Goal: Task Accomplishment & Management: Manage account settings

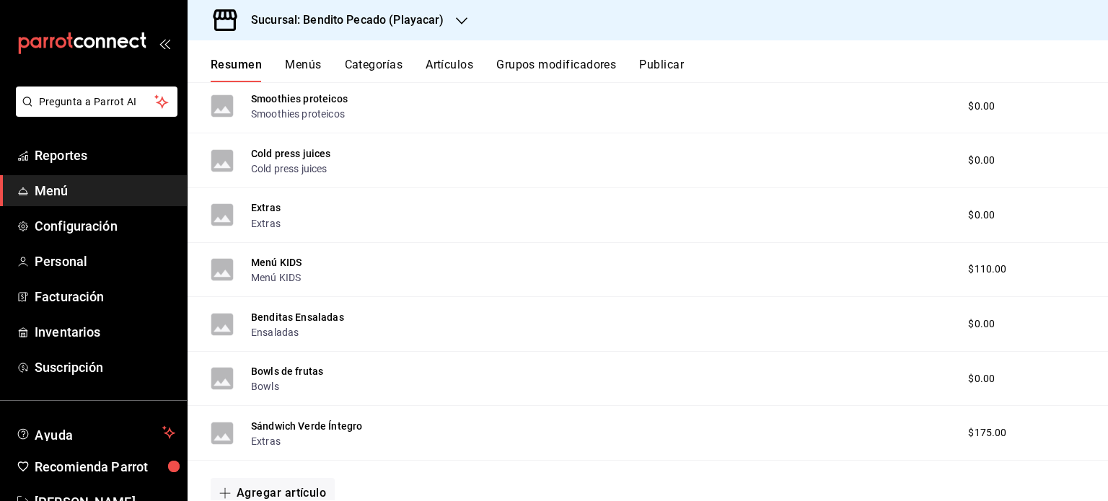
scroll to position [846, 0]
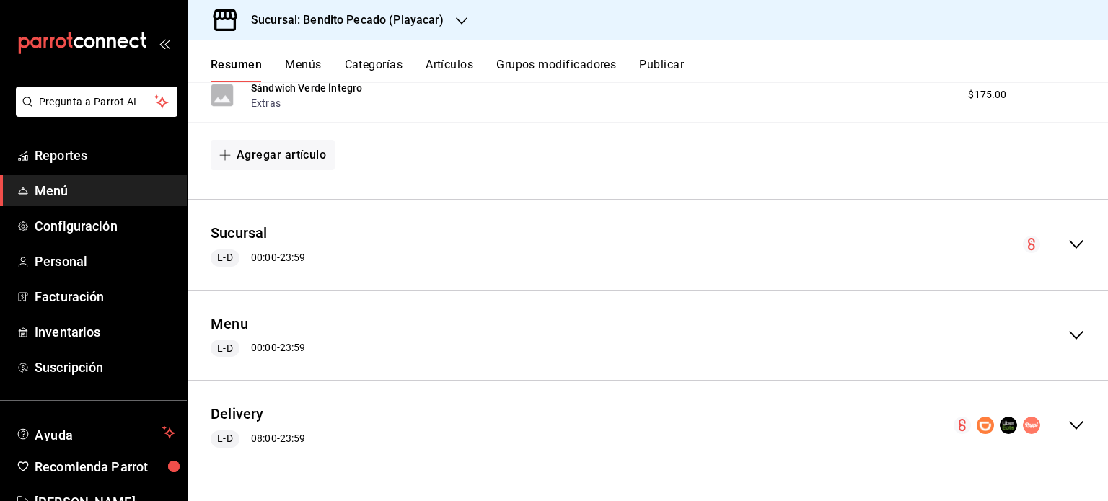
click at [1068, 431] on icon "collapse-menu-row" at bounding box center [1076, 425] width 17 height 17
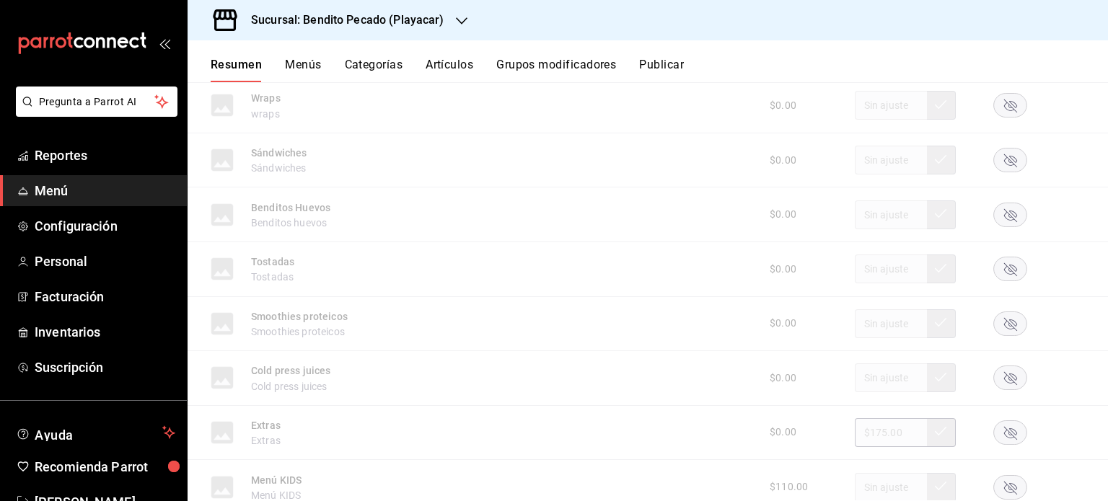
scroll to position [3159, 0]
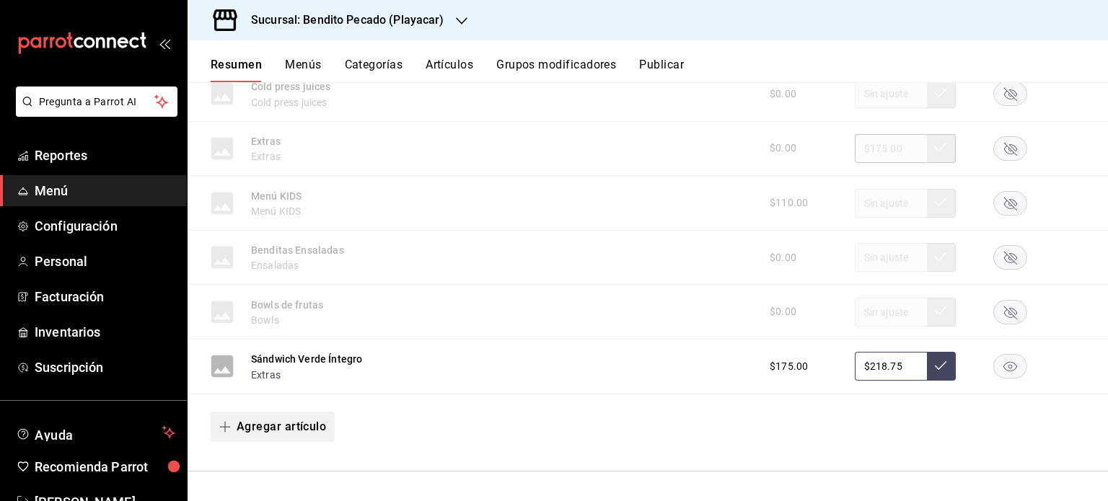
click at [310, 427] on button "Agregar artículo" at bounding box center [273, 427] width 124 height 30
click at [240, 474] on li "Artículo nuevo" at bounding box center [267, 466] width 113 height 35
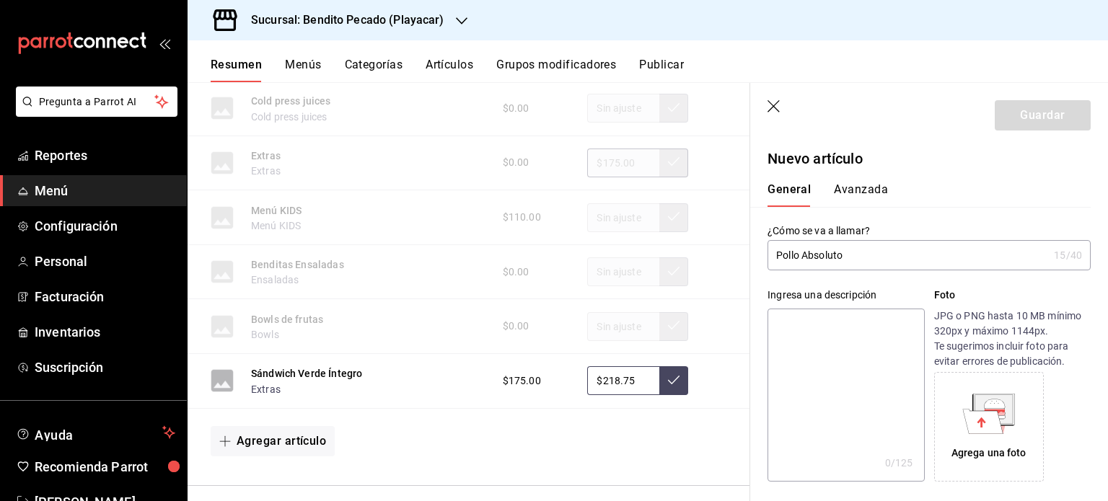
click at [773, 258] on input "Pollo Absoluto" at bounding box center [908, 255] width 281 height 29
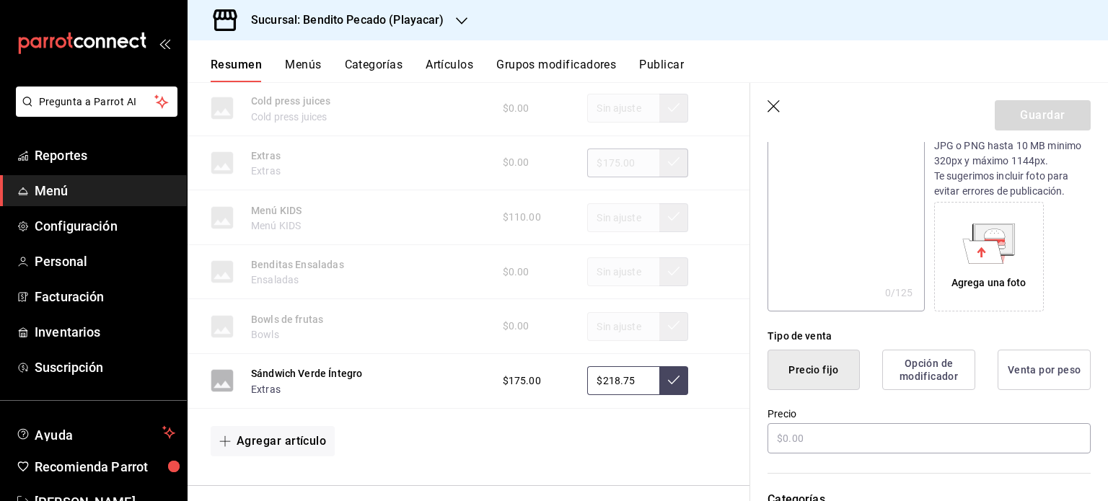
scroll to position [43, 0]
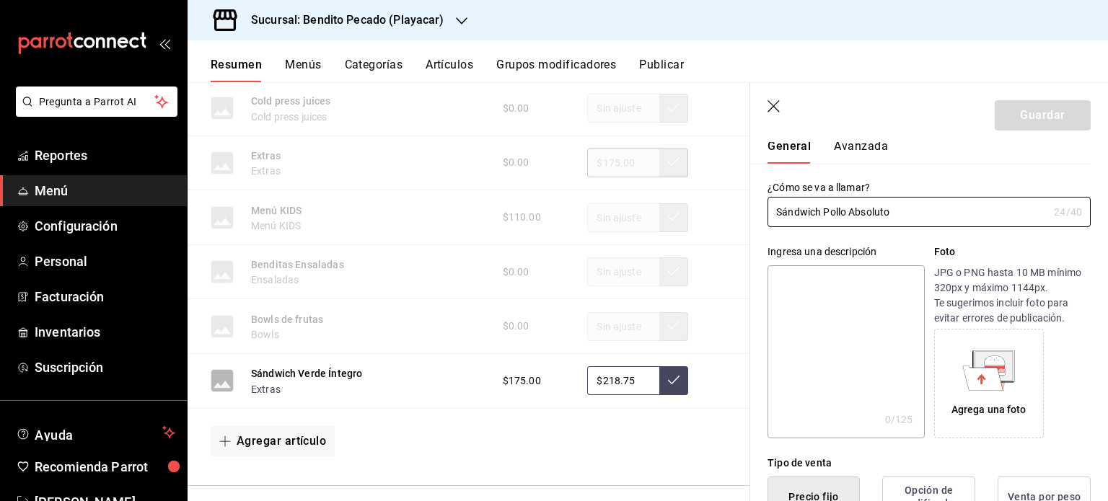
type input "Sándwich Pollo Absoluto"
click at [791, 283] on textarea at bounding box center [846, 351] width 157 height 173
type textarea "P"
type textarea "x"
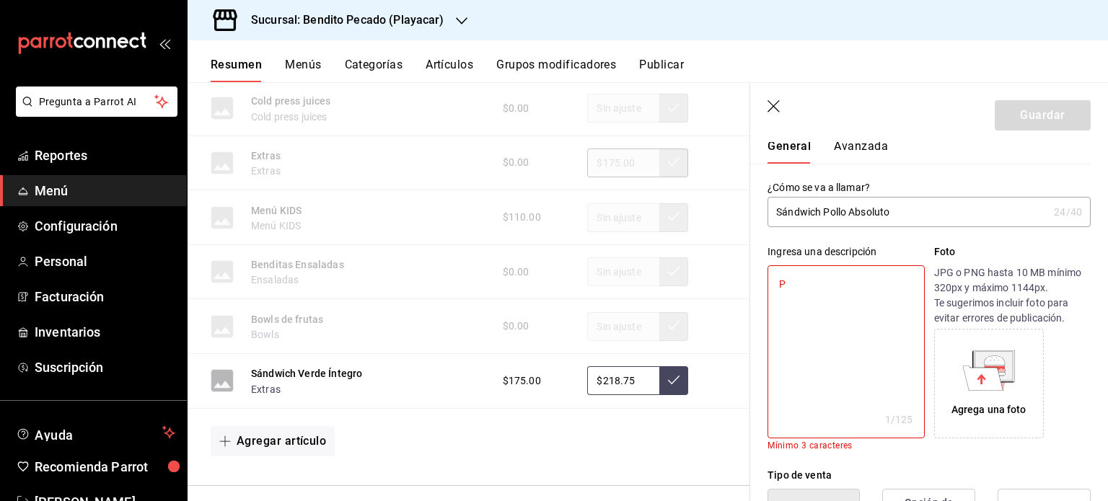
type textarea "Pa"
type textarea "x"
type textarea "Pan"
type textarea "x"
type textarea "Pan"
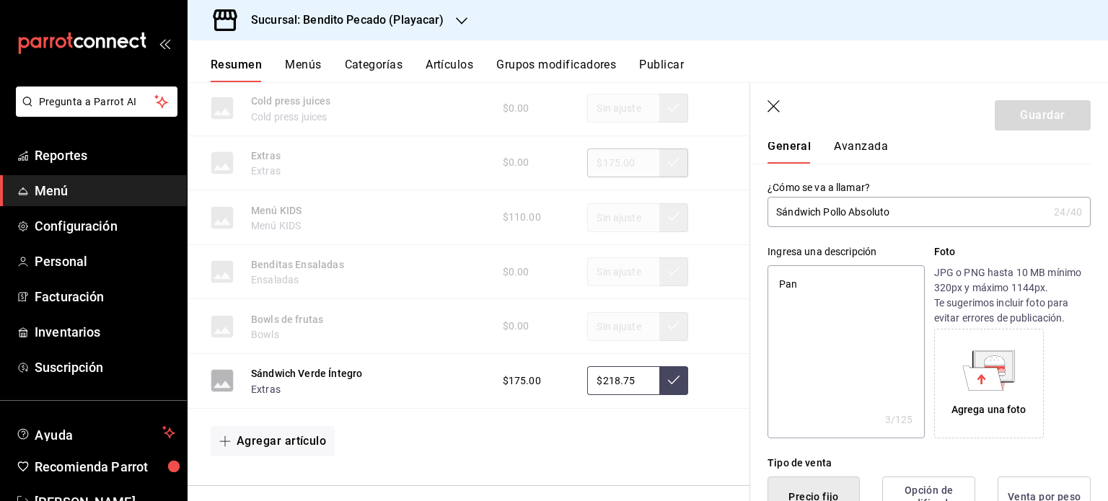
type textarea "x"
type textarea "Pan"
type textarea "x"
type textarea "Panm"
type textarea "x"
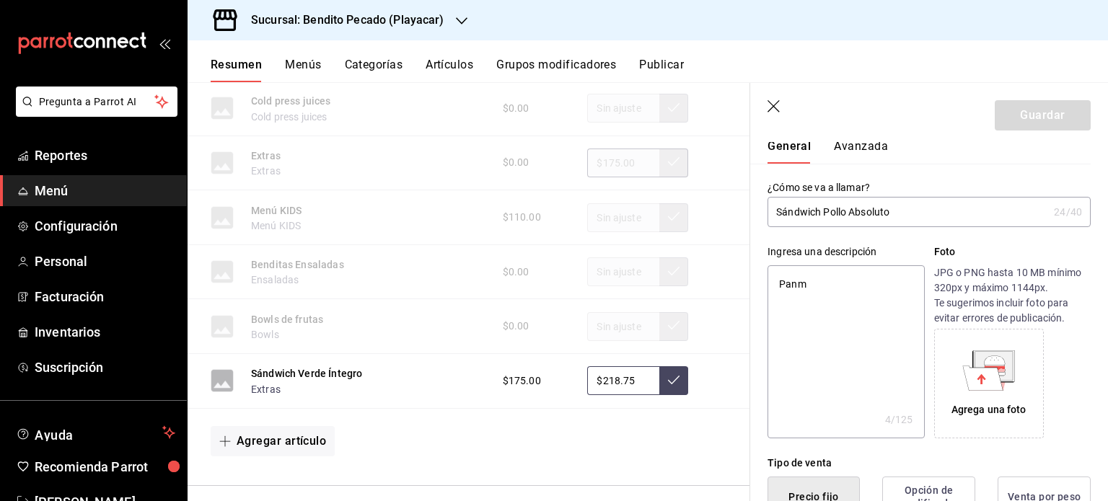
type textarea "Panma"
type textarea "x"
type textarea "Panm"
type textarea "x"
type textarea "Pan"
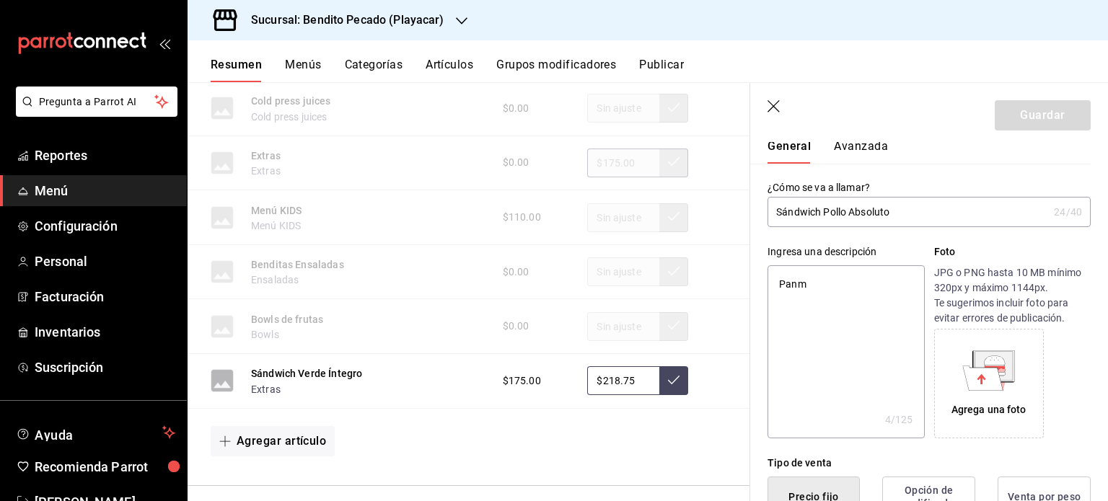
type textarea "x"
type textarea "Pan"
type textarea "x"
type textarea "Pan m"
type textarea "x"
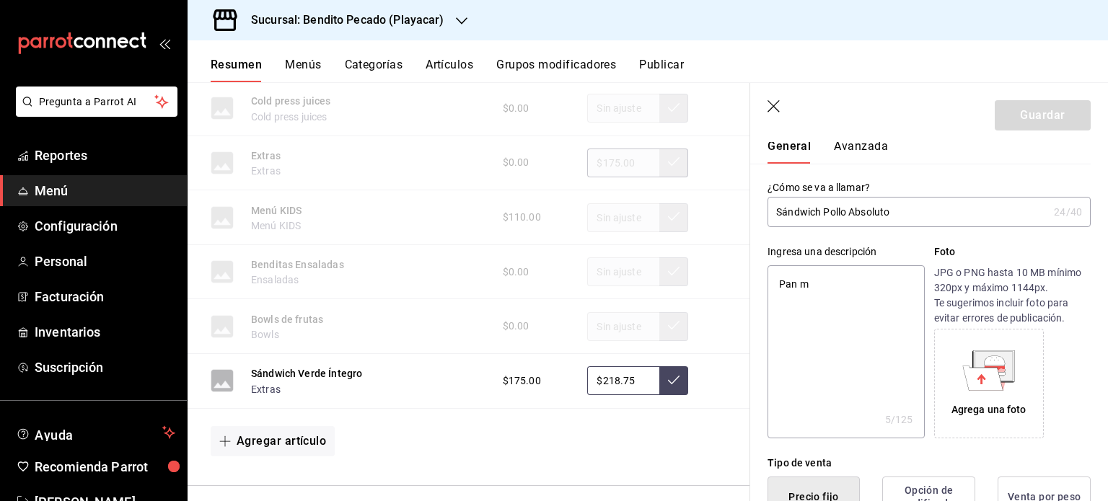
type textarea "Pan ma"
type textarea "x"
type textarea "Pan mar"
type textarea "x"
type textarea "Pan marm"
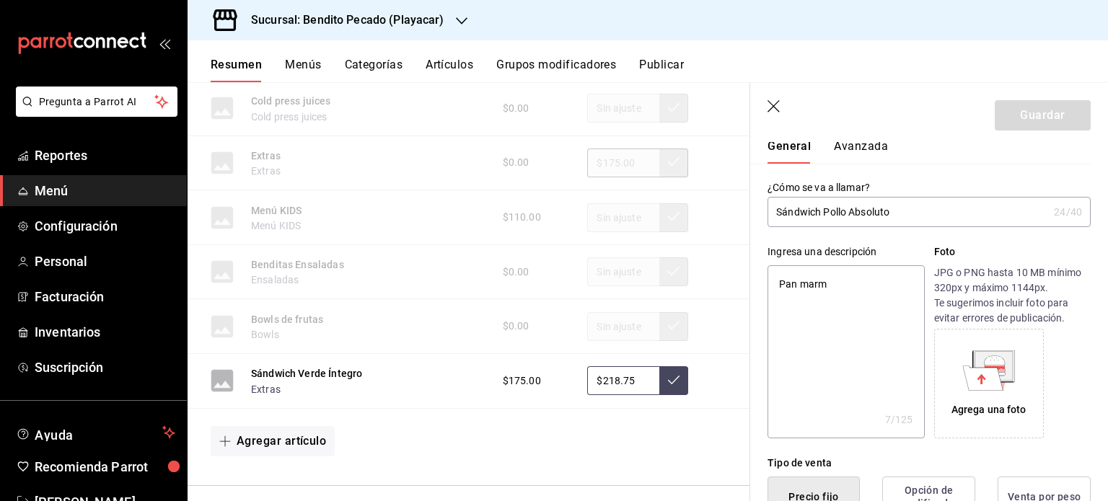
type textarea "x"
type textarea "Pan marmo"
type textarea "x"
type textarea "Pan marmole"
type textarea "x"
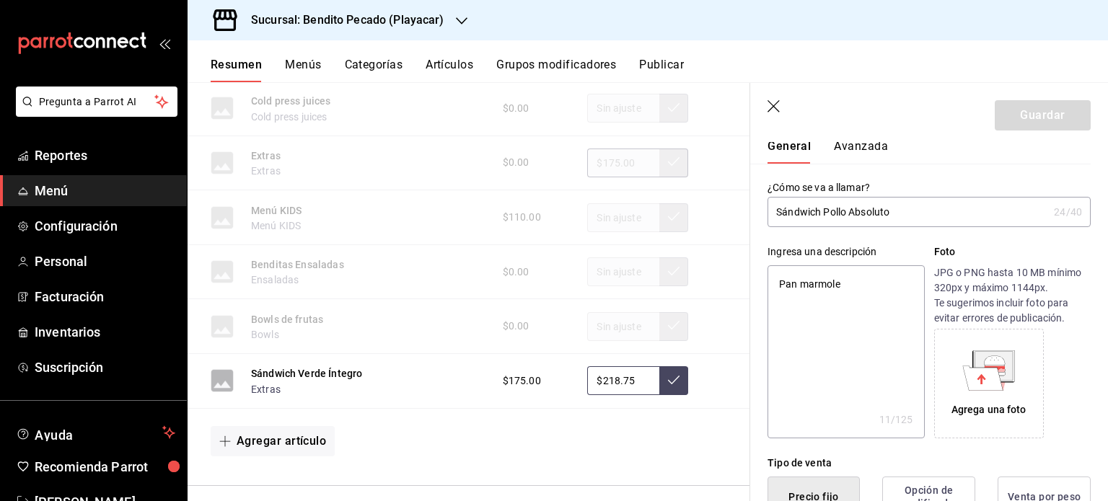
type textarea "Pan marmolea"
type textarea "x"
type textarea "Pan marmoleado"
type textarea "x"
type textarea "Pan marmoleado"
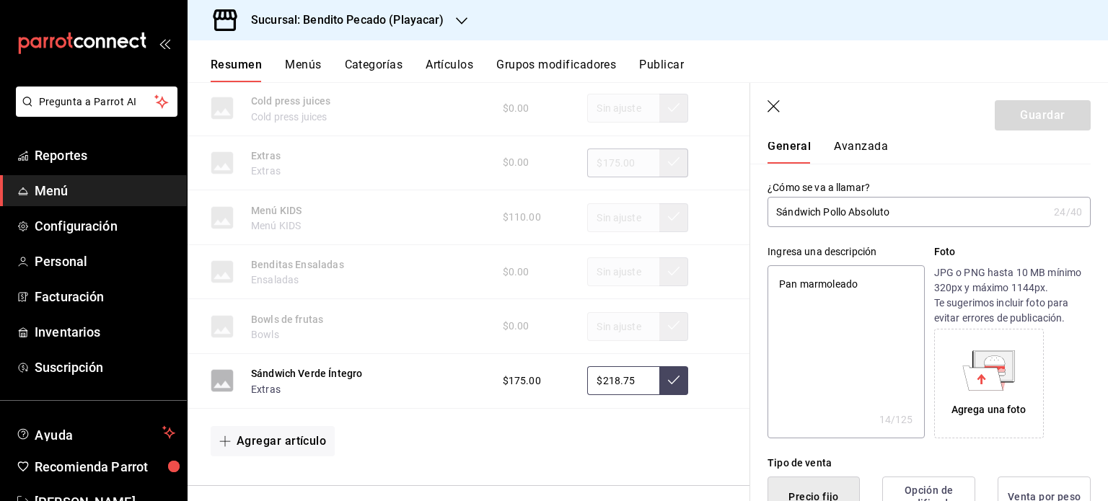
type textarea "x"
type textarea "Pan marmoleado d"
type textarea "x"
type textarea "Pan marmoleado de"
type textarea "x"
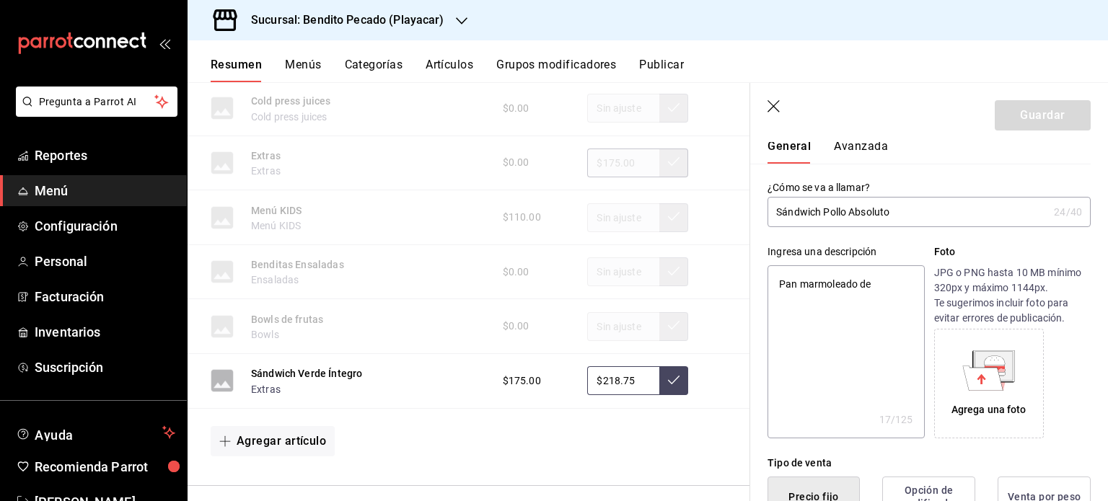
type textarea "Pan marmoleado de"
type textarea "x"
type textarea "Pan marmoleado de ma"
type textarea "x"
type textarea "Pan marmoleado de mas"
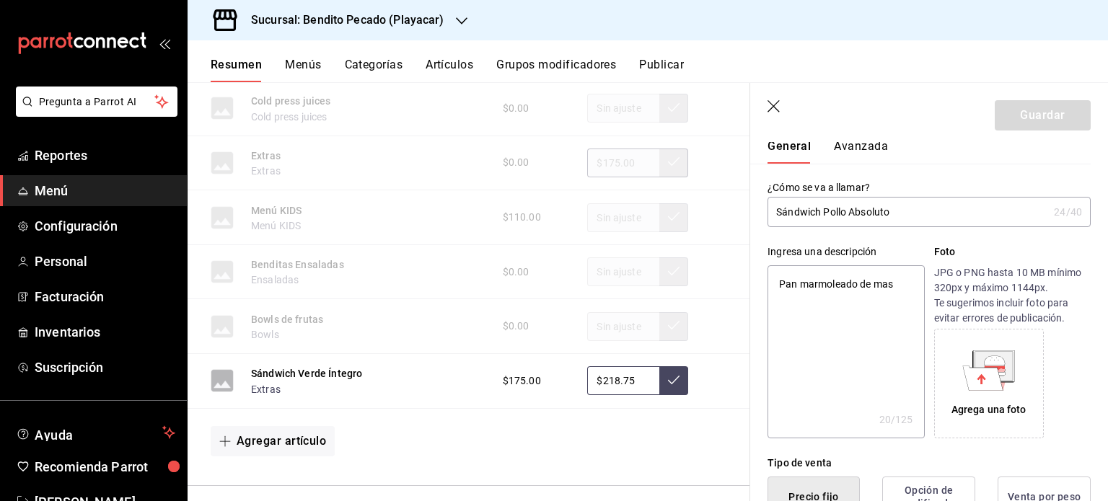
type textarea "x"
type textarea "Pan marmoleado de masa"
type textarea "x"
type textarea "Pan marmoleado de masa ma"
type textarea "x"
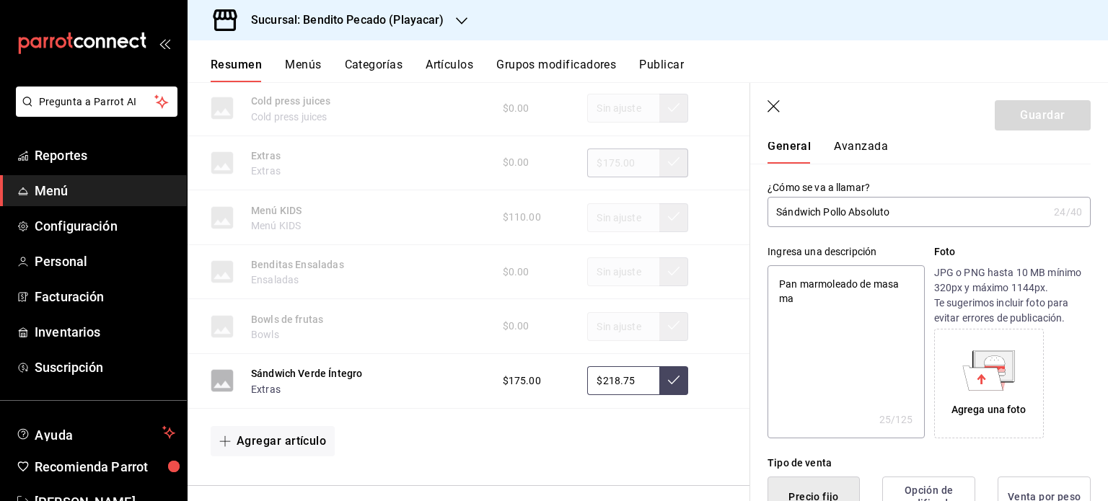
type textarea "Pan marmoleado de masa mad"
type textarea "x"
type textarea "Pan marmoleado de masa madfr"
type textarea "x"
type textarea "Pan marmoleado de masa madf"
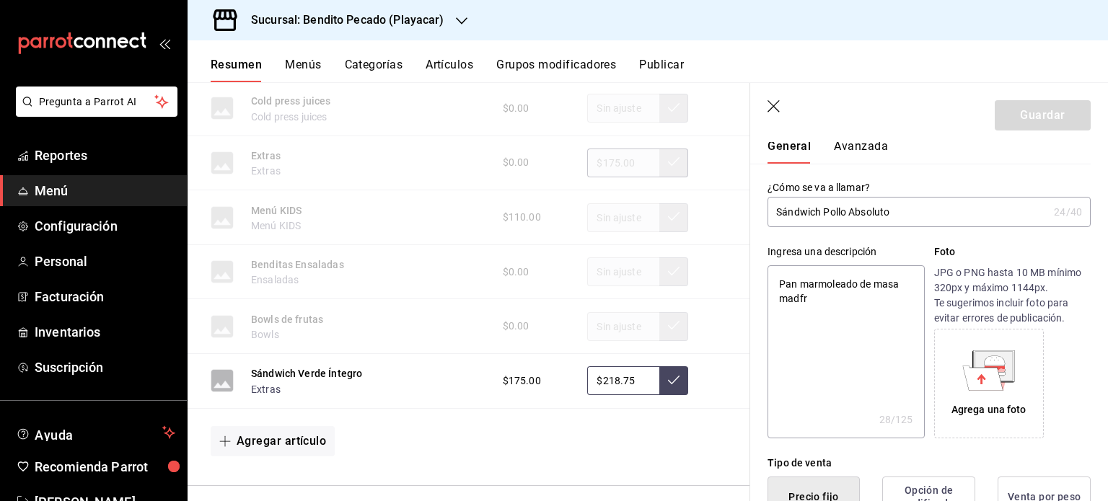
type textarea "x"
type textarea "Pan marmoleado de masa mad"
type textarea "x"
type textarea "Pan marmoleado de masa madr"
type textarea "x"
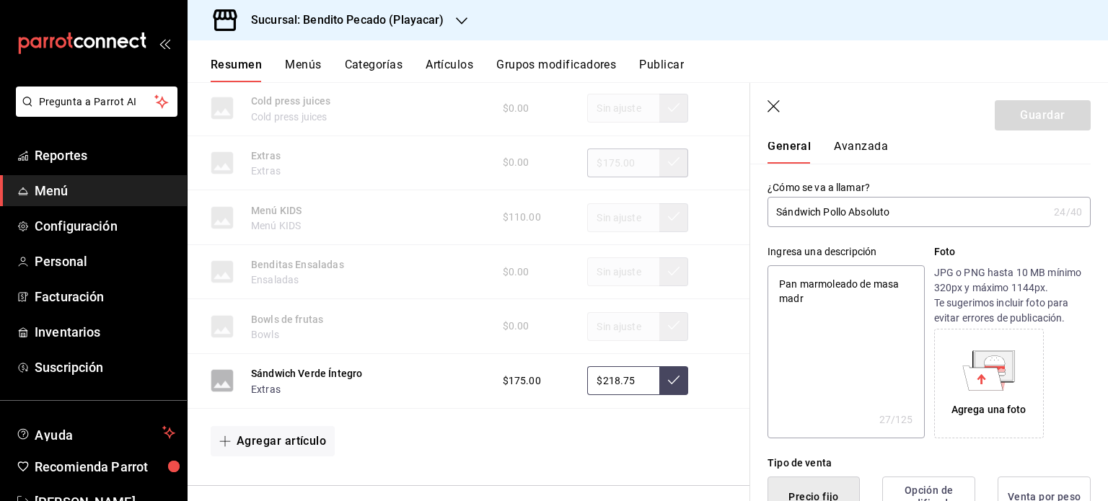
type textarea "Pan marmoleado de masa madre"
type textarea "x"
type textarea "Pan marmoleado de masa madre"
type textarea "x"
type textarea "Pan marmoleado de masa madre c"
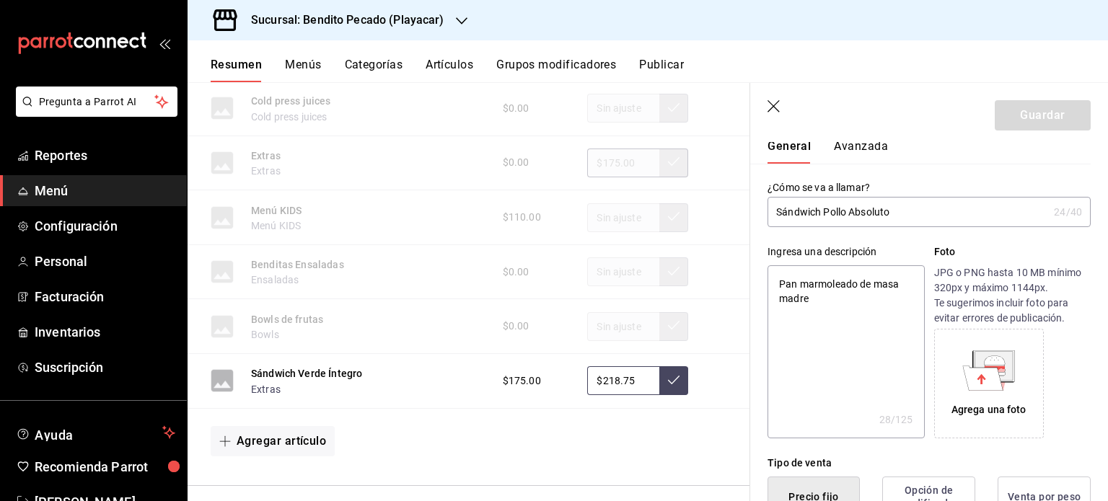
type textarea "x"
type textarea "Pan marmoleado de masa madre co"
type textarea "x"
type textarea "Pan marmoleado de masa madre con"
type textarea "x"
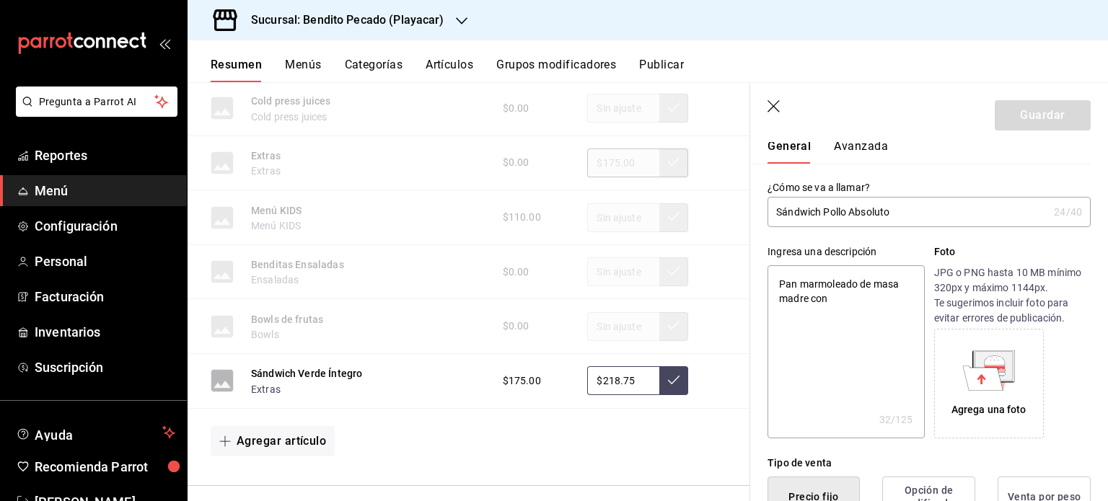
type textarea "Pan marmoleado de masa madre con c"
type textarea "x"
type textarea "Pan marmoleado de masa madre con ca"
type textarea "x"
type textarea "Pan marmoleado de masa madre con car"
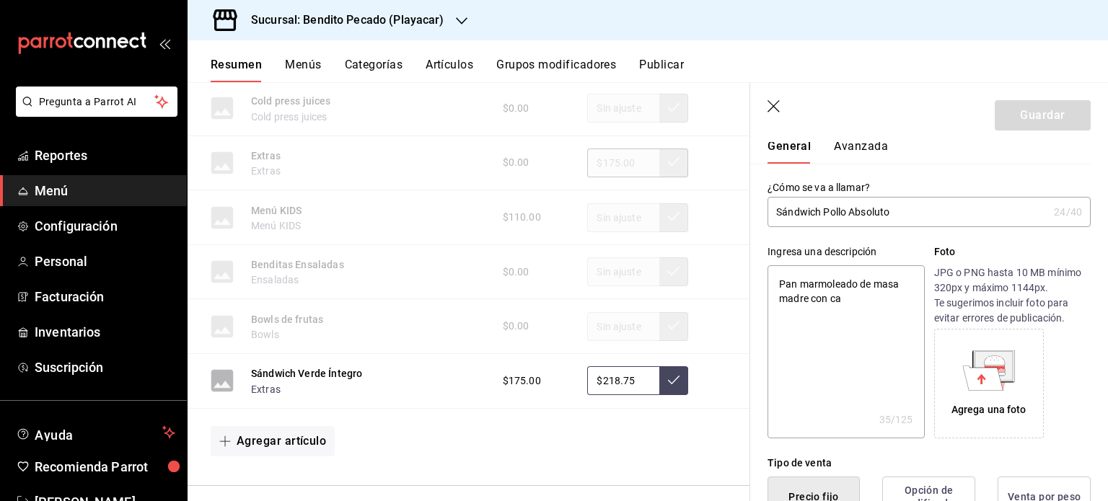
type textarea "x"
type textarea "Pan marmoleado de masa madre con carb"
type textarea "x"
type textarea "Pan marmoleado de masa madre con carbo"
type textarea "x"
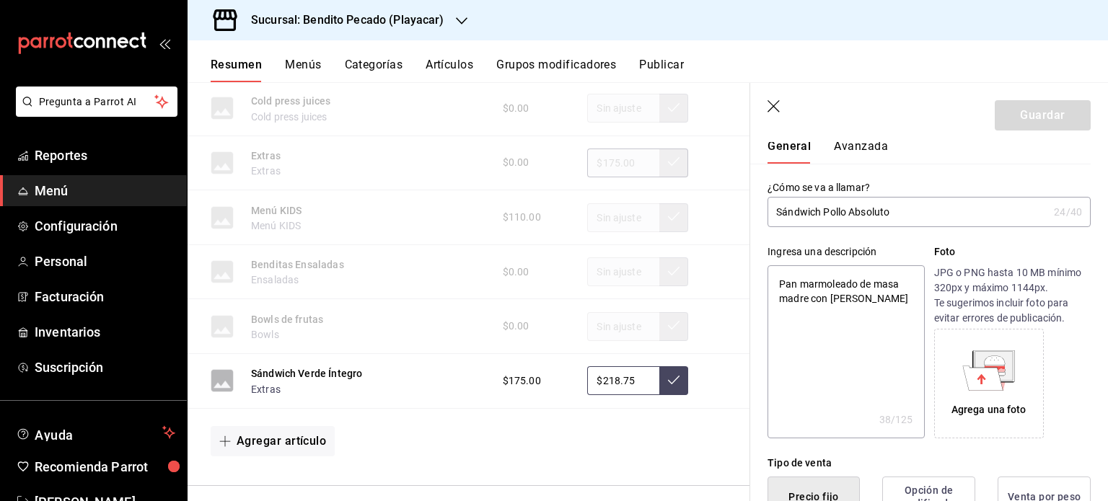
type textarea "Pan marmoleado de masa madre con carbon"
type textarea "x"
type textarea "Pan marmoleado de masa madre con carbo"
type textarea "x"
type textarea "Pan marmoleado de masa madre con carb"
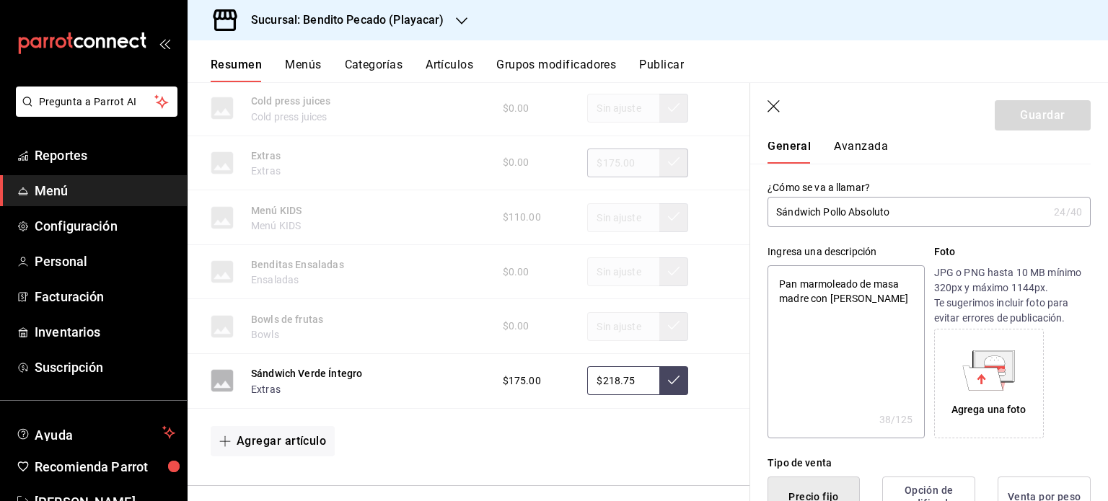
type textarea "x"
type textarea "Pan marmoleado de masa madre con carbó"
type textarea "x"
type textarea "Pan marmoleado de masa madre con carbón"
type textarea "x"
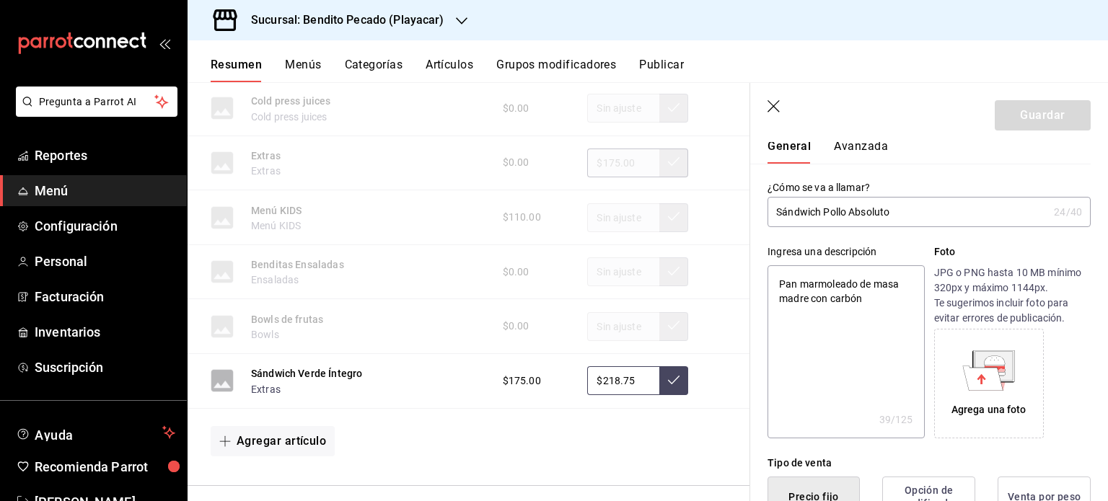
type textarea "Pan marmoleado de masa madre con carbón"
type textarea "x"
type textarea "Pan marmoleado de masa madre con carbón a"
type textarea "x"
type textarea "Pan marmoleado de masa madre con carbón ax"
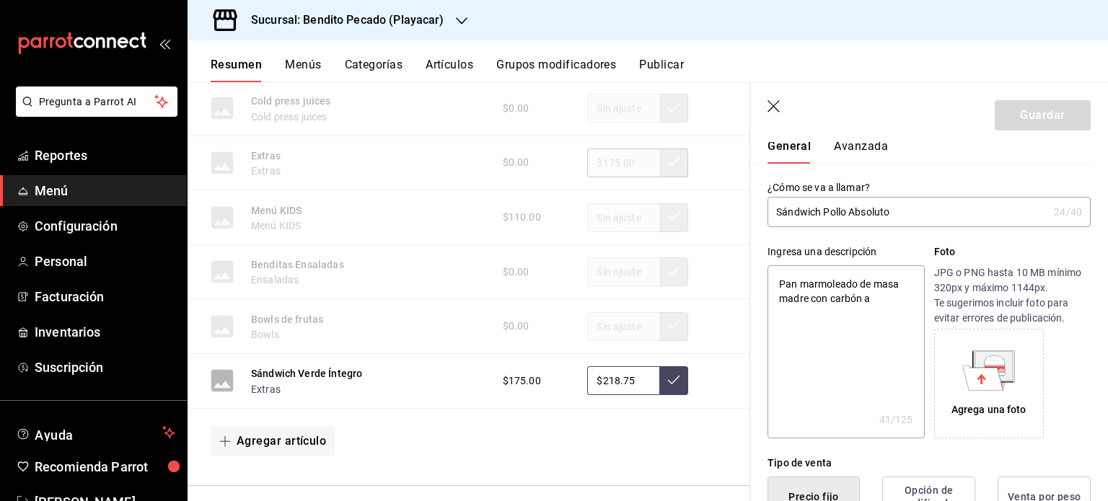
type textarea "x"
type textarea "Pan marmoleado de masa madre con carbón axt"
type textarea "x"
type textarea "Pan marmoleado de masa madre con carbón axti"
type textarea "x"
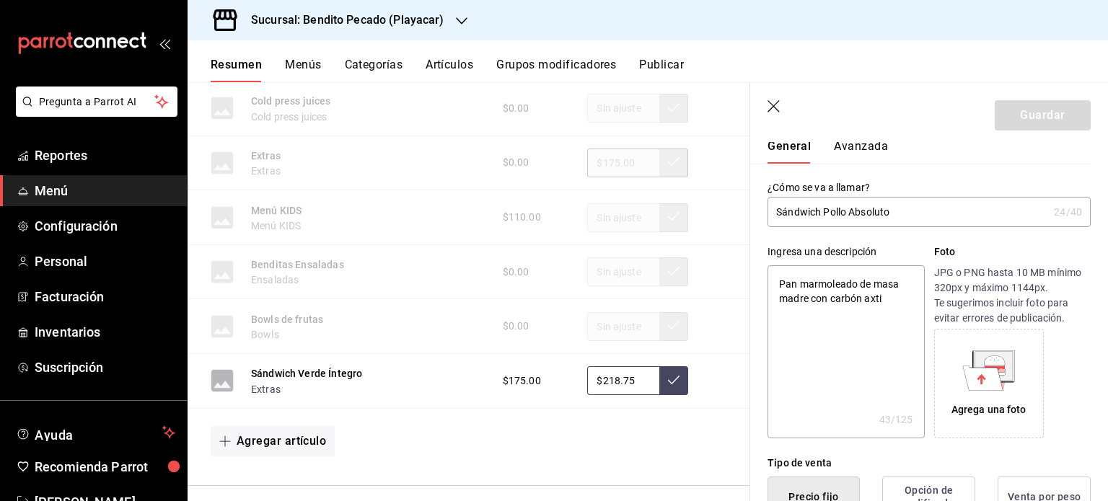
type textarea "Pan marmoleado de masa madre con carbón axtiv"
type textarea "x"
type textarea "Pan marmoleado de masa madre con carbón axtiva"
type textarea "x"
type textarea "Pan marmoleado de masa madre con carbón axtivad"
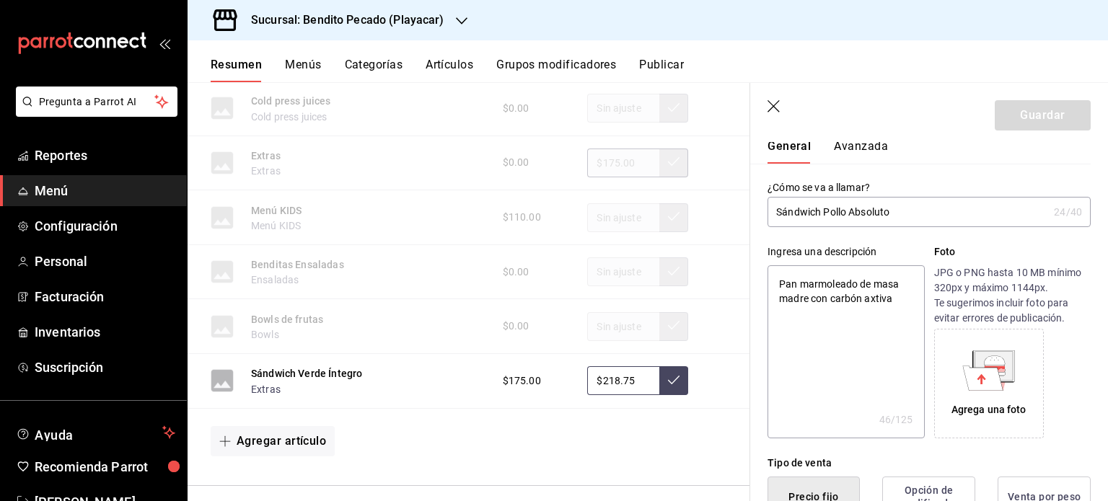
type textarea "x"
type textarea "Pan marmoleado de masa madre con carbón axtivado"
type textarea "x"
type textarea "Pan marmoleado de masa madre con carbón axtivad"
type textarea "x"
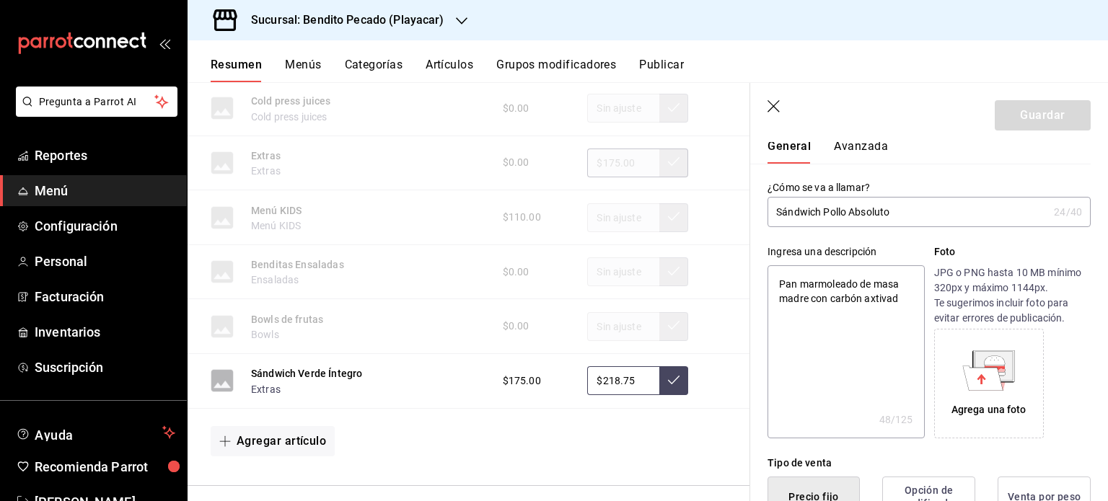
type textarea "Pan marmoleado de masa madre con carbón axtiva"
type textarea "x"
type textarea "Pan marmoleado de masa madre con carbón axtiv"
type textarea "x"
type textarea "Pan marmoleado de masa madre con carbón axti"
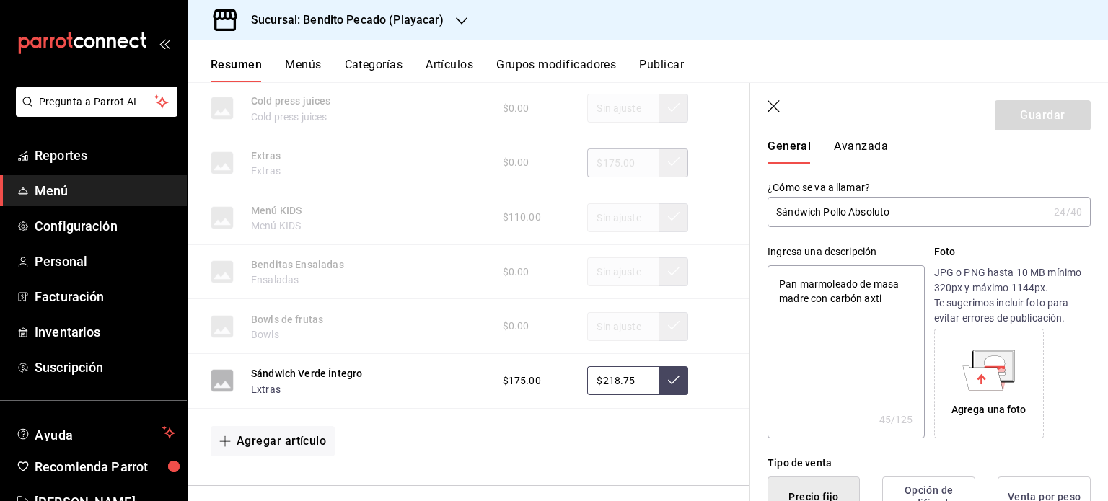
type textarea "x"
type textarea "Pan marmoleado de masa madre con carbón axt"
type textarea "x"
type textarea "Pan marmoleado de masa madre con carbón ax"
type textarea "x"
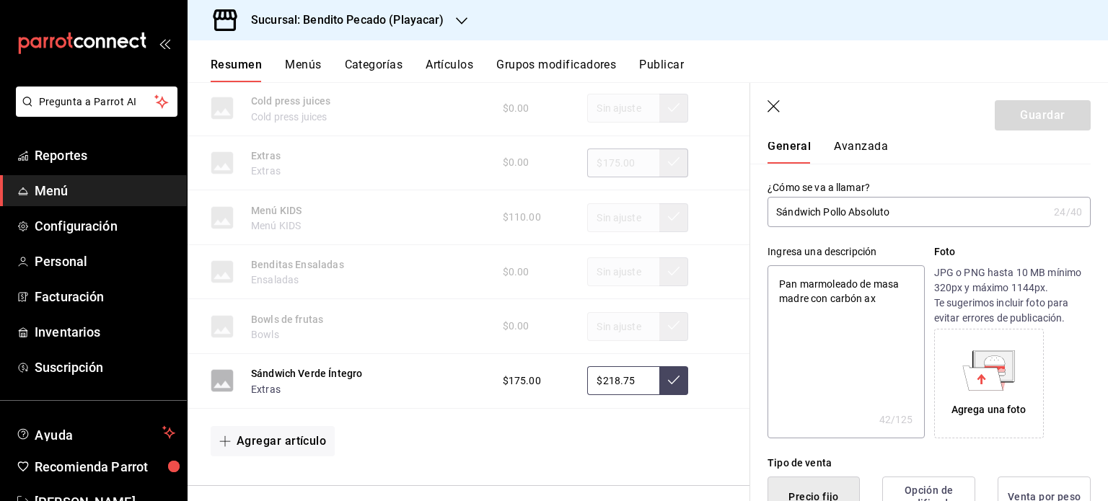
type textarea "Pan marmoleado de masa madre con carbón a"
type textarea "x"
type textarea "Pan marmoleado de masa madre con carbón ac"
type textarea "x"
type textarea "Pan marmoleado de masa madre con carbón act"
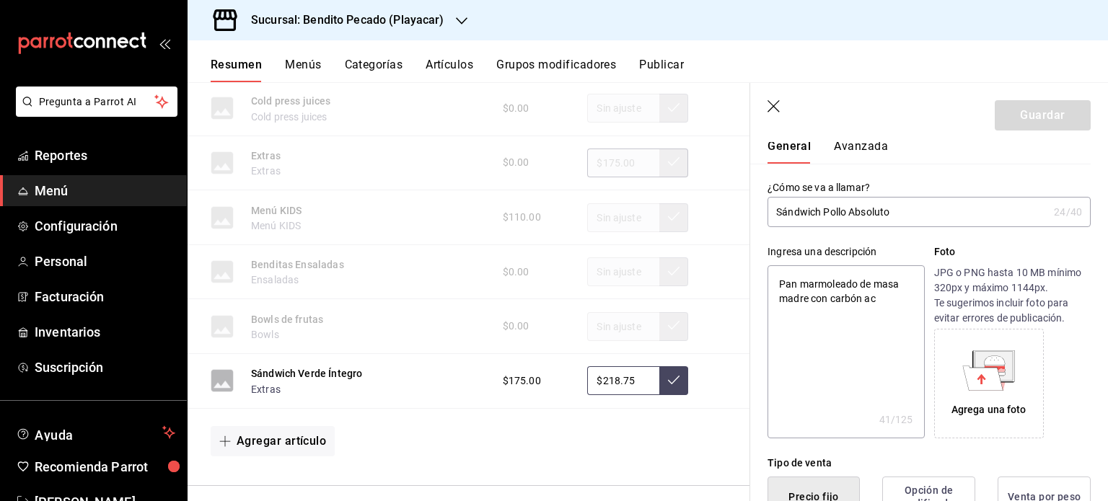
type textarea "x"
type textarea "Pan marmoleado de masa madre con carbón acti"
type textarea "x"
type textarea "Pan marmoleado de masa madre con carbón activ"
type textarea "x"
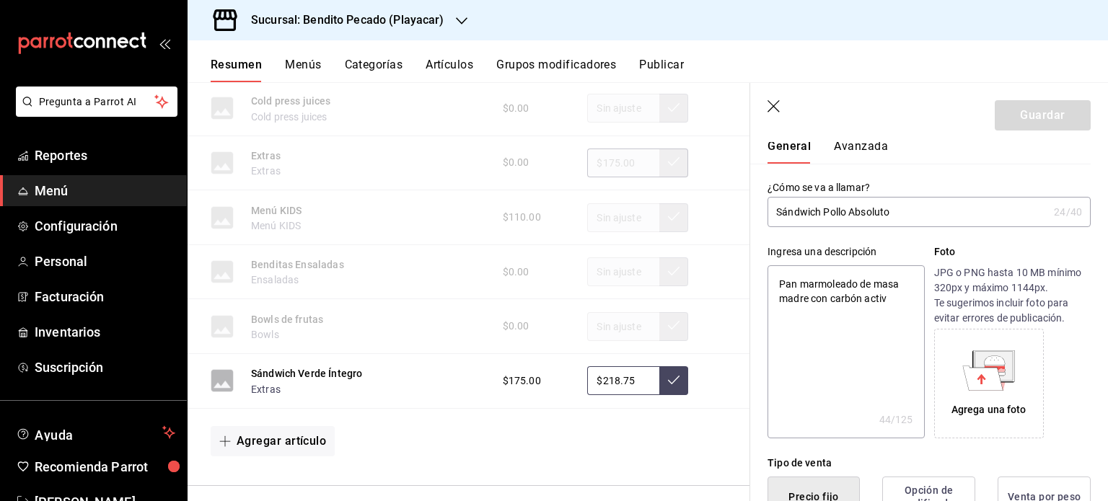
type textarea "Pan marmoleado de masa madre con carbón activa"
type textarea "x"
type textarea "Pan marmoleado de masa madre con carbón activad"
type textarea "x"
type textarea "Pan marmoleado de masa madre con carbón activado"
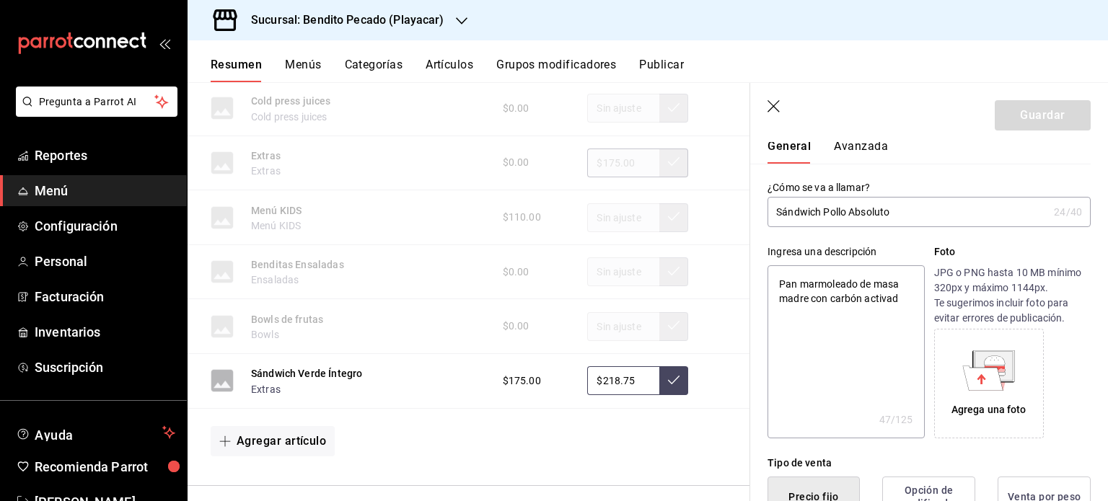
type textarea "x"
type textarea "Pan marmoleado de masa madre con carbón activado."
type textarea "x"
type textarea "Pan marmoleado de masa madre con carbón activado."
type textarea "x"
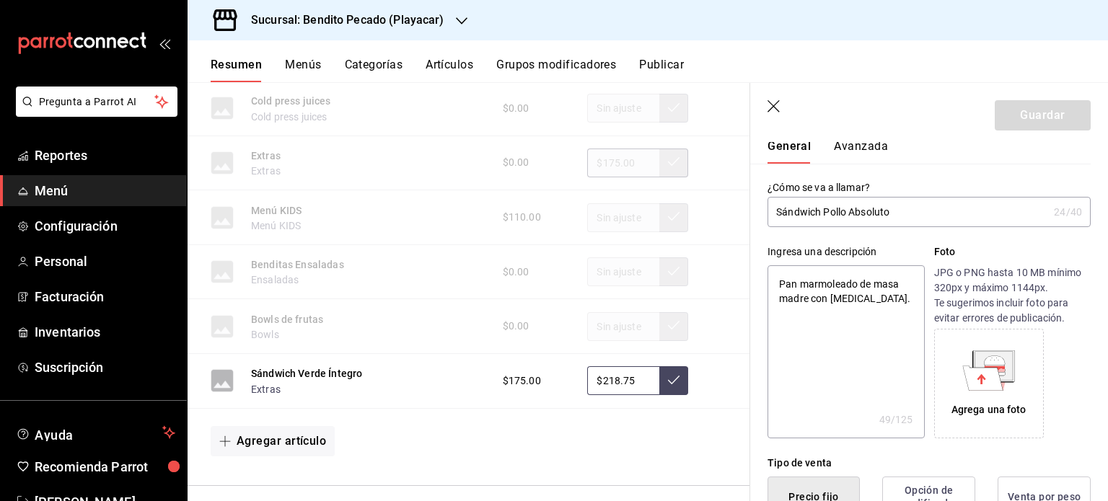
type textarea "Pan marmoleado de masa madre con carbón activado."
type textarea "x"
type textarea "Pan marmoleado de masa madre con carbón activado."
type textarea "x"
type textarea "Pan marmoleado de masa madre con carbón activado."
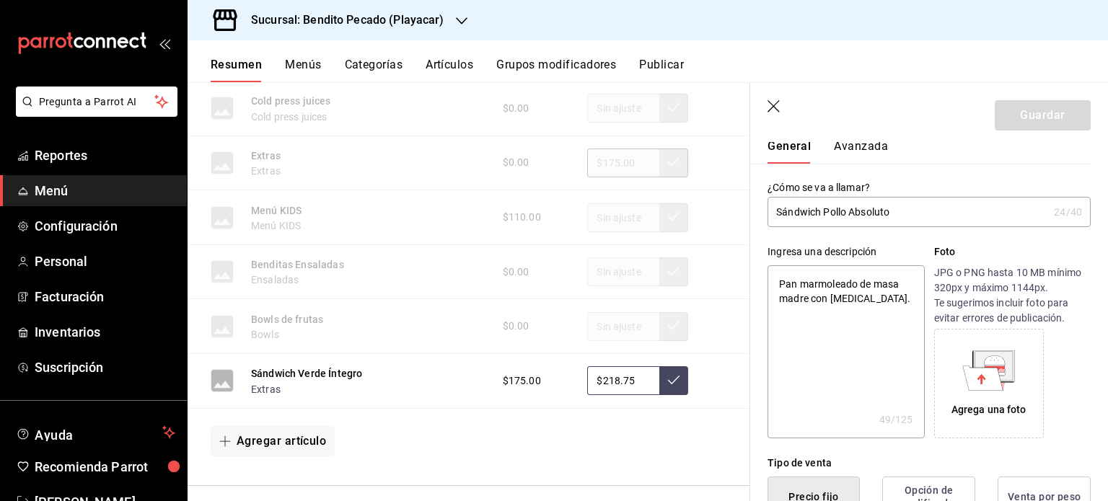
type textarea "x"
type textarea "Pan marmoleado de masa madre con carbón activado. p"
type textarea "x"
type textarea "Pan marmoleado de masa madre con carbón activado. po"
type textarea "x"
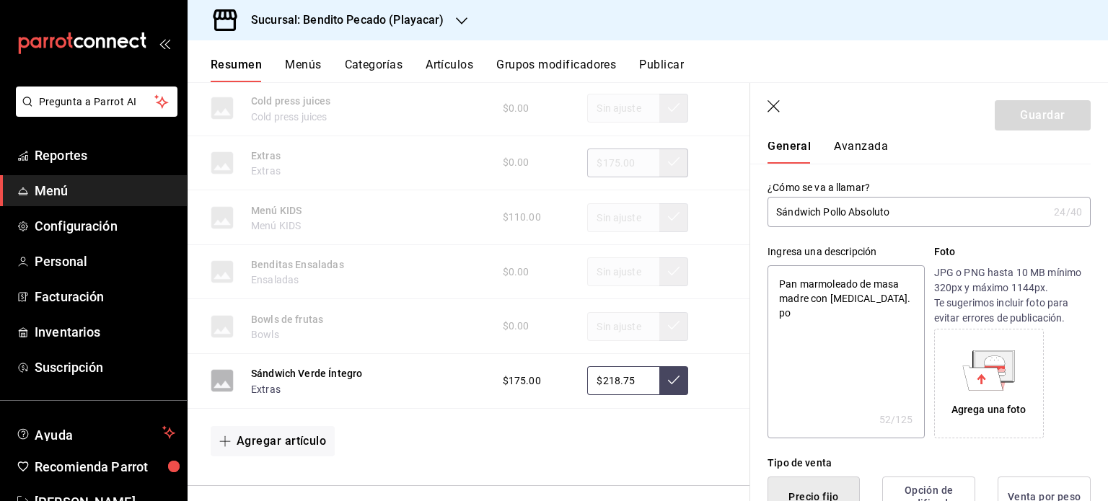
type textarea "Pan marmoleado de masa madre con carbón activado. p"
type textarea "x"
type textarea "Pan marmoleado de masa madre con carbón activado."
type textarea "x"
type textarea "Pan marmoleado de masa madre con carbón activado. P"
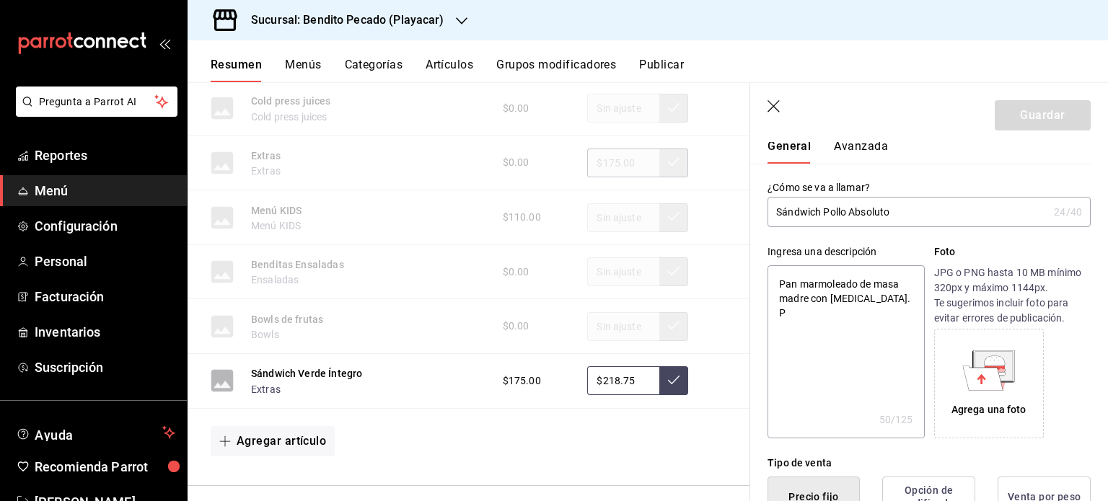
type textarea "x"
type textarea "Pan marmoleado de masa madre con carbón activado. Po"
type textarea "x"
type textarea "Pan marmoleado de masa madre con carbón activado. Poo"
type textarea "x"
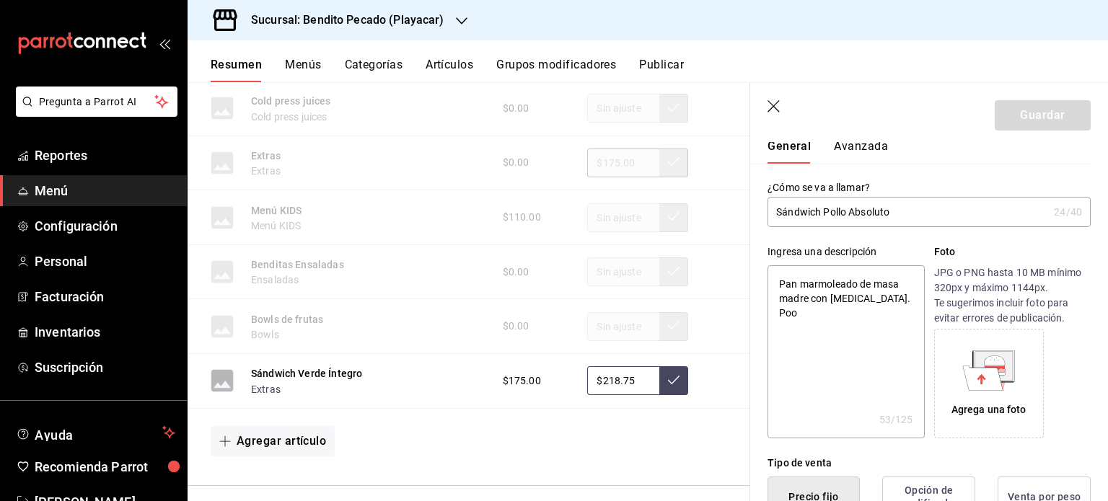
type textarea "Pan marmoleado de masa madre con carbón activado. Po"
type textarea "x"
type textarea "Pan marmoleado de masa madre con carbón activado. Pol"
type textarea "x"
type textarea "Pan marmoleado de masa madre con carbón activado. Poll"
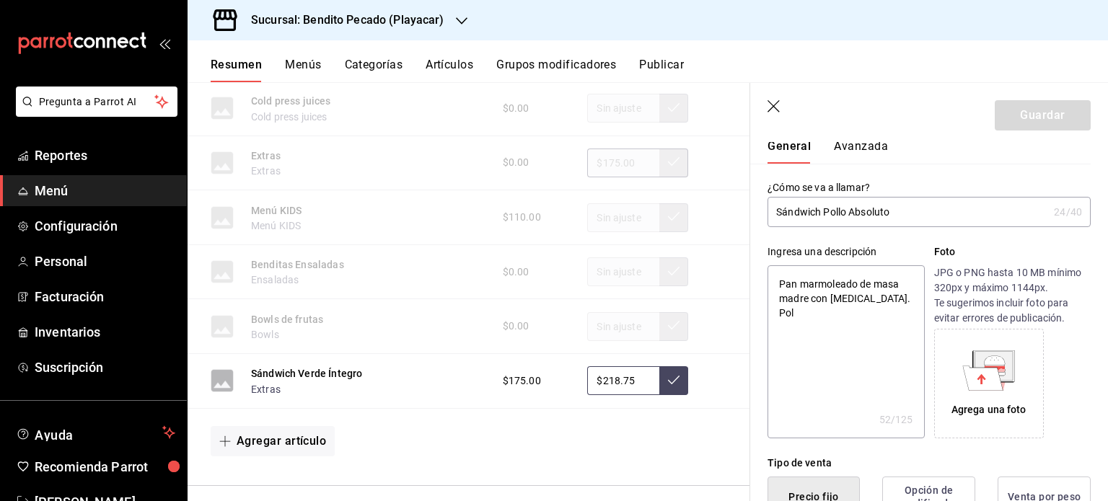
type textarea "x"
type textarea "Pan marmoleado de masa madre con carbón activado. Pollo"
type textarea "x"
type textarea "Pan marmoleado de masa madre con carbón activado. Pollo"
type textarea "x"
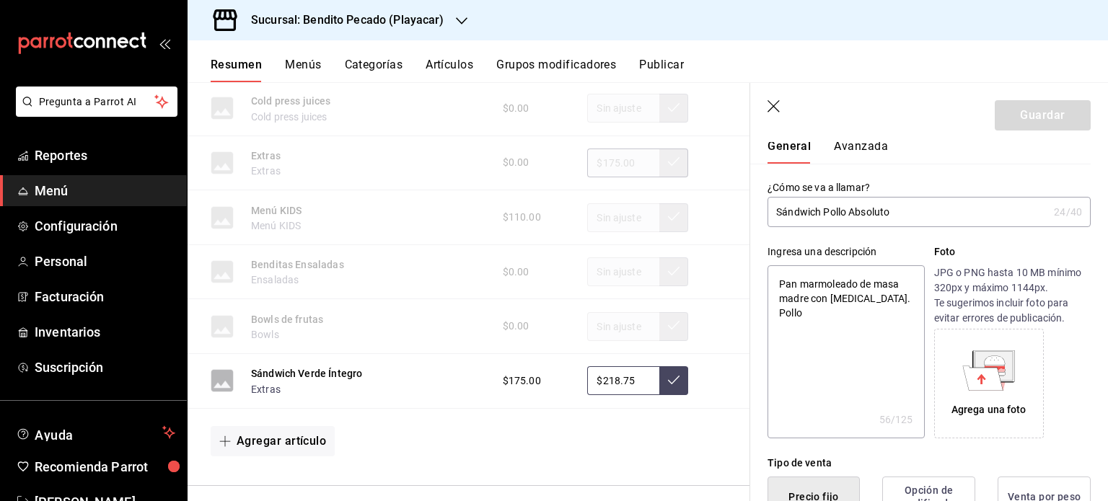
type textarea "Pan marmoleado de masa madre con carbón activado. Pollo g"
type textarea "x"
type textarea "Pan marmoleado de masa madre con carbón activado. Pollo gr"
type textarea "x"
type textarea "Pan marmoleado de masa madre con carbón activado. Pollo gri"
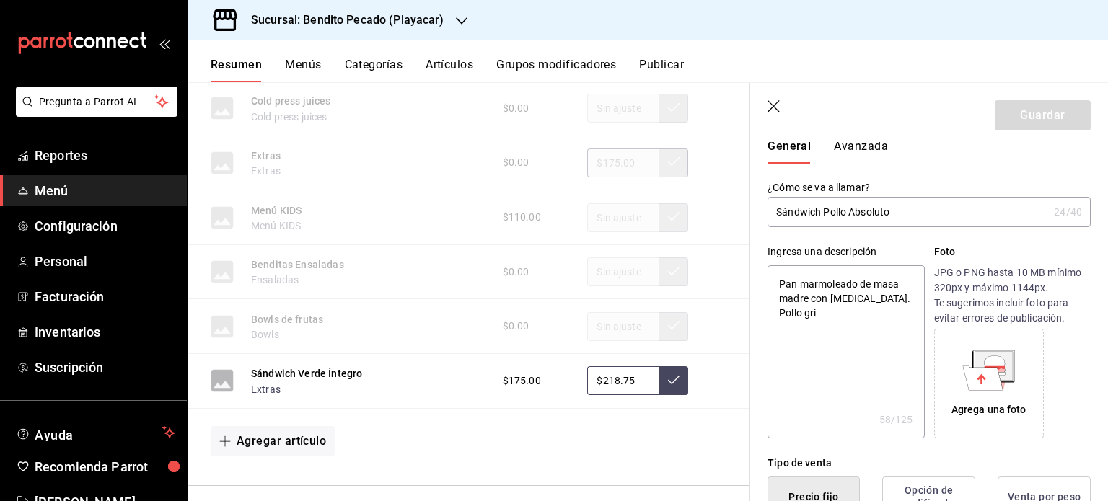
type textarea "x"
type textarea "Pan marmoleado de masa madre con carbón activado. Pollo gril"
type textarea "x"
type textarea "Pan marmoleado de masa madre con carbón activado. Pollo grill"
type textarea "x"
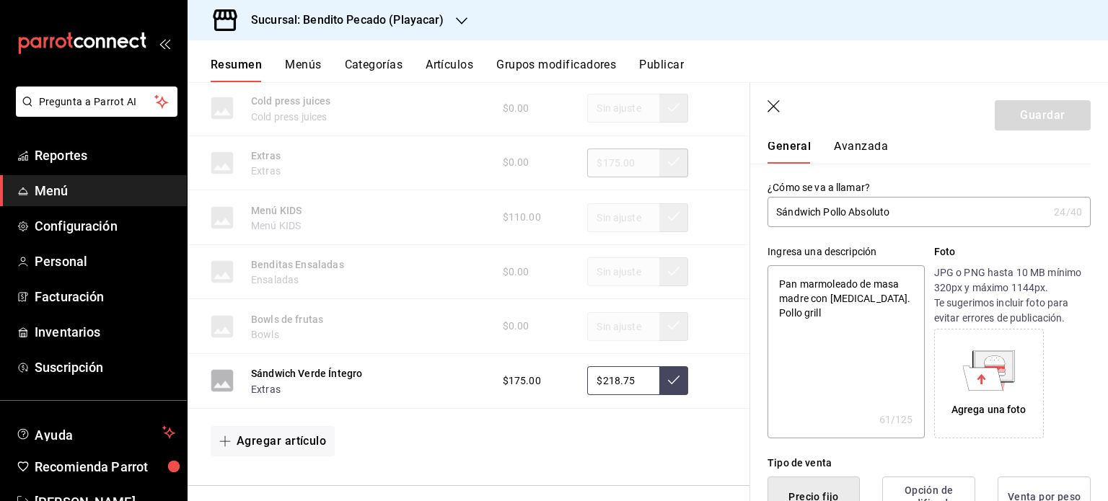
type textarea "Pan marmoleado de masa madre con carbón activado. Pollo grillé"
type textarea "x"
type textarea "Pan marmoleado de masa madre con carbón activado. Pollo grillé,"
type textarea "x"
type textarea "Pan marmoleado de masa madre con carbón activado. Pollo grillé,"
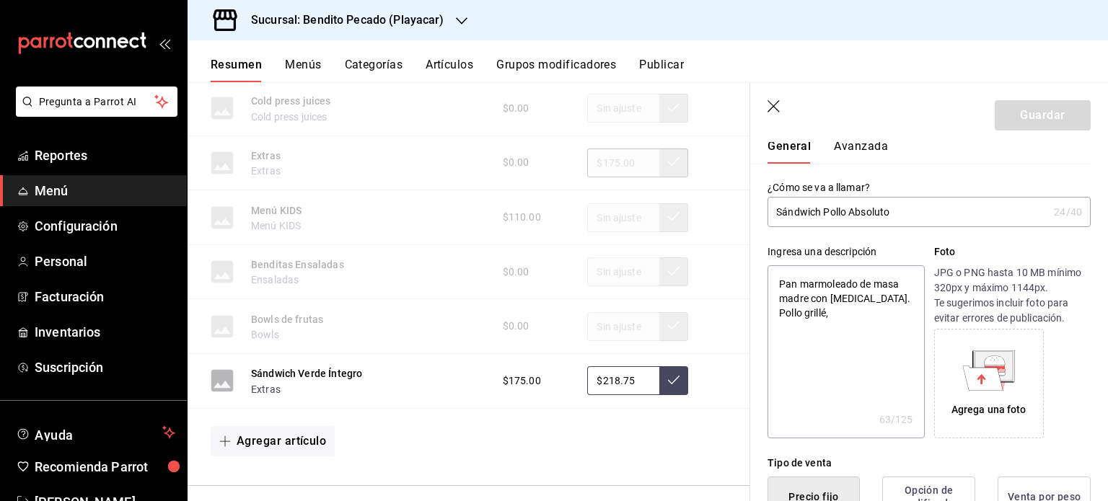
type textarea "x"
type textarea "Pan marmoleado de masa madre con carbón activado. Pollo grillé, q"
type textarea "x"
type textarea "Pan marmoleado de masa madre con carbón activado. Pollo grillé, qu"
type textarea "x"
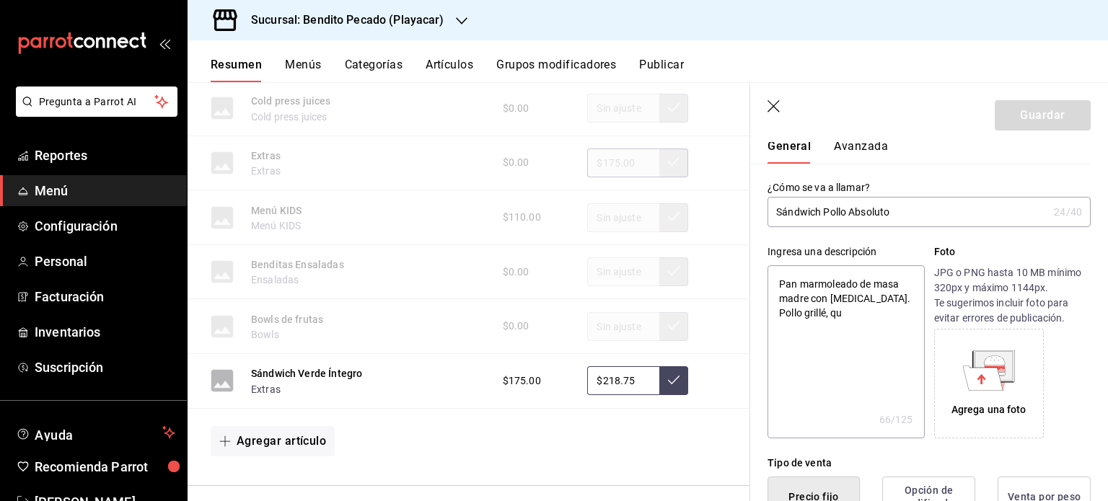
type textarea "Pan marmoleado de masa madre con carbón activado. Pollo grillé, que"
type textarea "x"
type textarea "Pan marmoleado de masa madre con carbón activado. Pollo grillé, queso"
type textarea "x"
type textarea "Pan marmoleado de masa madre con carbón activado. Pollo grillé, queso"
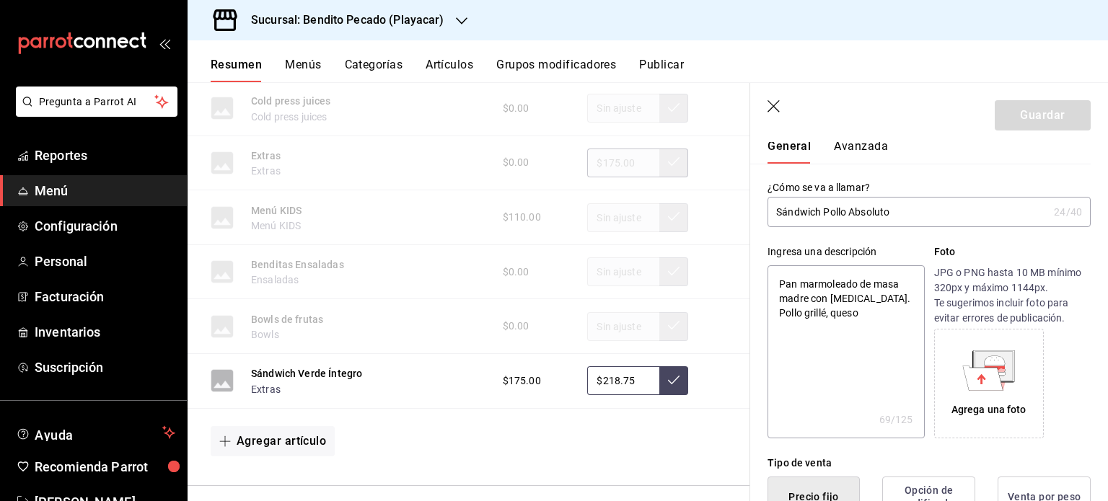
type textarea "x"
type textarea "Pan marmoleado de masa madre con carbón activado. Pollo grillé, queso ma"
drag, startPoint x: 779, startPoint y: 281, endPoint x: 906, endPoint y: 295, distance: 127.8
click at [906, 295] on textarea "Pan marmoleado de masa madre con carbón activado. Pollo grillé, queso manchego,…" at bounding box center [846, 351] width 157 height 173
click at [781, 278] on textarea "Pollo grillé, queso manchego, aguacate, espinaca. miz de lechugas, cherry y" at bounding box center [846, 351] width 157 height 173
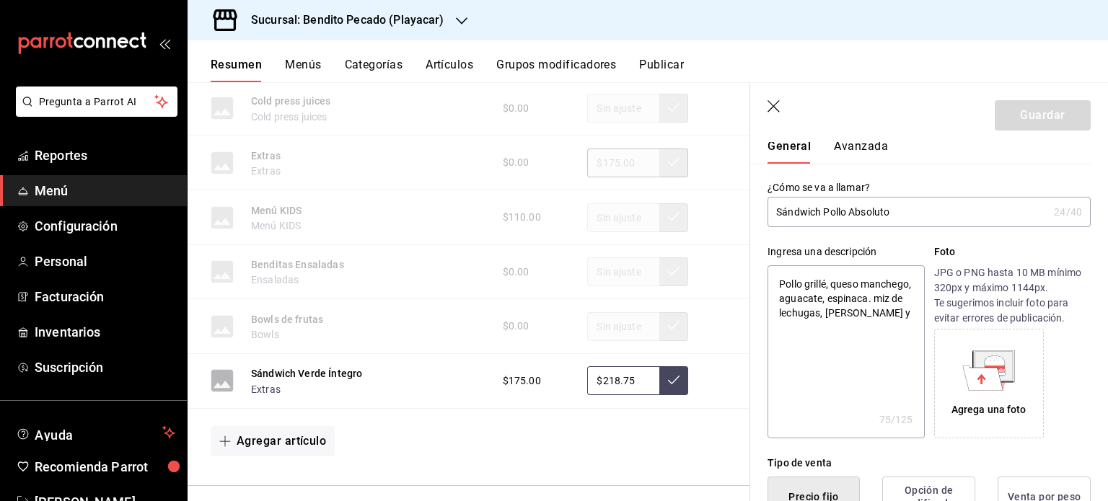
click at [833, 328] on textarea "Pollo grillé, queso manchego, aguacate, espinaca. miz de lechugas, cherry y" at bounding box center [846, 351] width 157 height 173
click at [843, 311] on textarea "Pollo grillé, queso manchego, aguacate, espinaca. miz de lechugas, cherry y pes…" at bounding box center [846, 351] width 157 height 173
click at [900, 329] on textarea "Pollo grillé, queso manchego, aguacate, espinaca, mix de lechugas, cherry y pes…" at bounding box center [846, 351] width 157 height 173
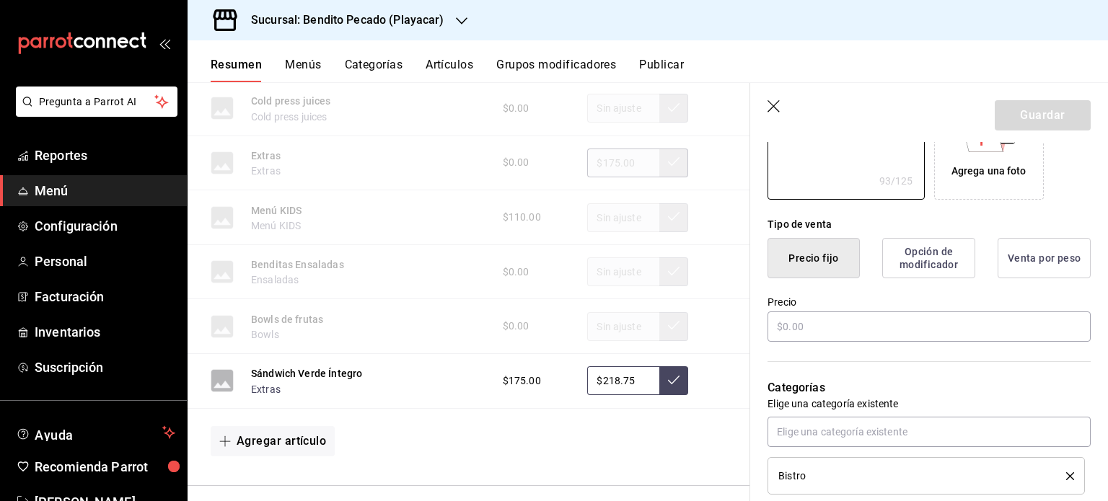
scroll to position [291, 0]
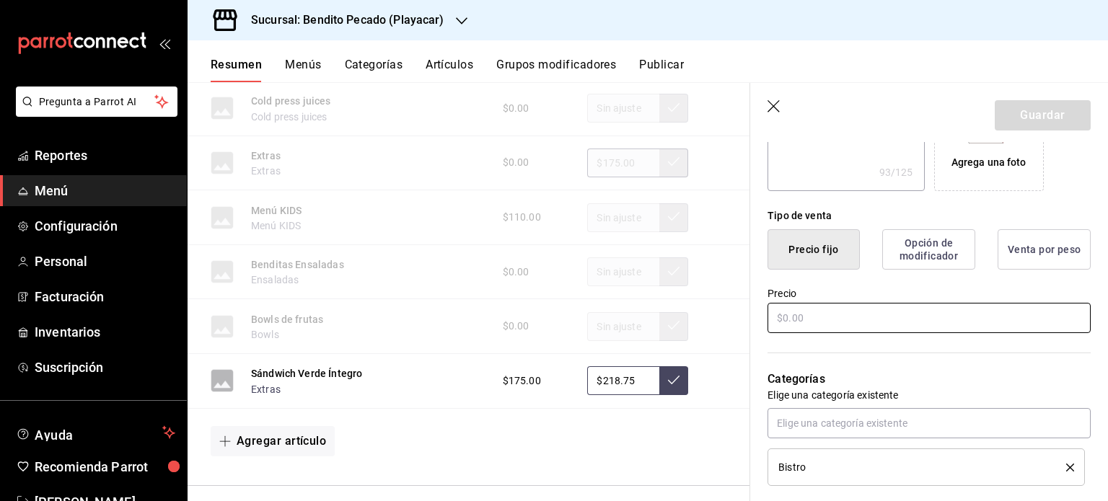
click at [831, 322] on input "text" at bounding box center [929, 318] width 323 height 30
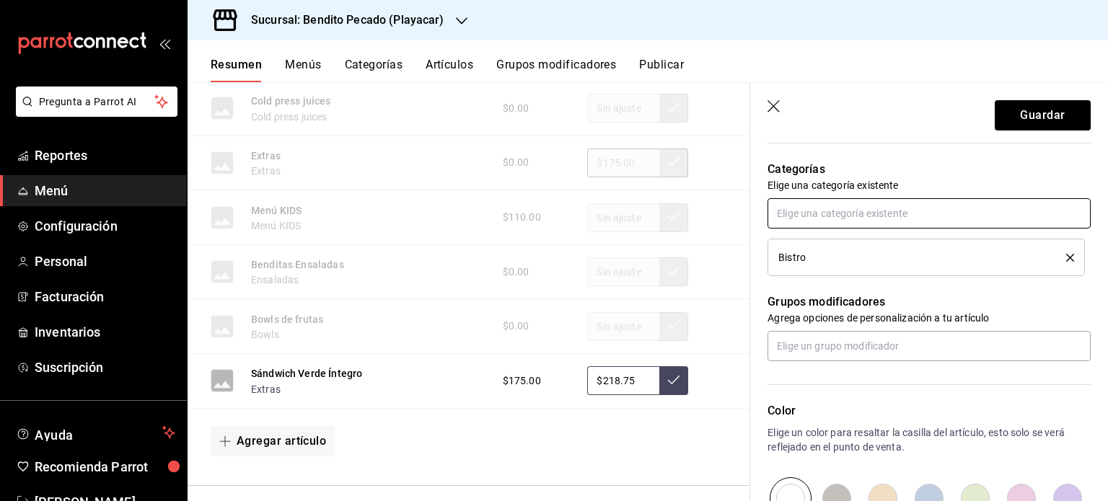
scroll to position [532, 0]
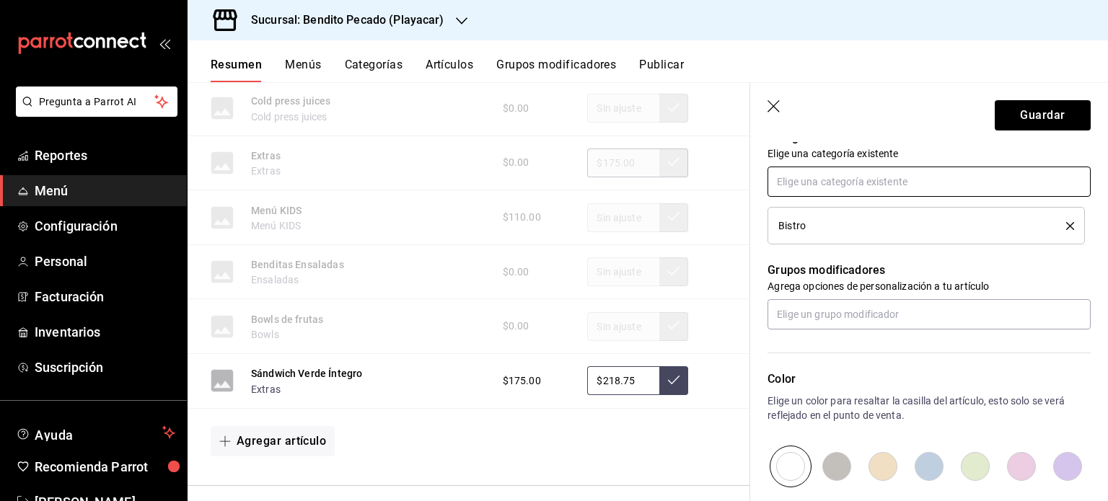
click at [933, 181] on input "text" at bounding box center [929, 182] width 323 height 30
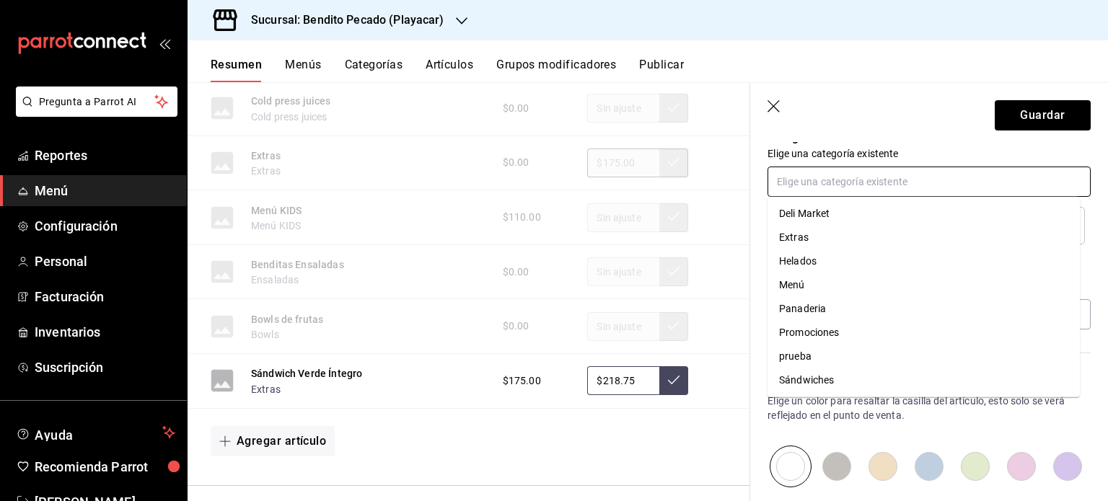
scroll to position [0, 0]
click at [935, 429] on div "Color Elige un color para resaltar la casilla del artículo, esto solo se verá r…" at bounding box center [929, 429] width 323 height 117
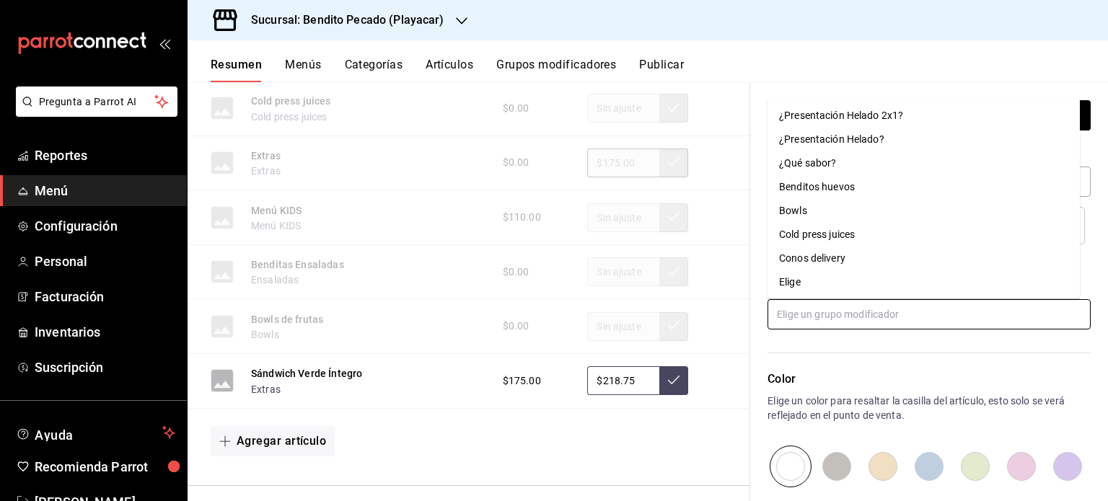
click at [840, 317] on input "text" at bounding box center [929, 314] width 323 height 30
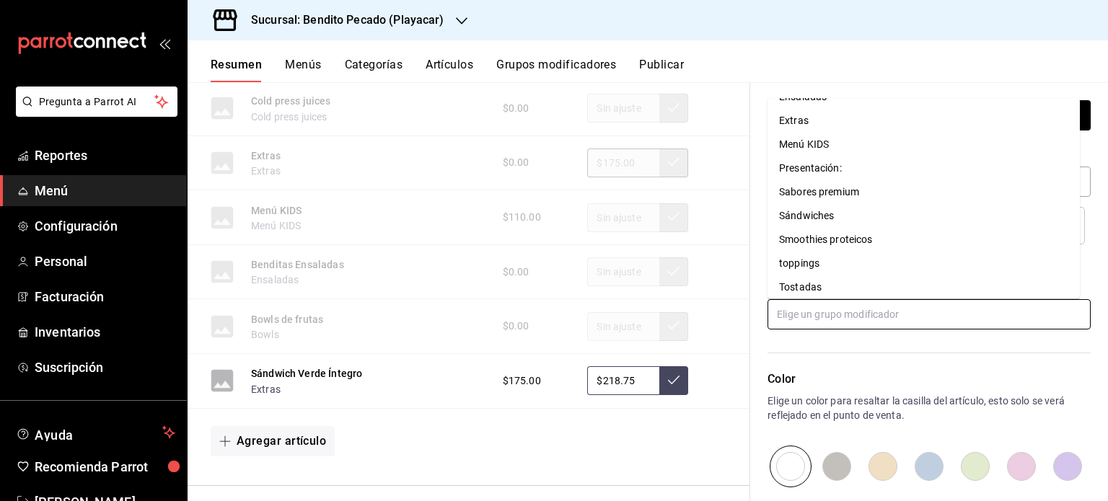
scroll to position [231, 0]
click at [808, 127] on li "Extras" at bounding box center [924, 123] width 312 height 24
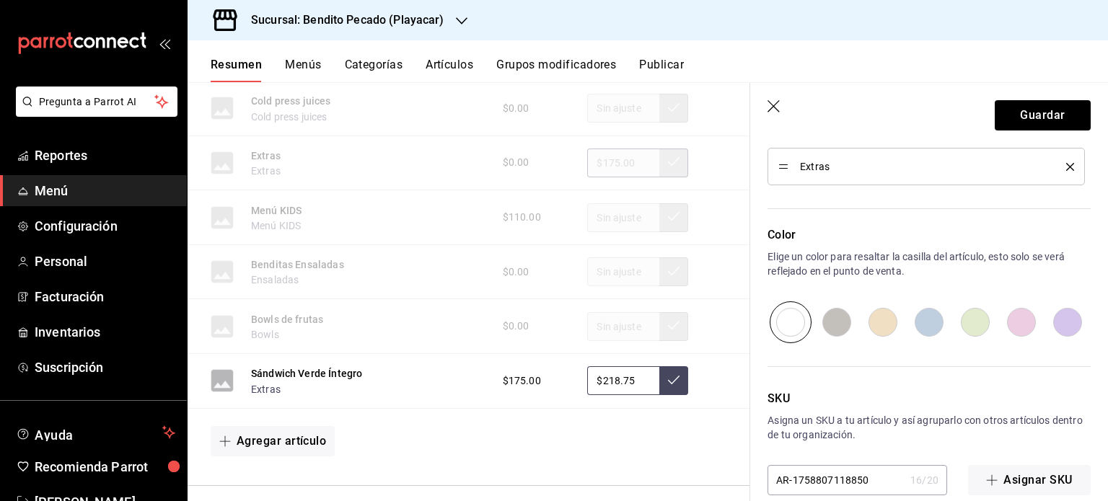
scroll to position [746, 0]
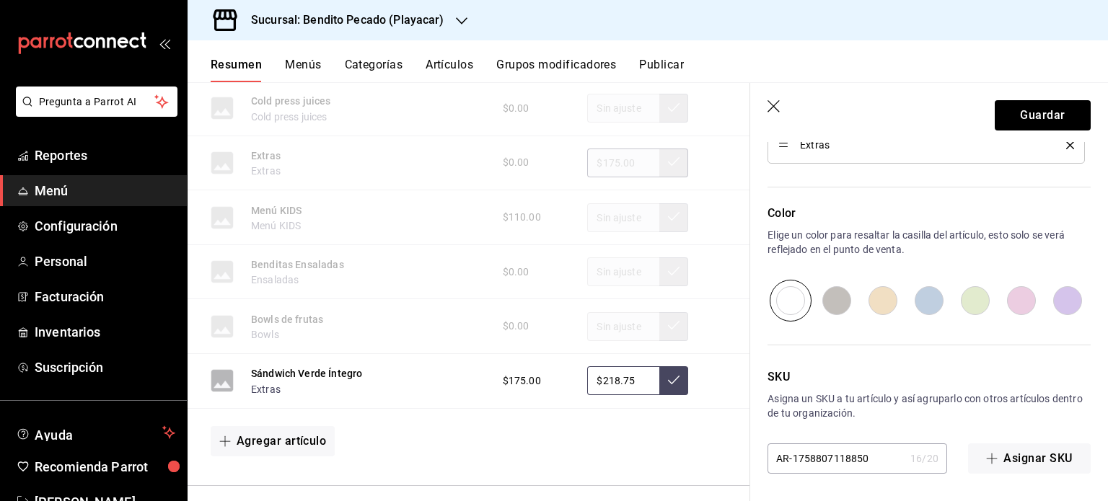
click at [1007, 295] on input "radio" at bounding box center [1021, 301] width 46 height 42
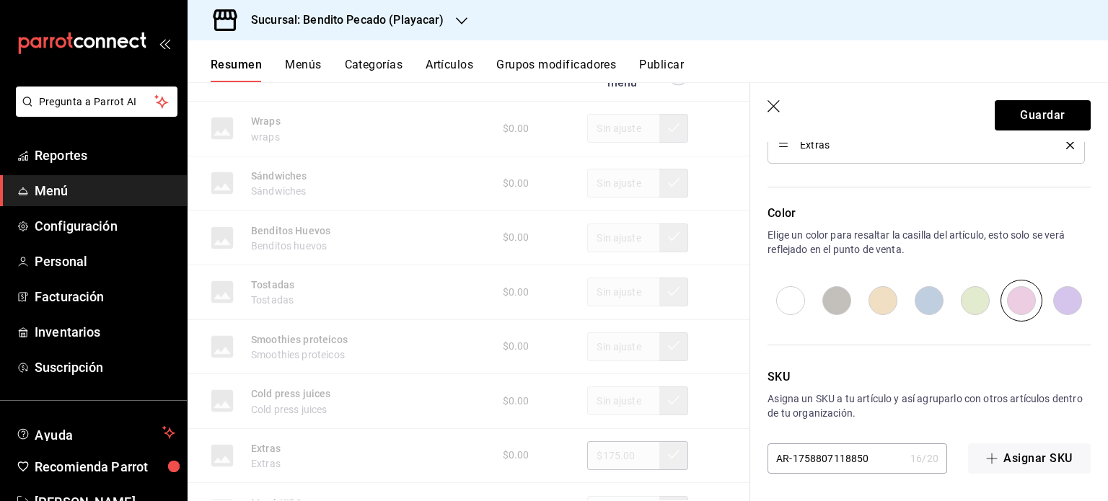
scroll to position [2868, 0]
click at [1048, 107] on button "Guardar" at bounding box center [1043, 115] width 96 height 30
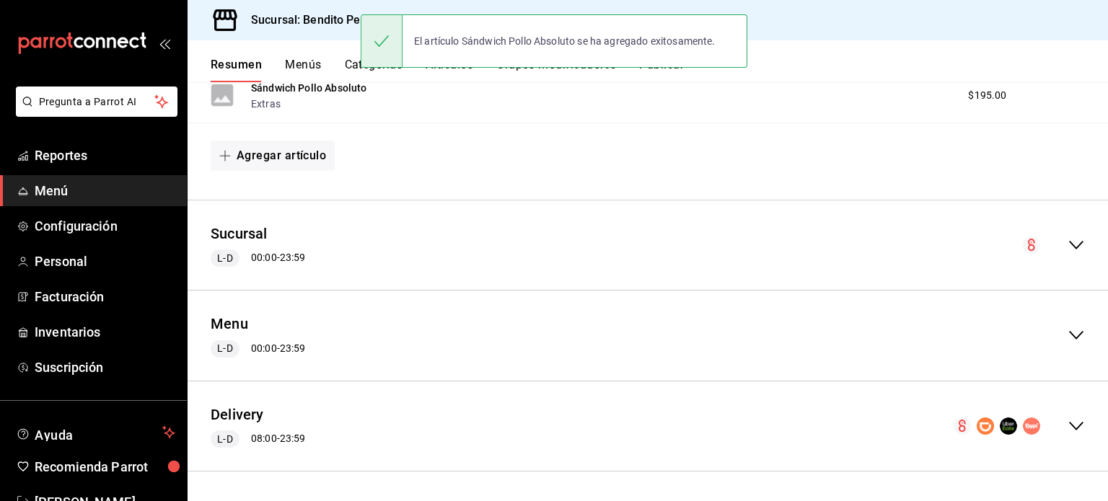
scroll to position [900, 0]
click at [1068, 421] on icon "collapse-menu-row" at bounding box center [1076, 426] width 17 height 17
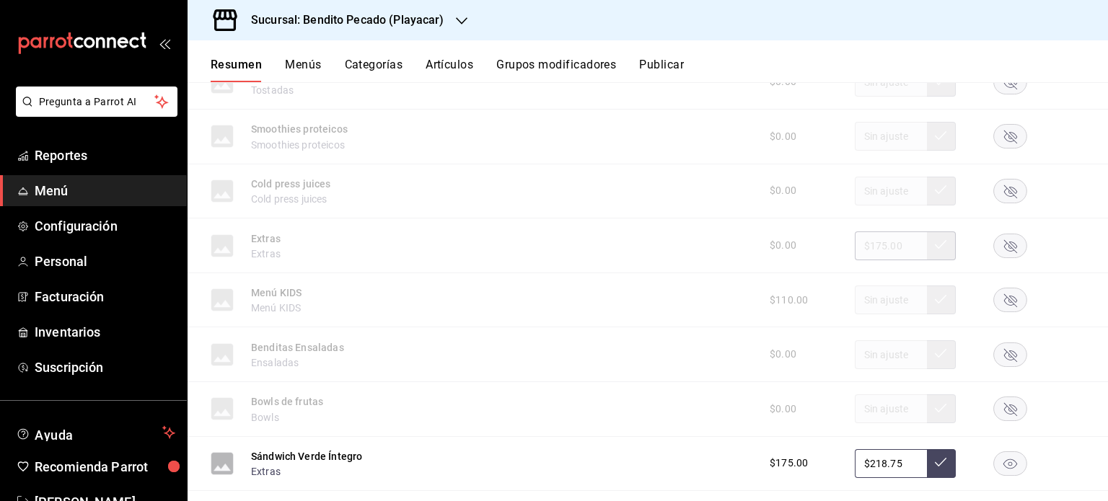
scroll to position [3268, 0]
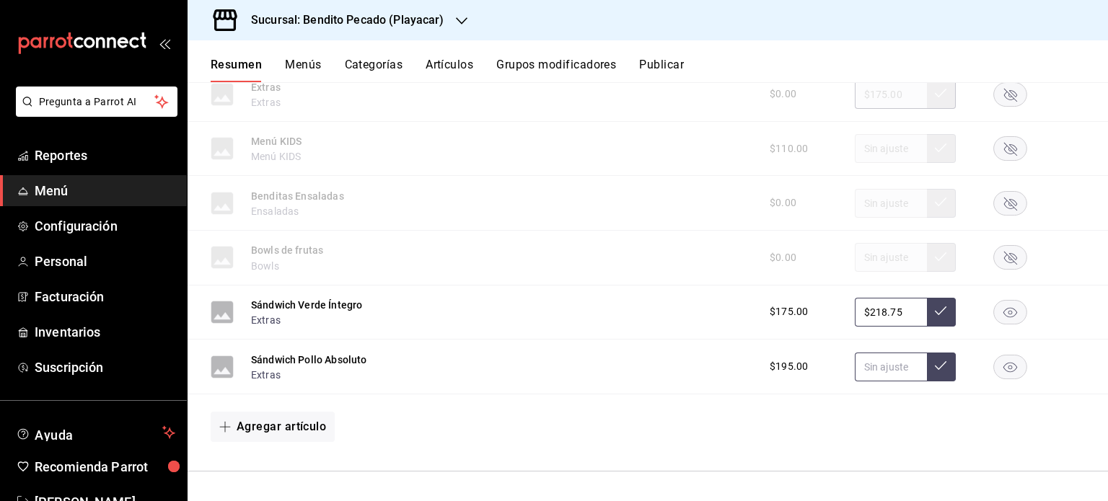
click at [880, 360] on input "text" at bounding box center [891, 367] width 72 height 29
click at [935, 360] on icon at bounding box center [941, 366] width 12 height 12
click at [934, 319] on button at bounding box center [941, 312] width 29 height 29
click at [450, 66] on button "Artículos" at bounding box center [450, 70] width 48 height 25
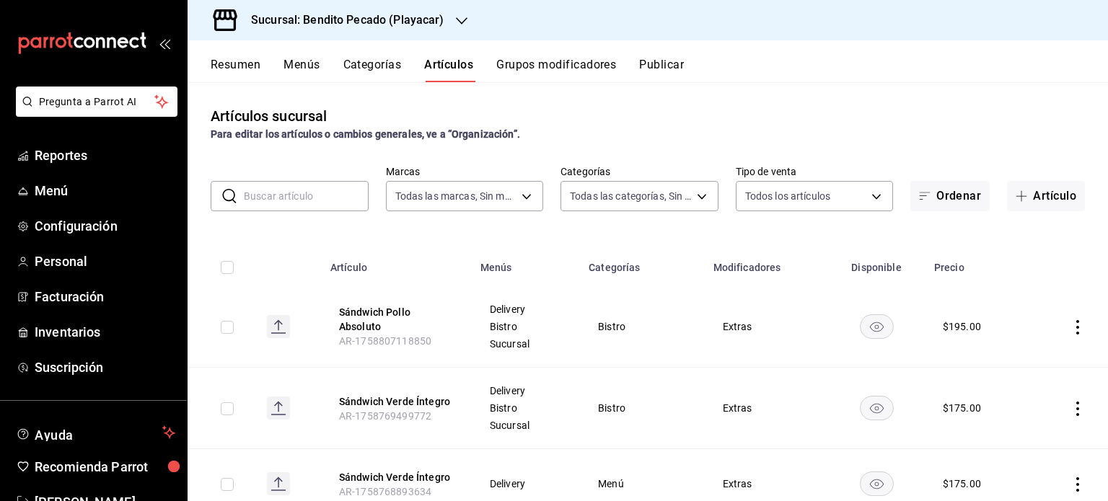
click at [237, 66] on button "Resumen" at bounding box center [236, 70] width 50 height 25
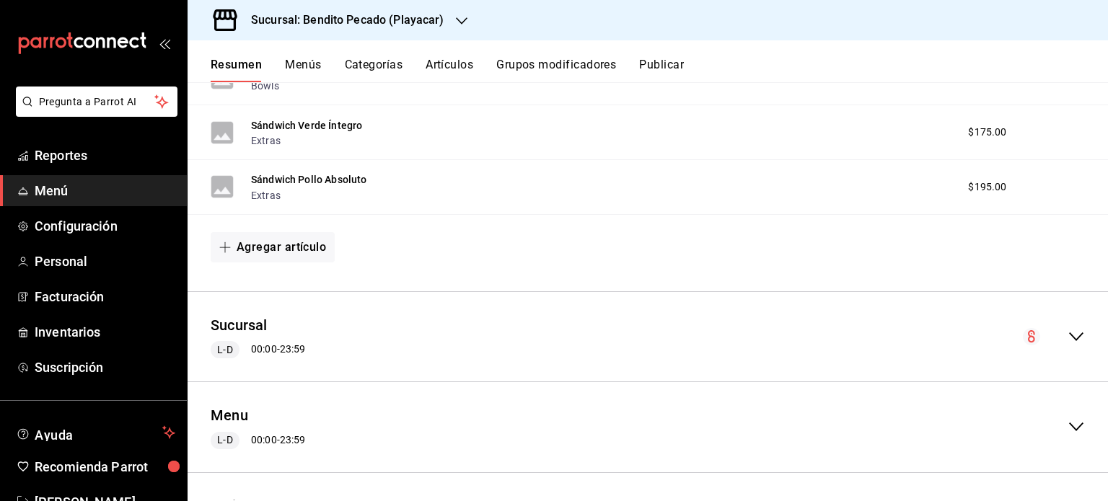
scroll to position [900, 0]
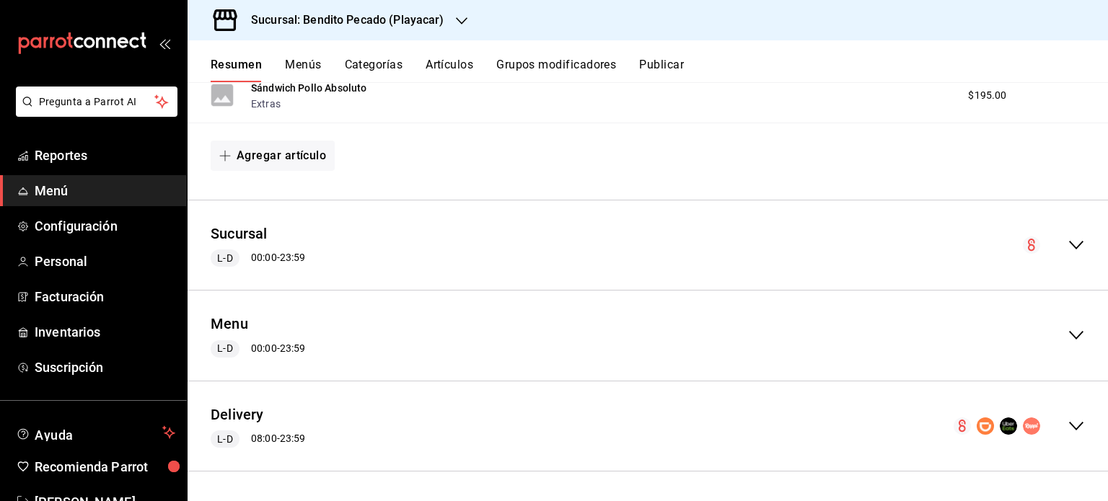
click at [1068, 428] on icon "collapse-menu-row" at bounding box center [1076, 426] width 17 height 17
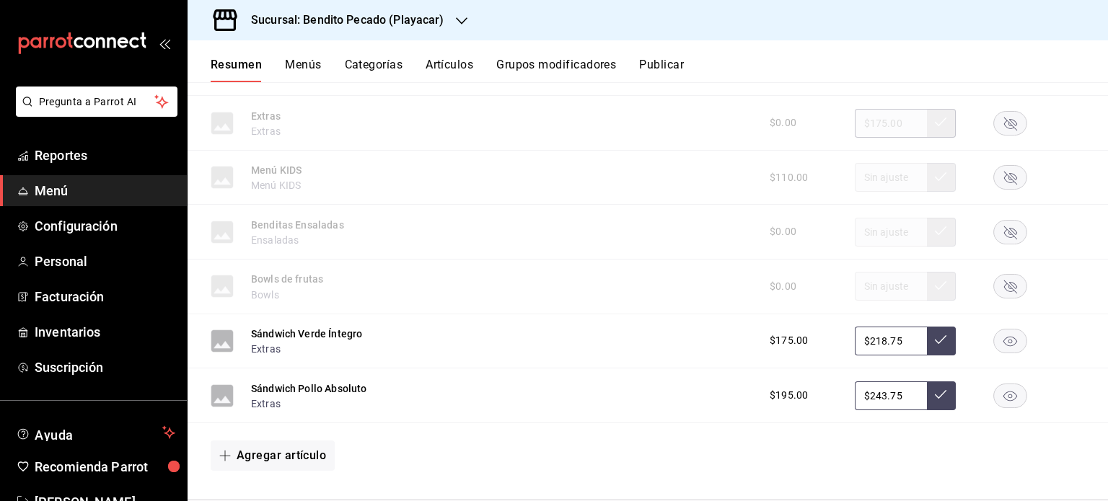
scroll to position [3268, 0]
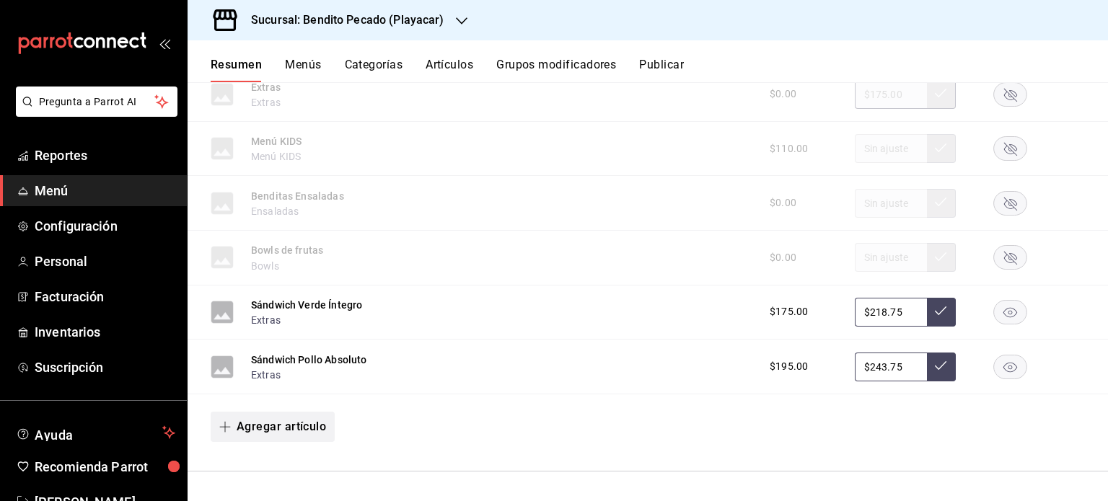
click at [287, 412] on button "Agregar artículo" at bounding box center [273, 427] width 124 height 30
click at [249, 463] on li "Artículo nuevo" at bounding box center [267, 466] width 113 height 35
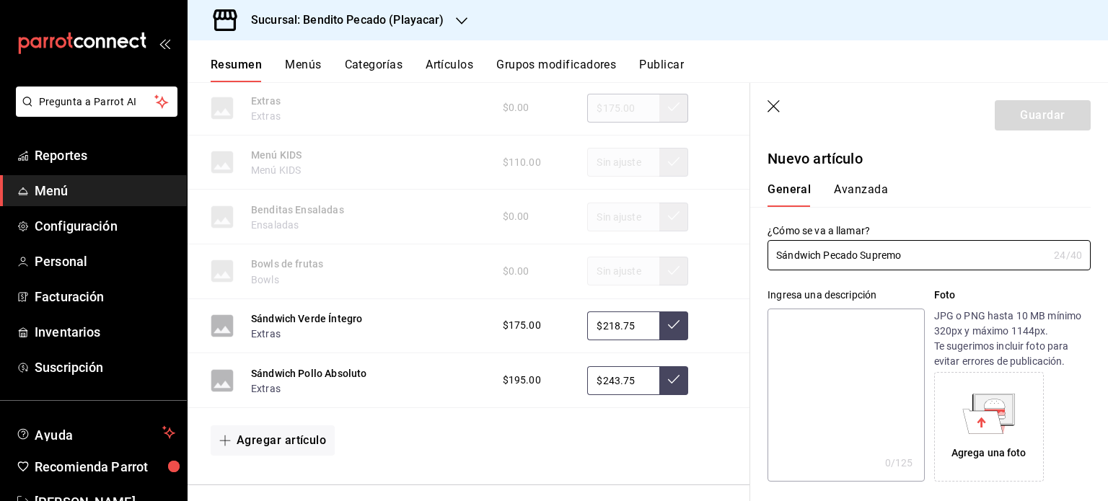
click at [849, 351] on textarea at bounding box center [846, 395] width 157 height 173
click at [777, 403] on textarea "Jamon de piernas, queso manchego, aguacate, cebolla" at bounding box center [846, 395] width 157 height 173
click at [812, 366] on textarea "Jamon de piernas, queso manchego, aguacate, cebolla" at bounding box center [846, 395] width 157 height 173
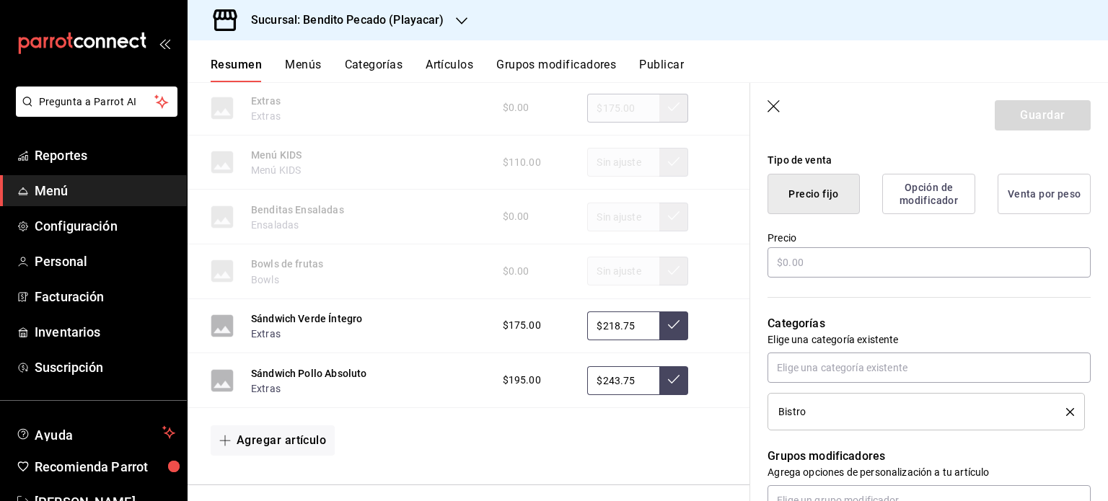
scroll to position [368, 0]
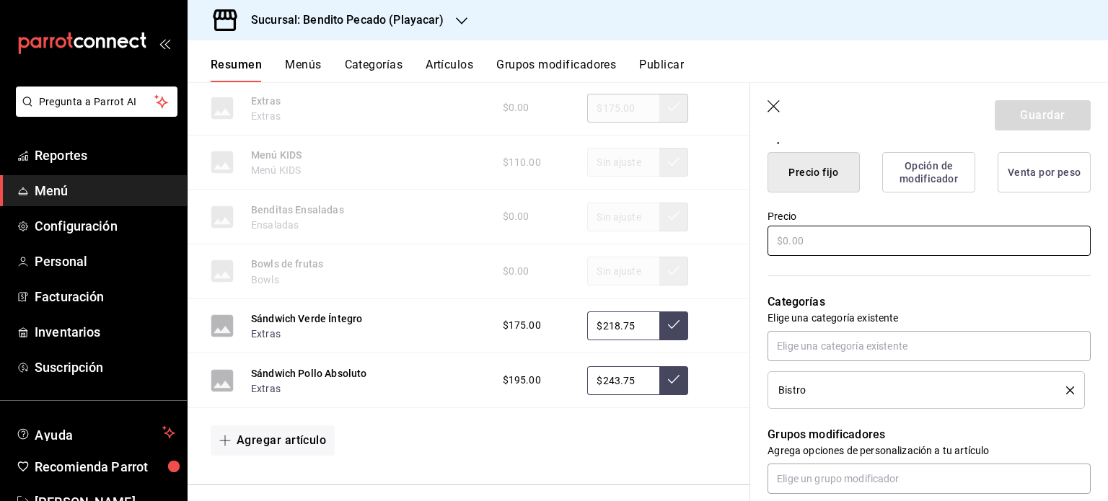
click at [845, 233] on input "text" at bounding box center [929, 241] width 323 height 30
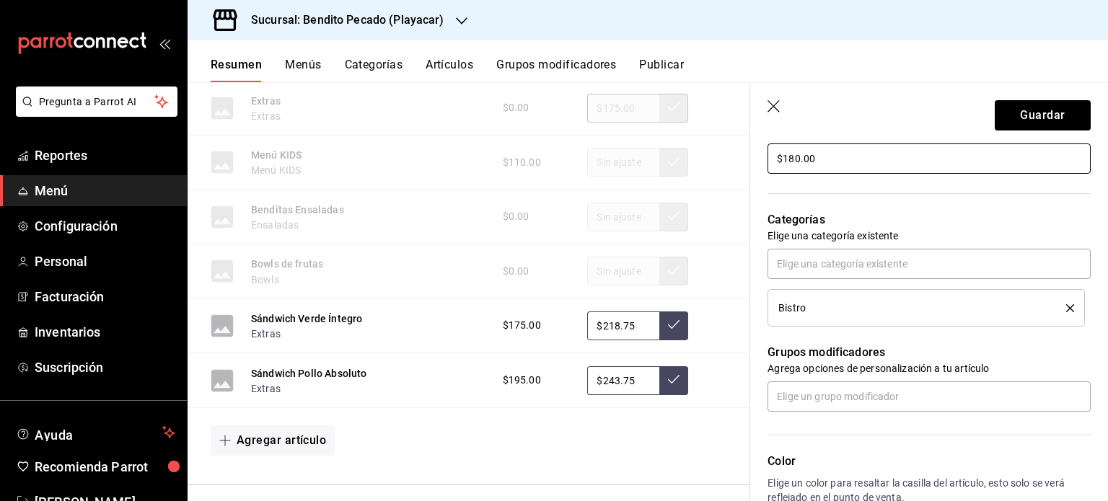
scroll to position [453, 0]
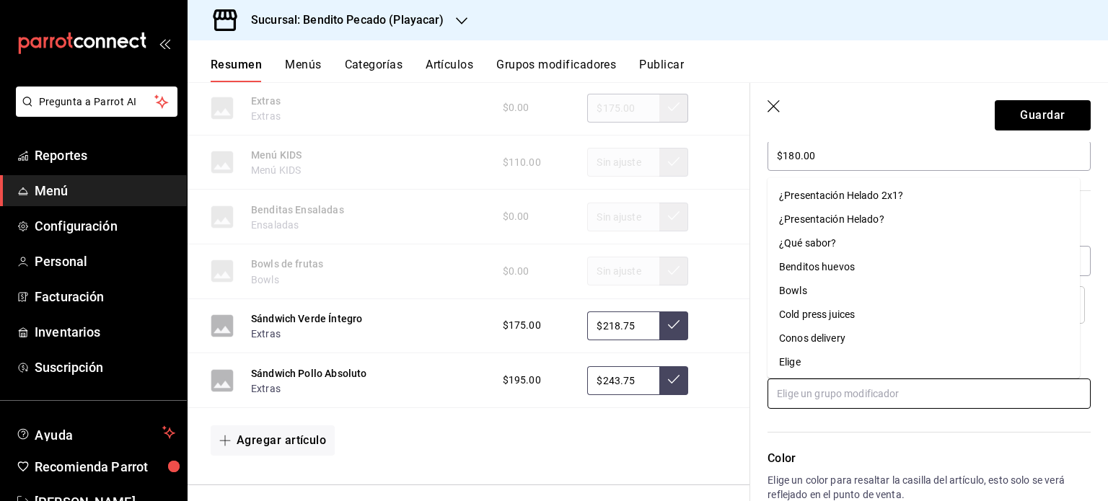
click at [859, 398] on input "text" at bounding box center [929, 394] width 323 height 30
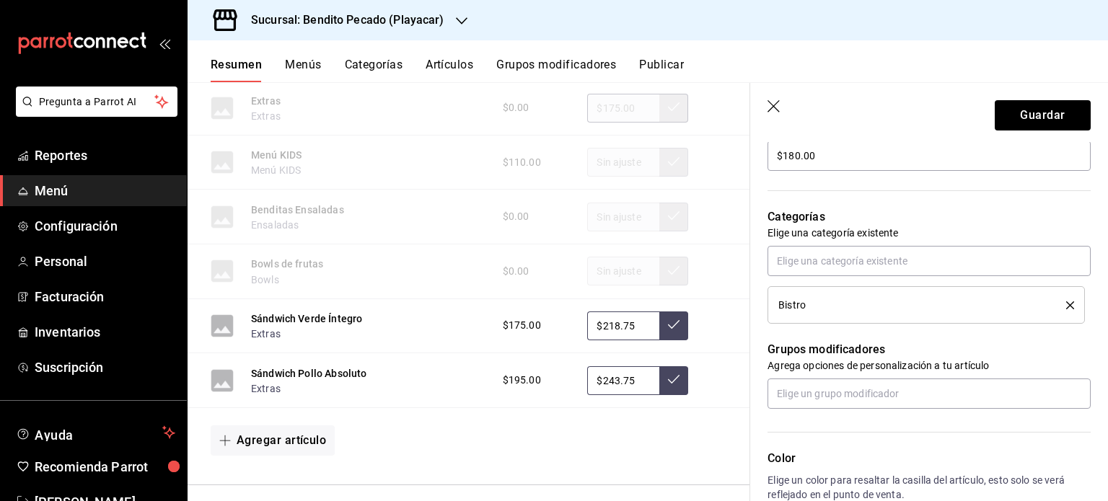
click at [915, 444] on div "Color Elige un color para resaltar la casilla del artículo, esto solo se verá r…" at bounding box center [920, 488] width 341 height 158
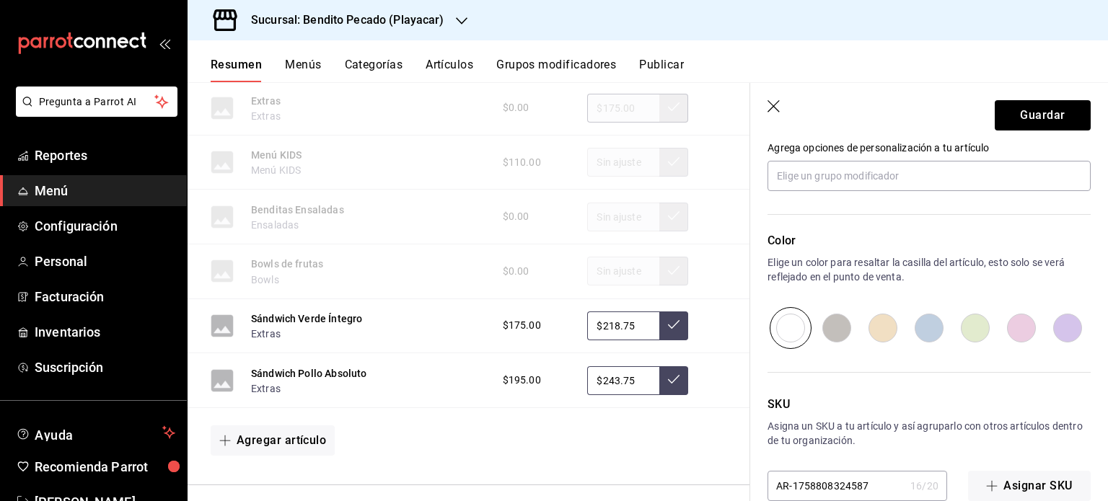
scroll to position [672, 0]
click at [1028, 319] on input "radio" at bounding box center [1021, 327] width 46 height 42
click at [934, 169] on input "text" at bounding box center [929, 174] width 323 height 30
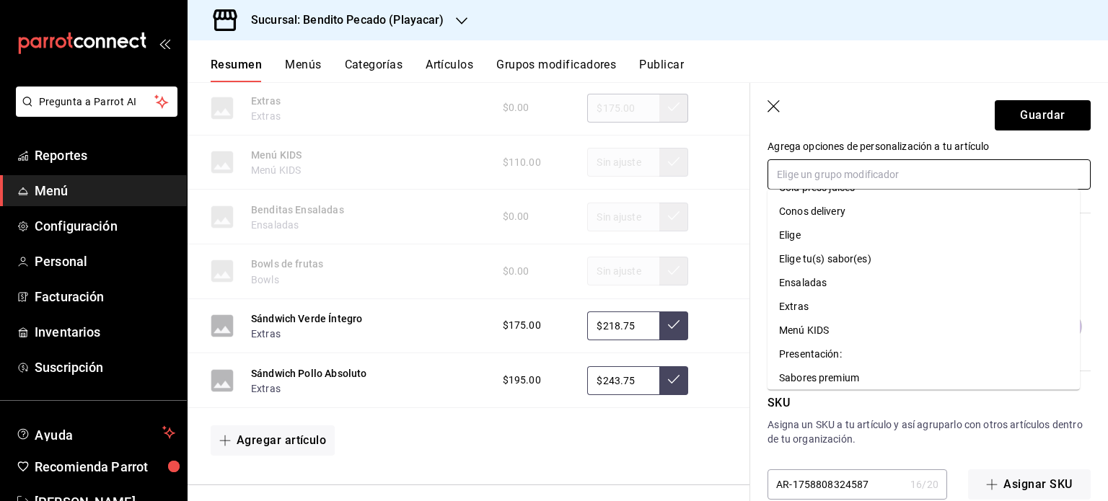
scroll to position [136, 0]
click at [799, 313] on div "Extras" at bounding box center [794, 308] width 30 height 15
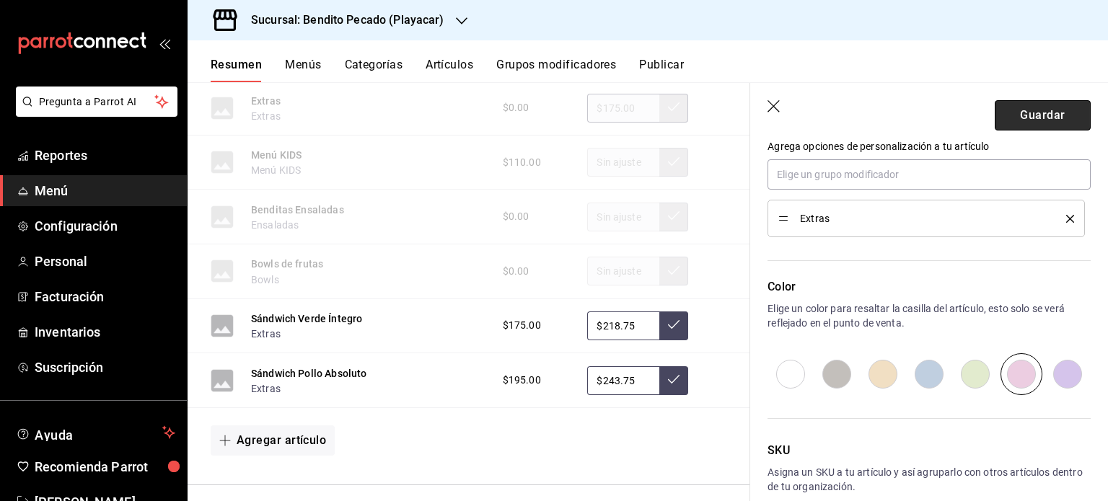
click at [1043, 119] on button "Guardar" at bounding box center [1043, 115] width 96 height 30
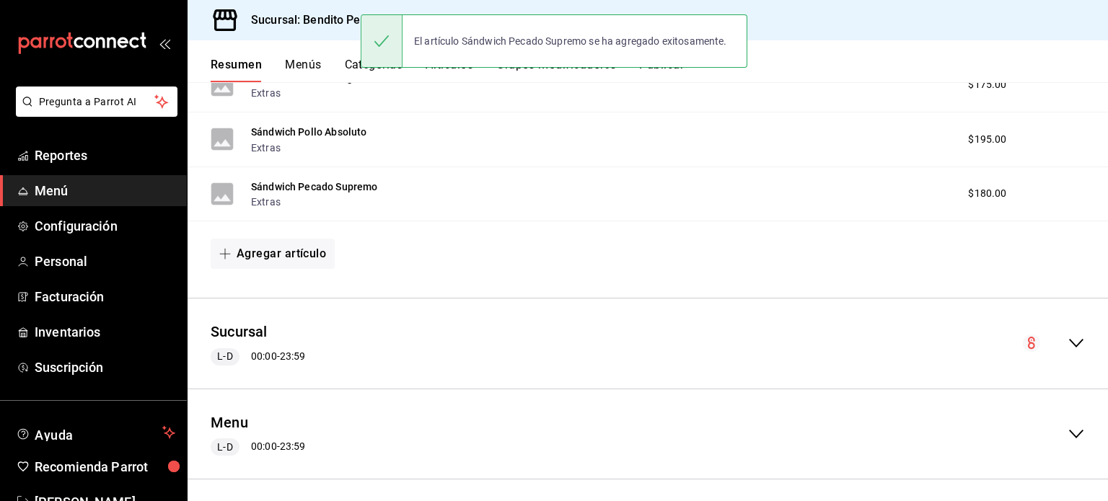
scroll to position [954, 0]
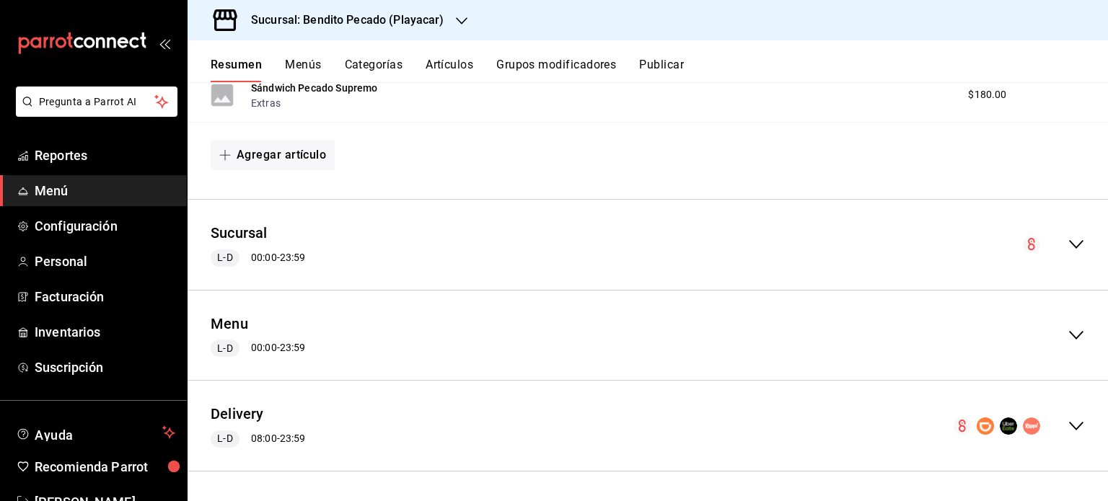
click at [1072, 418] on icon "collapse-menu-row" at bounding box center [1076, 426] width 17 height 17
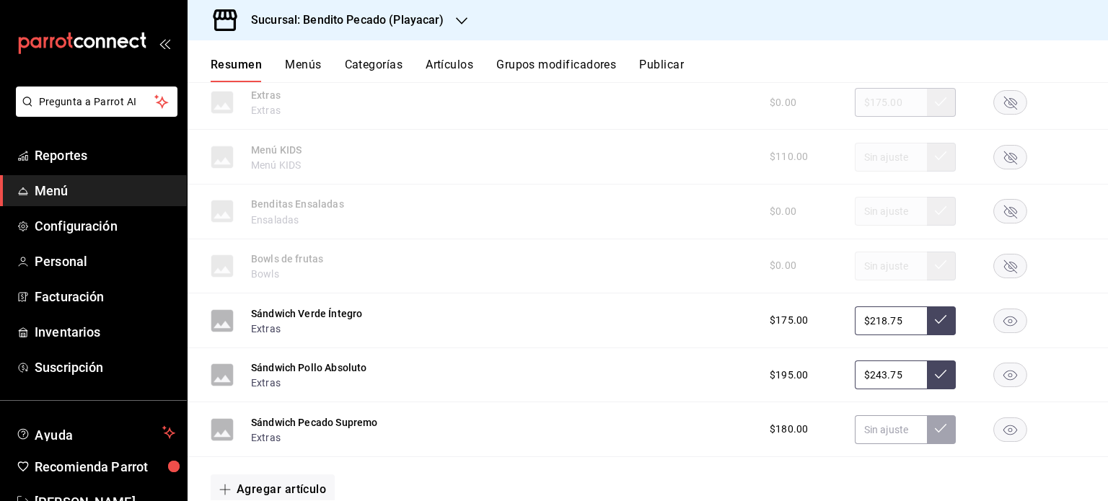
scroll to position [3377, 0]
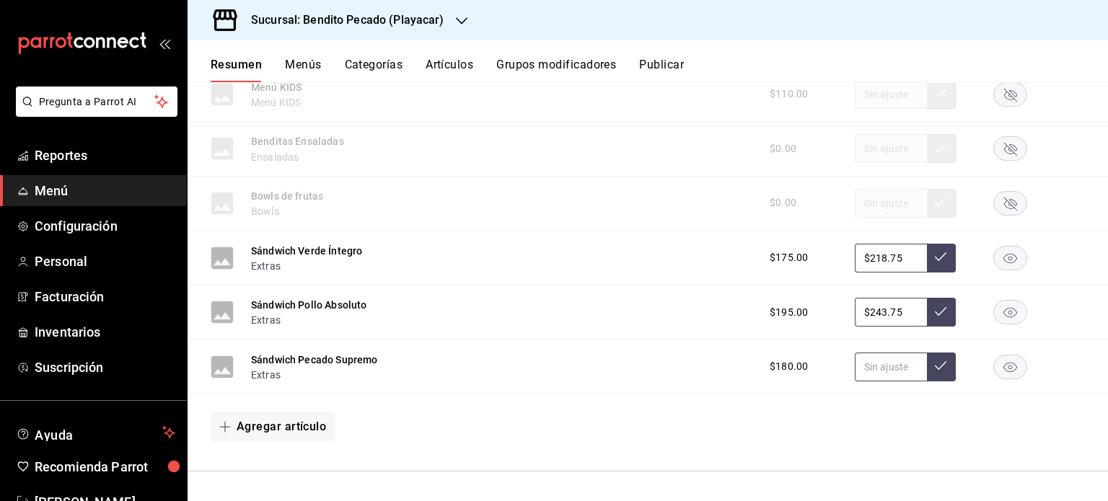
click at [866, 365] on input "text" at bounding box center [891, 367] width 72 height 29
click at [288, 423] on button "Agregar artículo" at bounding box center [273, 427] width 124 height 30
click at [284, 464] on li "Artículo nuevo" at bounding box center [267, 466] width 113 height 35
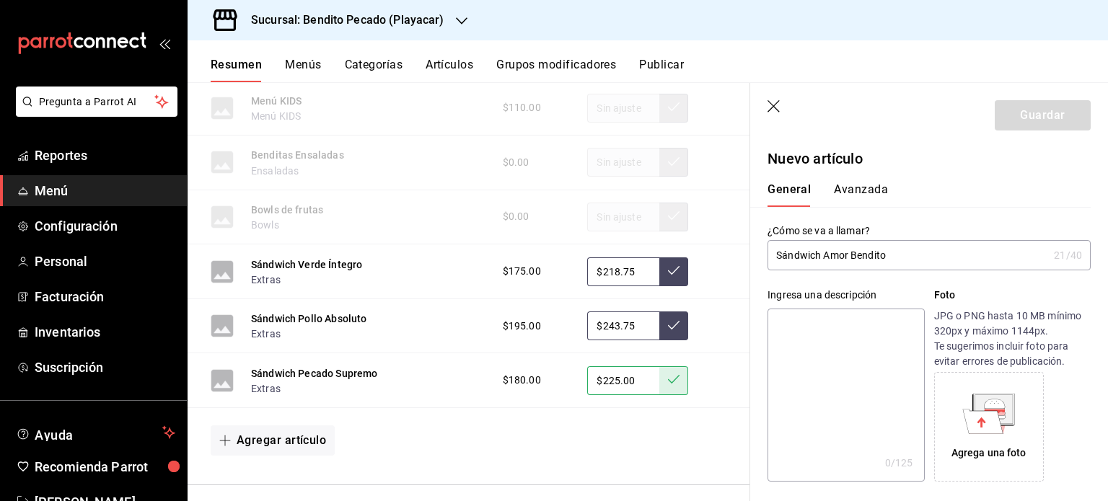
click at [812, 335] on textarea at bounding box center [846, 395] width 157 height 173
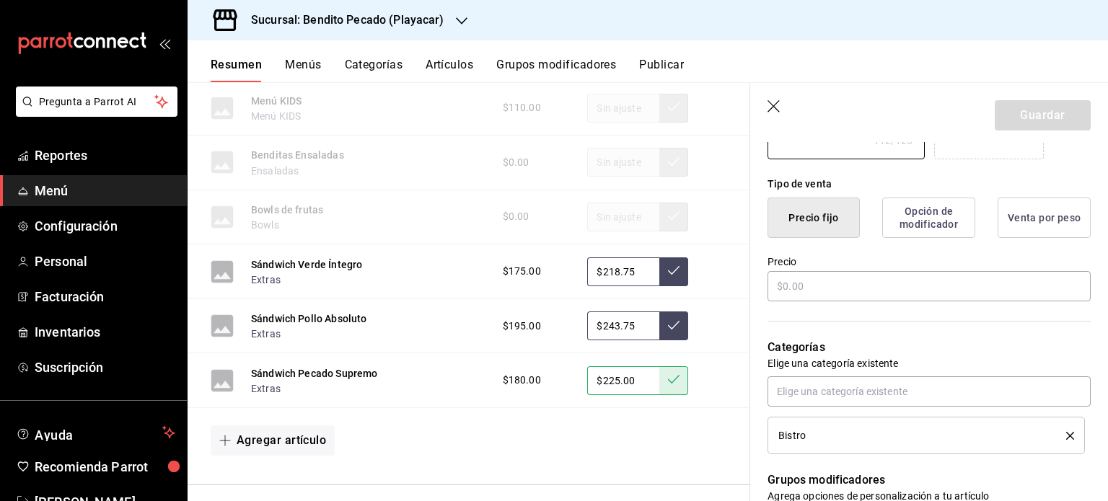
scroll to position [342, 0]
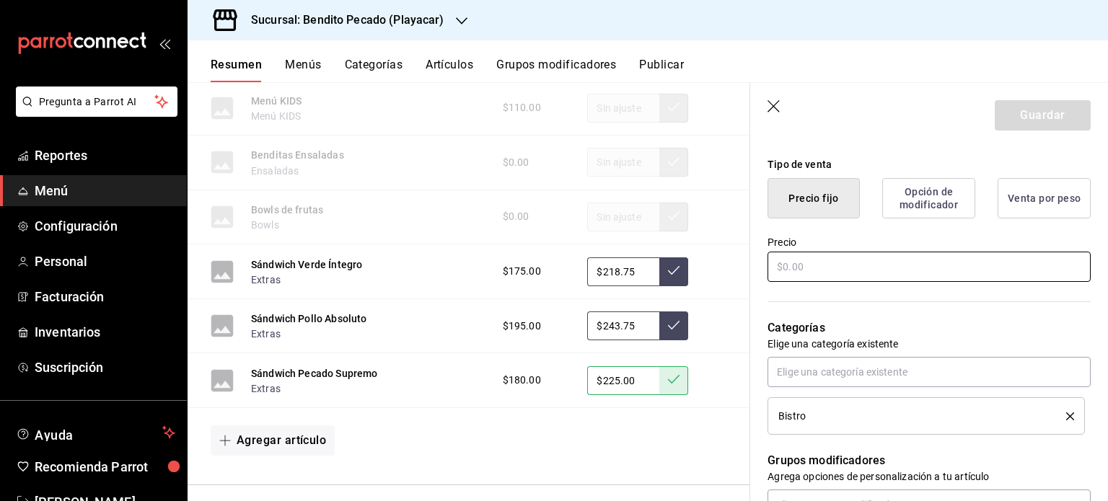
click at [825, 265] on input "text" at bounding box center [929, 267] width 323 height 30
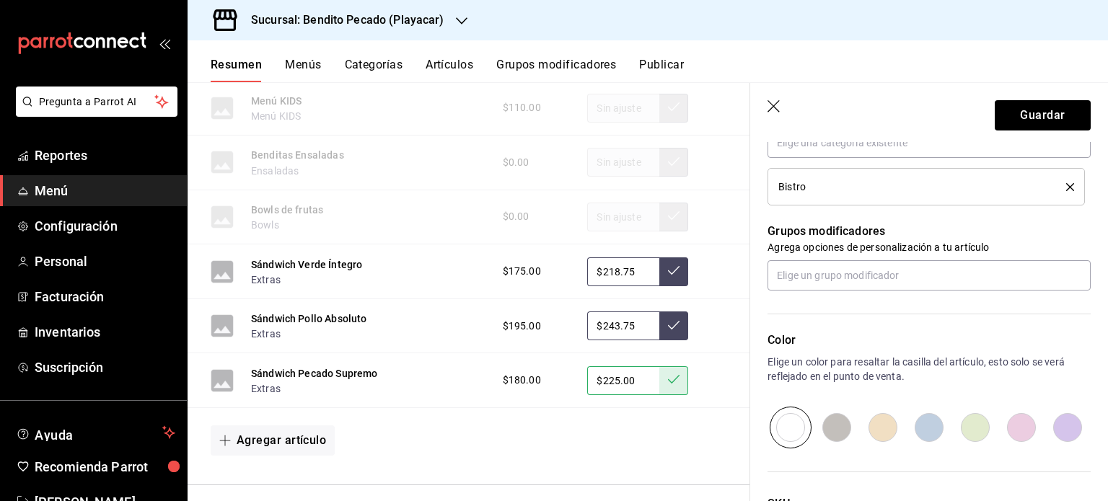
scroll to position [571, 0]
click at [1022, 291] on div "Color Elige un color para resaltar la casilla del artículo, esto solo se verá r…" at bounding box center [920, 370] width 341 height 158
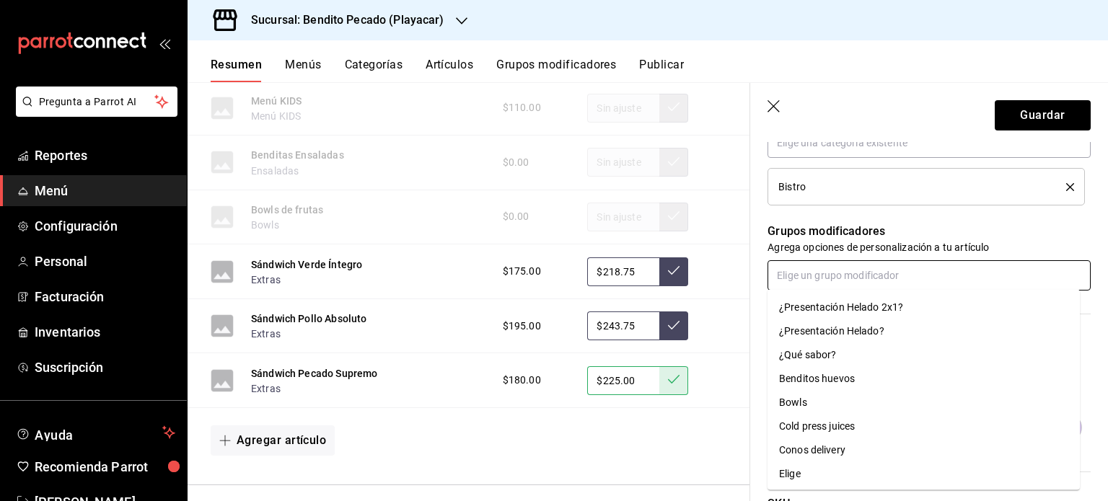
click at [980, 270] on input "text" at bounding box center [929, 275] width 323 height 30
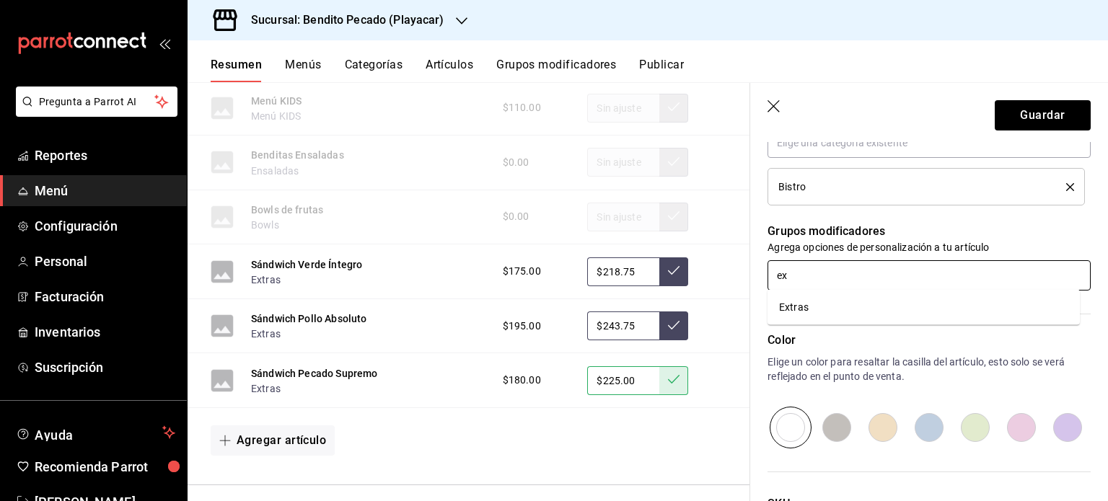
click at [814, 310] on li "Extras" at bounding box center [924, 308] width 312 height 24
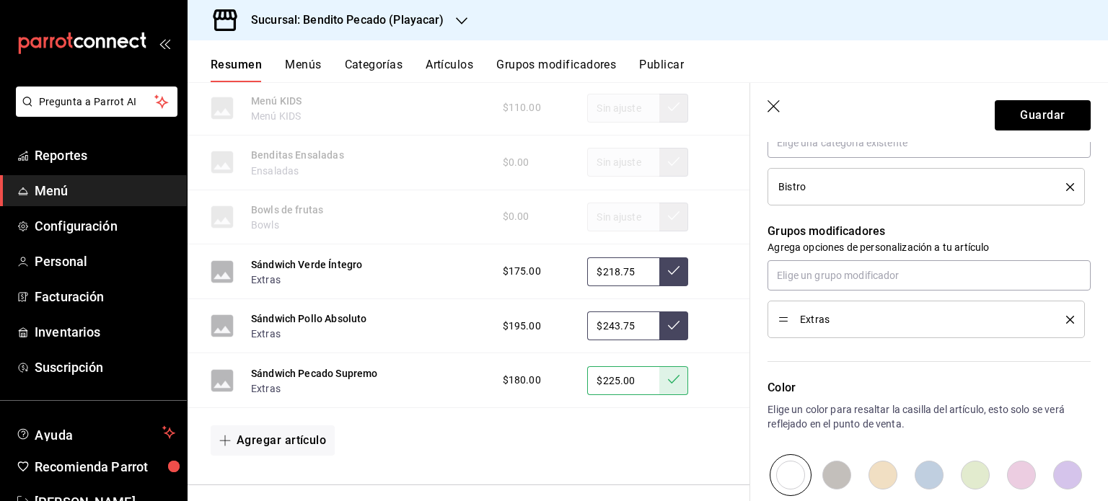
click at [1007, 469] on input "radio" at bounding box center [1021, 476] width 46 height 42
click at [1027, 117] on button "Guardar" at bounding box center [1043, 115] width 96 height 30
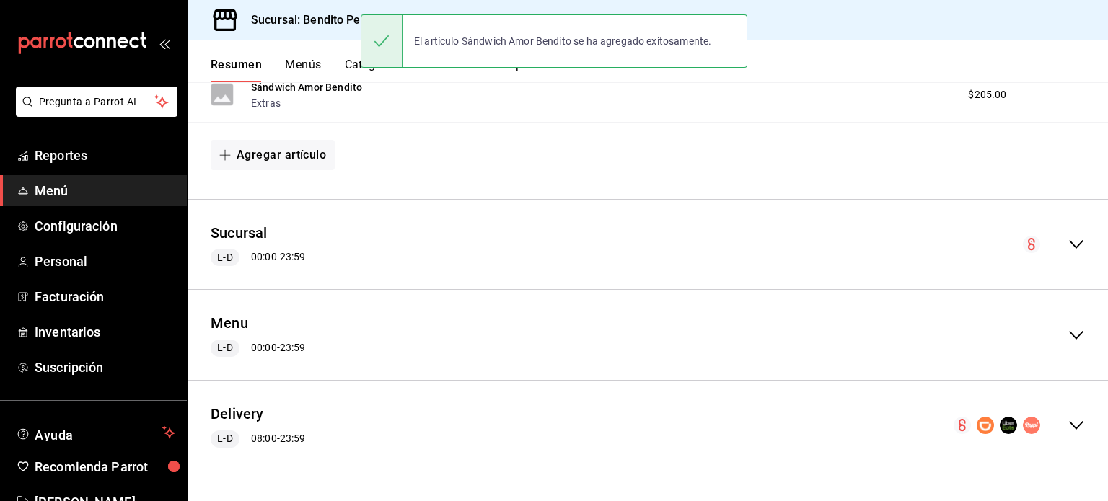
scroll to position [1009, 0]
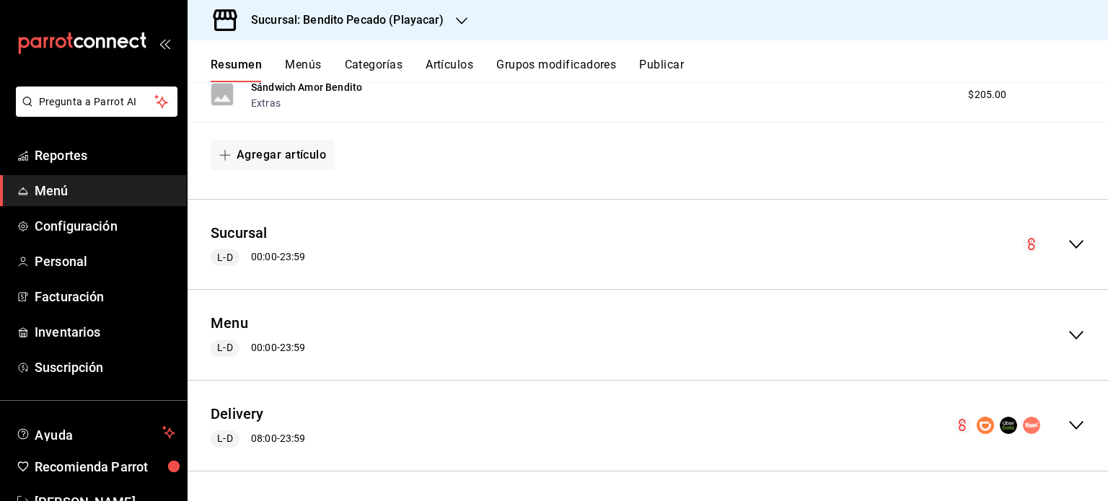
click at [1071, 420] on icon "collapse-menu-row" at bounding box center [1076, 425] width 17 height 17
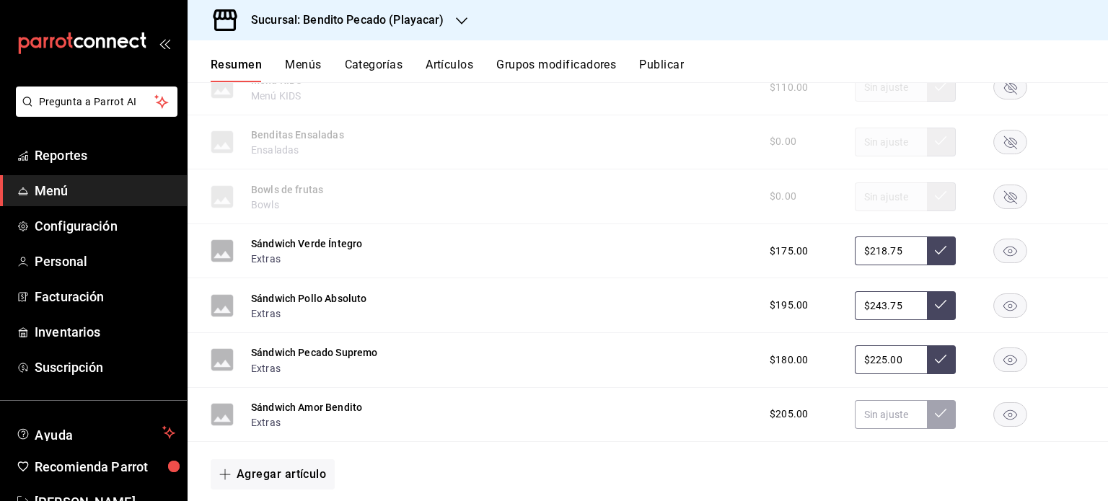
scroll to position [3487, 0]
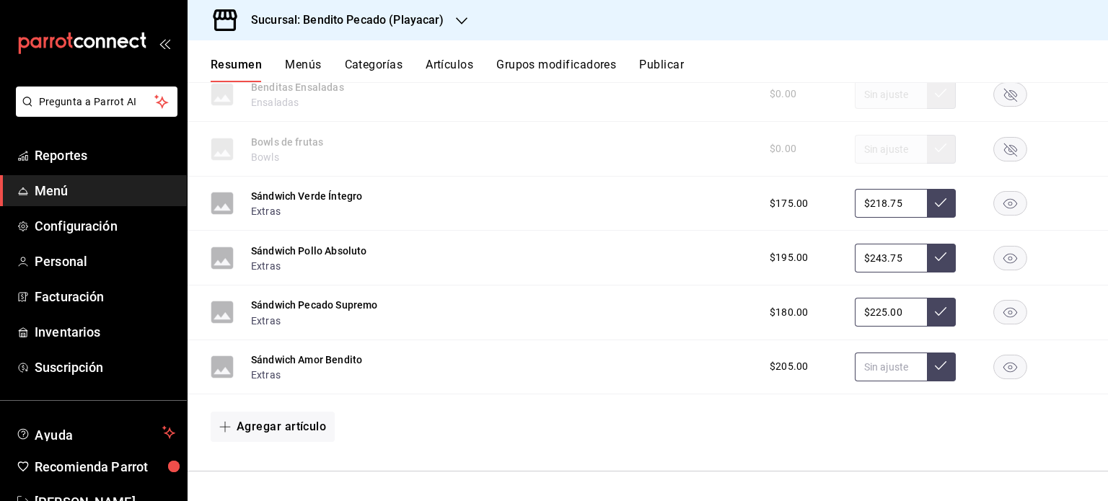
click at [897, 369] on input "text" at bounding box center [891, 367] width 72 height 29
click at [275, 432] on button "Agregar artículo" at bounding box center [273, 427] width 124 height 30
click at [267, 473] on li "Artículo nuevo" at bounding box center [267, 466] width 113 height 35
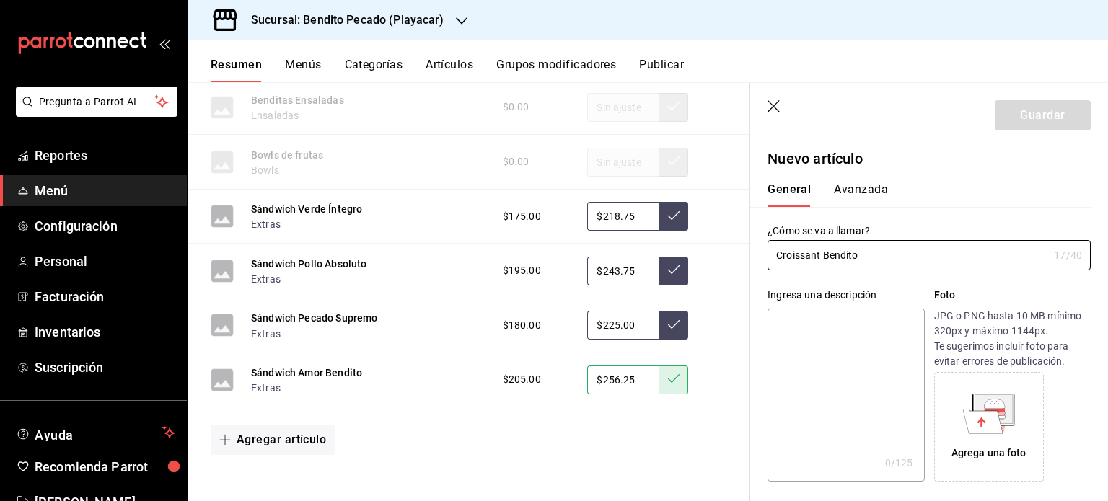
click at [824, 343] on textarea at bounding box center [846, 395] width 157 height 173
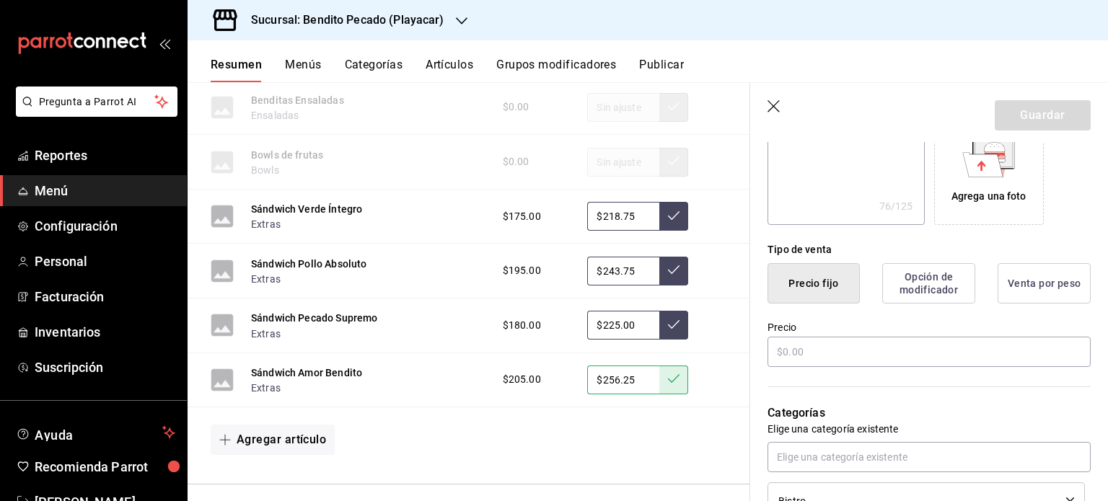
scroll to position [294, 0]
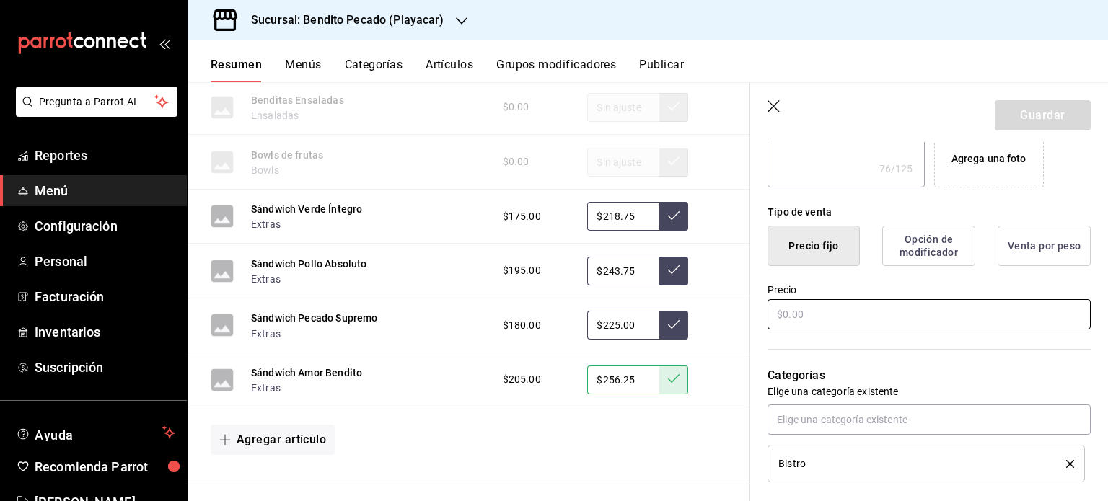
click at [831, 305] on input "text" at bounding box center [929, 314] width 323 height 30
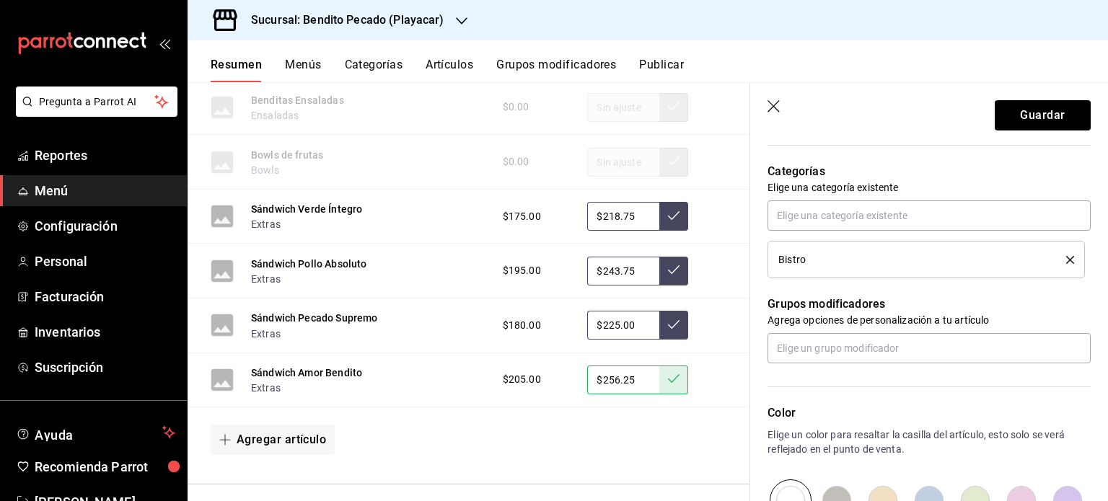
scroll to position [649, 0]
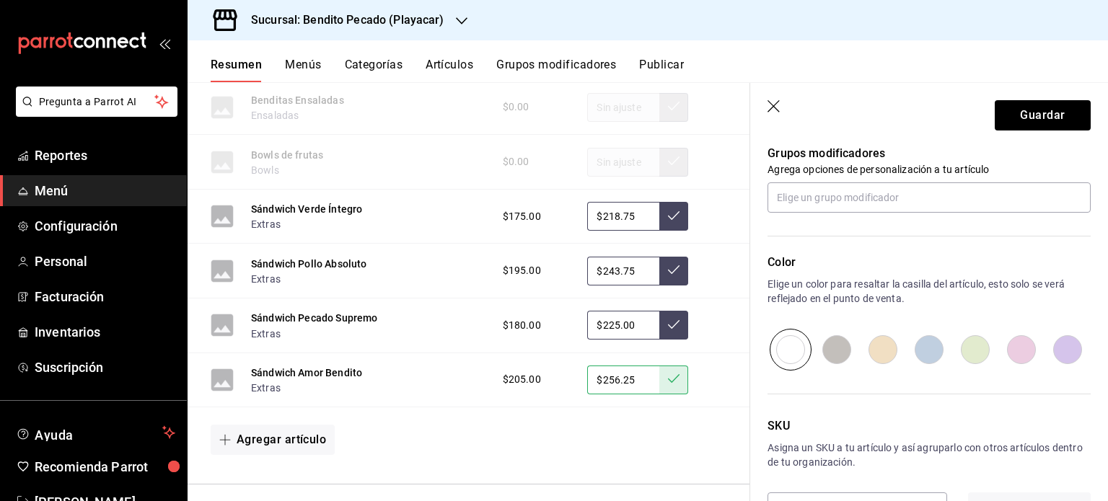
drag, startPoint x: 998, startPoint y: 343, endPoint x: 1006, endPoint y: 340, distance: 8.4
click at [1006, 340] on input "radio" at bounding box center [1021, 350] width 46 height 42
click at [1035, 118] on button "Guardar" at bounding box center [1043, 115] width 96 height 30
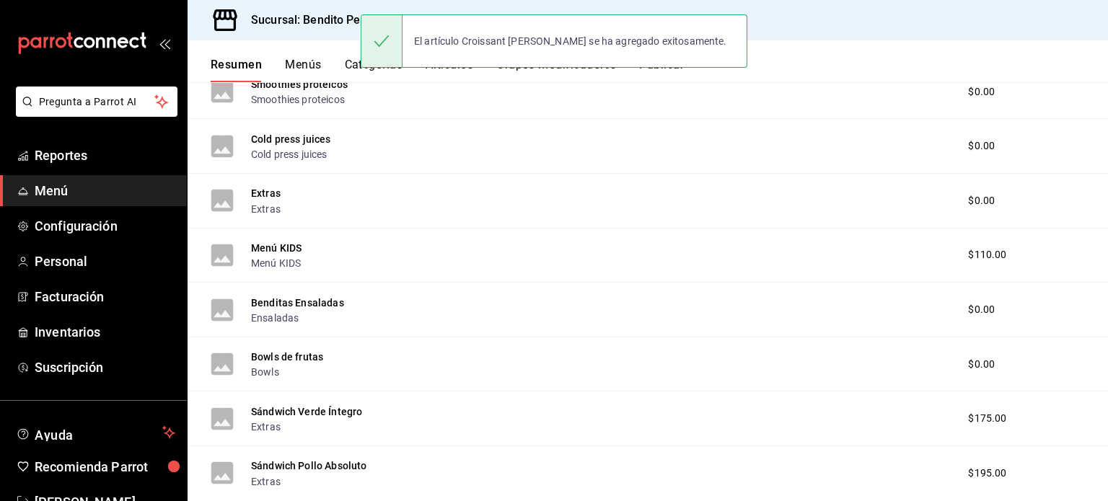
scroll to position [1056, 0]
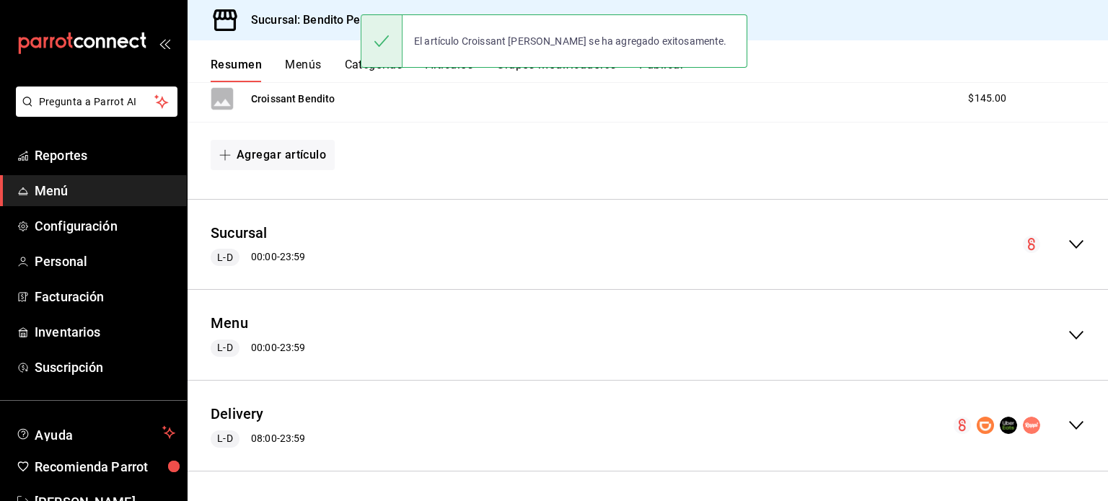
click at [1074, 426] on div "Delivery L-D 08:00 - 23:59" at bounding box center [648, 425] width 921 height 67
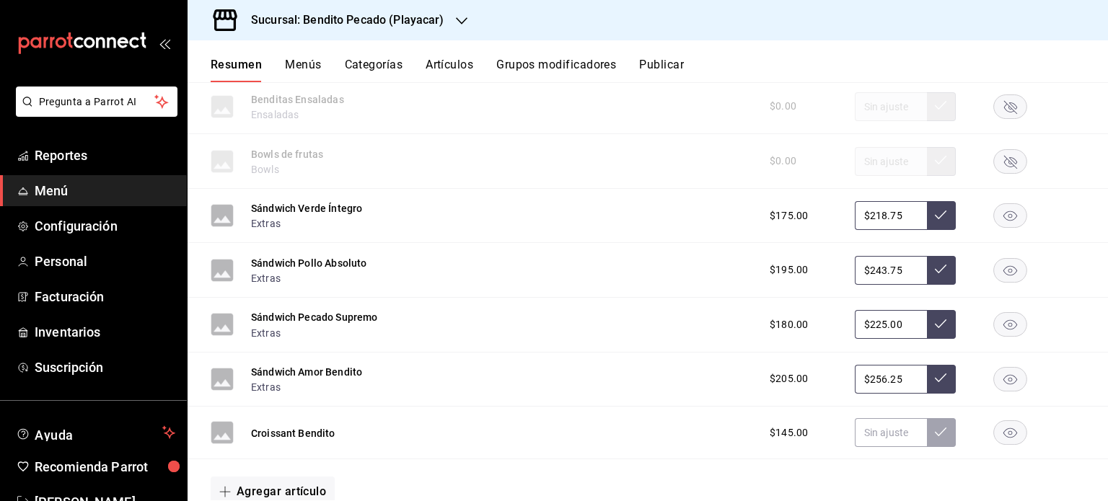
scroll to position [3586, 0]
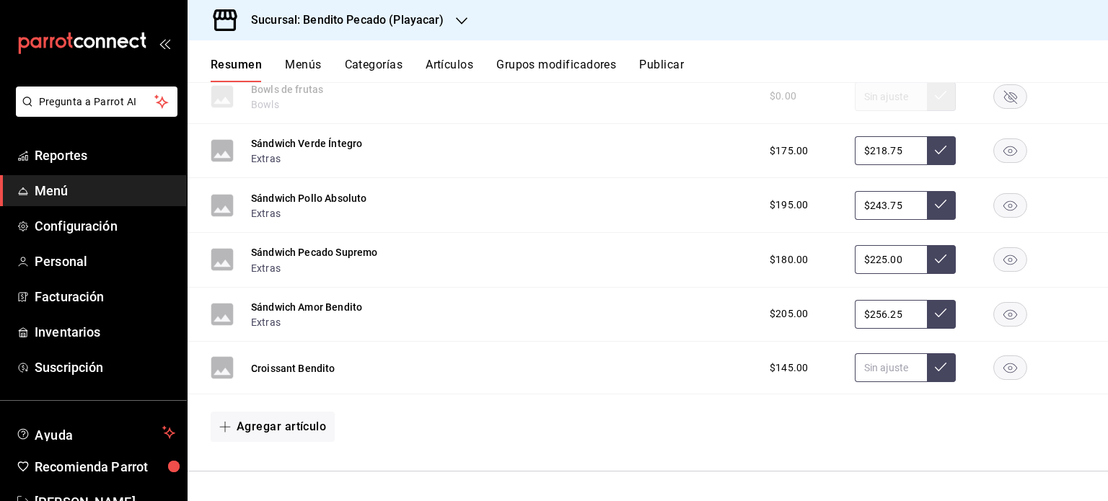
click at [866, 372] on input "text" at bounding box center [891, 368] width 72 height 29
click at [586, 63] on button "Grupos modificadores" at bounding box center [556, 70] width 120 height 25
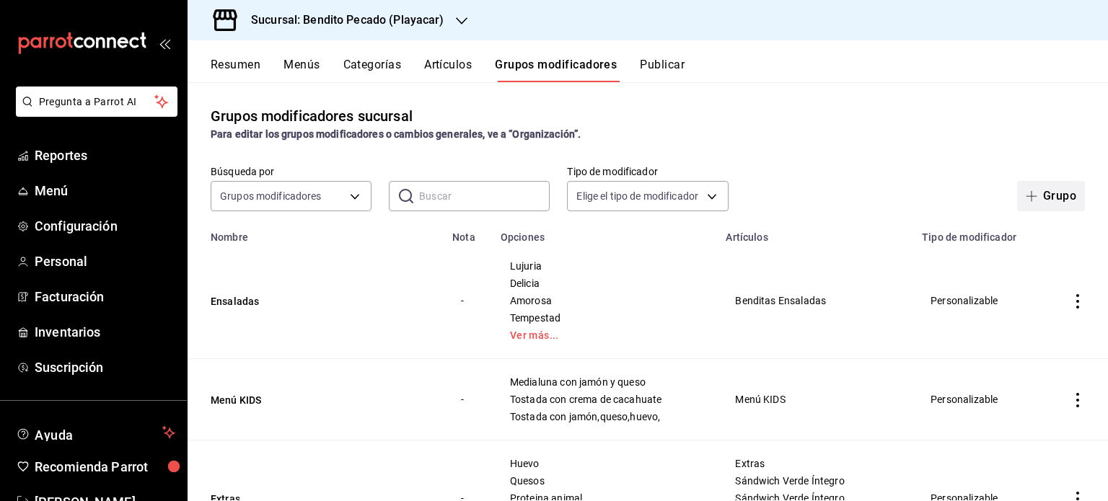
click at [1026, 196] on icon "button" at bounding box center [1032, 196] width 12 height 12
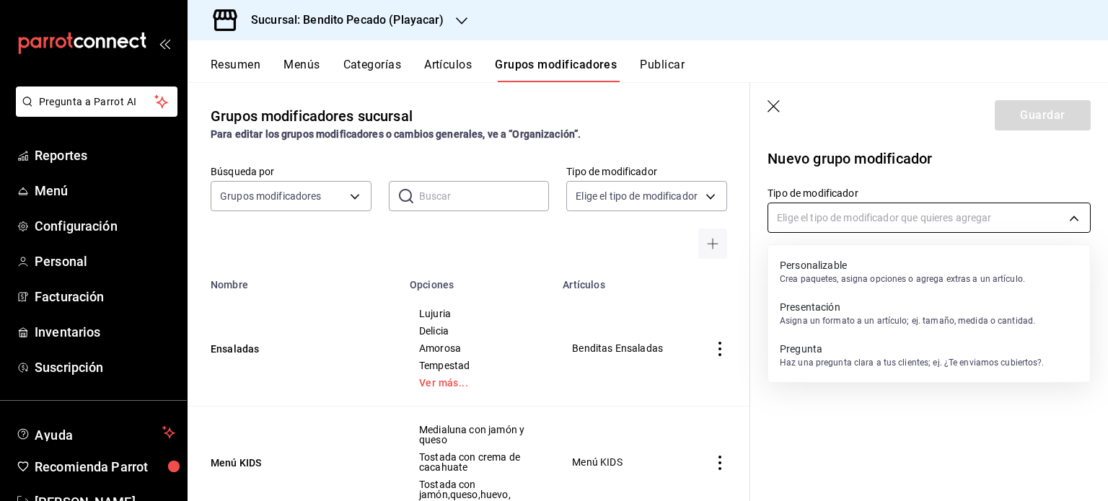
click at [840, 218] on body "Pregunta a Parrot AI Reportes Menú Configuración Personal Facturación Inventari…" at bounding box center [554, 250] width 1108 height 501
click at [825, 276] on p "Crea paquetes, asigna opciones o agrega extras a un artículo." at bounding box center [902, 279] width 245 height 13
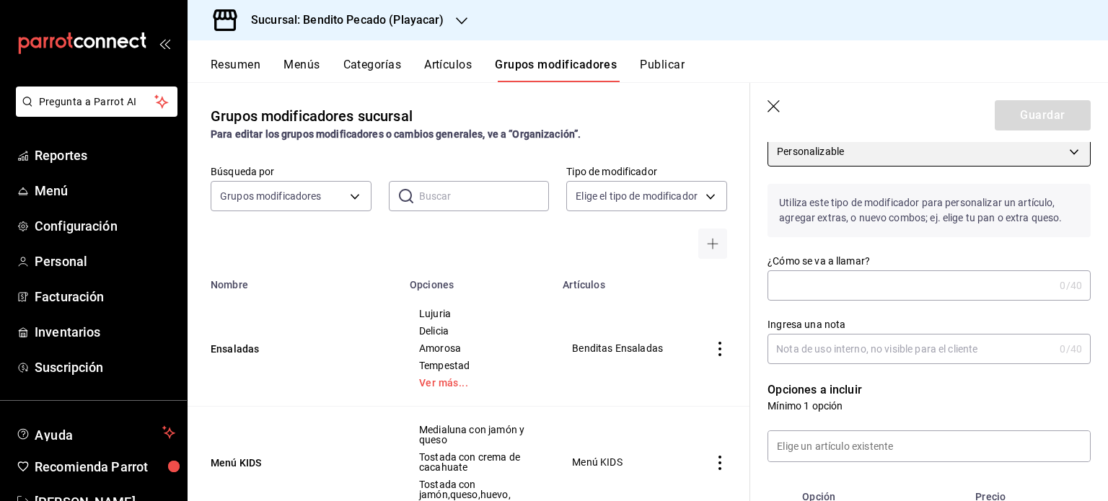
scroll to position [69, 0]
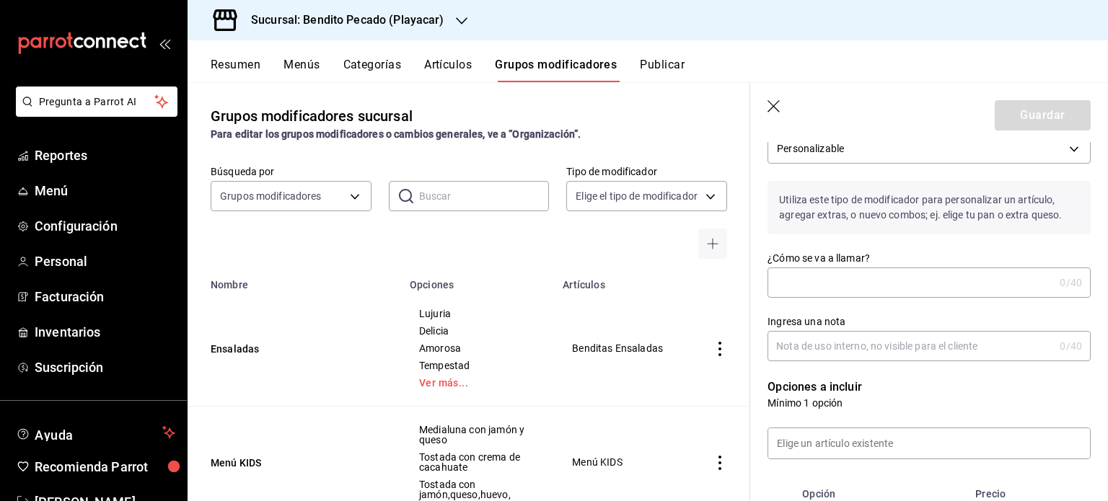
click at [802, 276] on input "¿Cómo se va a llamar?" at bounding box center [911, 282] width 286 height 29
drag, startPoint x: 862, startPoint y: 278, endPoint x: 706, endPoint y: 282, distance: 155.9
click at [706, 282] on main "Grupos modificadores sucursal Para editar los grupos modificadores o cambios ge…" at bounding box center [648, 291] width 921 height 419
click at [900, 285] on input "Extra garbanzo" at bounding box center [908, 282] width 281 height 29
drag, startPoint x: 900, startPoint y: 285, endPoint x: 736, endPoint y: 276, distance: 164.8
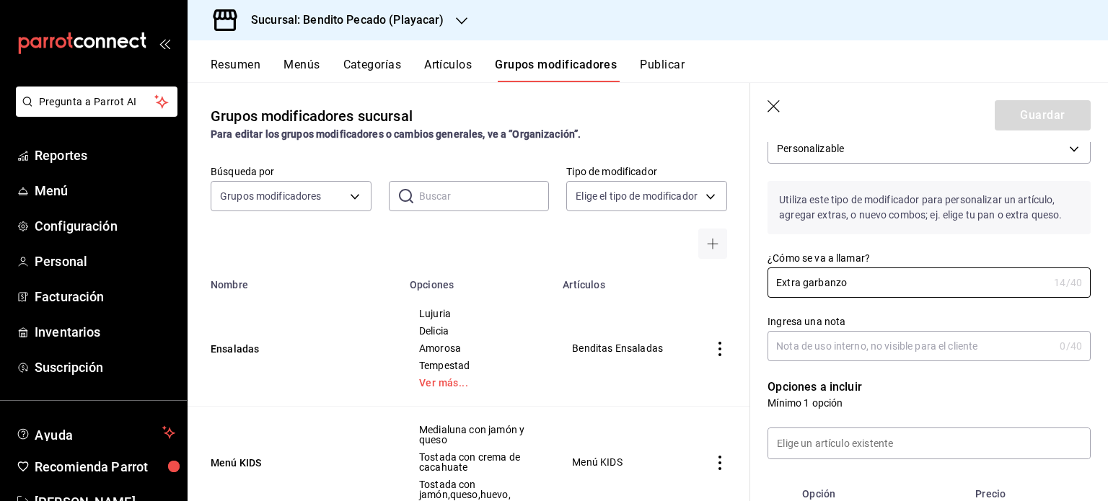
click at [736, 276] on main "Grupos modificadores sucursal Para editar los grupos modificadores o cambios ge…" at bounding box center [648, 291] width 921 height 419
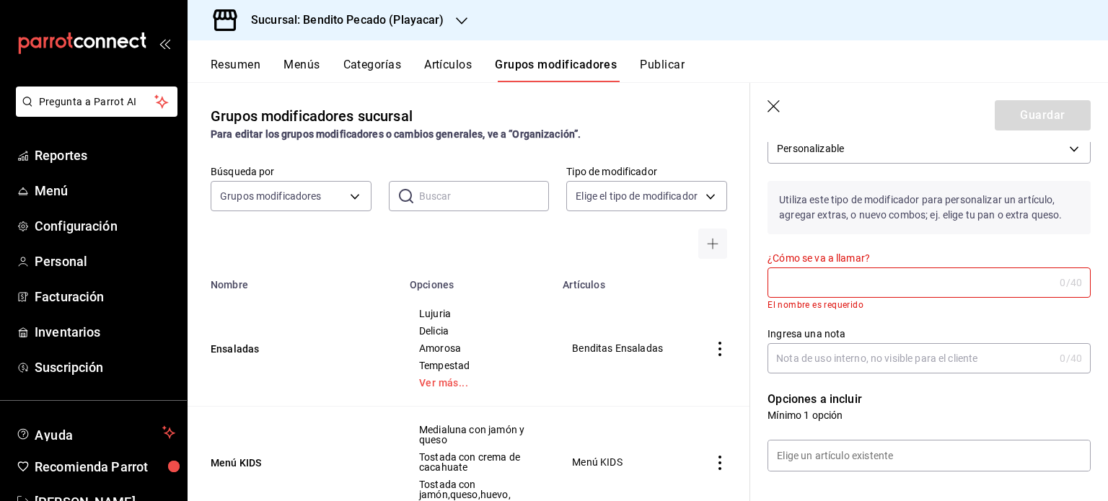
scroll to position [0, 0]
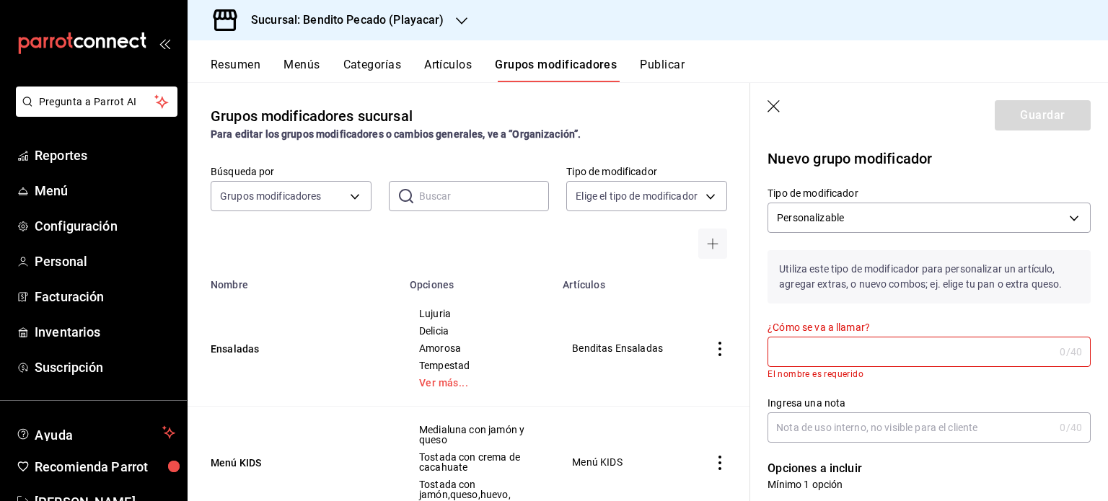
click at [771, 104] on icon "button" at bounding box center [774, 106] width 12 height 12
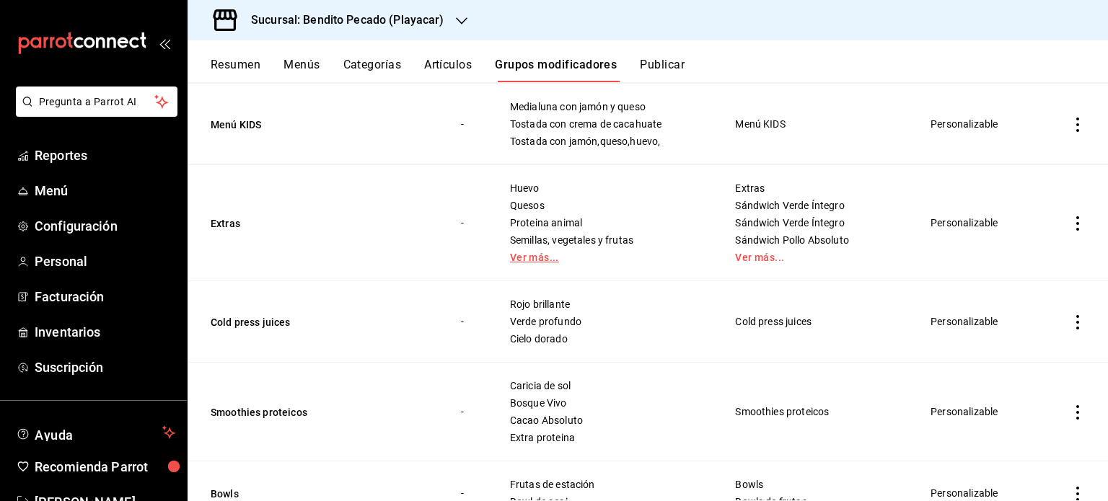
scroll to position [280, 0]
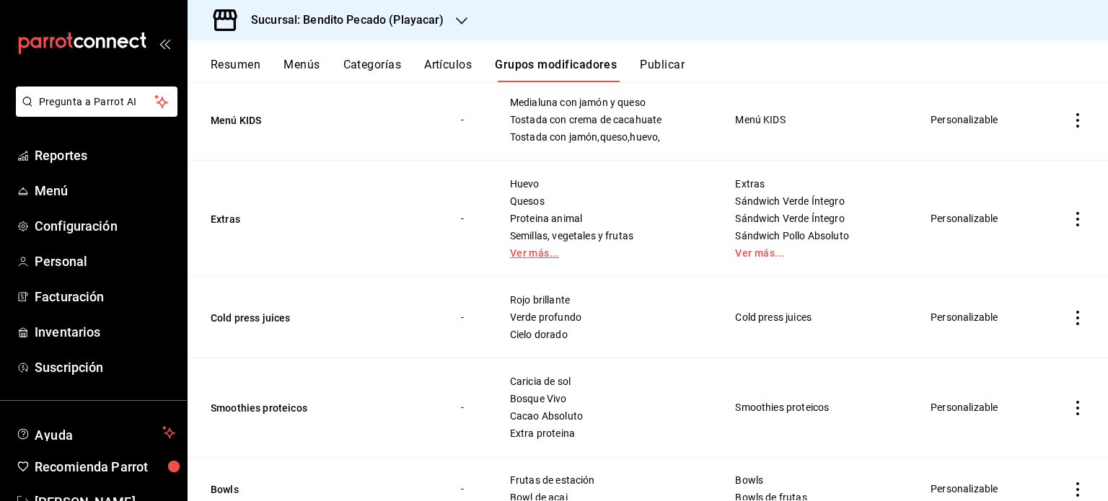
click at [530, 253] on link "Ver más..." at bounding box center [605, 253] width 190 height 10
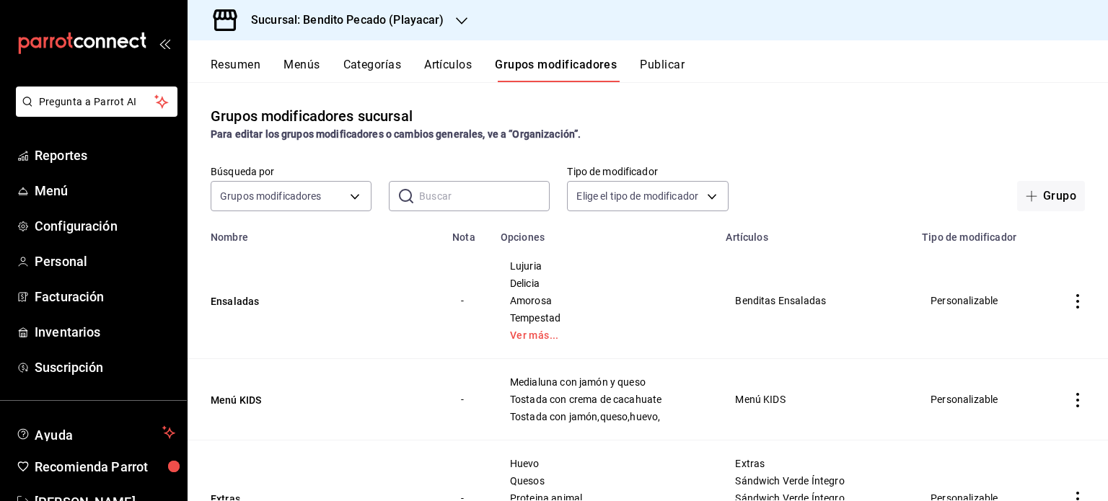
click at [234, 51] on div "Resumen Menús Categorías Artículos Grupos modificadores Publicar" at bounding box center [648, 61] width 921 height 42
click at [237, 57] on div "Resumen Menús Categorías Artículos Grupos modificadores Publicar" at bounding box center [648, 61] width 921 height 42
click at [243, 64] on button "Resumen" at bounding box center [236, 70] width 50 height 25
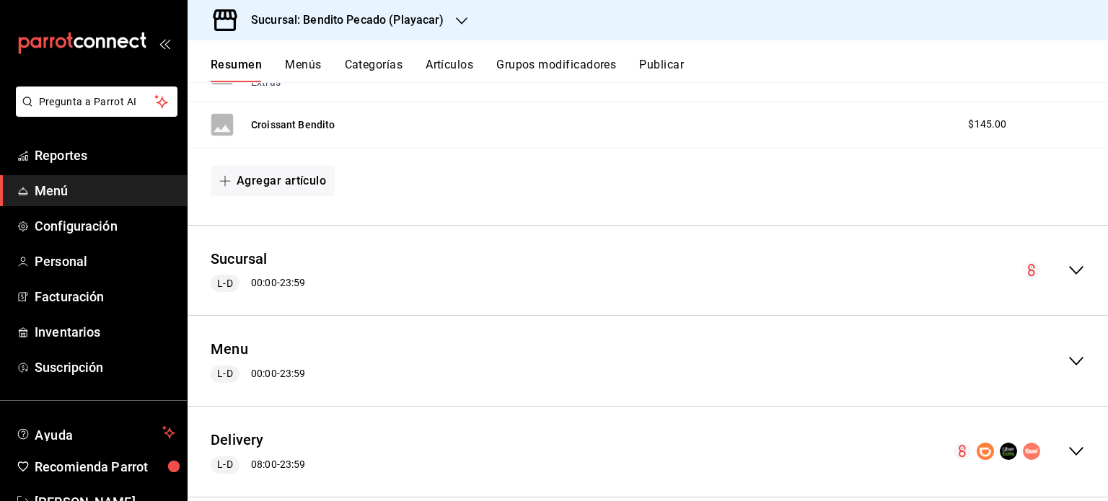
scroll to position [1056, 0]
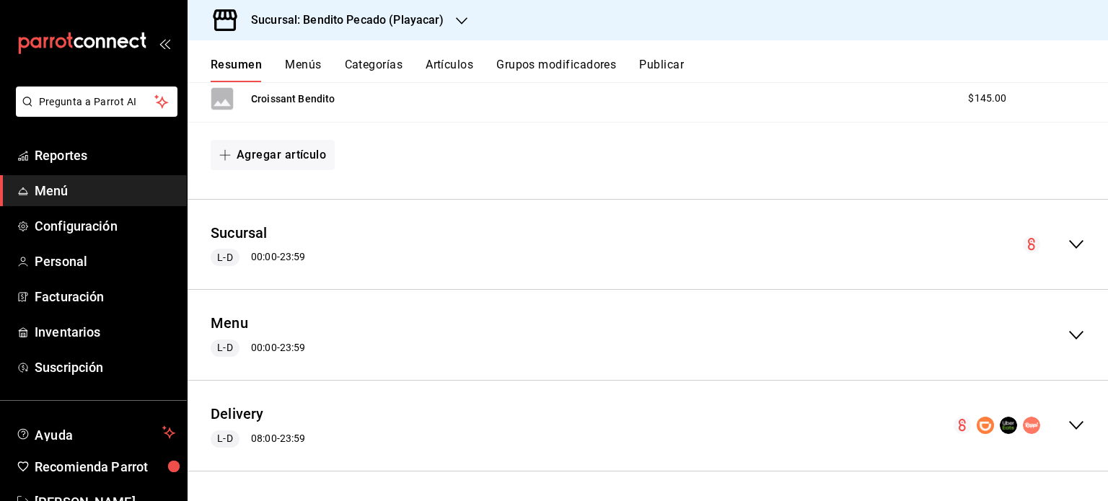
click at [1068, 434] on icon "collapse-menu-row" at bounding box center [1076, 425] width 17 height 17
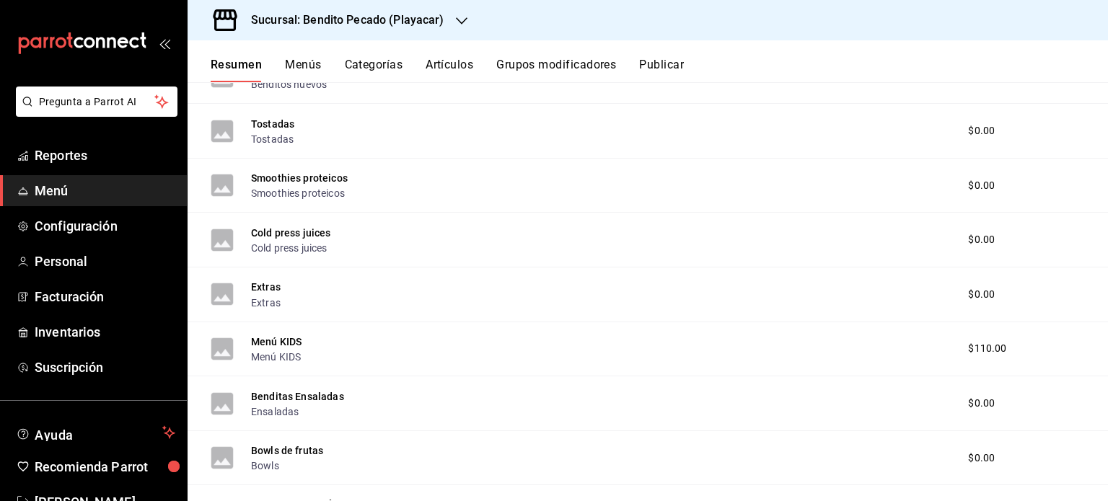
scroll to position [26, 0]
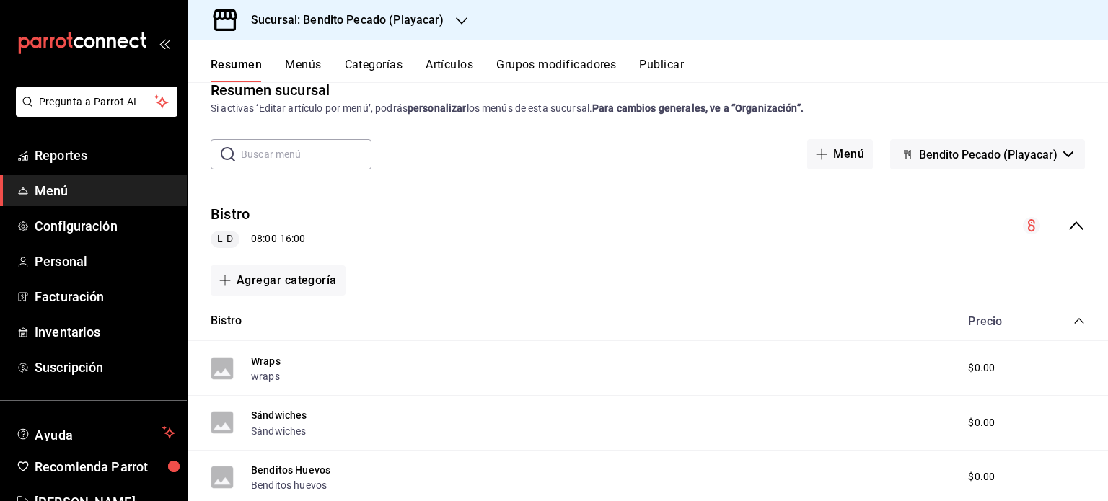
click at [1068, 229] on icon "collapse-menu-row" at bounding box center [1076, 225] width 17 height 17
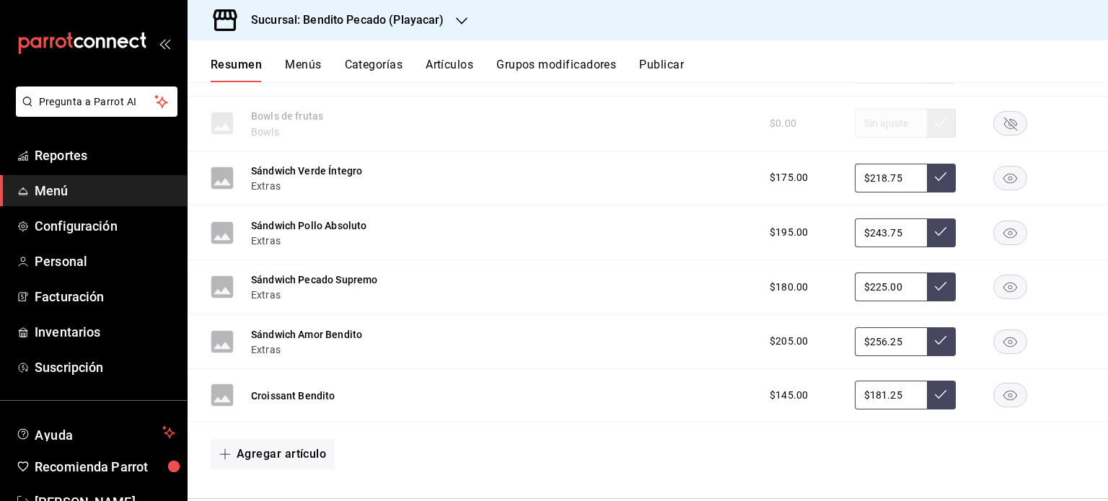
scroll to position [2627, 0]
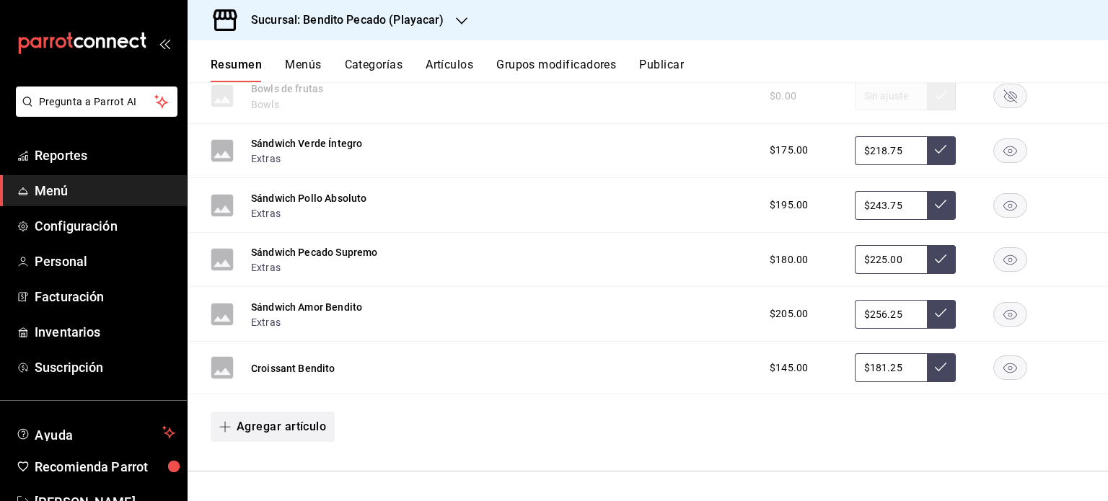
click at [311, 430] on button "Agregar artículo" at bounding box center [273, 427] width 124 height 30
click at [265, 466] on li "Artículo nuevo" at bounding box center [267, 466] width 113 height 35
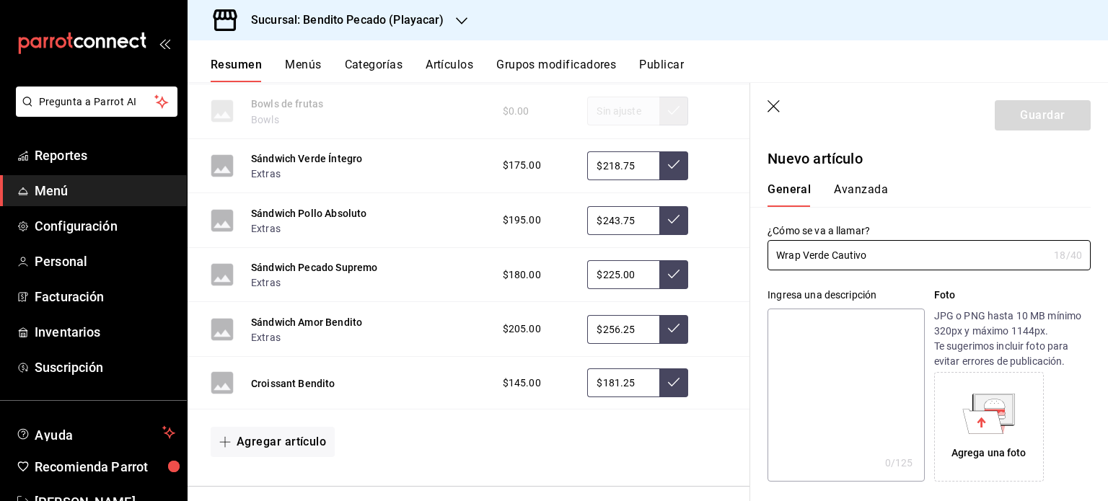
click at [793, 329] on textarea at bounding box center [846, 395] width 157 height 173
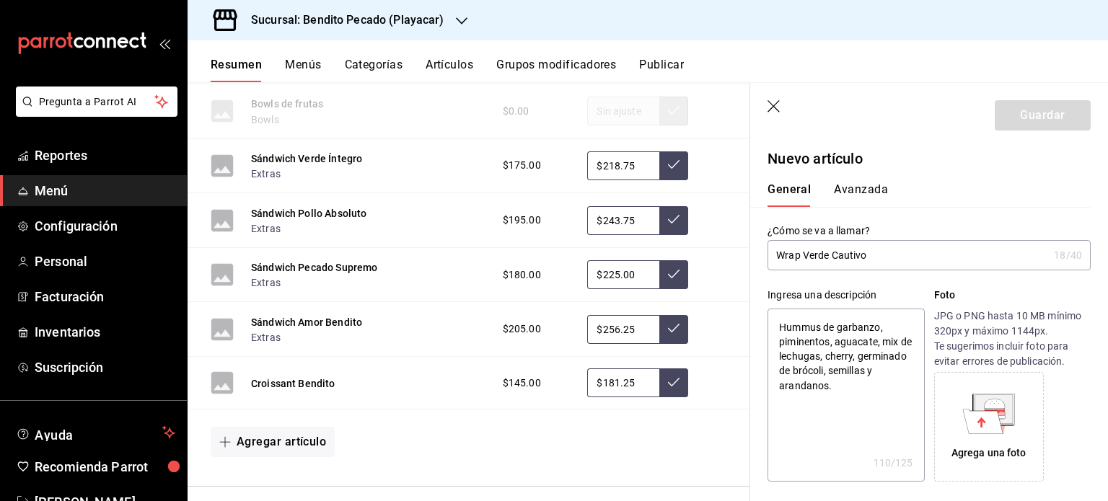
click at [776, 328] on textarea "Hummus de garbanzo, piminentos, aguacate, mix de lechugas, cherry, germinado de…" at bounding box center [846, 395] width 157 height 173
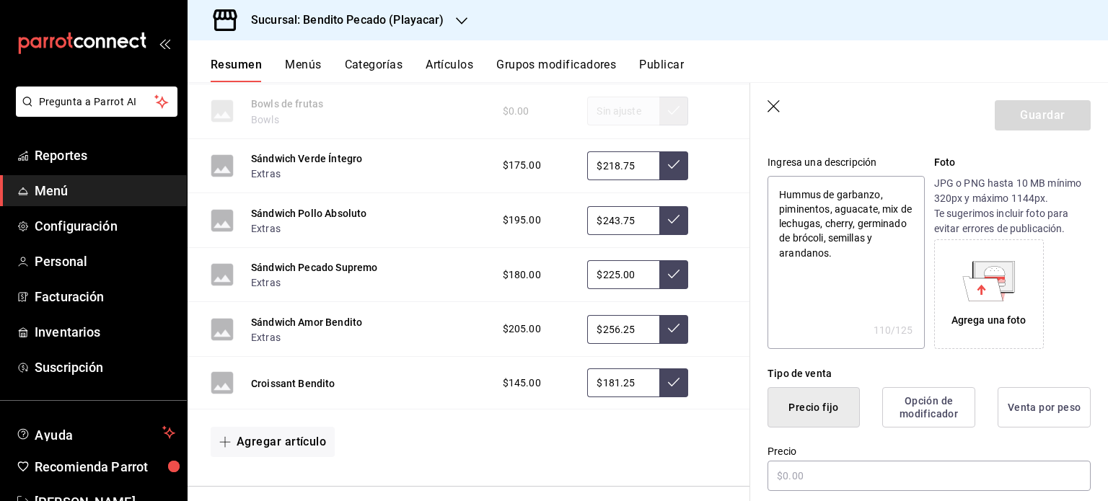
scroll to position [130, 0]
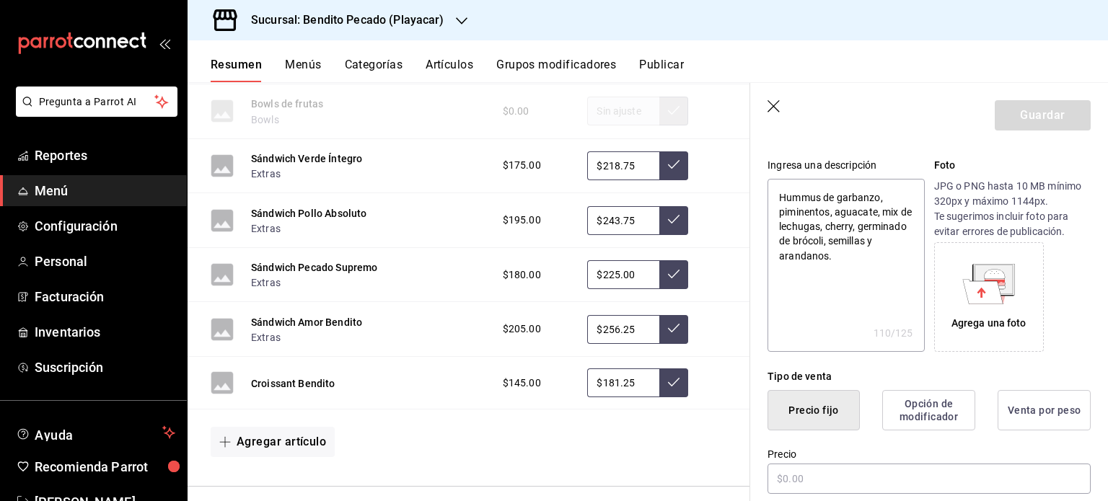
drag, startPoint x: 815, startPoint y: 213, endPoint x: 818, endPoint y: 200, distance: 13.3
drag, startPoint x: 818, startPoint y: 200, endPoint x: 786, endPoint y: 271, distance: 77.8
click at [786, 271] on textarea "Hummus de garbanzo, piminentos, aguacate, mix de lechugas, cherry, germinado de…" at bounding box center [846, 265] width 157 height 173
click at [812, 211] on textarea "Hummus de garbanzo, piminentos, aguacate, mix de lechugas, cherry, germinado de…" at bounding box center [846, 265] width 157 height 173
drag, startPoint x: 801, startPoint y: 219, endPoint x: 785, endPoint y: 207, distance: 20.1
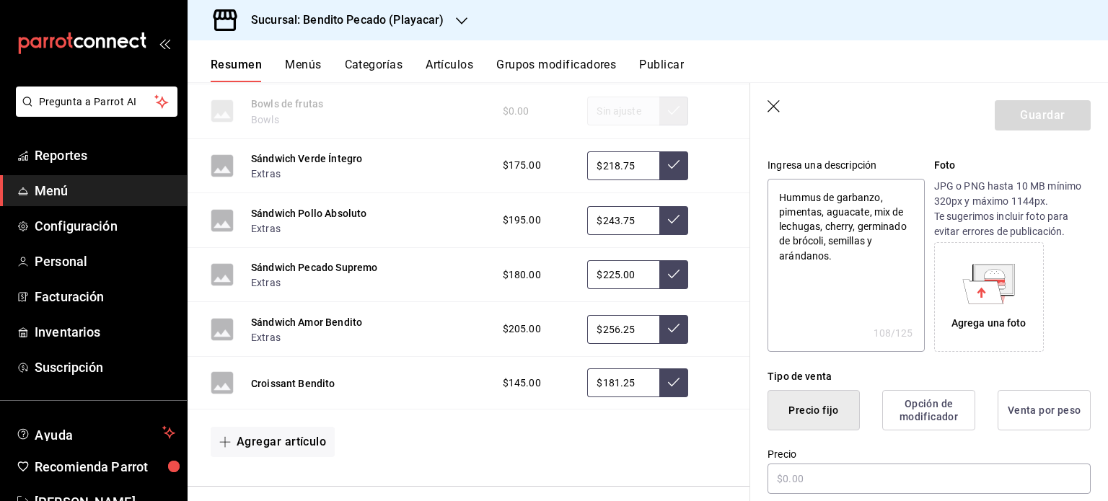
drag, startPoint x: 840, startPoint y: 224, endPoint x: 801, endPoint y: 253, distance: 48.5
click at [801, 253] on textarea "Hummus de garbanzo, pimentas, aguacate, mix de lechugas, cherry, germinado de b…" at bounding box center [846, 265] width 157 height 173
click at [822, 213] on textarea "Hummus de garbanzo, pimentas, aguacate, mix de lechugas, cherry, germinado de b…" at bounding box center [846, 265] width 157 height 173
click at [873, 272] on textarea "Hummus de garbanzo, pimientos, aguacate, mix de lechugas, cherry, germinado de …" at bounding box center [846, 265] width 157 height 173
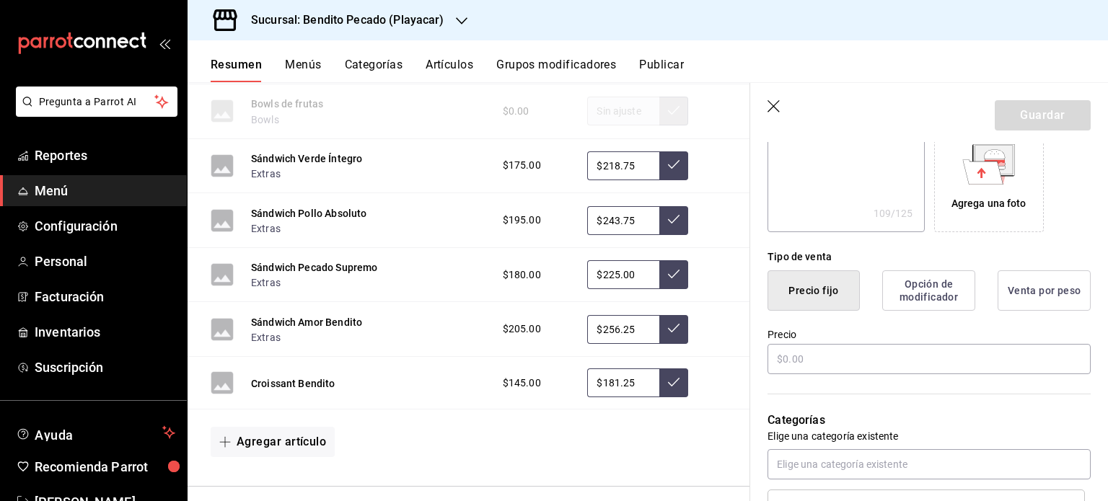
scroll to position [250, 0]
click at [842, 361] on input "text" at bounding box center [929, 358] width 323 height 30
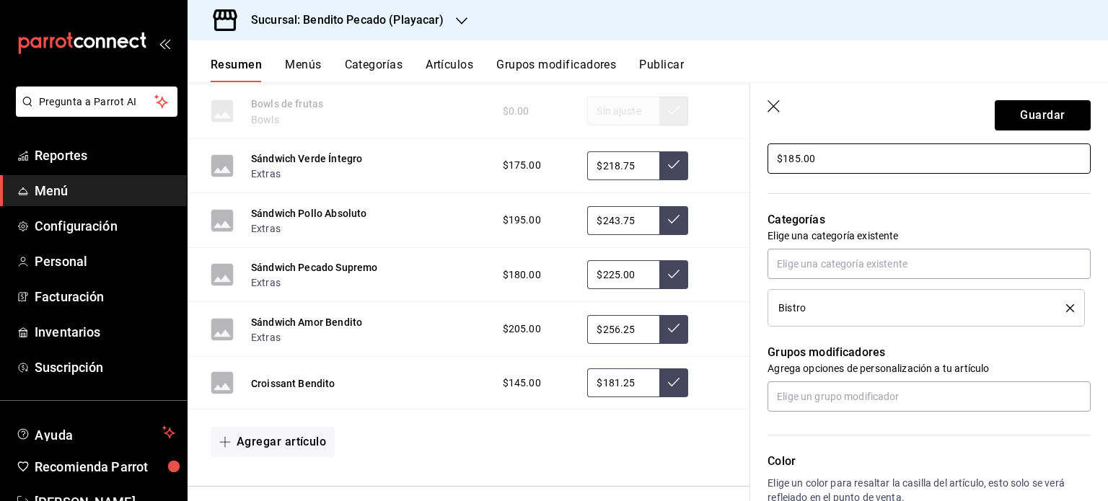
scroll to position [464, 0]
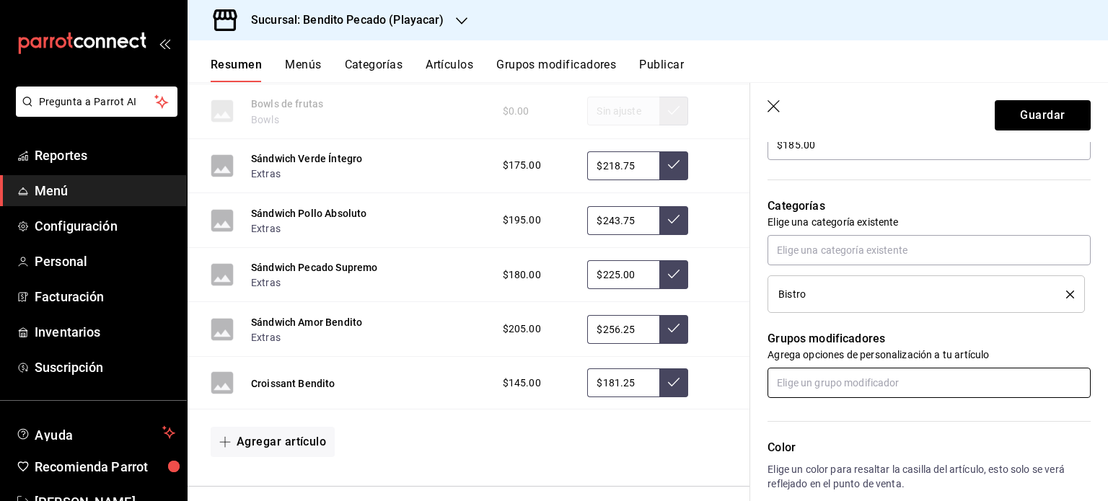
click at [879, 379] on input "text" at bounding box center [929, 383] width 323 height 30
click at [1033, 342] on p "Grupos modificadores" at bounding box center [929, 338] width 323 height 17
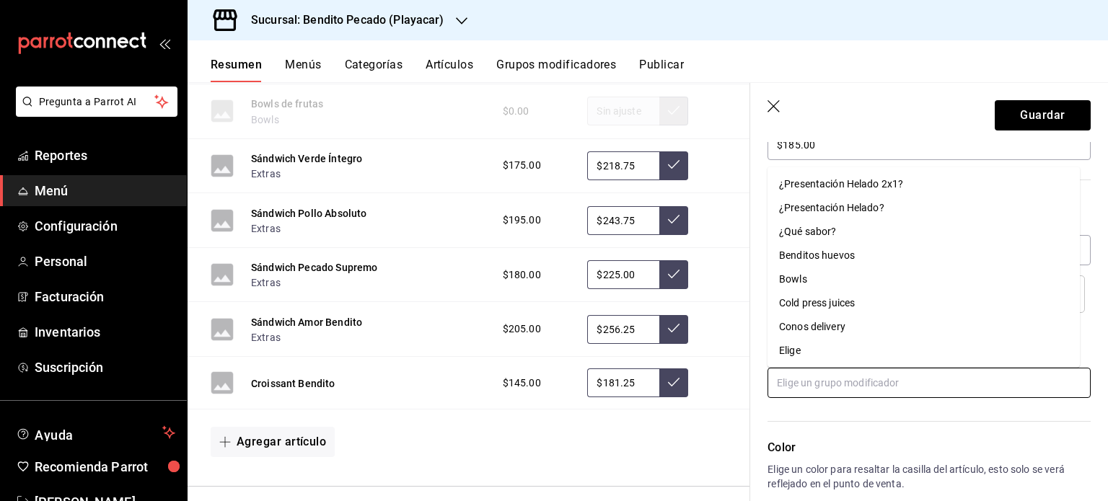
click at [848, 383] on input "text" at bounding box center [929, 383] width 323 height 30
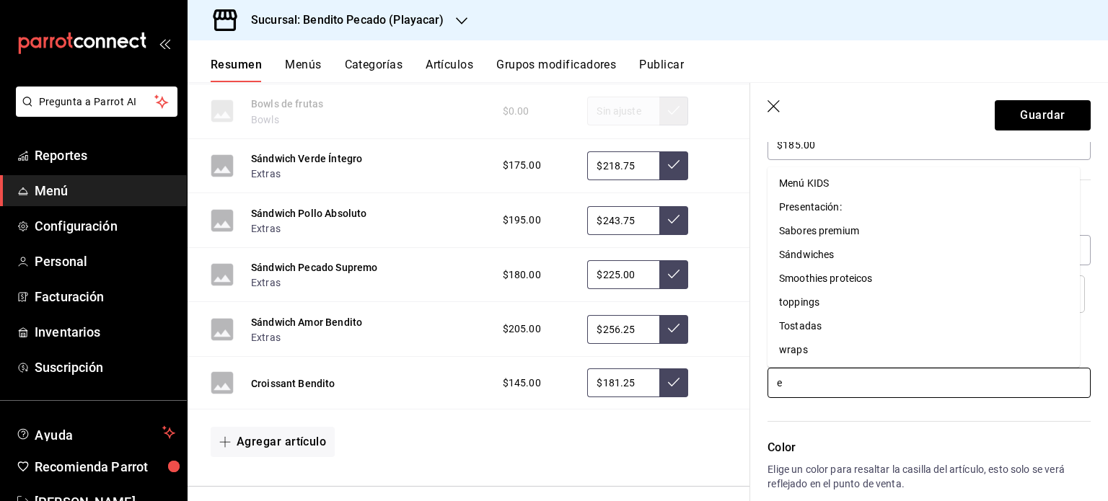
scroll to position [0, 0]
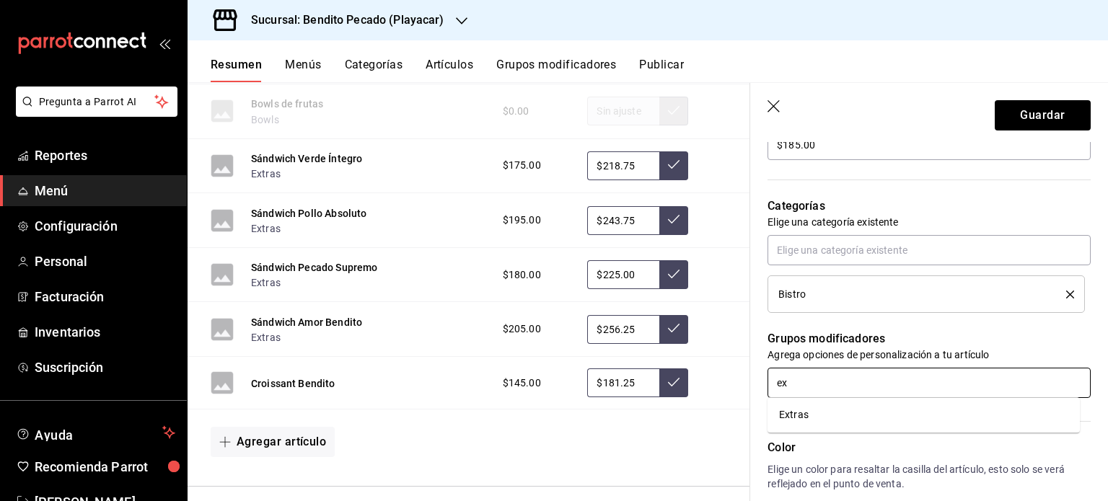
click at [809, 426] on li "Extras" at bounding box center [924, 415] width 312 height 24
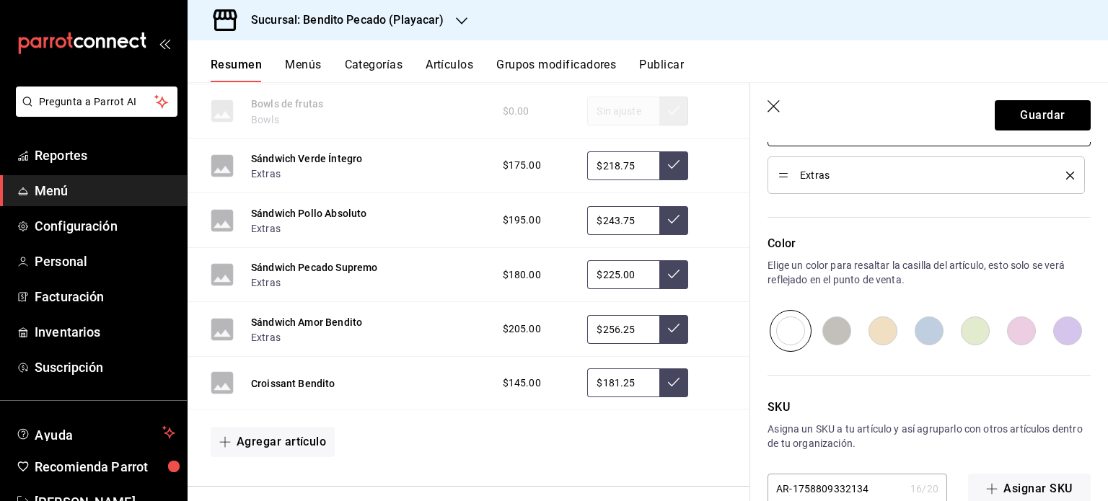
scroll to position [746, 0]
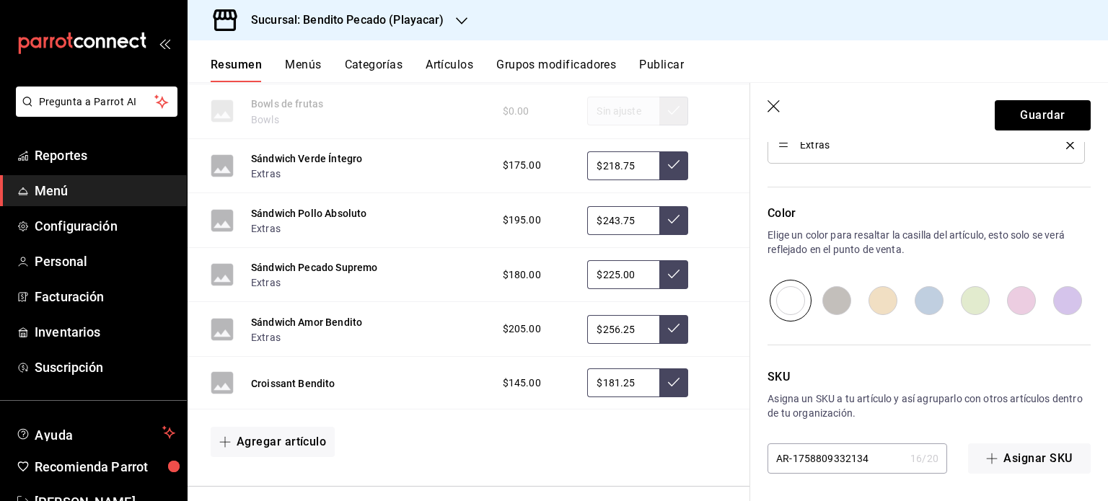
click at [1017, 307] on input "radio" at bounding box center [1021, 301] width 46 height 42
click at [1023, 102] on button "Guardar" at bounding box center [1043, 115] width 96 height 30
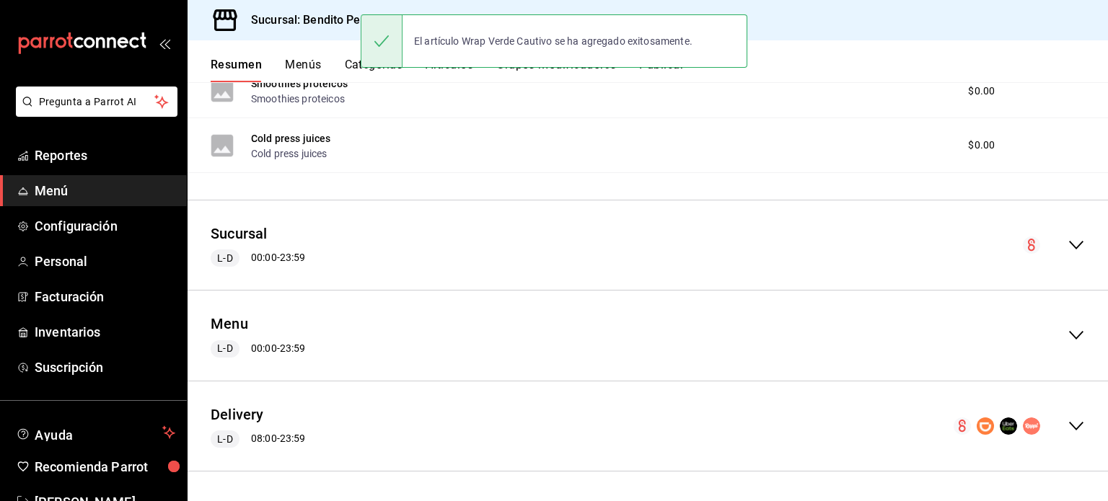
scroll to position [1111, 0]
click at [1074, 426] on div "Delivery L-D 08:00 - 23:59" at bounding box center [648, 426] width 921 height 67
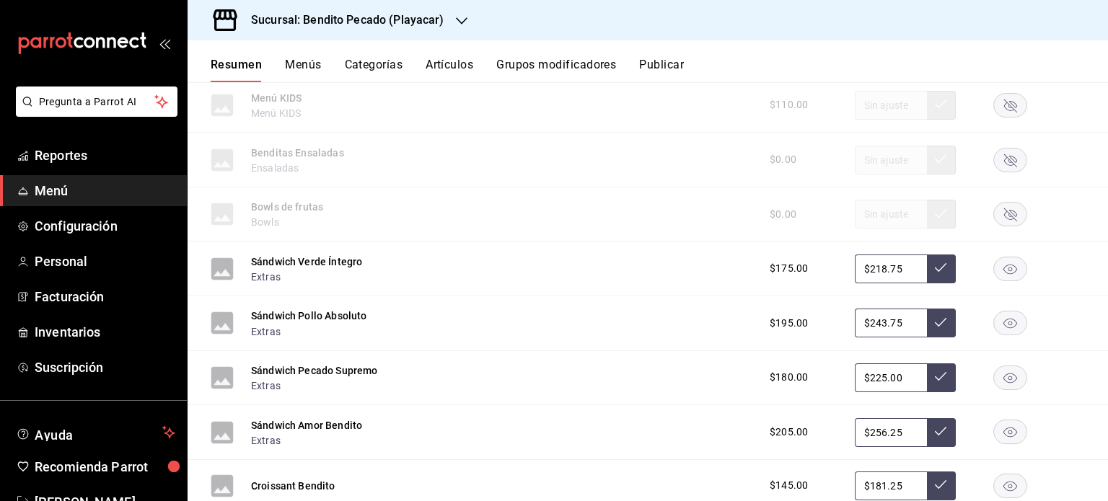
scroll to position [3695, 0]
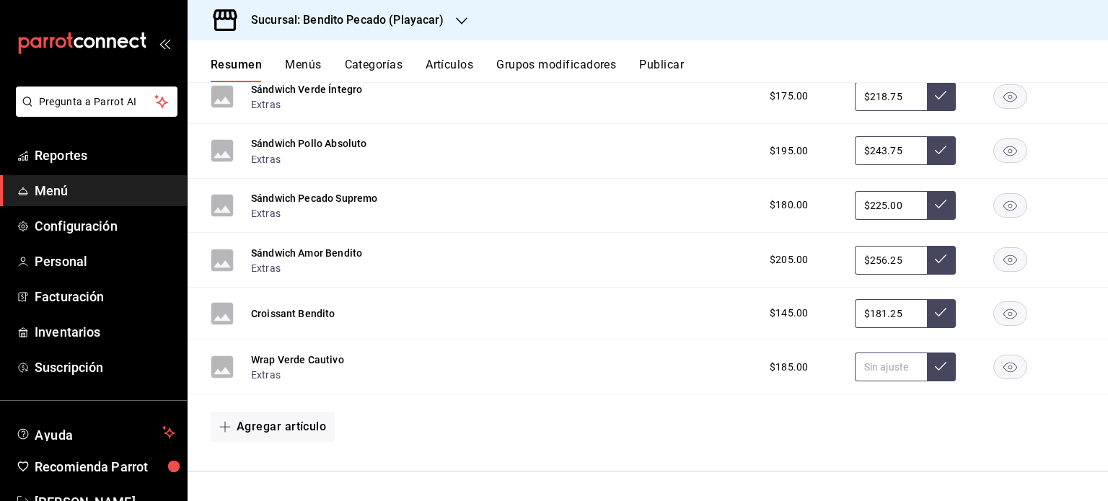
click at [894, 366] on input "text" at bounding box center [891, 367] width 72 height 29
click at [240, 431] on button "Agregar artículo" at bounding box center [273, 427] width 124 height 30
click at [274, 467] on li "Artículo nuevo" at bounding box center [267, 466] width 113 height 35
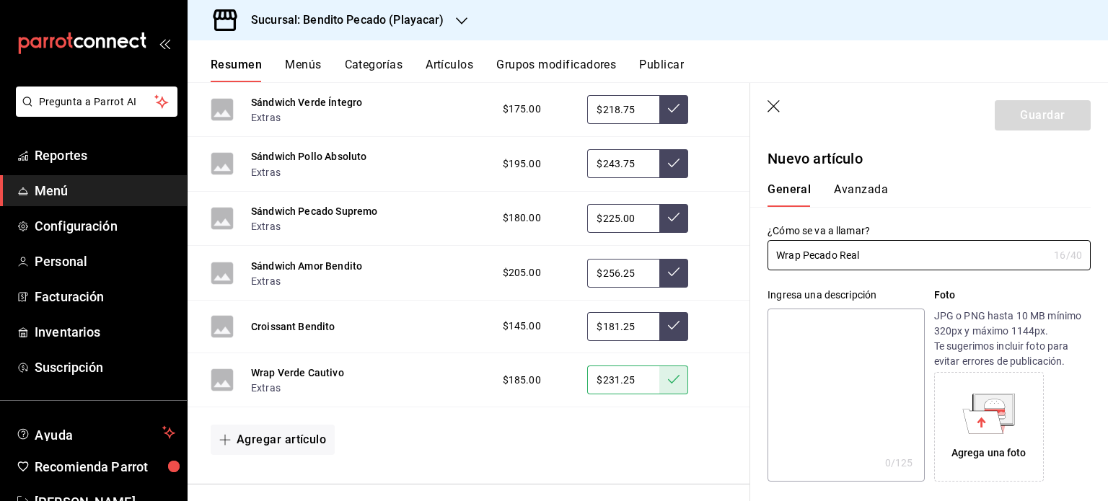
click at [818, 356] on textarea at bounding box center [846, 395] width 157 height 173
click at [860, 307] on div "Ingresa una descripción x 0 /125 ​" at bounding box center [846, 385] width 157 height 194
click at [851, 327] on textarea at bounding box center [846, 395] width 157 height 173
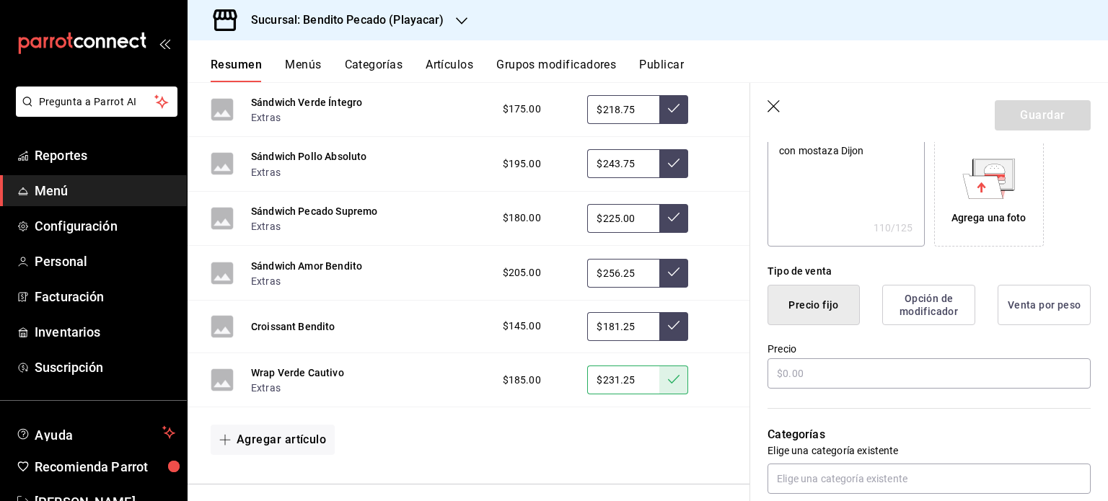
scroll to position [239, 0]
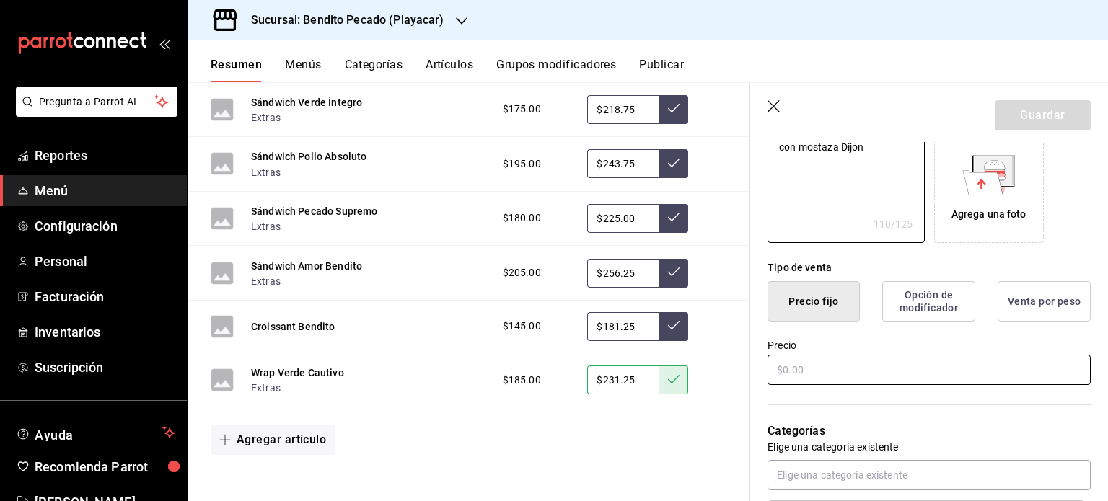
click at [908, 360] on input "text" at bounding box center [929, 370] width 323 height 30
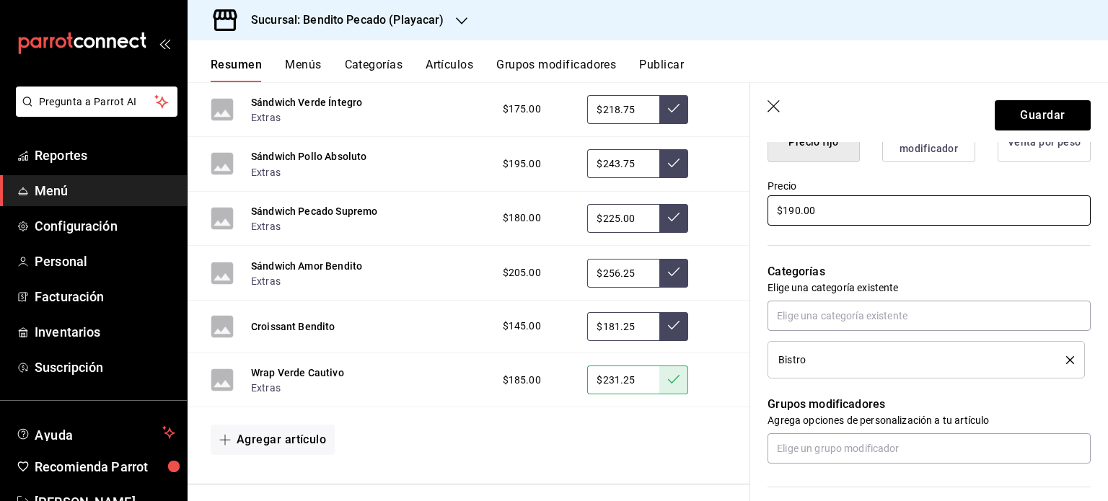
scroll to position [400, 0]
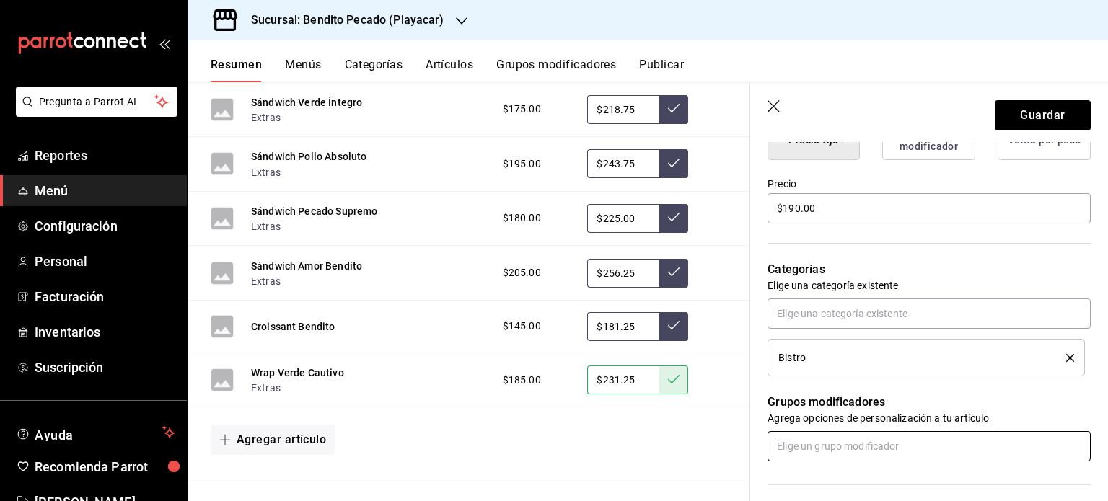
click at [872, 438] on input "text" at bounding box center [929, 446] width 323 height 30
click at [857, 472] on li "Extras" at bounding box center [924, 479] width 312 height 24
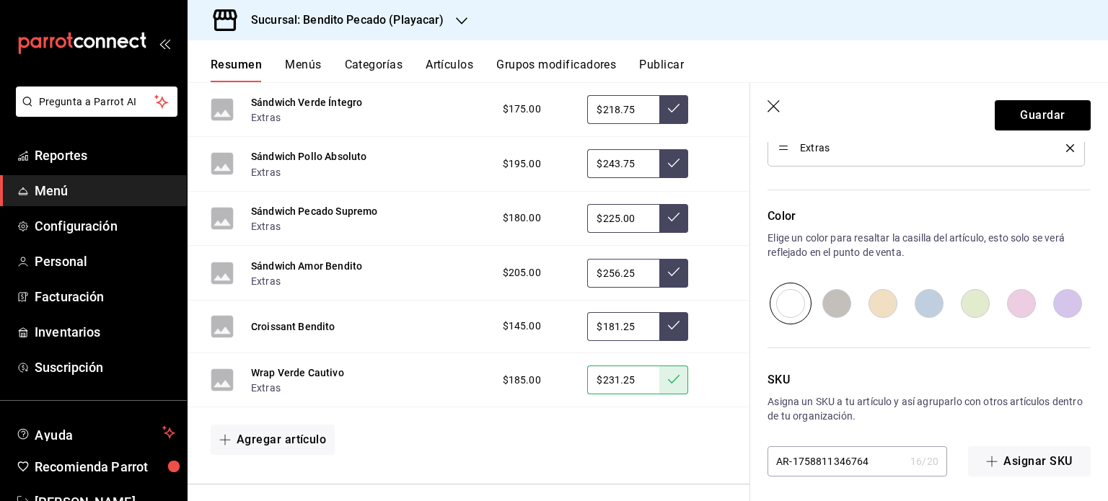
scroll to position [746, 0]
click at [1004, 304] on input "radio" at bounding box center [1021, 301] width 46 height 42
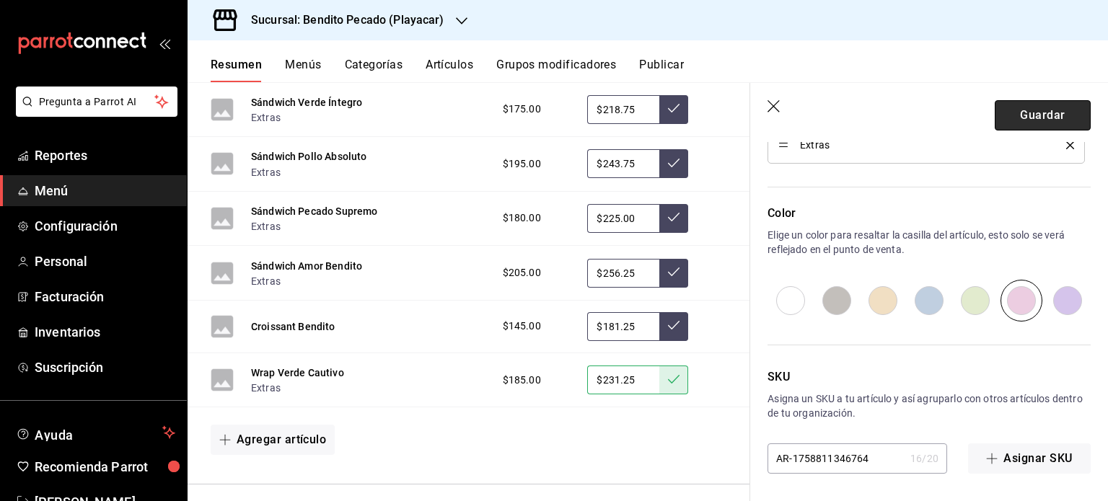
click at [1024, 119] on button "Guardar" at bounding box center [1043, 115] width 96 height 30
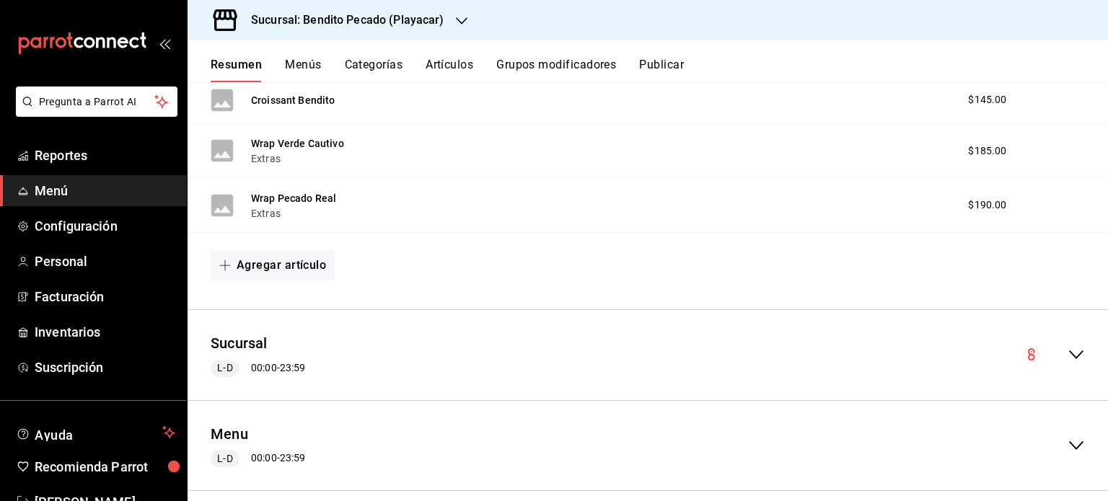
scroll to position [1165, 0]
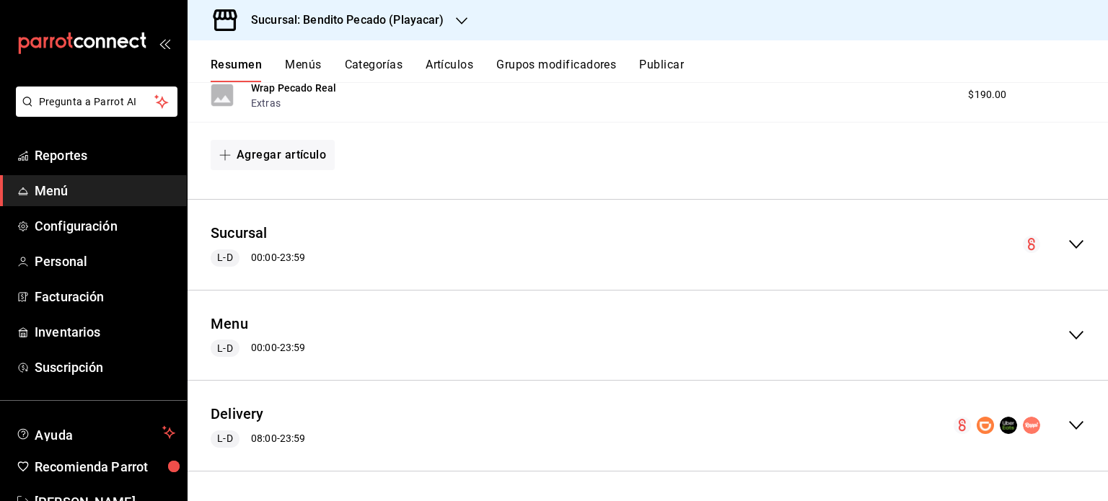
click at [1068, 421] on icon "collapse-menu-row" at bounding box center [1076, 425] width 17 height 17
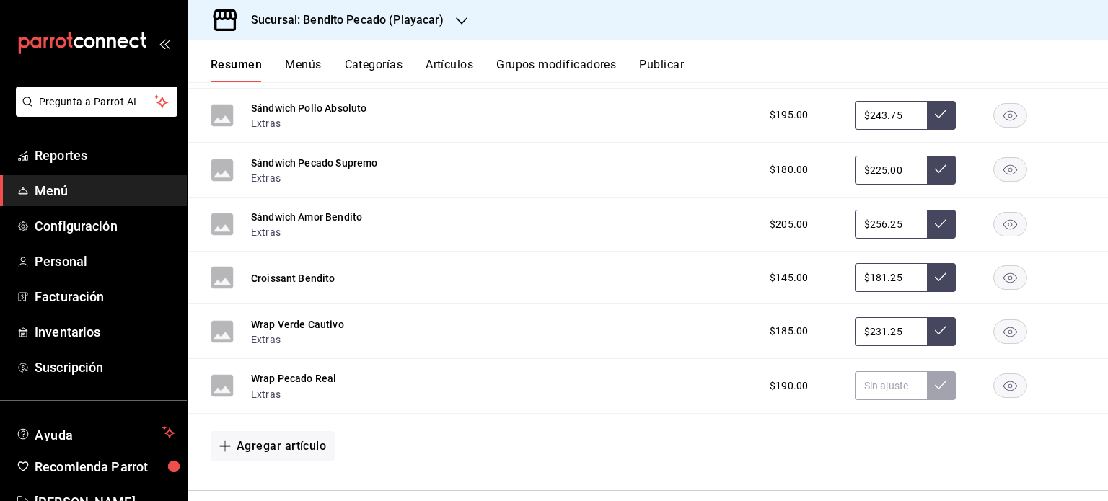
scroll to position [3805, 0]
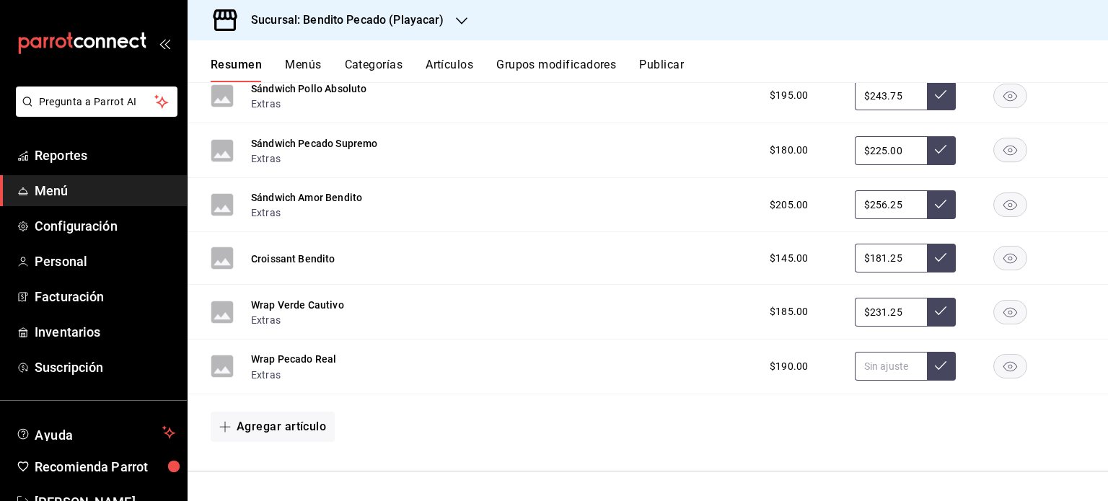
click at [897, 372] on input "text" at bounding box center [891, 366] width 72 height 29
click at [312, 428] on button "Agregar artículo" at bounding box center [273, 427] width 124 height 30
click at [289, 468] on li "Artículo nuevo" at bounding box center [267, 466] width 113 height 35
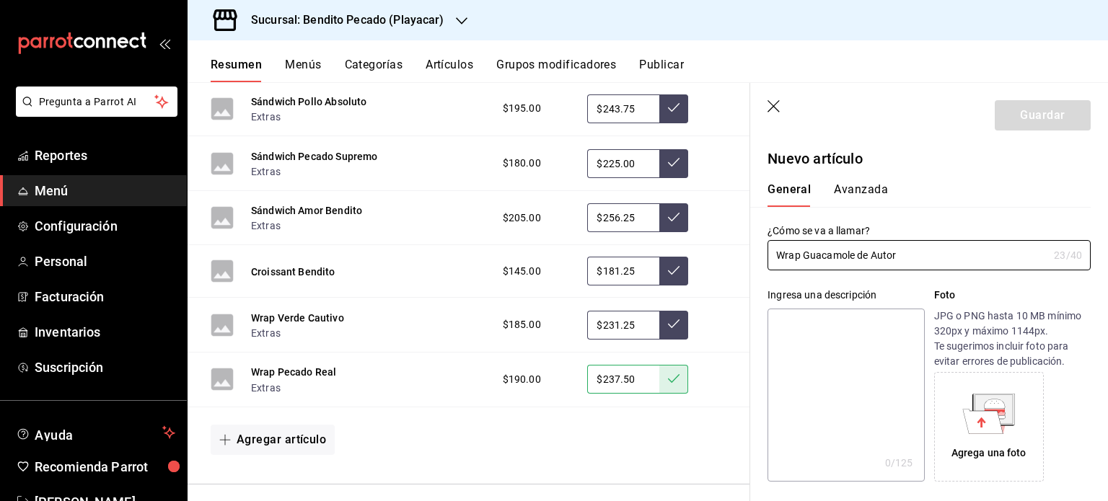
click at [833, 351] on textarea at bounding box center [846, 395] width 157 height 173
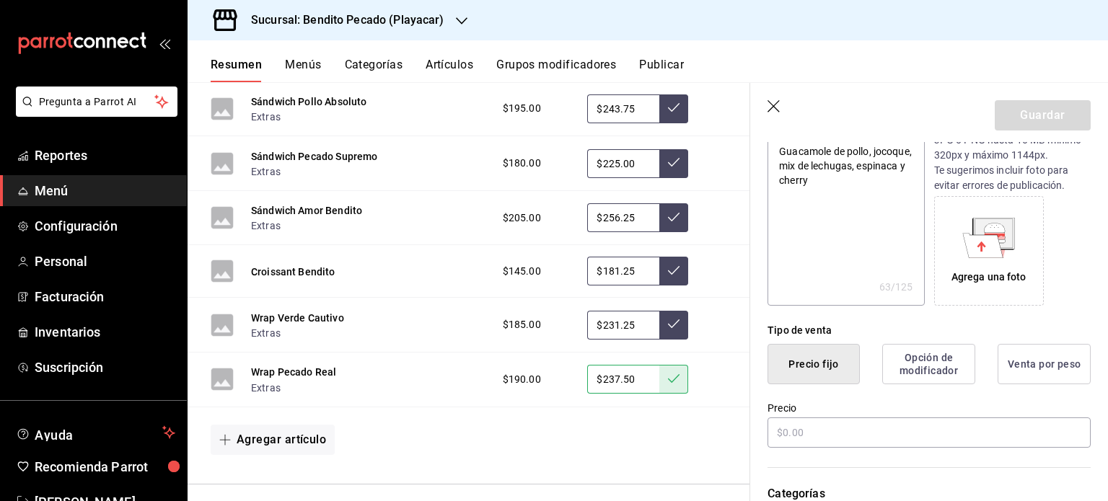
scroll to position [179, 0]
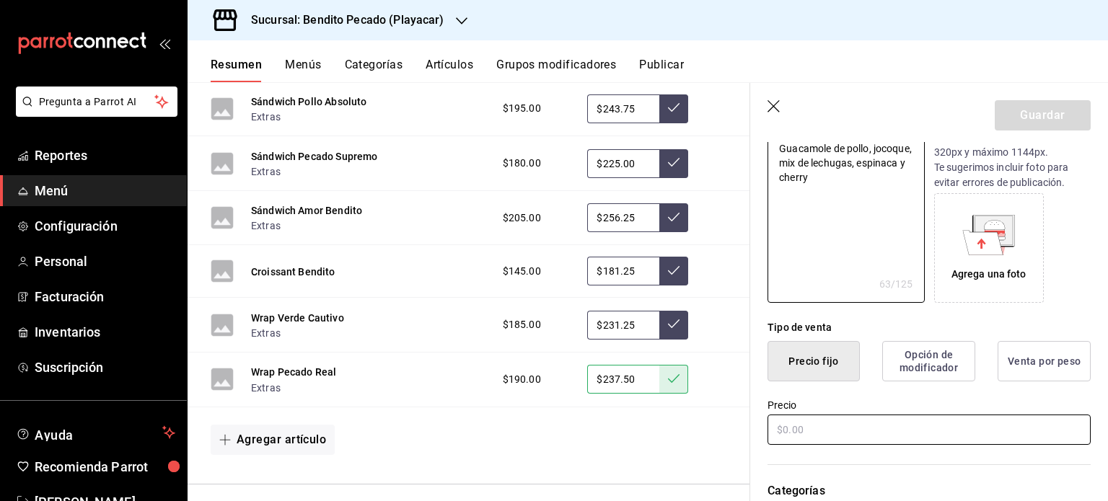
click at [869, 428] on input "text" at bounding box center [929, 430] width 323 height 30
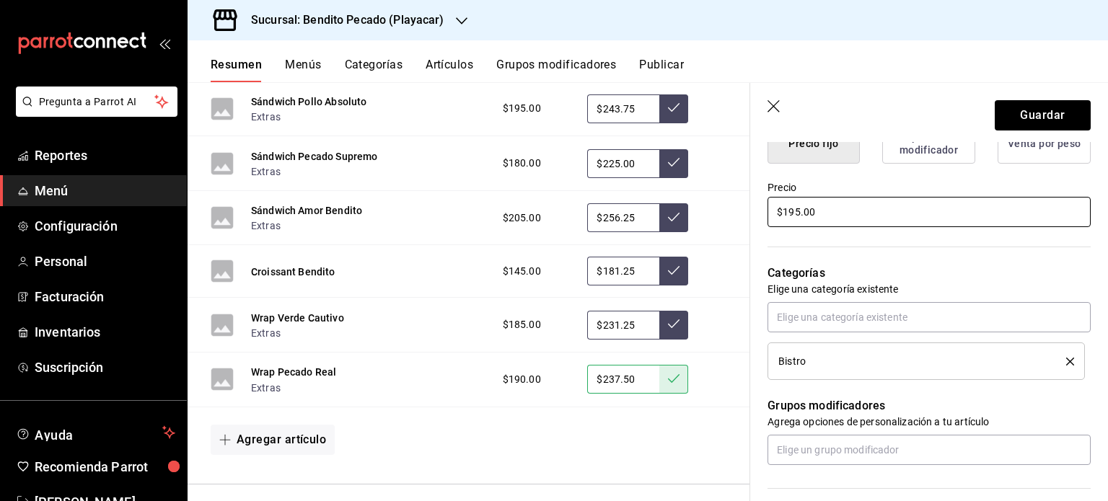
scroll to position [398, 0]
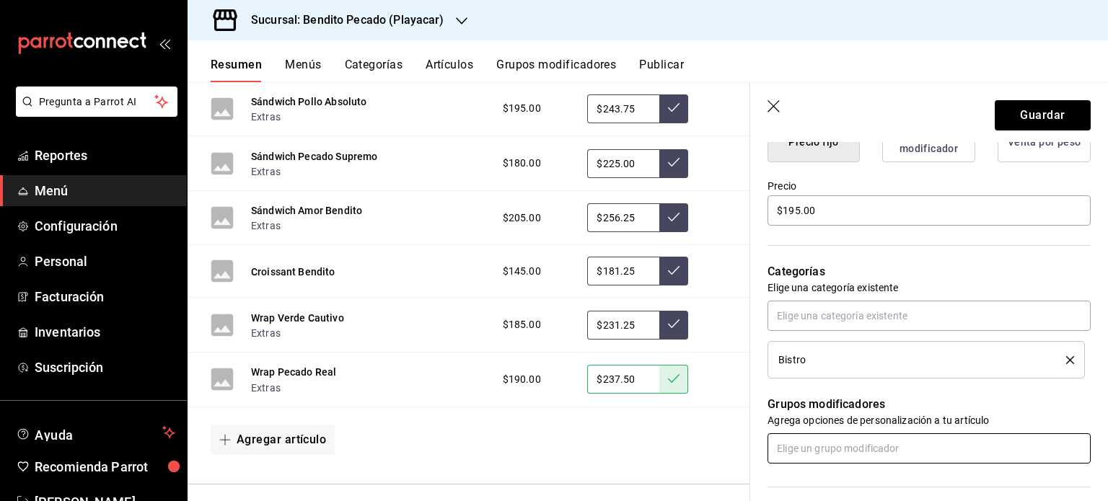
click at [843, 447] on input "text" at bounding box center [929, 449] width 323 height 30
click at [815, 490] on li "Extras" at bounding box center [924, 481] width 312 height 24
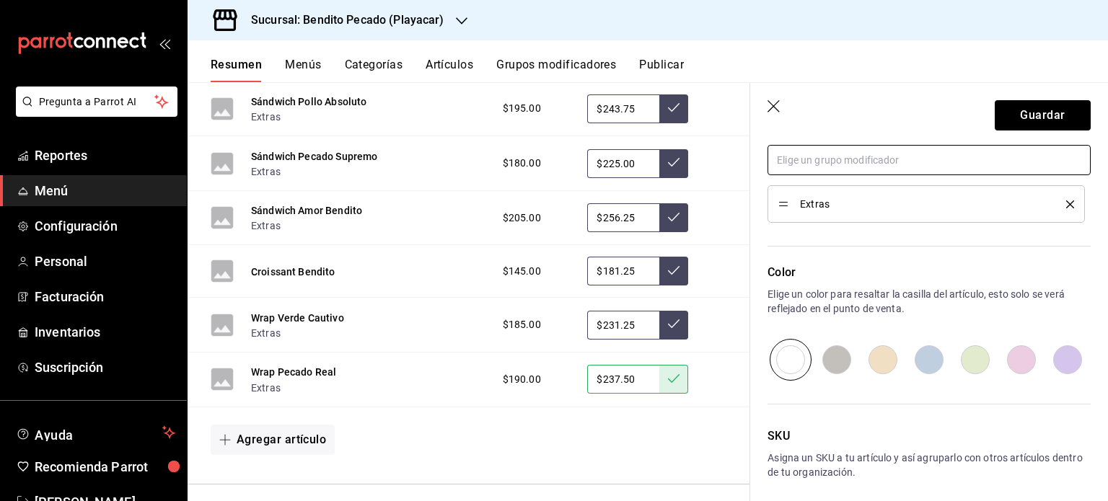
scroll to position [693, 0]
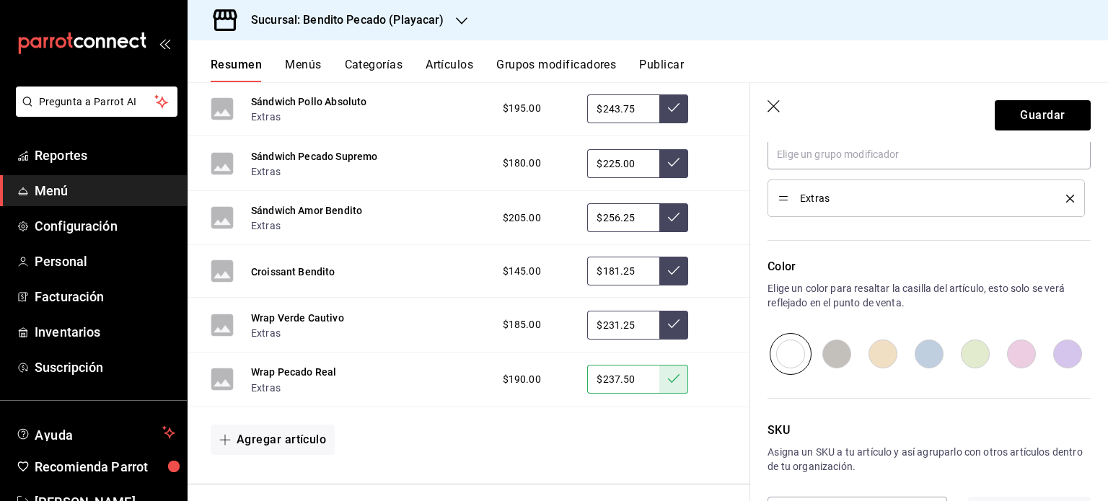
click at [1019, 356] on input "radio" at bounding box center [1021, 354] width 46 height 42
click at [1008, 113] on button "Guardar" at bounding box center [1043, 115] width 96 height 30
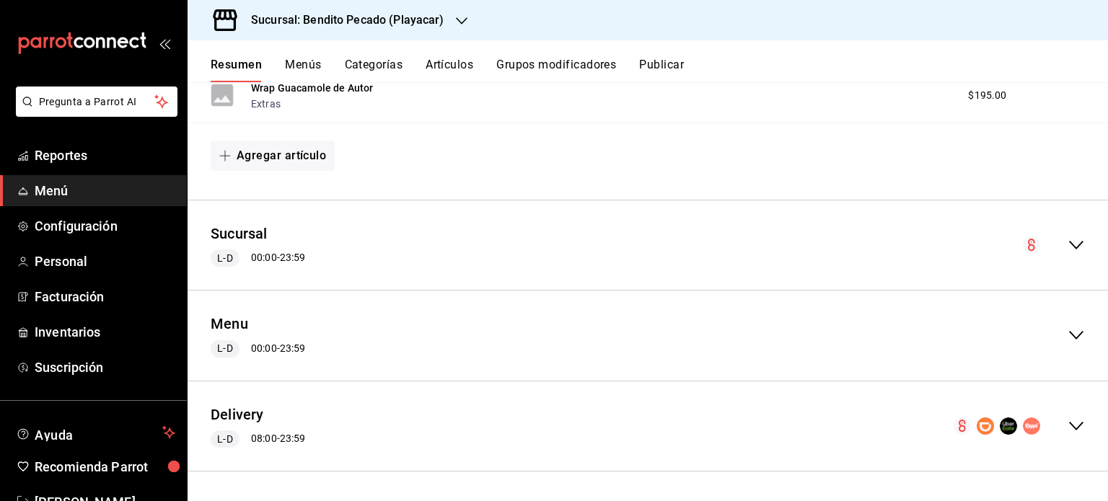
scroll to position [1220, 0]
click at [1063, 413] on div "Delivery L-D 08:00 - 23:59" at bounding box center [648, 426] width 921 height 67
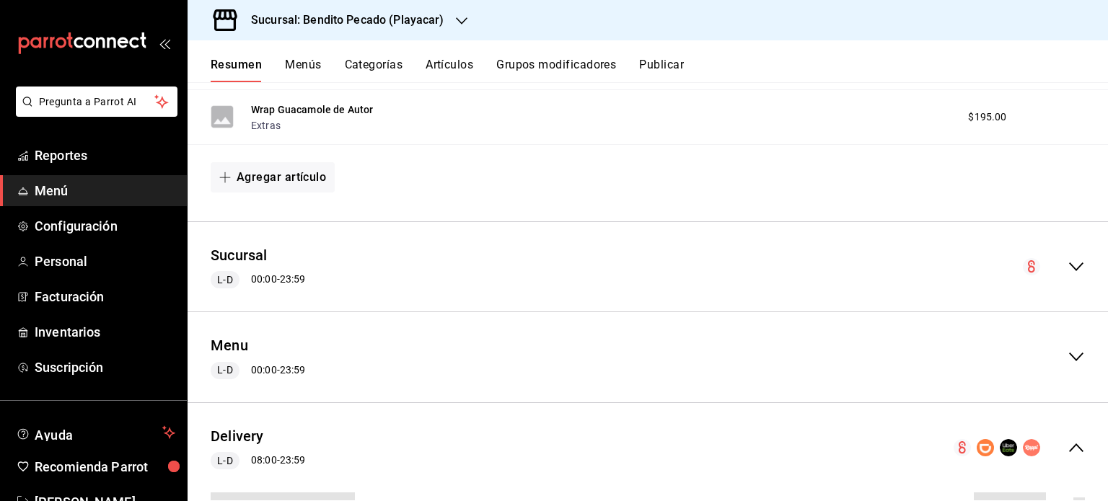
scroll to position [1307, 0]
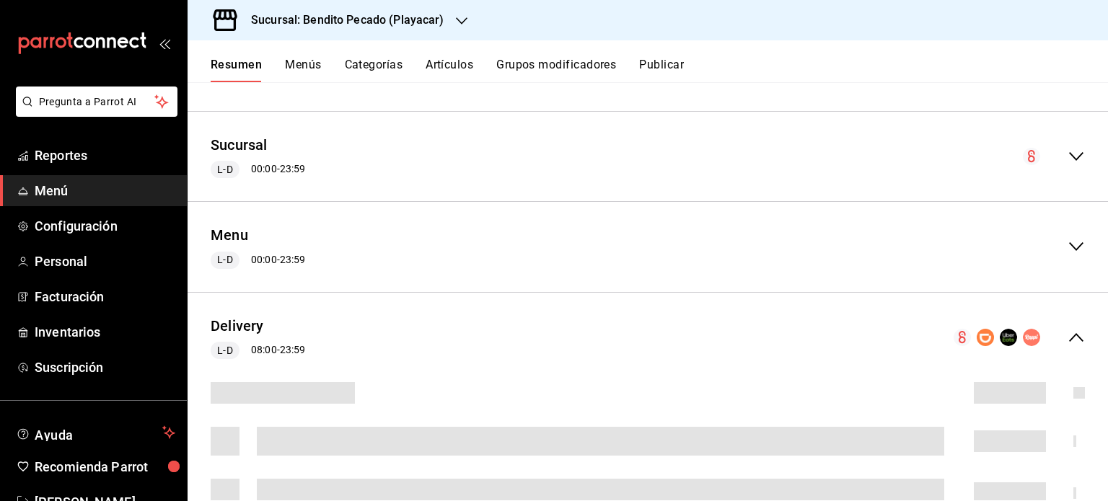
click at [1068, 337] on icon "collapse-menu-row" at bounding box center [1076, 337] width 17 height 17
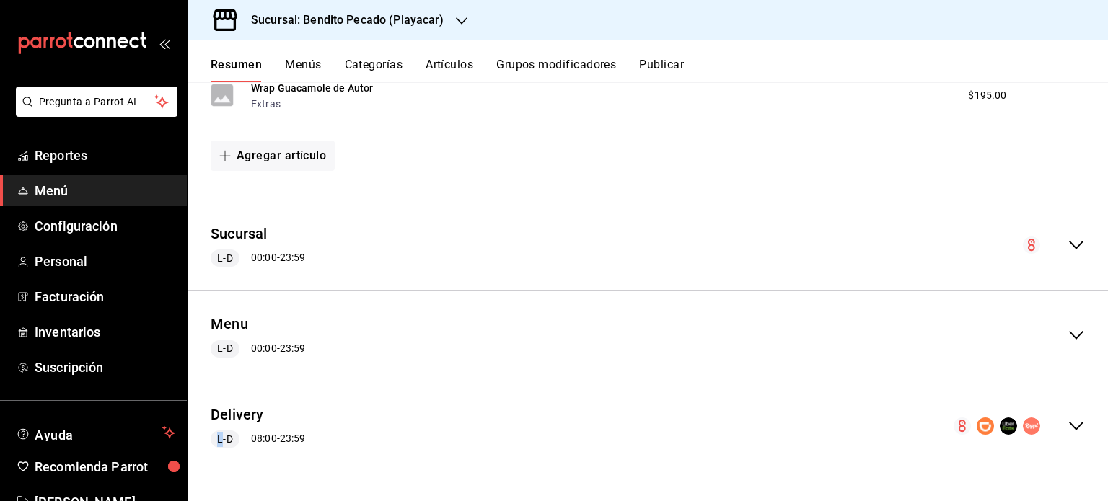
click at [1068, 337] on icon "collapse-menu-row" at bounding box center [1076, 335] width 17 height 17
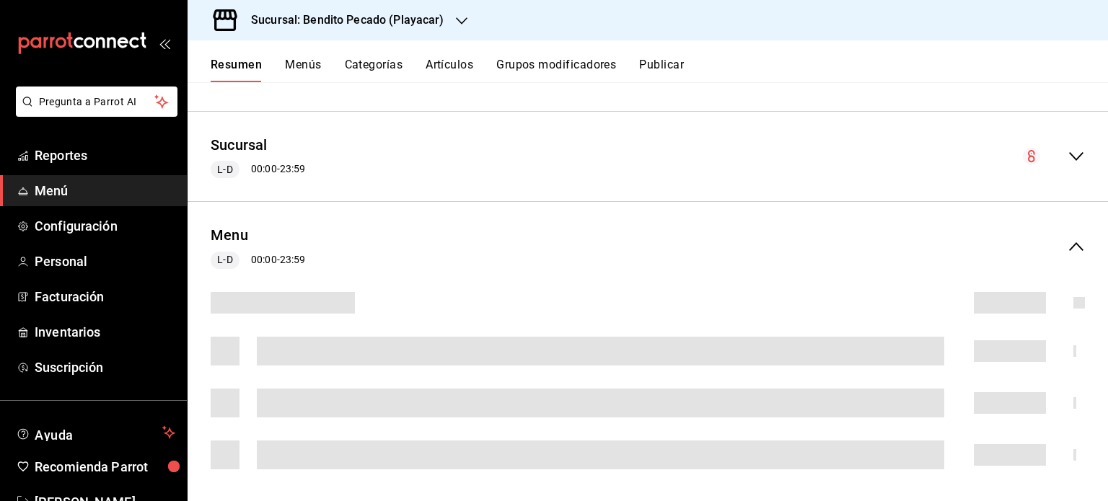
click at [1068, 251] on icon "collapse-menu-row" at bounding box center [1076, 246] width 17 height 17
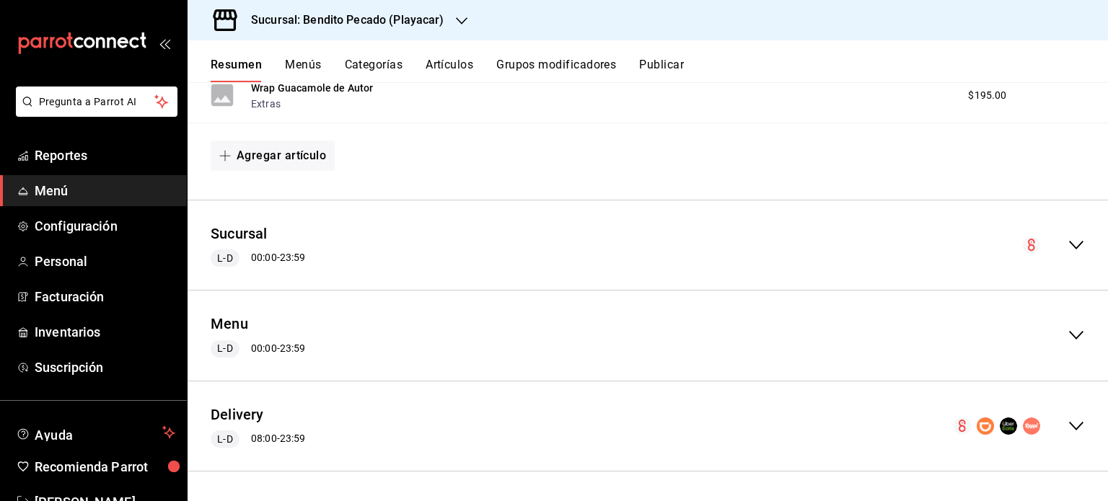
click at [1081, 426] on div "Delivery L-D 08:00 - 23:59" at bounding box center [648, 426] width 921 height 67
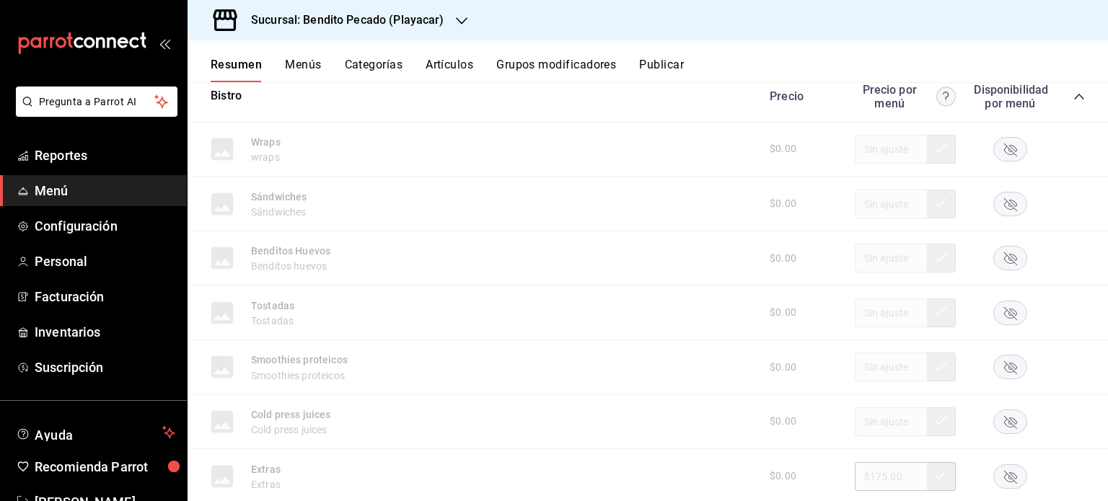
scroll to position [3859, 0]
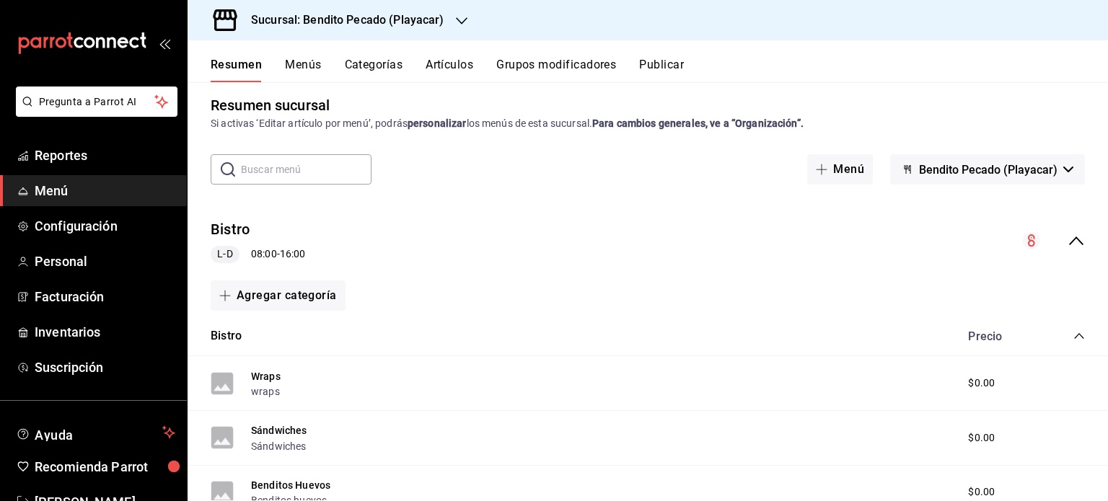
scroll to position [1220, 0]
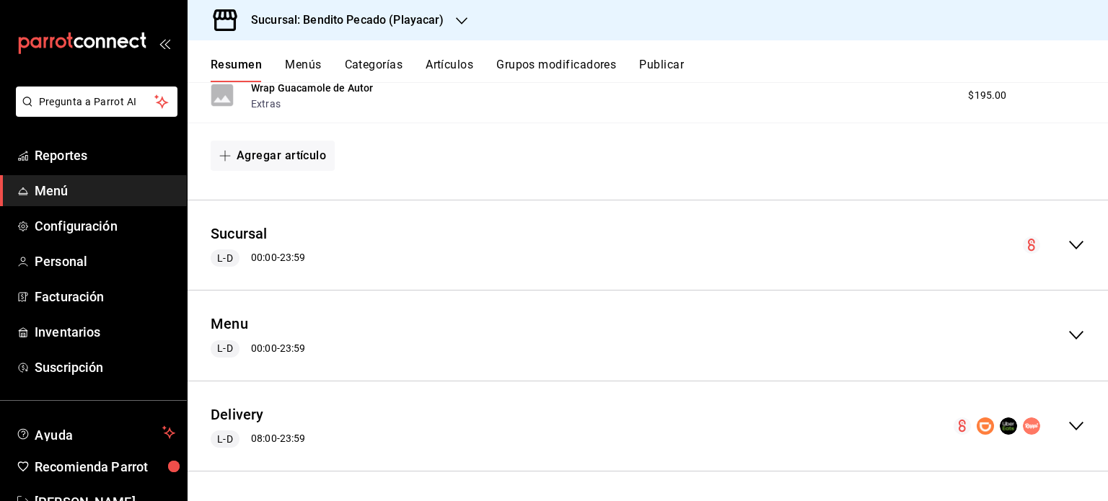
click at [1068, 432] on icon "collapse-menu-row" at bounding box center [1076, 426] width 17 height 17
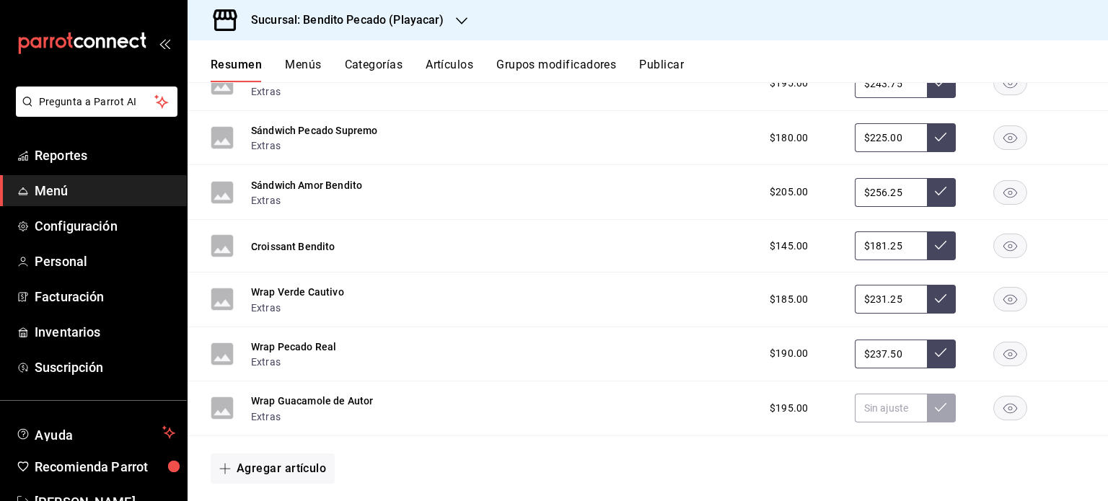
scroll to position [3914, 0]
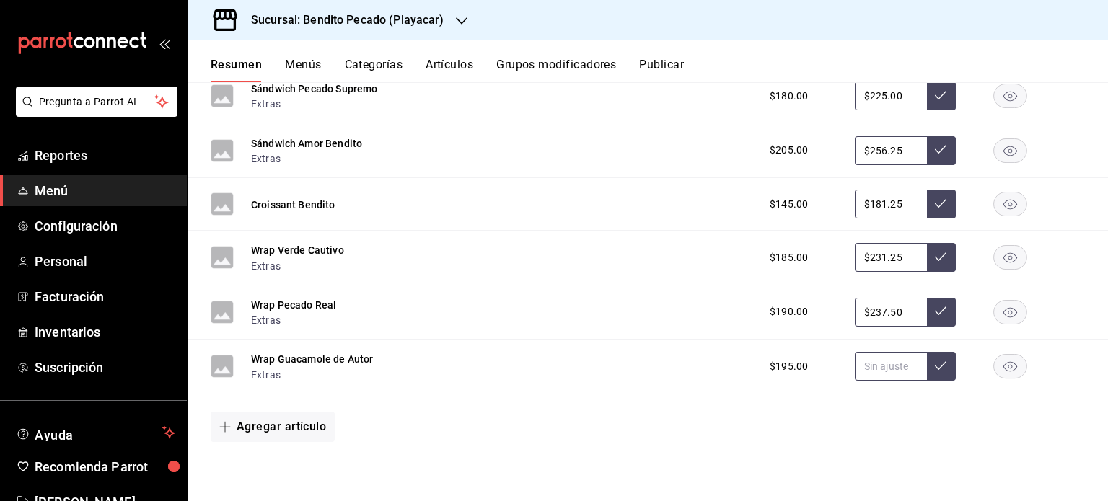
click at [865, 363] on input "text" at bounding box center [891, 366] width 72 height 29
type input "$243.75"
click at [892, 374] on input "text" at bounding box center [891, 366] width 72 height 29
type input "$243.75"
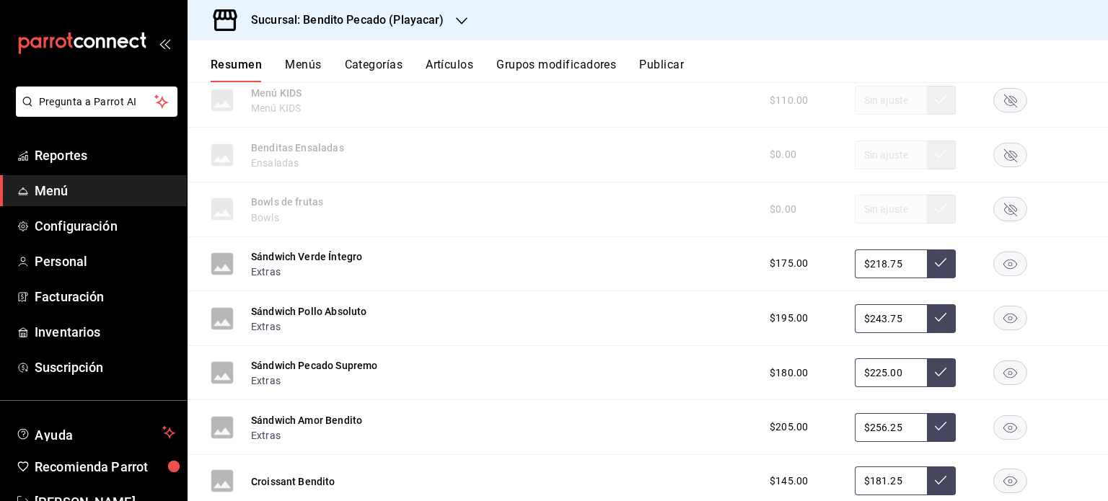
scroll to position [3632, 0]
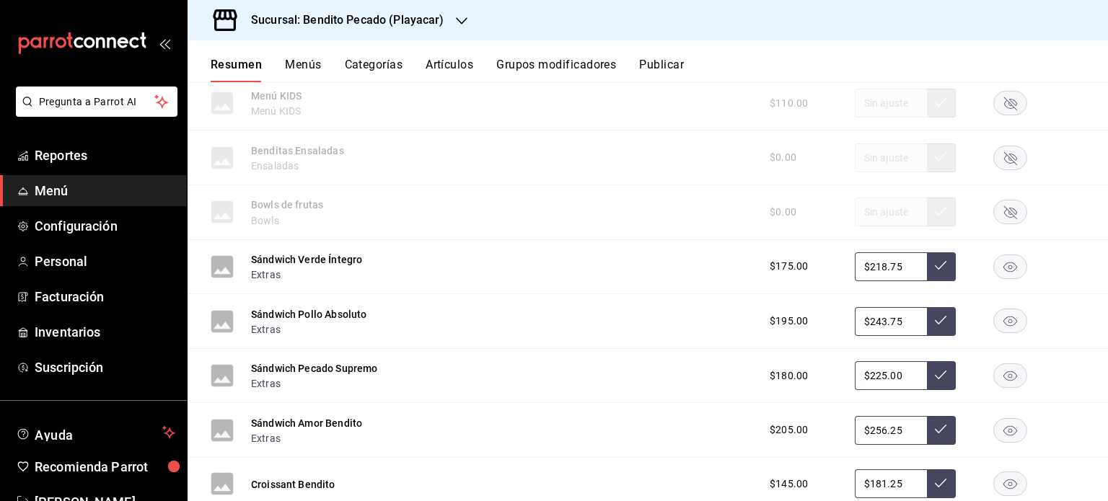
click at [440, 57] on div "Resumen Menús Categorías Artículos Grupos modificadores Publicar" at bounding box center [648, 61] width 921 height 42
click at [452, 65] on button "Artículos" at bounding box center [450, 70] width 48 height 25
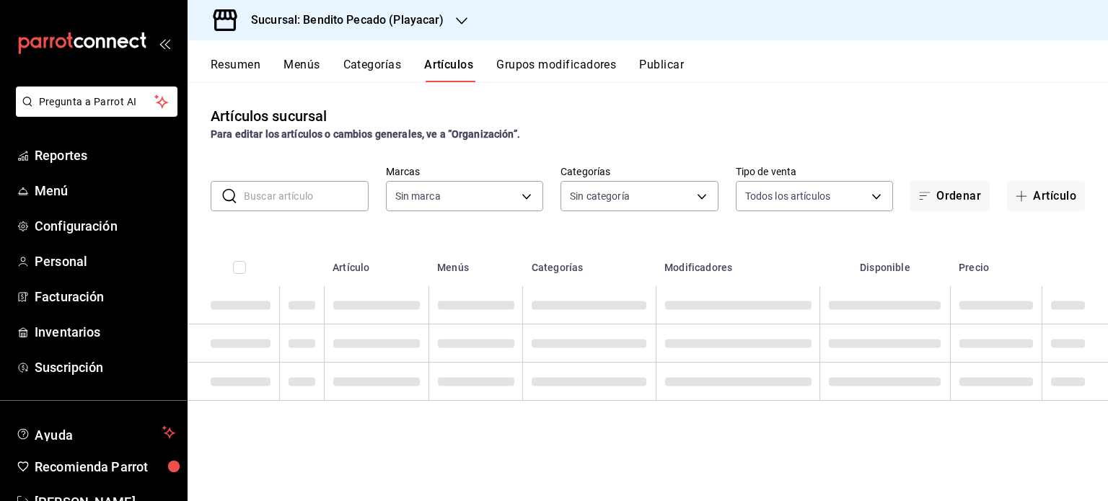
type input "4d940be5-4427-4ee5-ad75-e3a85aa95bfb"
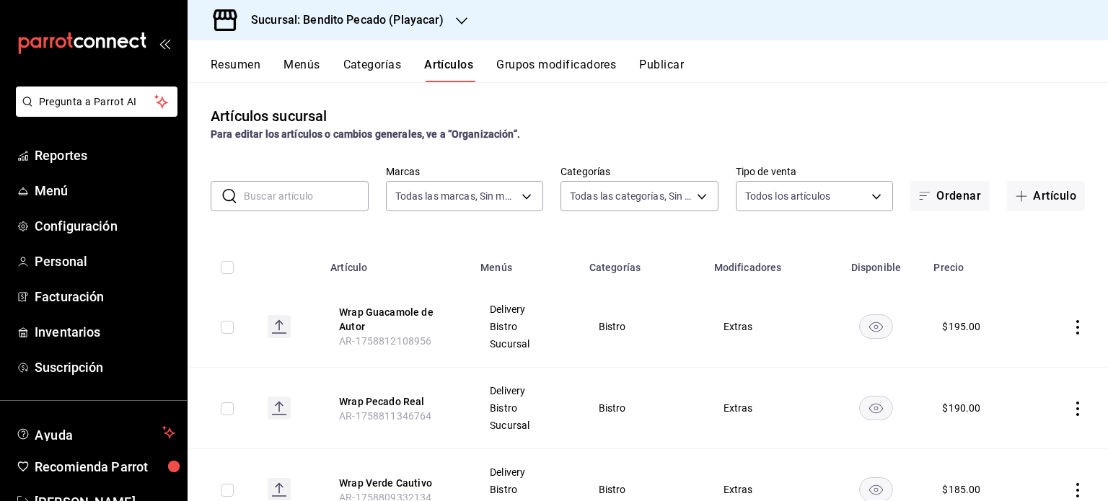
type input "cdf285b7-734c-42fc-b3d3-c0014fa730e9,79c5cf34-d3ad-4a48-9535-5b86049b374d,c6fd0…"
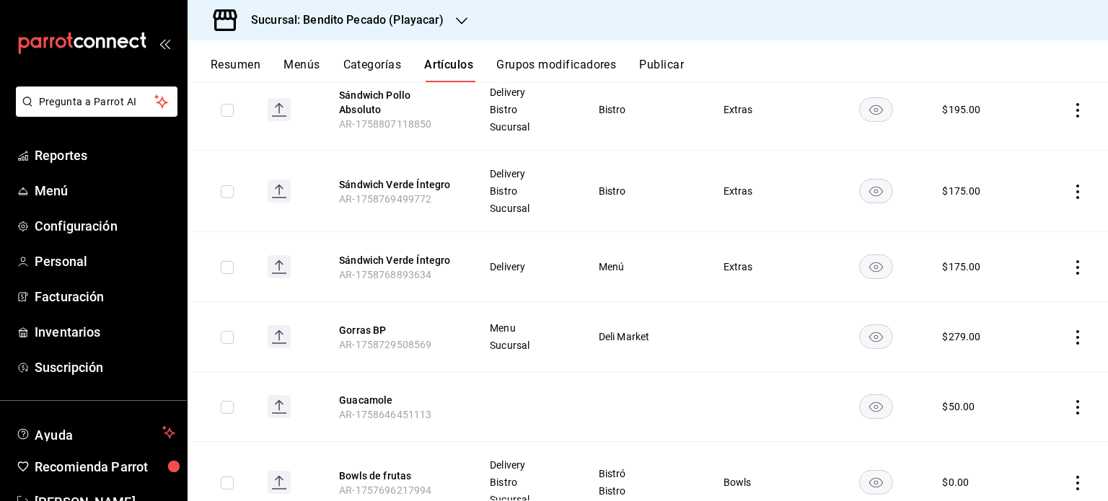
scroll to position [707, 0]
click at [1071, 188] on icon "actions" at bounding box center [1078, 191] width 14 height 14
click at [1035, 221] on span "Editar" at bounding box center [1024, 223] width 38 height 15
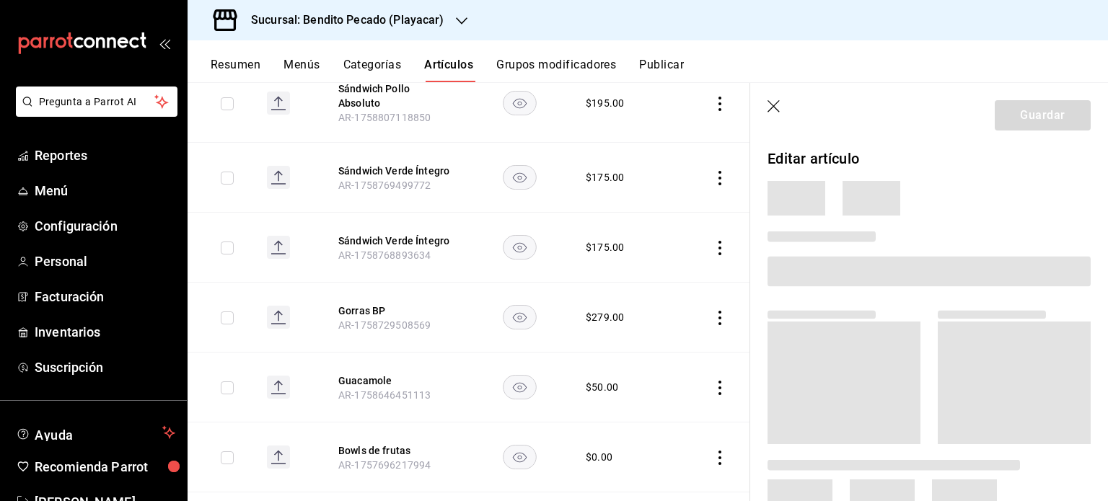
scroll to position [649, 0]
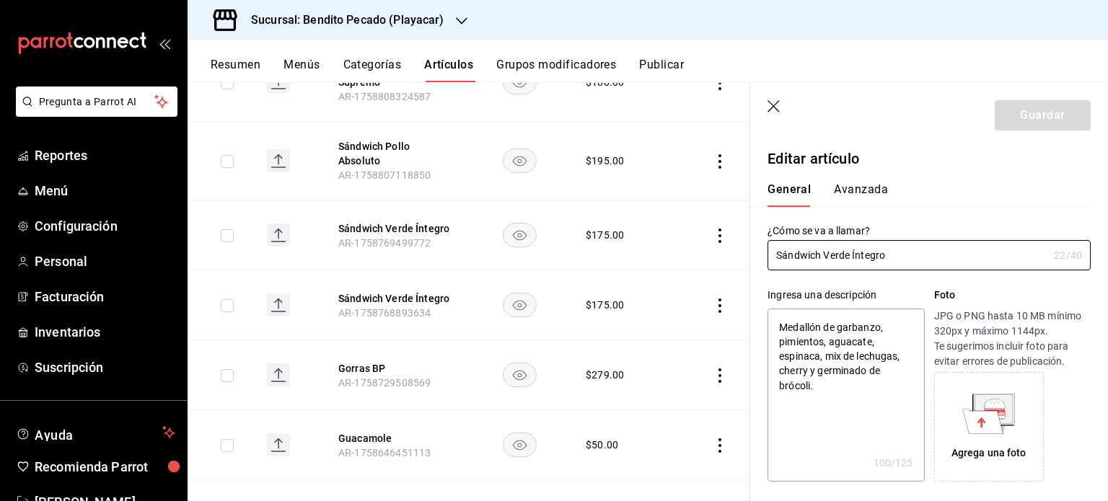
type textarea "x"
type input "$175.00"
radio input "false"
radio input "true"
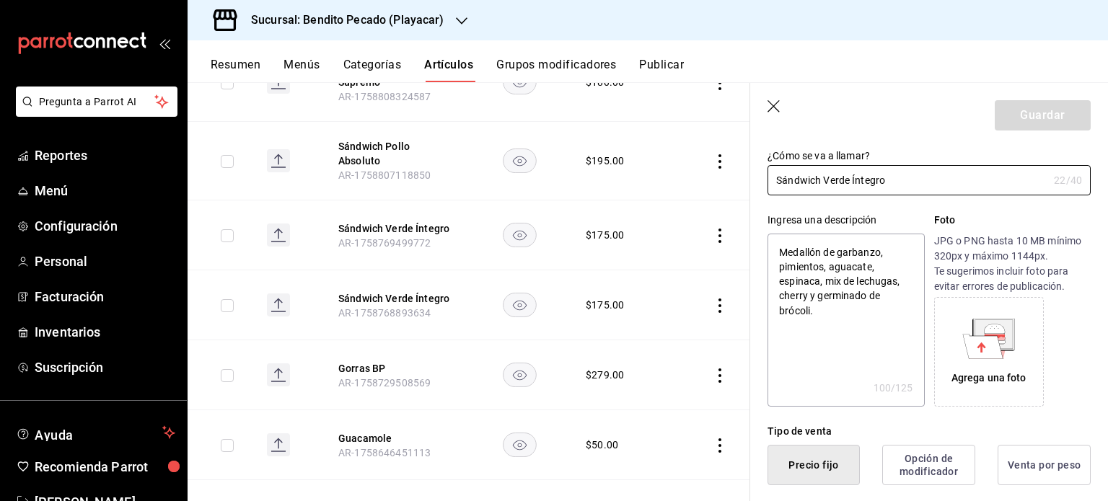
click at [978, 372] on div "Agrega una foto" at bounding box center [989, 378] width 75 height 15
click at [996, 325] on icon at bounding box center [994, 328] width 21 height 9
click at [257, 66] on button "Resumen" at bounding box center [236, 70] width 50 height 25
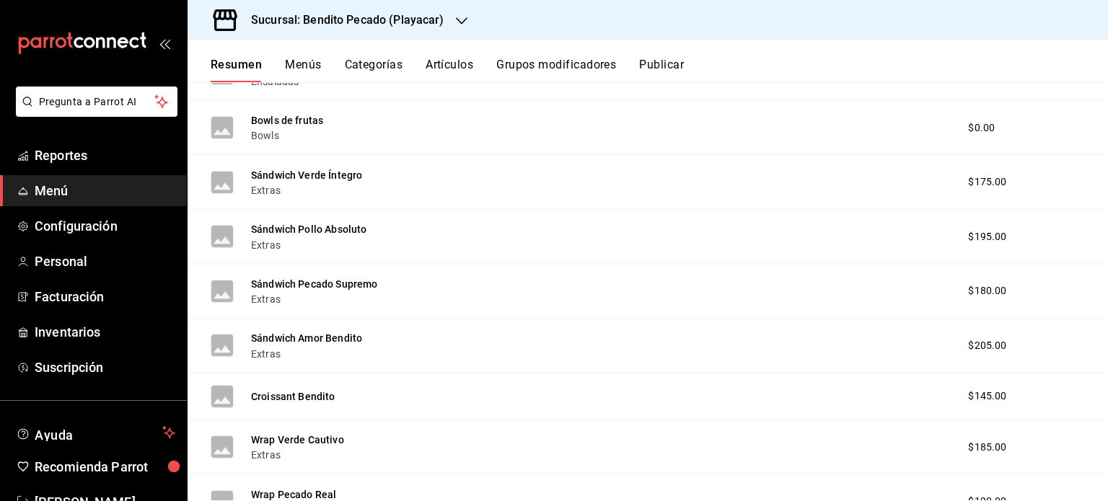
scroll to position [1220, 0]
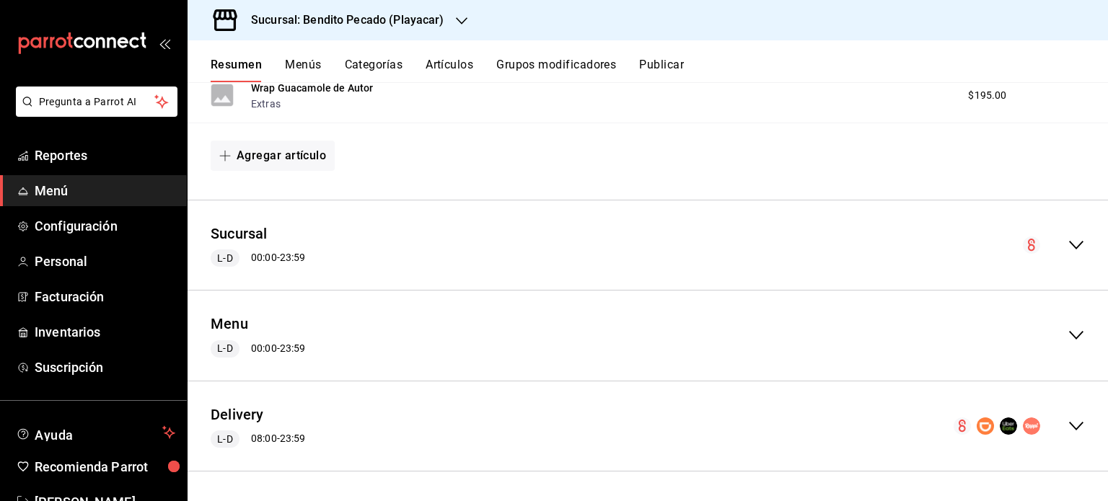
click at [1068, 427] on icon "collapse-menu-row" at bounding box center [1076, 426] width 17 height 17
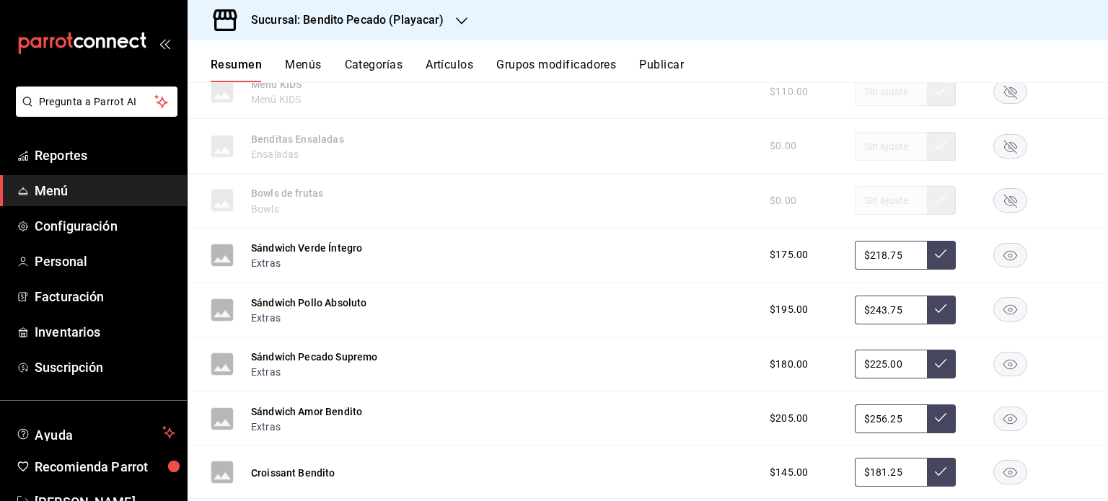
scroll to position [3914, 0]
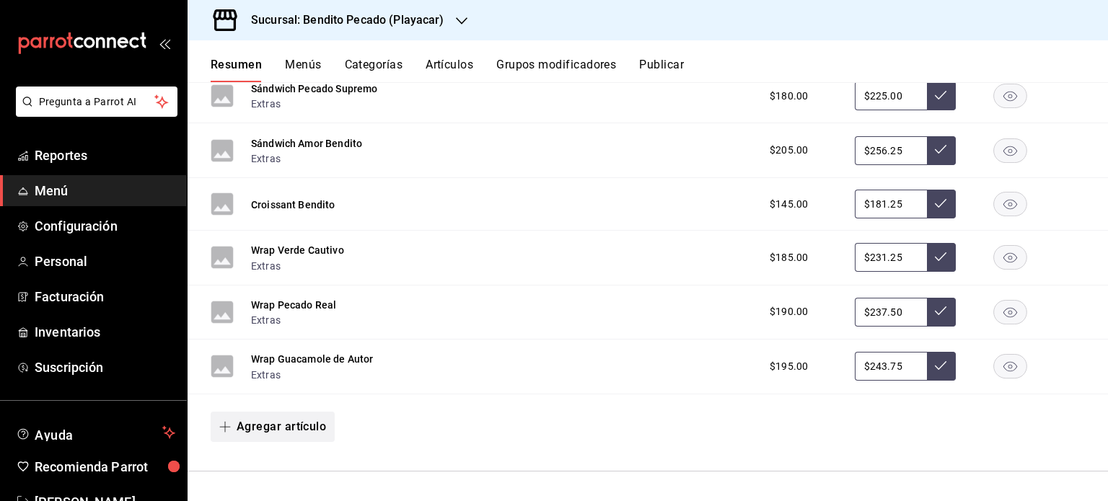
click at [265, 434] on button "Agregar artículo" at bounding box center [273, 427] width 124 height 30
click at [283, 479] on li "Artículo nuevo" at bounding box center [267, 466] width 113 height 35
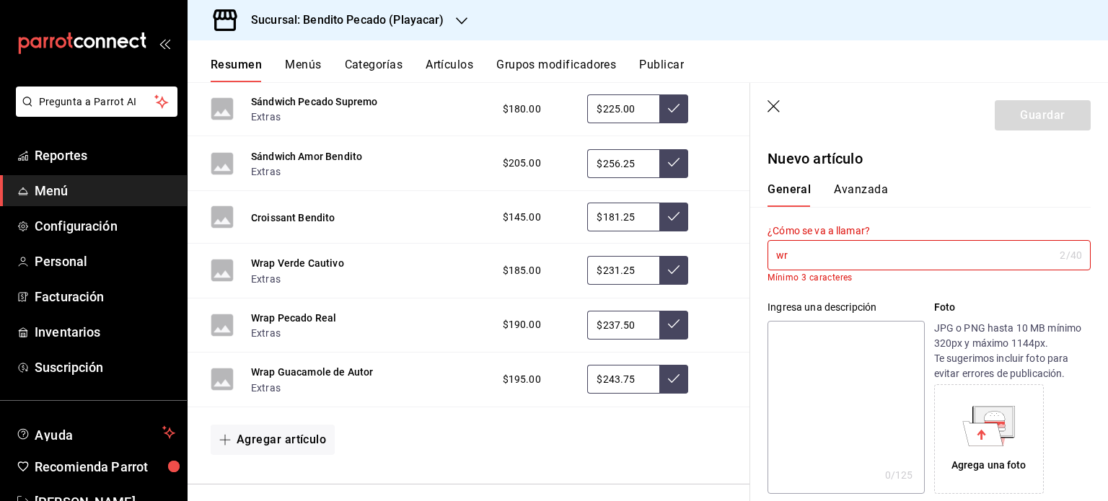
type input "w"
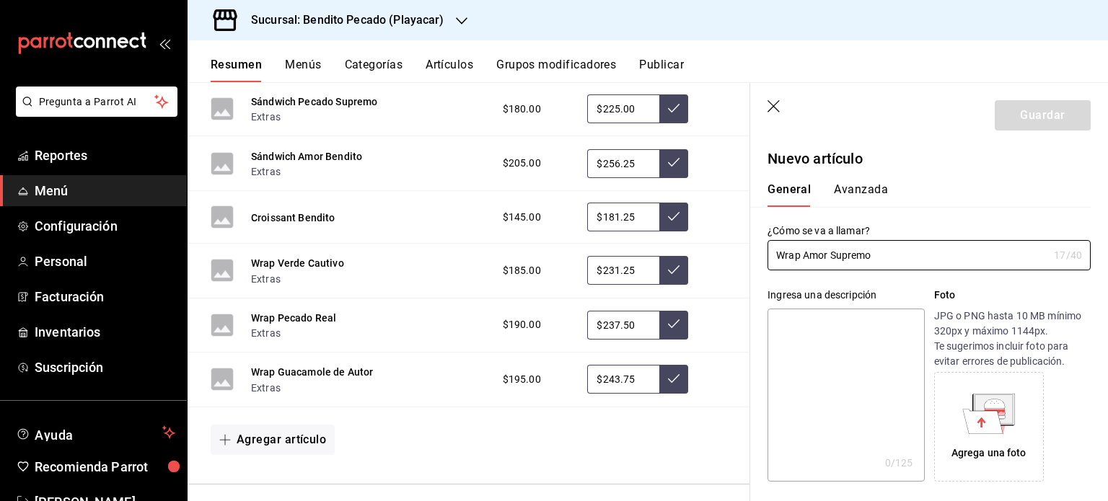
type input "Wrap Amor Supremo"
click at [830, 320] on textarea at bounding box center [846, 395] width 157 height 173
type textarea "S"
type textarea "x"
type textarea "Sa"
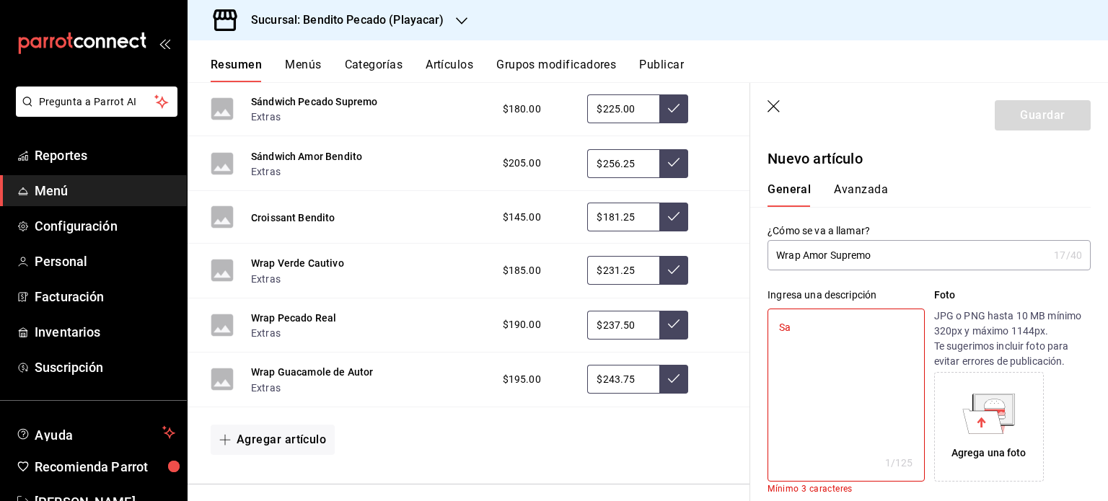
type textarea "x"
type textarea "Sal"
type textarea "x"
type textarea "[PERSON_NAME]"
type textarea "x"
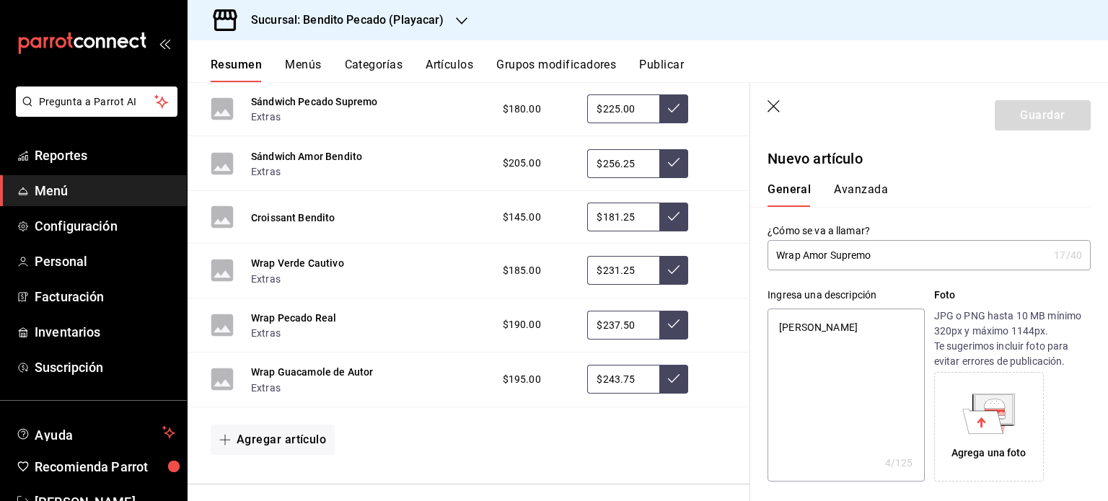
type textarea "Salmó"
type textarea "x"
type textarea "Salmón"
type textarea "x"
type textarea "Salmón"
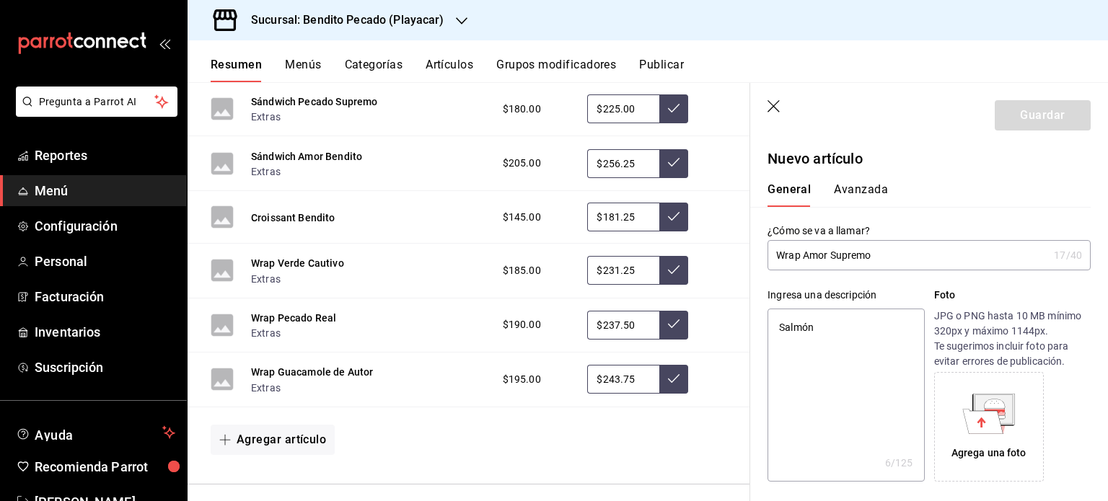
type textarea "x"
type textarea "Salmón a"
type textarea "x"
type textarea "Salmón ahu"
type textarea "x"
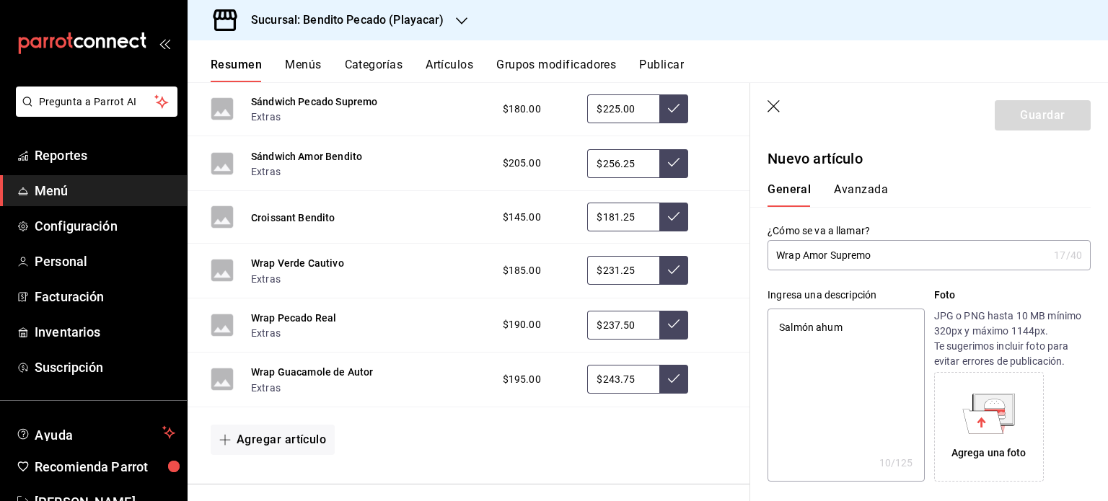
type textarea "[PERSON_NAME]"
type textarea "x"
type textarea "Salmón ahumad"
type textarea "x"
type textarea "Salmón ahumado"
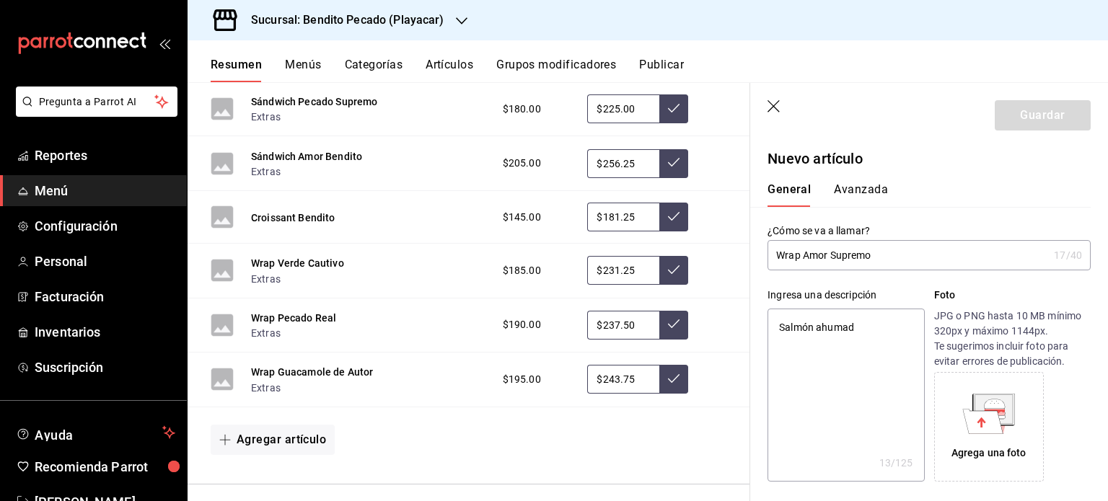
type textarea "x"
type textarea "[PERSON_NAME],"
type textarea "x"
type textarea "[PERSON_NAME],"
type textarea "x"
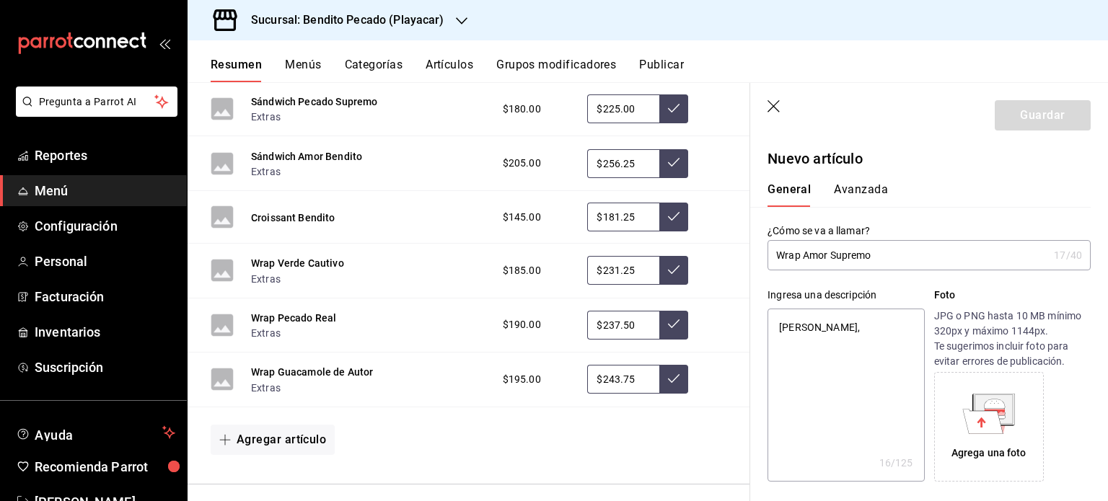
type textarea "[PERSON_NAME], j"
type textarea "x"
type textarea "[PERSON_NAME], jo"
type textarea "x"
type textarea "[PERSON_NAME], joc"
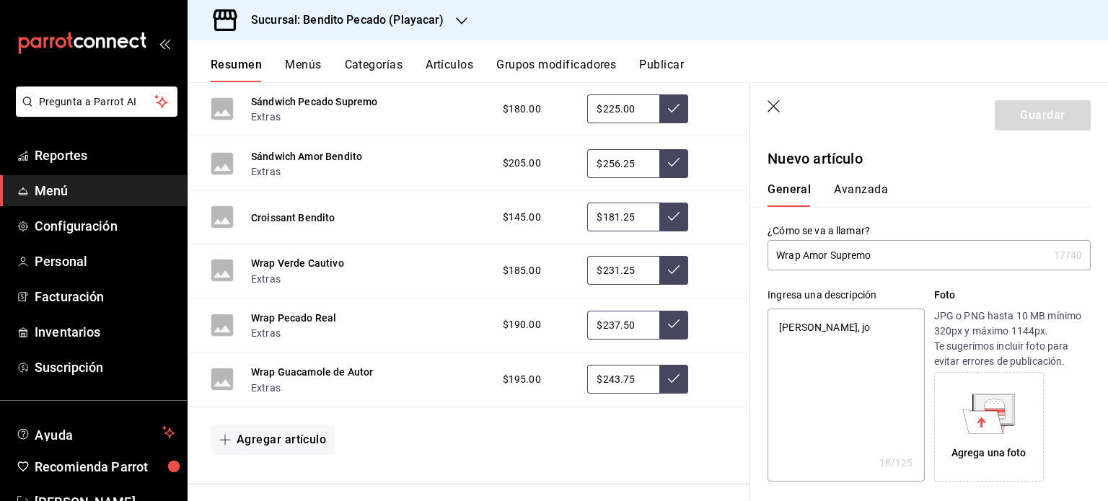
type textarea "x"
type textarea "[PERSON_NAME], joco"
type textarea "x"
type textarea "[PERSON_NAME], jocoq"
type textarea "x"
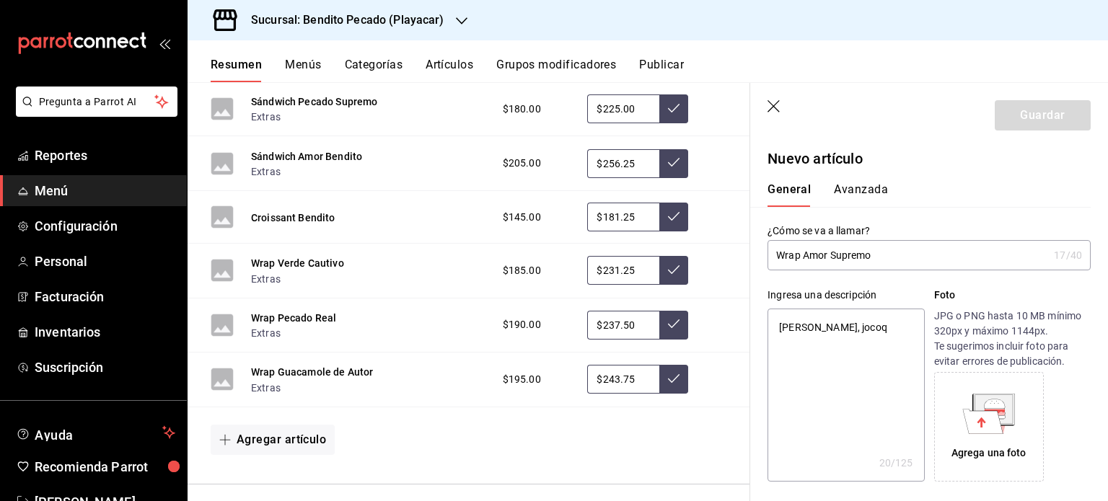
type textarea "[PERSON_NAME], jocoqu"
type textarea "x"
type textarea "[PERSON_NAME], jocoque"
type textarea "x"
type textarea "[PERSON_NAME], jocoque,"
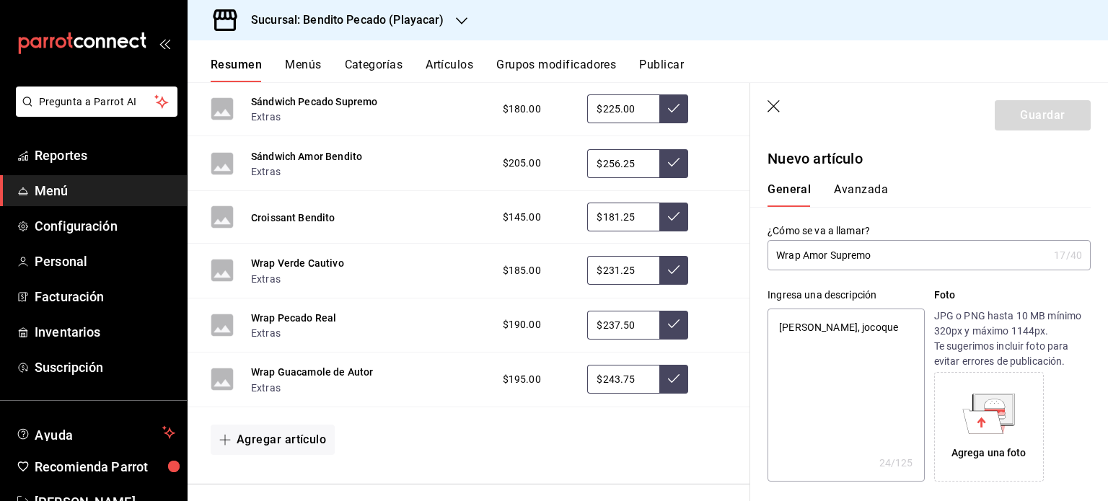
type textarea "x"
type textarea "[PERSON_NAME], jocoque,"
type textarea "x"
type textarea "[PERSON_NAME], jocoque, a"
type textarea "x"
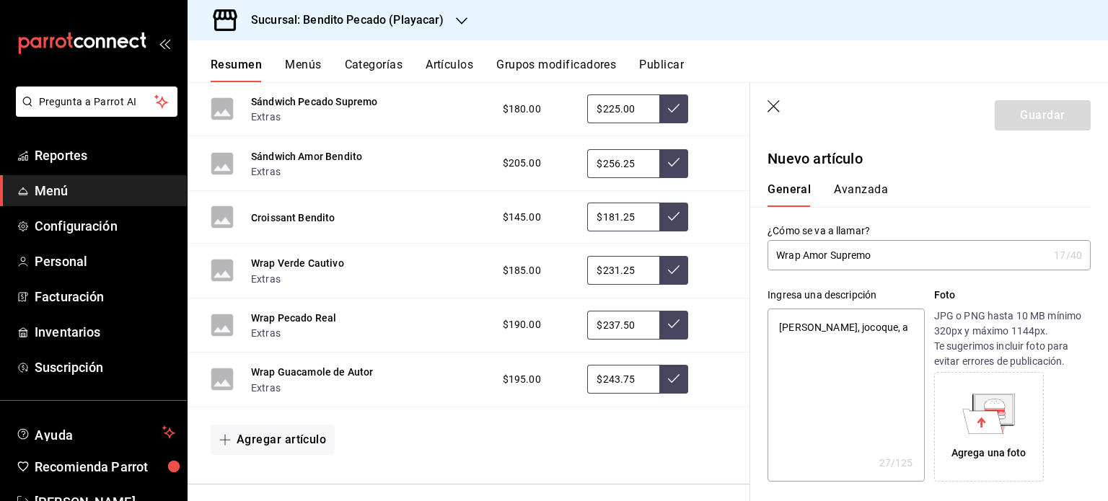
type textarea "[PERSON_NAME], jocoque, ag"
type textarea "x"
type textarea "[PERSON_NAME], jocoque, agu"
type textarea "x"
type textarea "[PERSON_NAME], jocoque, agua"
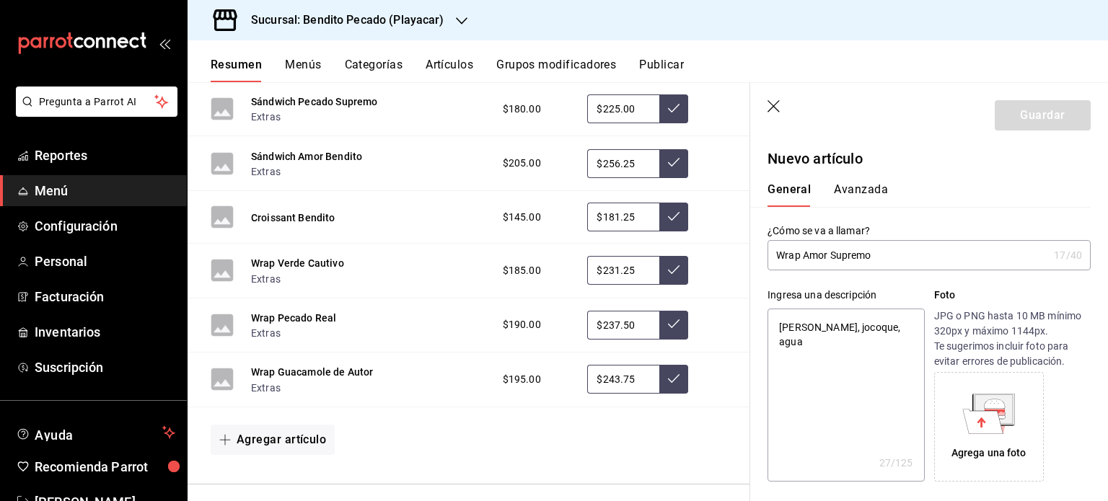
type textarea "x"
type textarea "[PERSON_NAME], jocoque, aguaca"
type textarea "x"
type textarea "[PERSON_NAME], jocoque, aguacat"
type textarea "x"
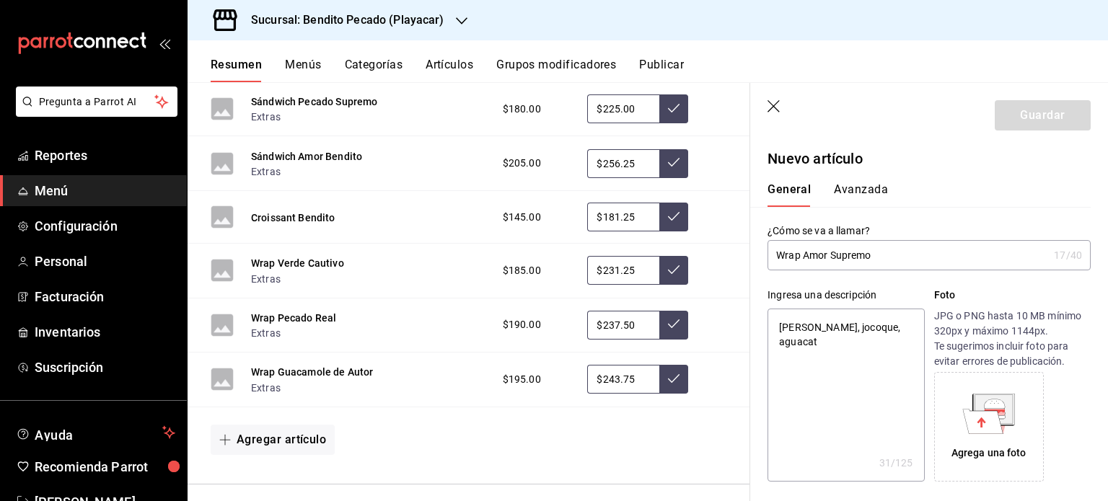
type textarea "[PERSON_NAME], jocoque, aguacate"
type textarea "x"
type textarea "[PERSON_NAME], jocoque, aguacate,"
type textarea "x"
type textarea "[PERSON_NAME], jocoque, aguacate,"
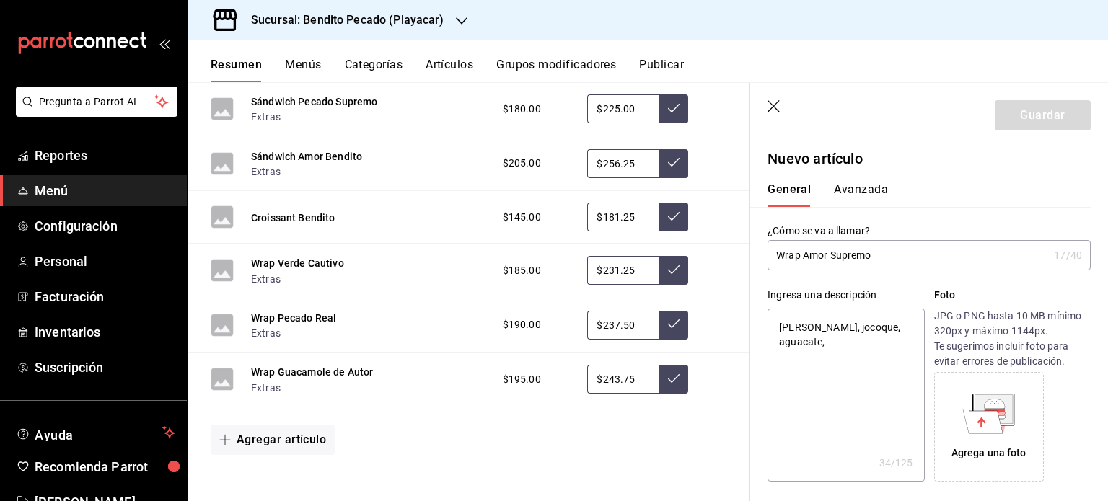
type textarea "x"
type textarea "[PERSON_NAME], jocoque, aguacate, p"
type textarea "x"
type textarea "[PERSON_NAME], jocoque, aguacate, pe"
type textarea "x"
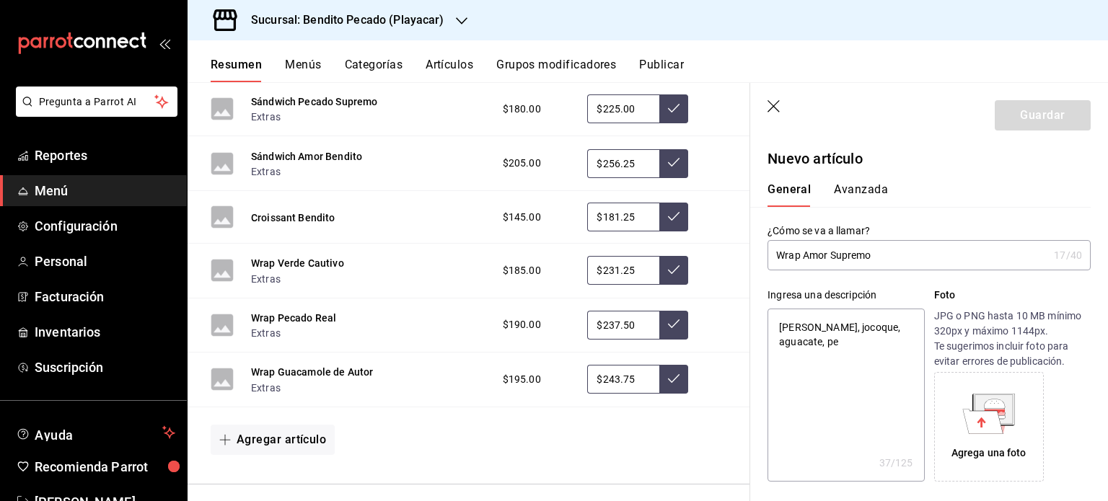
type textarea "[PERSON_NAME], jocoque, aguacate, pep"
type textarea "x"
type textarea "[PERSON_NAME], jocoque, aguacate, [PERSON_NAME]"
type textarea "x"
type textarea "[PERSON_NAME], jocoque, aguacate, pepin"
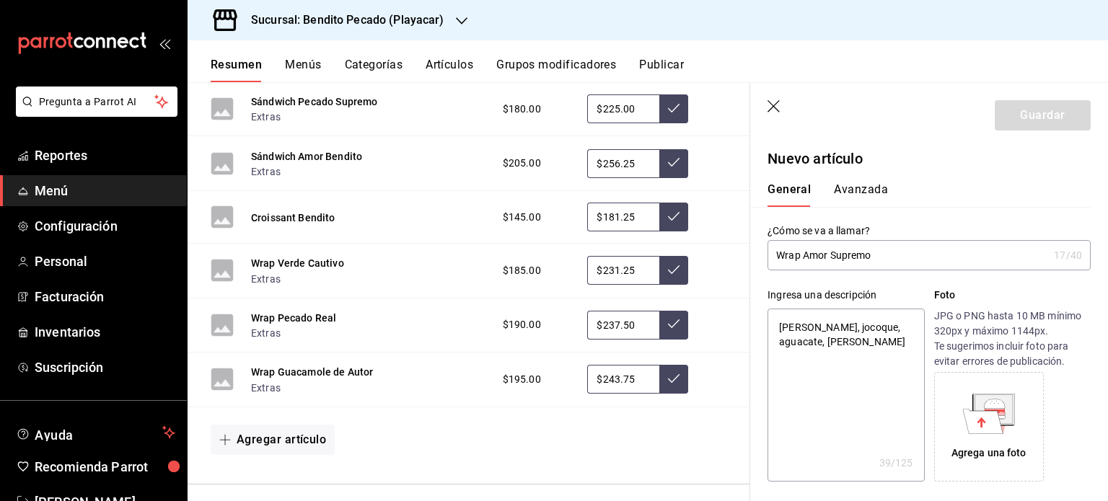
type textarea "x"
type textarea "[PERSON_NAME], jocoque, aguacate, pepino"
type textarea "x"
type textarea "Salmón ahumado, jocoque, aguacate, pepino,"
type textarea "x"
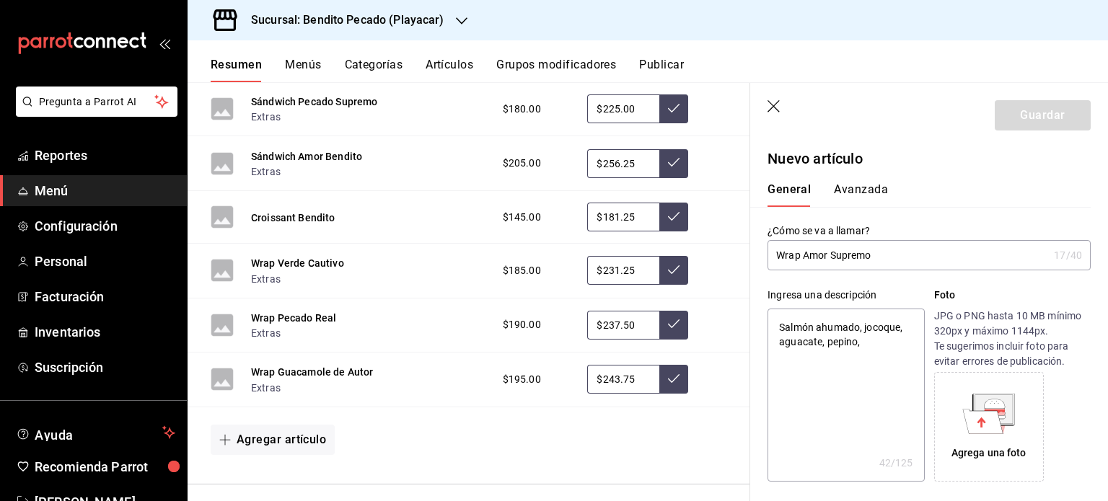
type textarea "Salmón ahumado, jocoque, aguacate, pepino,"
type textarea "x"
type textarea "[PERSON_NAME], jocoque, aguacate, pepino, e"
type textarea "x"
type textarea "[PERSON_NAME], jocoque, aguacate, pepino, esp"
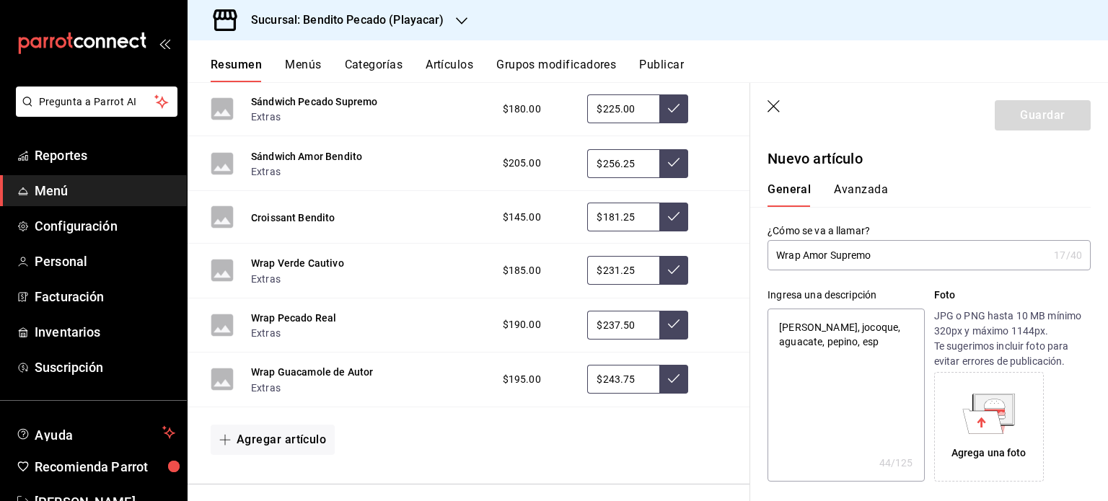
type textarea "x"
type textarea "[PERSON_NAME], jocoque, aguacate, pepino, [PERSON_NAME]"
type textarea "x"
type textarea "[PERSON_NAME], jocoque, aguacate, pepino, espina"
type textarea "x"
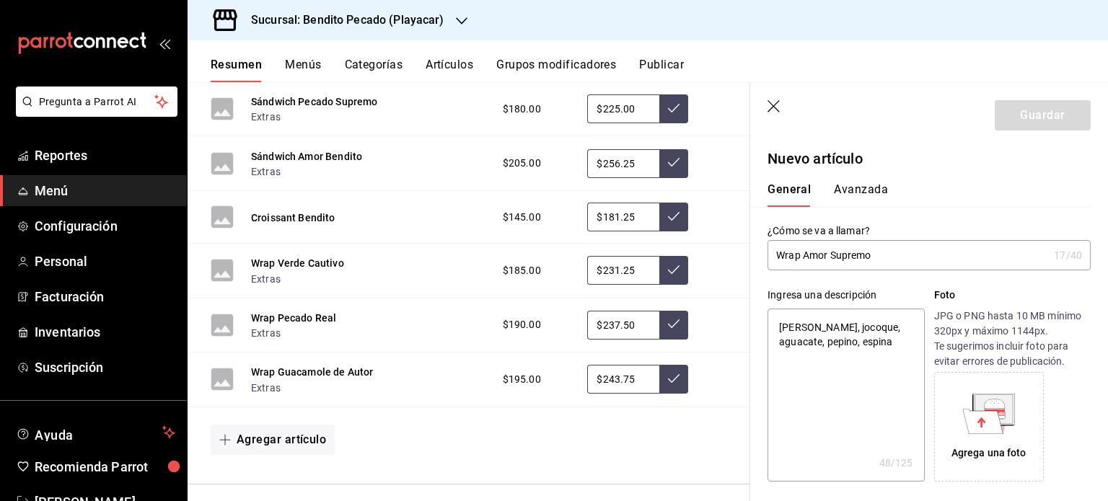
type textarea "Salmón ahumado, jocoque, aguacate, pepino, espinac"
type textarea "x"
type textarea "Salmón ahumado, jocoque, aguacate, pepino, espinaca"
type textarea "x"
type textarea "Salmón ahumado, jocoque, aguacate, pepino, espinaca,"
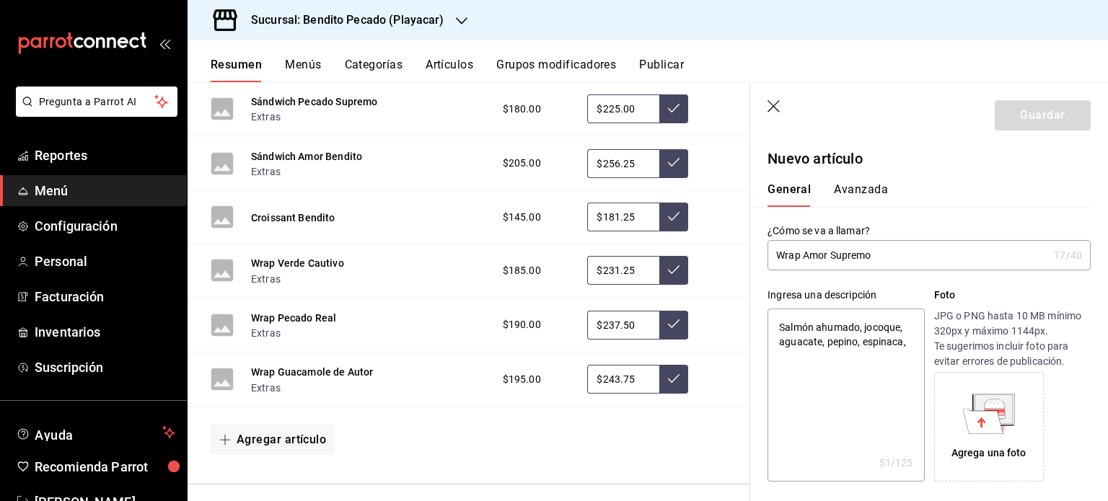
type textarea "x"
type textarea "Salmón ahumado, jocoque, aguacate, pepino, espinaca,"
type textarea "x"
type textarea "[PERSON_NAME], jocoque, aguacate, pepino, espinaca, r"
type textarea "x"
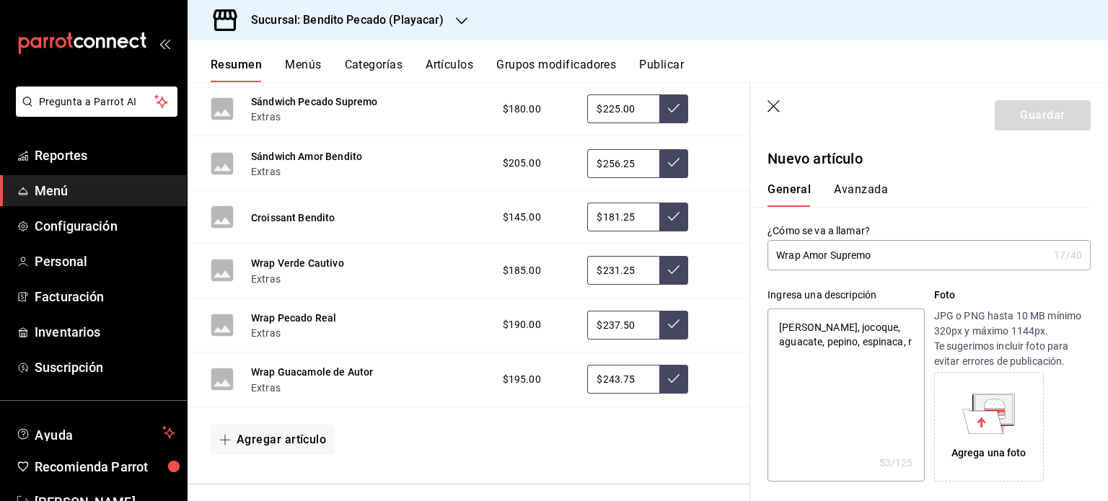
type textarea "Salmón ahumado, jocoque, aguacate, pepino, espinaca, ru"
type textarea "x"
type textarea "[PERSON_NAME], jocoque, aguacate, pepino, espinaca, r"
type textarea "x"
type textarea "Salmón ahumado, jocoque, aguacate, pepino, espinaca, rú"
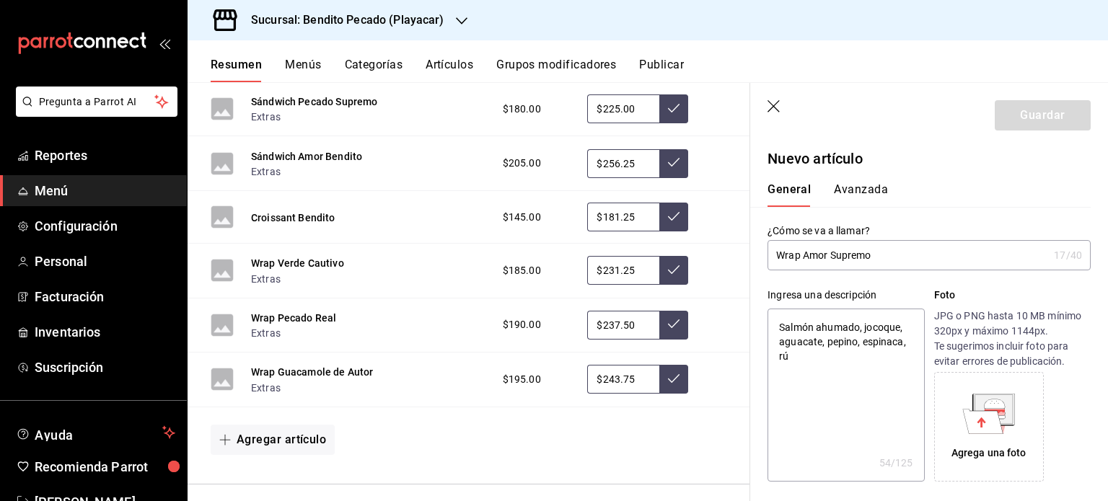
type textarea "x"
type textarea "Salmón ahumado, jocoque, aguacate, pepino, espinaca, rúc"
type textarea "x"
type textarea "Salmón ahumado, jocoque, aguacate, pepino, espinaca, rúcu"
type textarea "x"
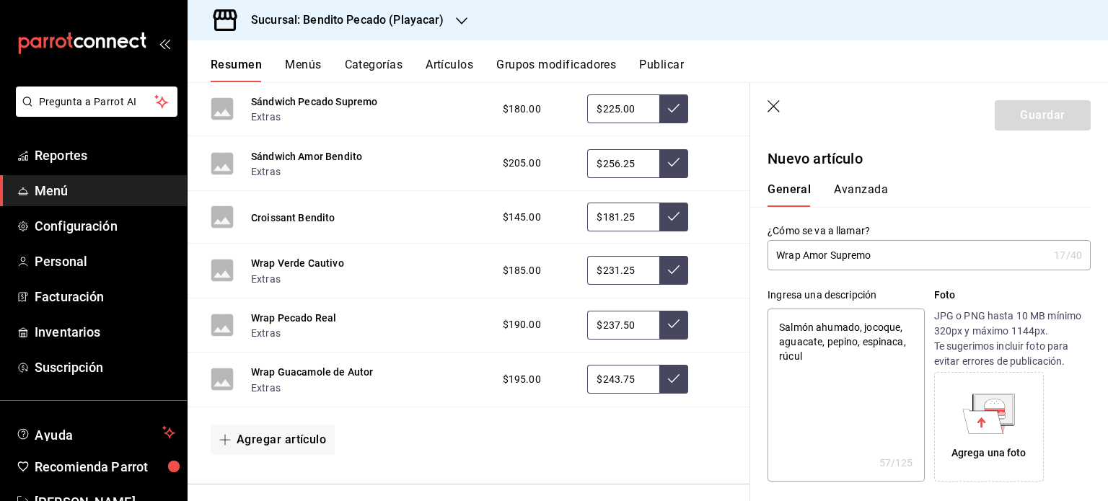
type textarea "Salmón ahumado, jocoque, aguacate, pepino, espinaca, rúcula"
type textarea "x"
type textarea "Salmón ahumado, jocoque, aguacate, pepino, espinaca, rúcula"
type textarea "x"
type textarea "Salmón ahumado, jocoque, aguacate, pepino, espinaca, rúcula"
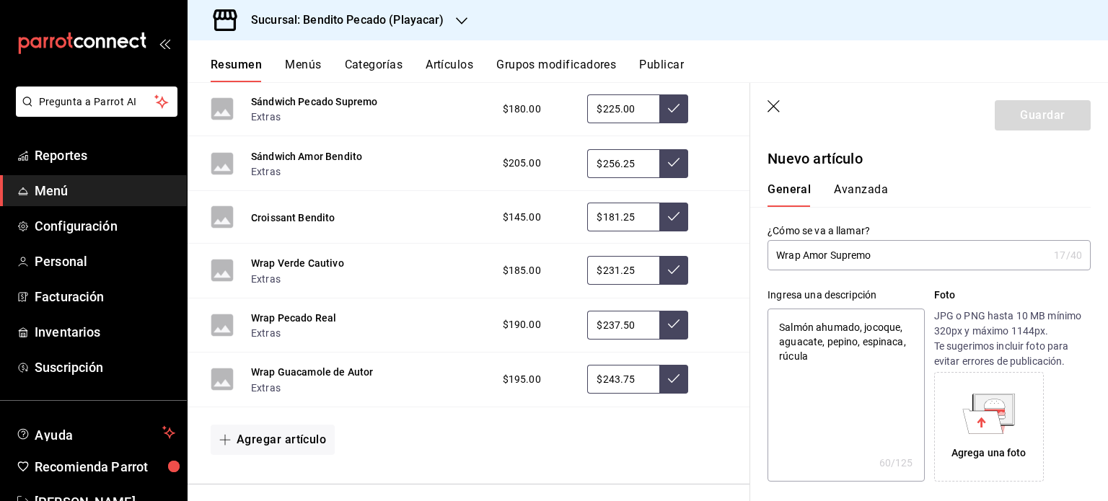
type textarea "x"
type textarea "Salmón ahumado, jocoque, aguacate, pepino, espinaca, rúcula,"
type textarea "x"
type textarea "Salmón ahumado, jocoque, aguacate, pepino, espinaca, rúcula,"
type textarea "x"
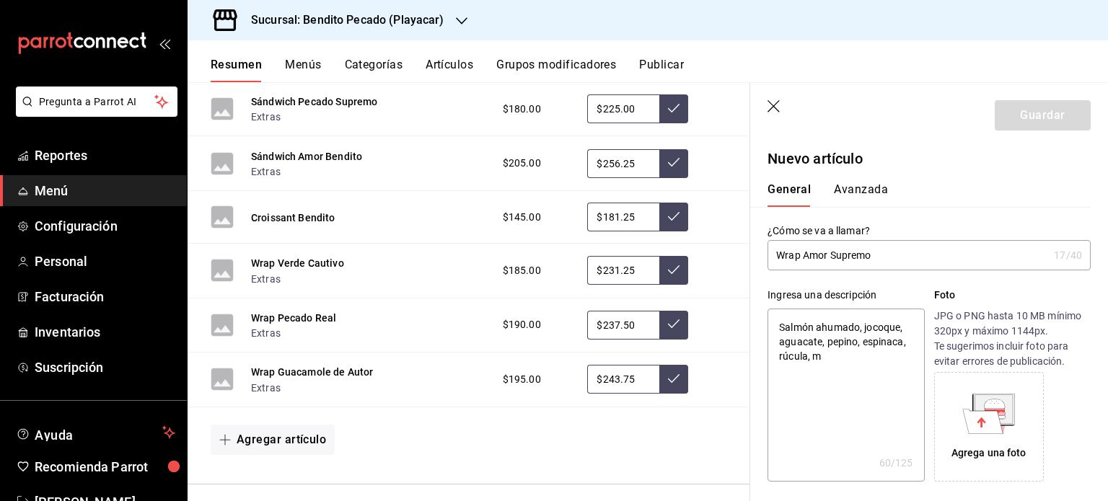
type textarea "Salmón ahumado, jocoque, aguacate, pepino, espinaca, rúcula, mi"
type textarea "x"
type textarea "Salmón ahumado, jocoque, aguacate, pepino, espinaca, rúcula, mix"
type textarea "x"
type textarea "Salmón ahumado, jocoque, aguacate, pepino, espinaca, rúcula, mix"
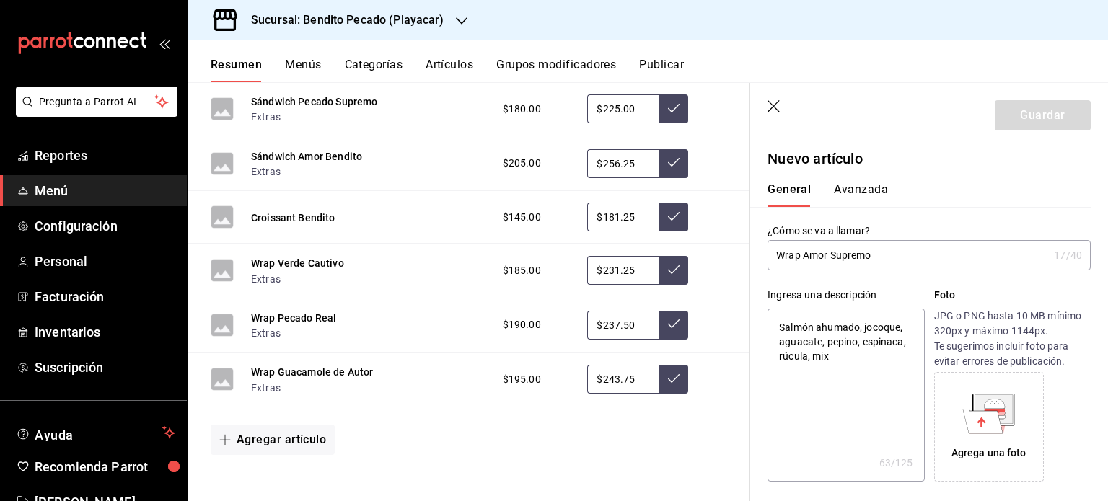
type textarea "x"
type textarea "Salmón ahumado, jocoque, aguacate, pepino, espinaca, rúcula, mix d"
type textarea "x"
type textarea "Salmón ahumado, jocoque, aguacate, pepino, espinaca, rúcula, mix de"
type textarea "x"
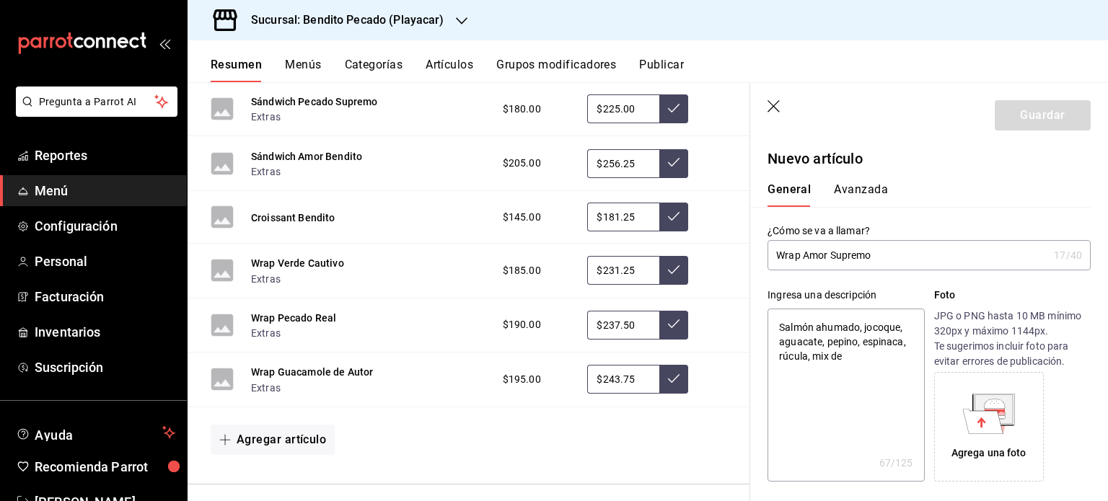
type textarea "Salmón ahumado, jocoque, aguacate, pepino, espinaca, rúcula, mix de"
type textarea "x"
type textarea "Salmón ahumado, jocoque, aguacate, pepino, espinaca, rúcula, mix de e"
type textarea "x"
type textarea "Salmón ahumado, jocoque, aguacate, pepino, espinaca, rúcula, mix de"
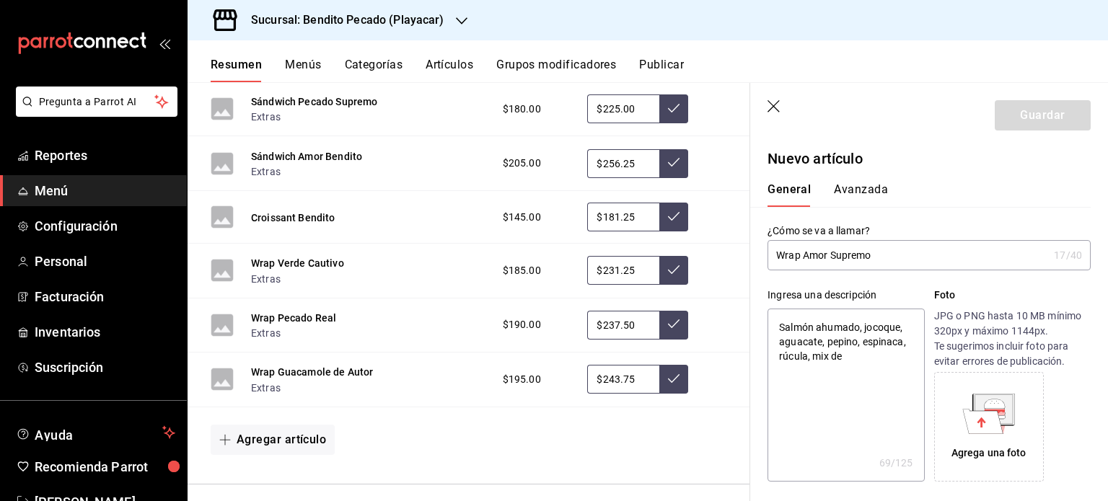
type textarea "x"
type textarea "Salmón ahumado, jocoque, aguacate, pepino, espinaca, rúcula, mix de l"
type textarea "x"
type textarea "Salmón ahumado, jocoque, aguacate, pepino, espinaca, rúcula, mix de le"
type textarea "x"
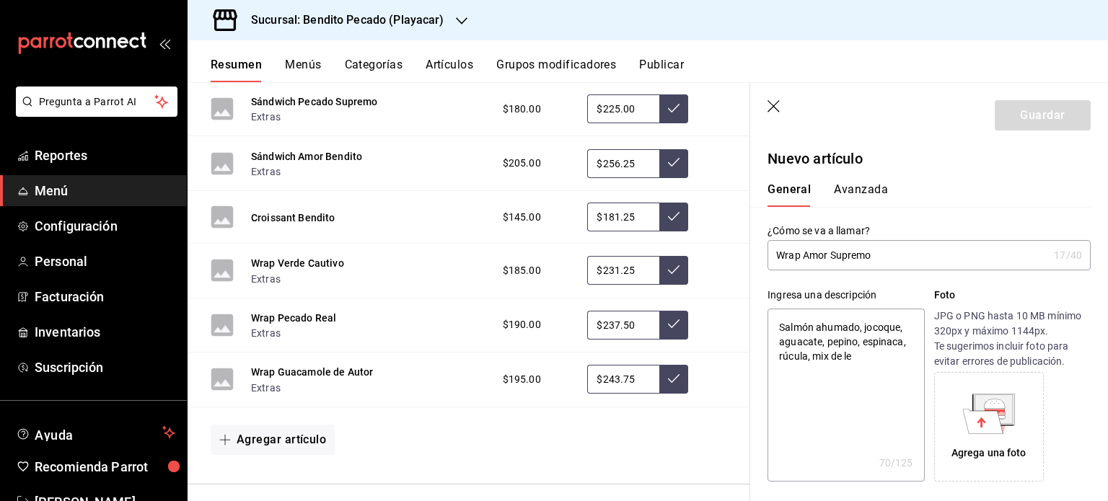
type textarea "Salmón ahumado, jocoque, aguacate, pepino, espinaca, rúcula, mix de lec"
type textarea "x"
type textarea "Salmón ahumado, jocoque, aguacate, pepino, espinaca, rúcula, mix de lecc"
type textarea "x"
type textarea "Salmón ahumado, jocoque, aguacate, pepino, espinaca, rúcula, mix de lec"
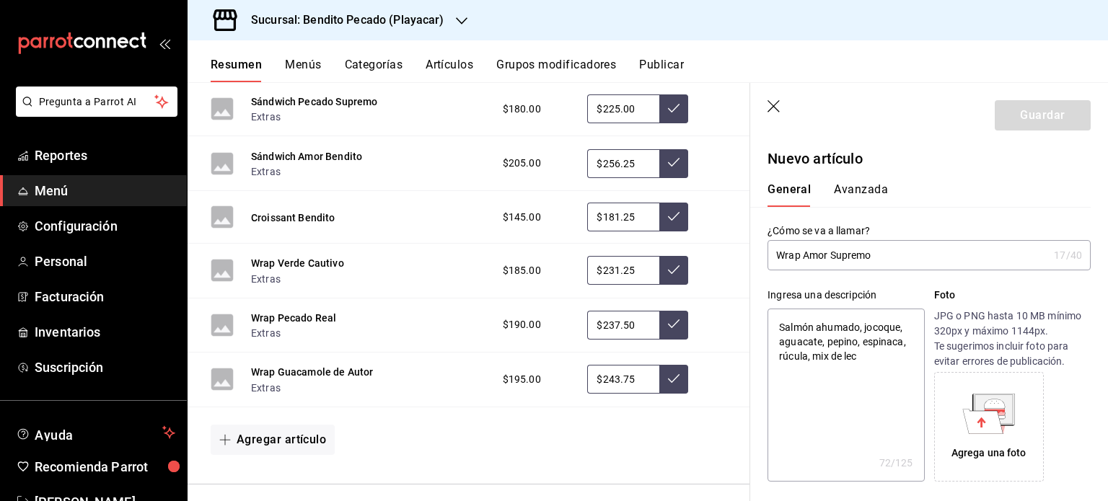
type textarea "x"
type textarea "Salmón ahumado, jocoque, aguacate, pepino, espinaca, rúcula, mix de lechi"
type textarea "x"
type textarea "Salmón ahumado, jocoque, aguacate, pepino, espinaca, rúcula, mix de lechig"
type textarea "x"
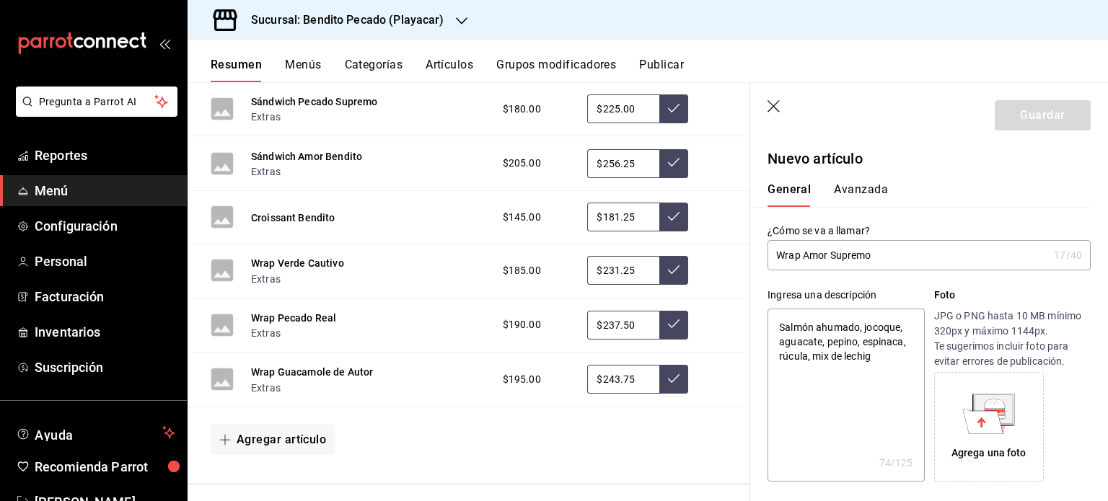
type textarea "Salmón ahumado, jocoque, aguacate, pepino, espinaca, rúcula, mix de lechiga"
type textarea "x"
type textarea "Salmón ahumado, jocoque, aguacate, pepino, espinaca, rúcula, mix de lechigas"
type textarea "x"
type textarea "Salmón ahumado, jocoque, aguacate, pepino, espinaca, rúcula, mix de lechiga"
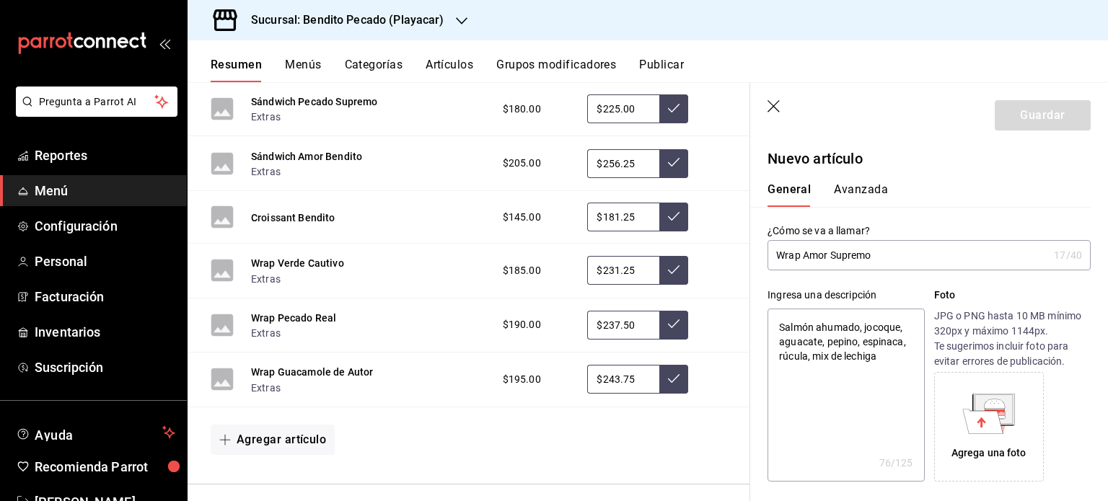
type textarea "x"
type textarea "Salmón ahumado, jocoque, aguacate, pepino, espinaca, rúcula, mix de lechig"
type textarea "x"
type textarea "Salmón ahumado, jocoque, aguacate, pepino, espinaca, rúcula, mix de lechi"
type textarea "x"
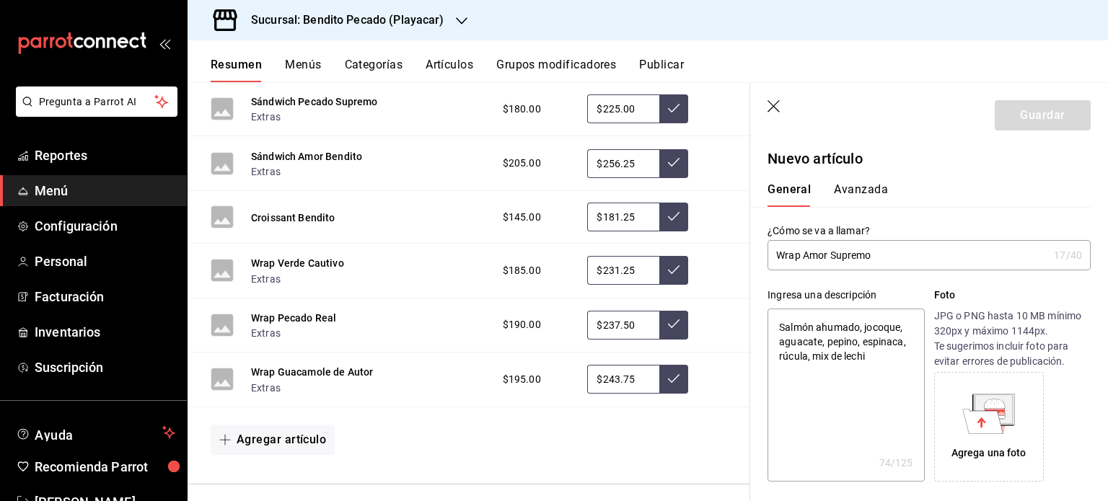
type textarea "Salmón ahumado, jocoque, aguacate, pepino, espinaca, rúcula, mix [PERSON_NAME]"
type textarea "x"
type textarea "Salmón ahumado, jocoque, aguacate, pepino, espinaca, rúcula, mix de lechu"
type textarea "x"
type textarea "Salmón ahumado, jocoque, aguacate, pepino, espinaca, rúcula, mix de lechug"
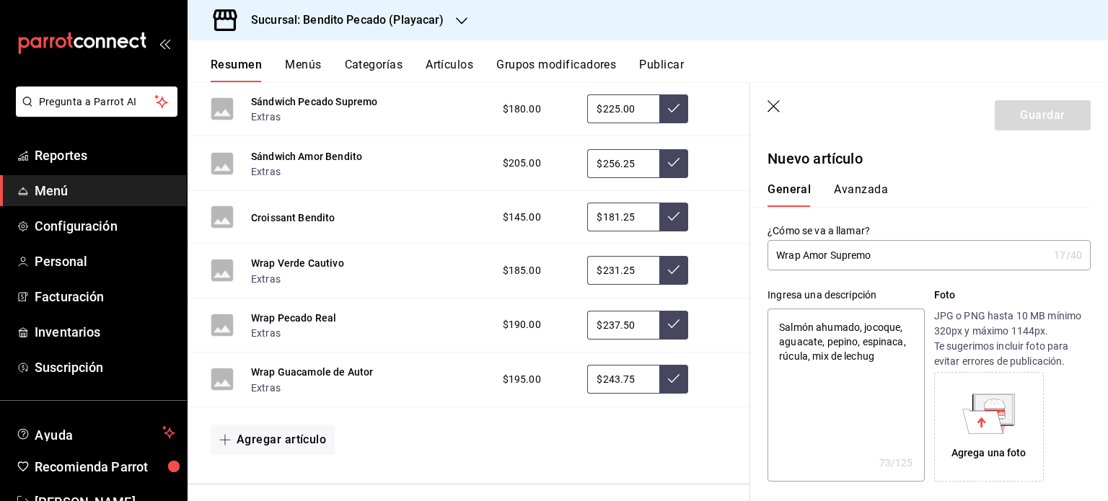
type textarea "x"
type textarea "Salmón ahumado, jocoque, aguacate, pepino, espinaca, rúcula, mix [PERSON_NAME]"
type textarea "x"
type textarea "Salmón ahumado, jocoque, aguacate, pepino, espinaca, rúcula, mix de lechugas"
type textarea "x"
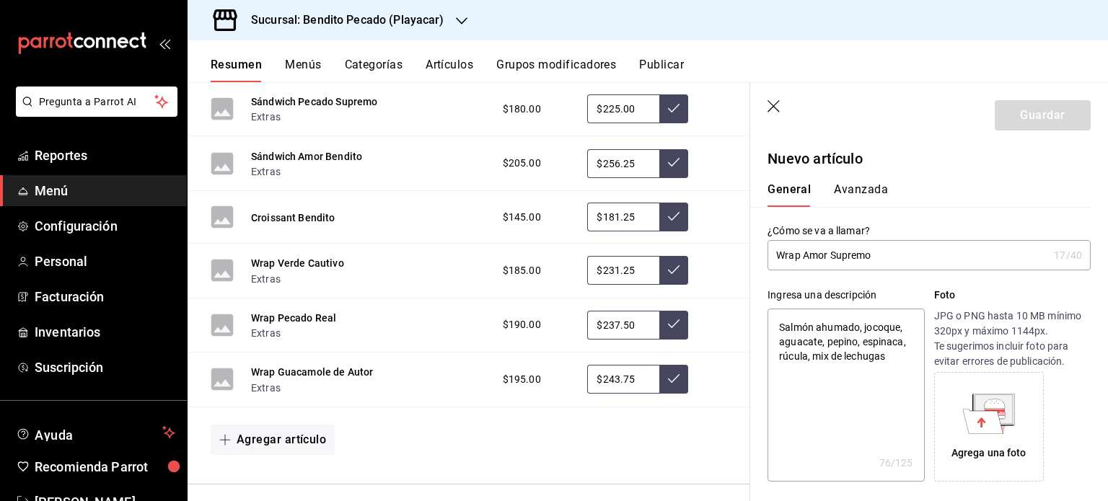
type textarea "Salmón ahumado, jocoque, aguacate, pepino, espinaca, rúcula, mix de lechugas,"
type textarea "x"
type textarea "Salmón ahumado, jocoque, aguacate, pepino, espinaca, rúcula, mix de lechugas"
type textarea "x"
type textarea "Salmón ahumado, jocoque, aguacate, pepino, espinaca, rúcula, mix de lechugas"
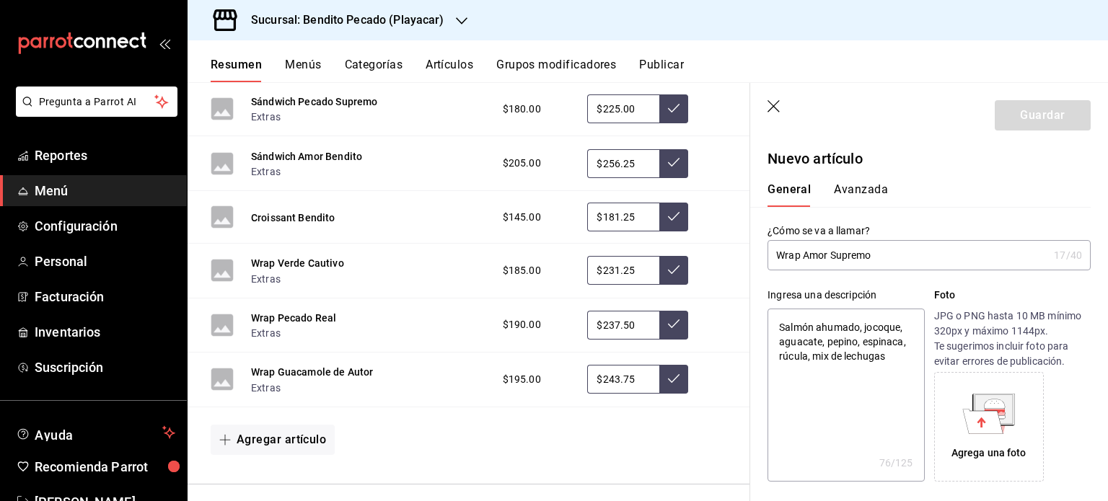
type textarea "x"
type textarea "Salmón ahumado, jocoque, aguacate, pepino, espinaca, rúcula, mix de lechugas y"
type textarea "x"
type textarea "Salmón ahumado, jocoque, aguacate, pepino, espinaca, rúcula, mix de lechugas y"
type textarea "x"
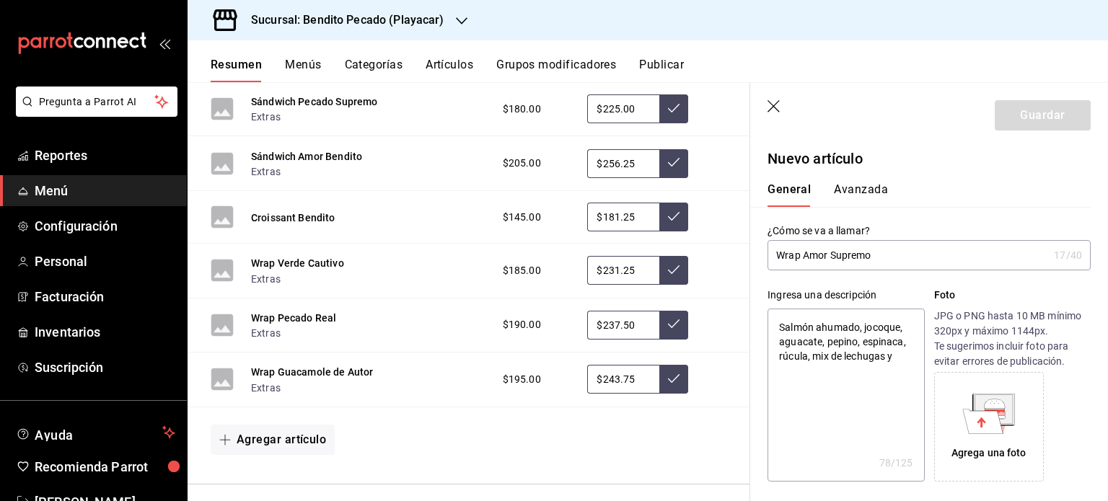
type textarea "Salmón ahumado, jocoque, aguacate, pepino, espinaca, rúcula, mix de lechugas y a"
type textarea "x"
type textarea "Salmón ahumado, jocoque, aguacate, pepino, espinaca, rúcula, mix de lechugas y …"
type textarea "x"
type textarea "Salmón ahumado, jocoque, aguacate, pepino, espinaca, rúcula, mix de lechugas y …"
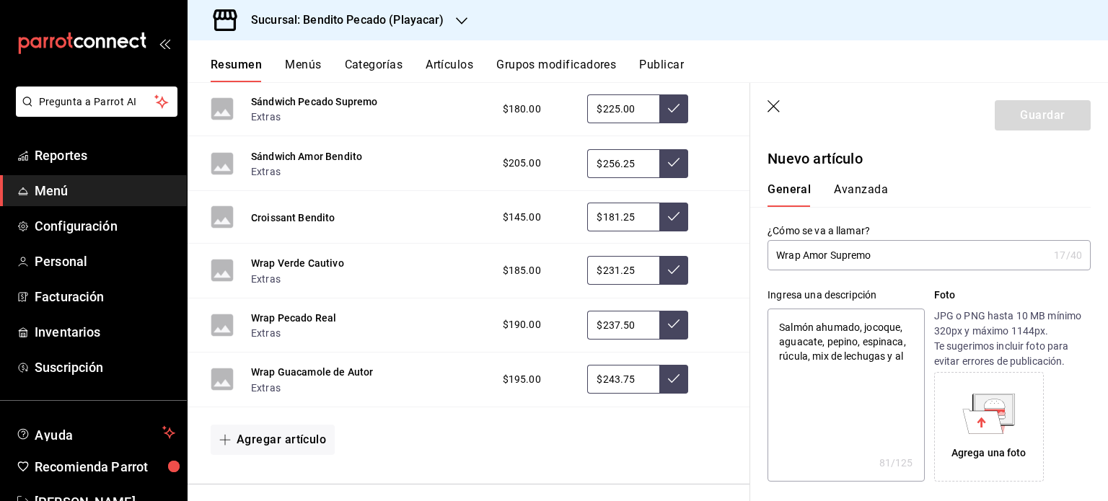
type textarea "x"
type textarea "Salmón ahumado, jocoque, aguacate, pepino, espinaca, rúcula, mix de lechugas y …"
type textarea "x"
type textarea "Salmón ahumado, jocoque, aguacate, pepino, espinaca, rúcula, mix de lechugas y …"
type textarea "x"
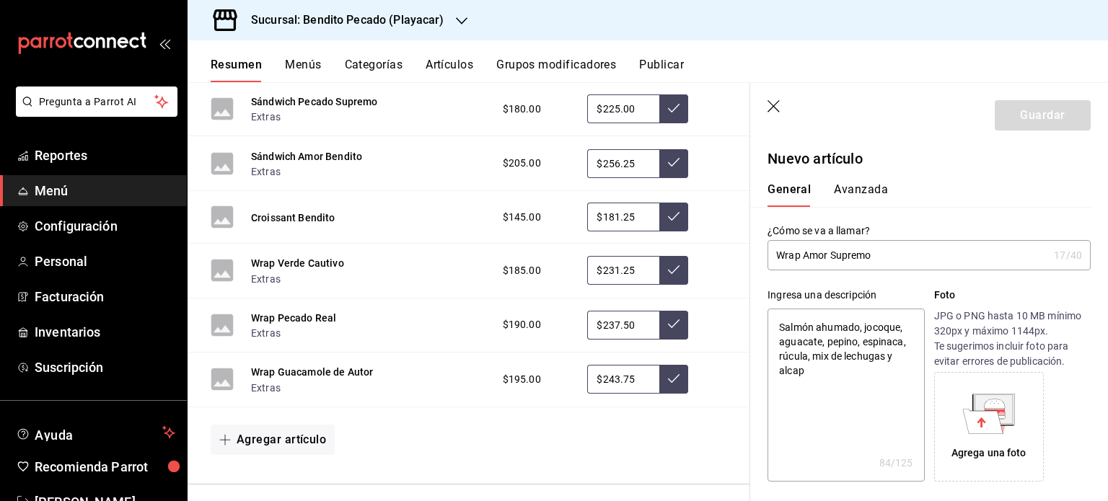
type textarea "Salmón ahumado, jocoque, aguacate, pepino, espinaca, rúcula, mix de lechugas y …"
type textarea "x"
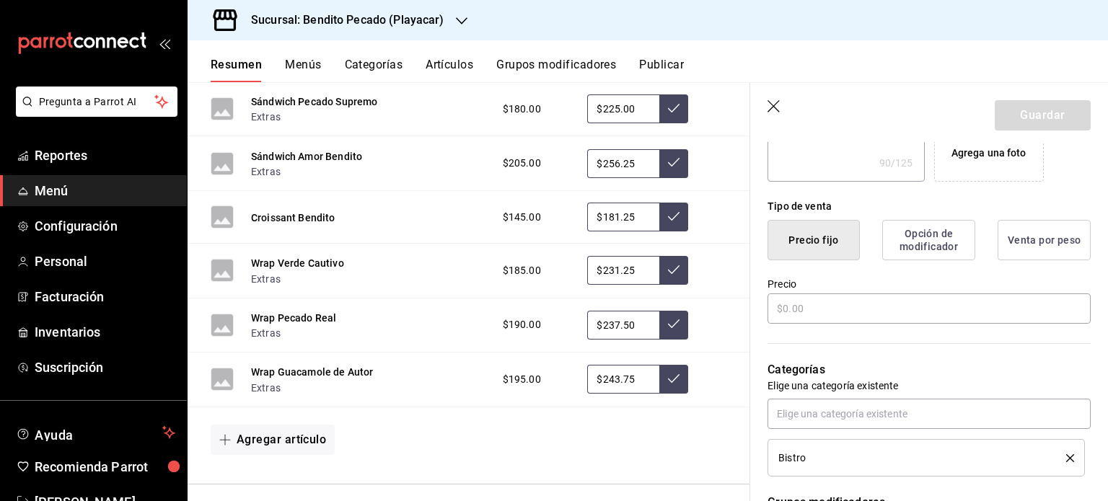
scroll to position [309, 0]
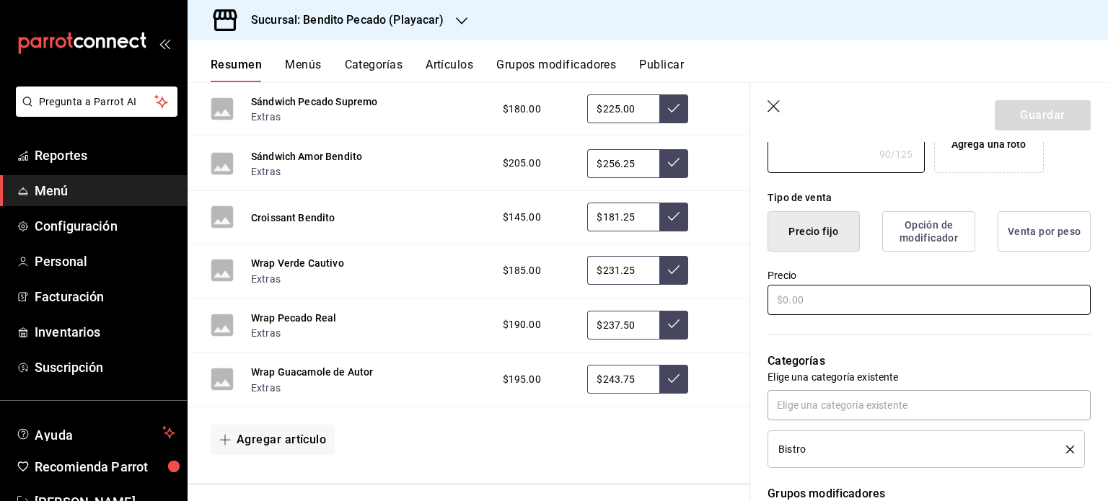
click at [805, 310] on input "text" at bounding box center [929, 300] width 323 height 30
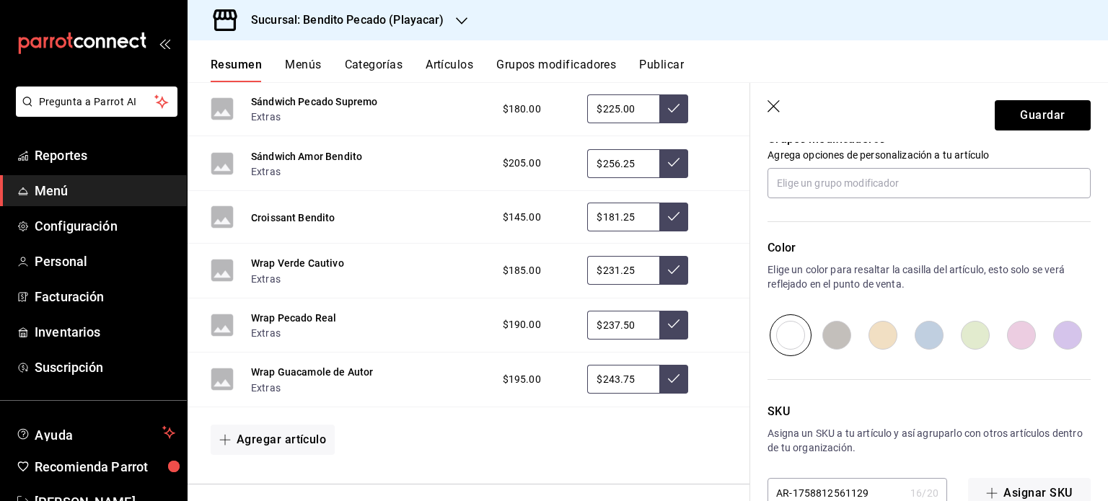
scroll to position [681, 0]
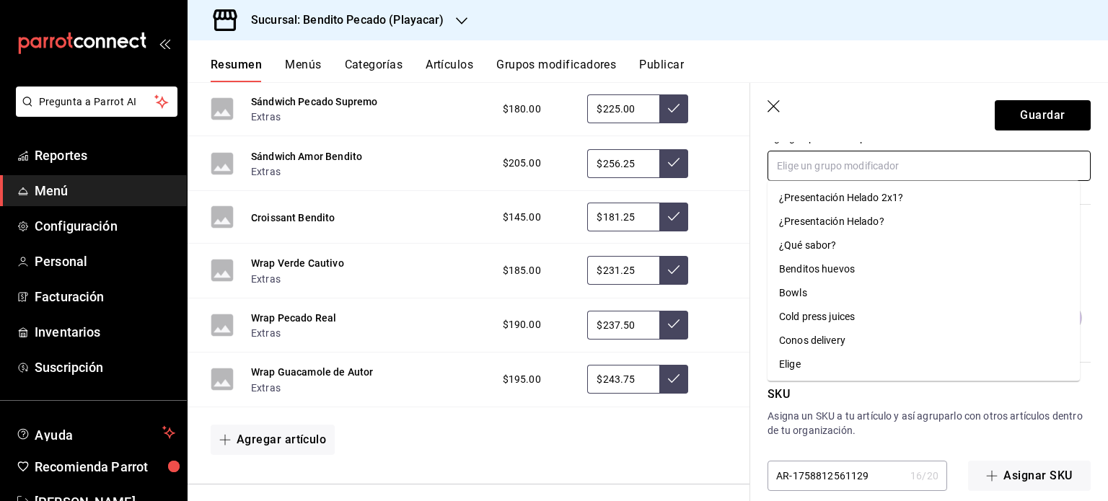
click at [817, 160] on input "text" at bounding box center [929, 166] width 323 height 30
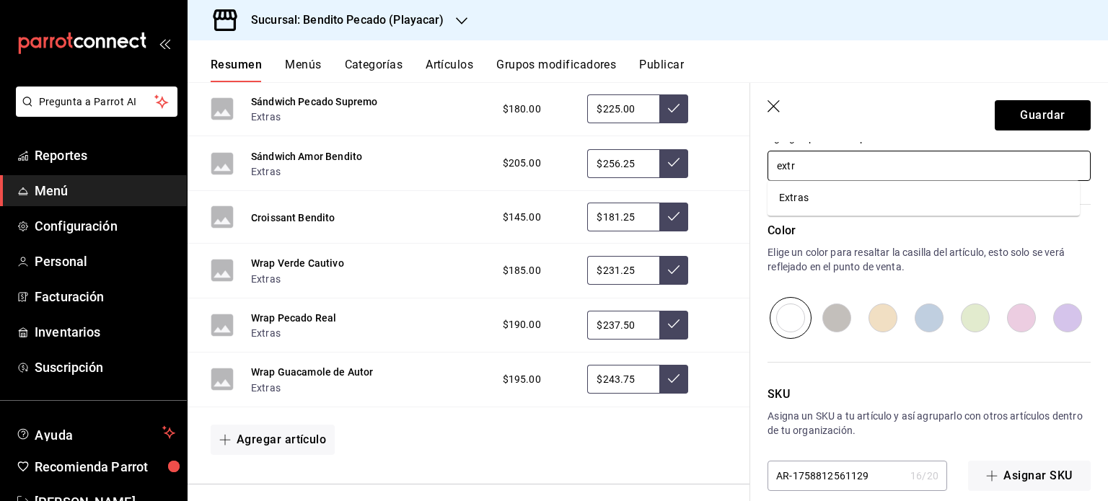
click at [814, 216] on ul "Extras" at bounding box center [924, 197] width 312 height 35
click at [813, 198] on li "Extras" at bounding box center [924, 198] width 312 height 24
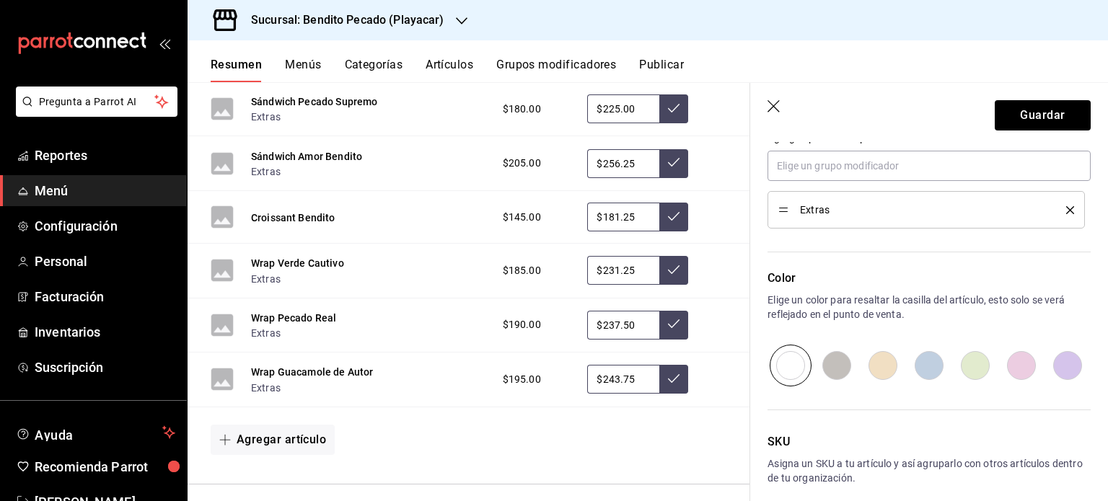
click at [1011, 366] on input "radio" at bounding box center [1021, 366] width 46 height 42
click at [1013, 115] on button "Guardar" at bounding box center [1043, 115] width 96 height 30
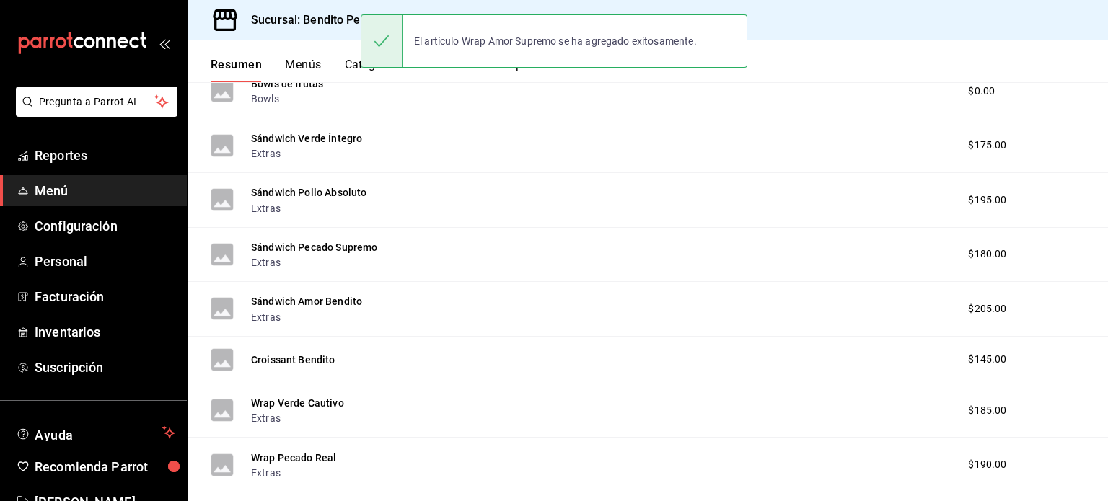
scroll to position [1275, 0]
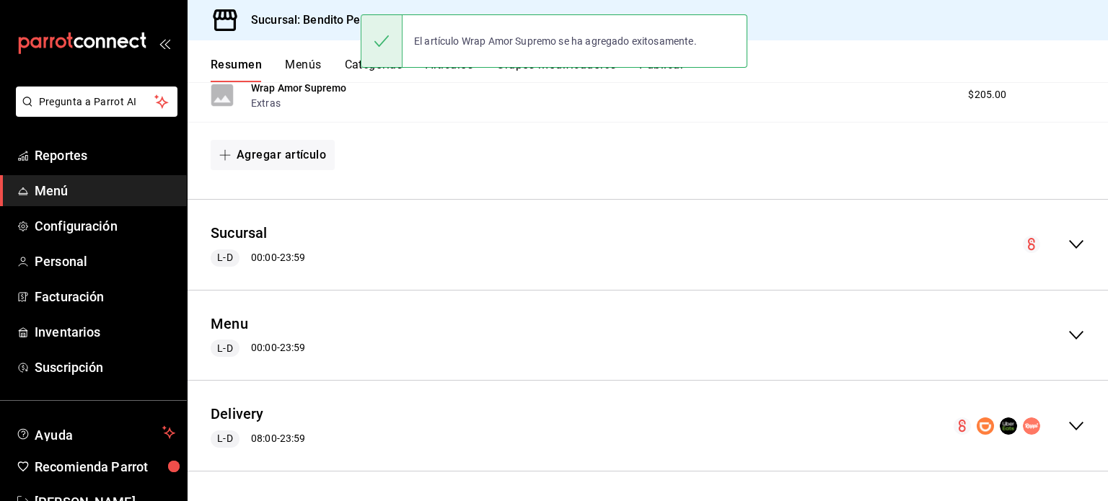
click at [1068, 429] on icon "collapse-menu-row" at bounding box center [1076, 426] width 17 height 17
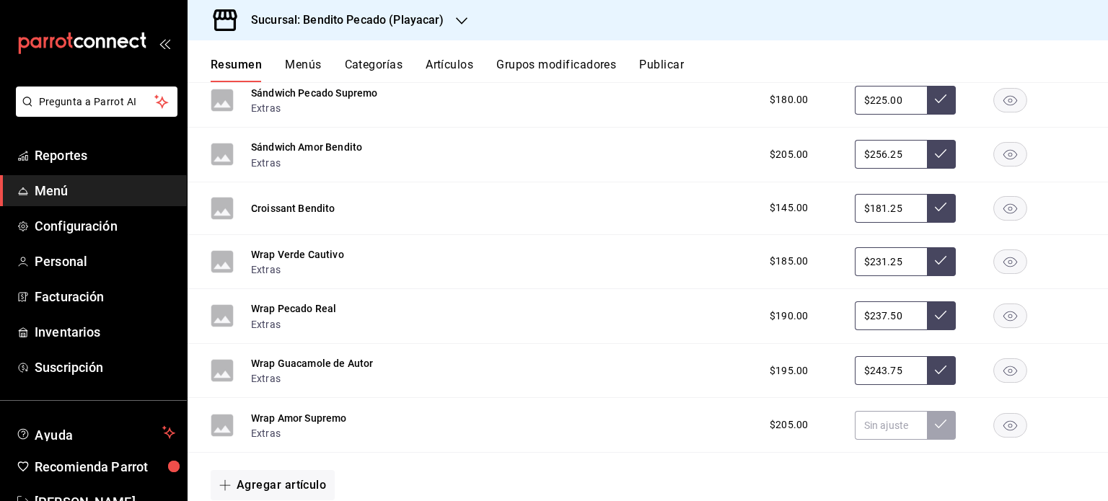
scroll to position [4024, 0]
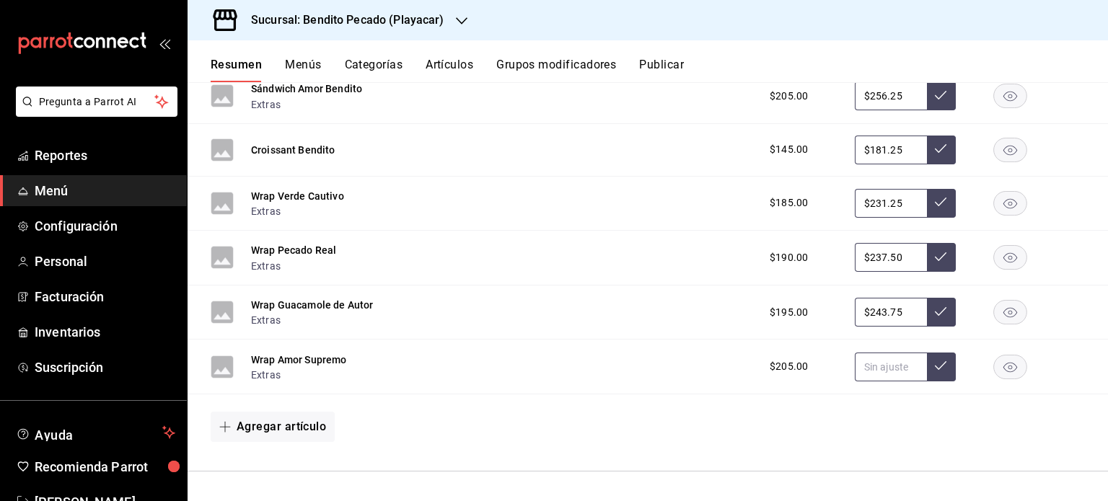
click at [892, 361] on input "text" at bounding box center [891, 367] width 72 height 29
click at [306, 430] on button "Agregar artículo" at bounding box center [273, 427] width 124 height 30
click at [281, 473] on li "Artículo nuevo" at bounding box center [267, 466] width 113 height 35
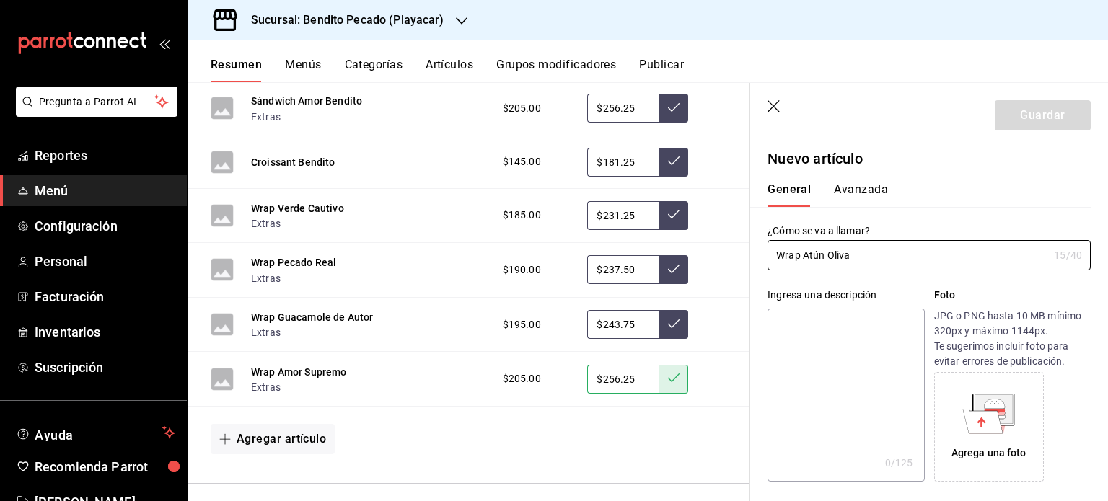
click at [846, 359] on textarea at bounding box center [846, 395] width 157 height 173
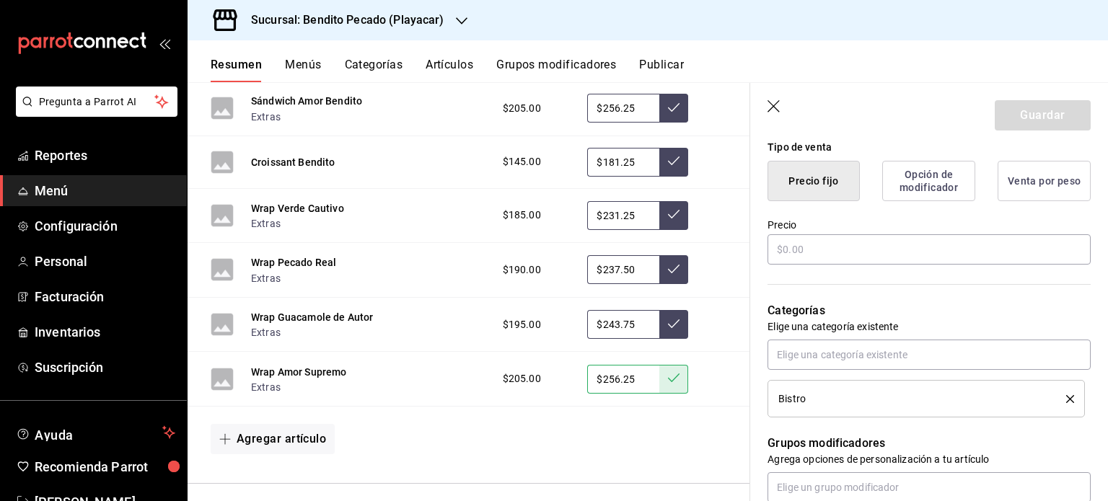
scroll to position [360, 0]
click at [849, 250] on input "text" at bounding box center [929, 249] width 323 height 30
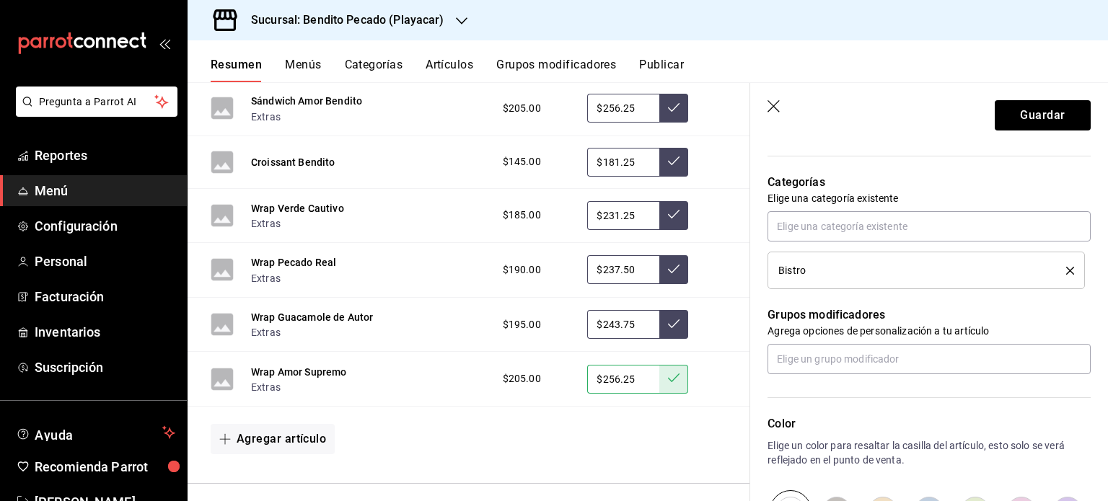
scroll to position [490, 0]
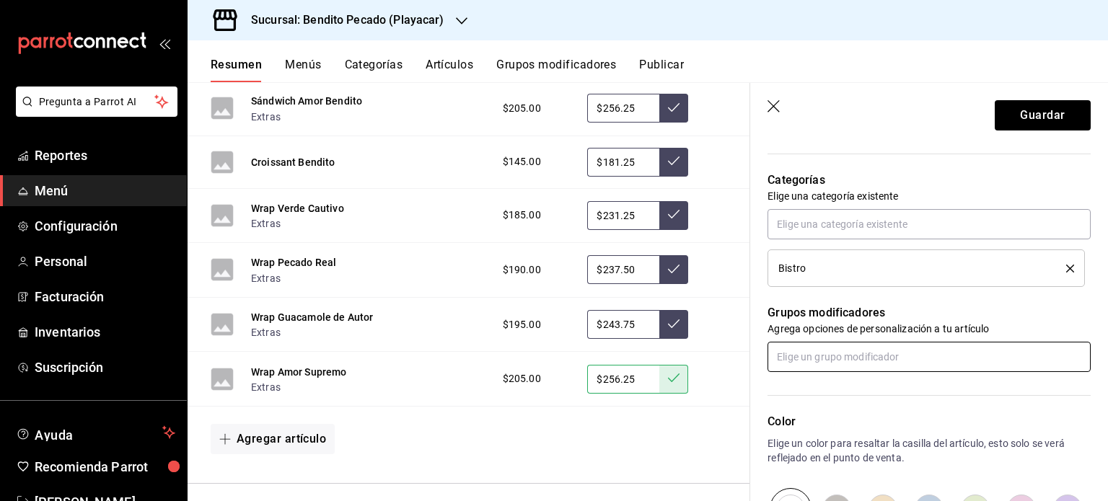
click at [824, 365] on input "text" at bounding box center [929, 357] width 323 height 30
click at [811, 392] on li "Extras" at bounding box center [924, 389] width 312 height 24
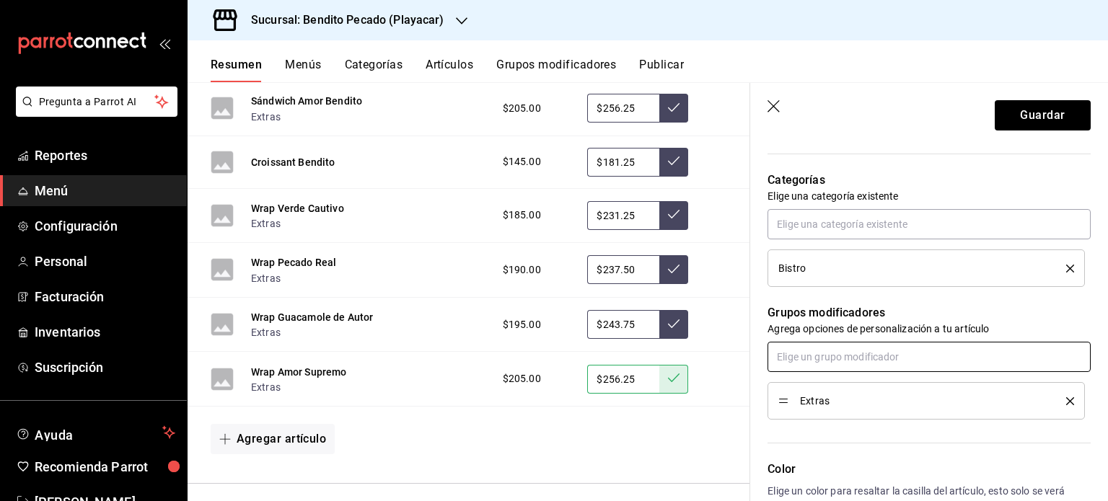
scroll to position [746, 0]
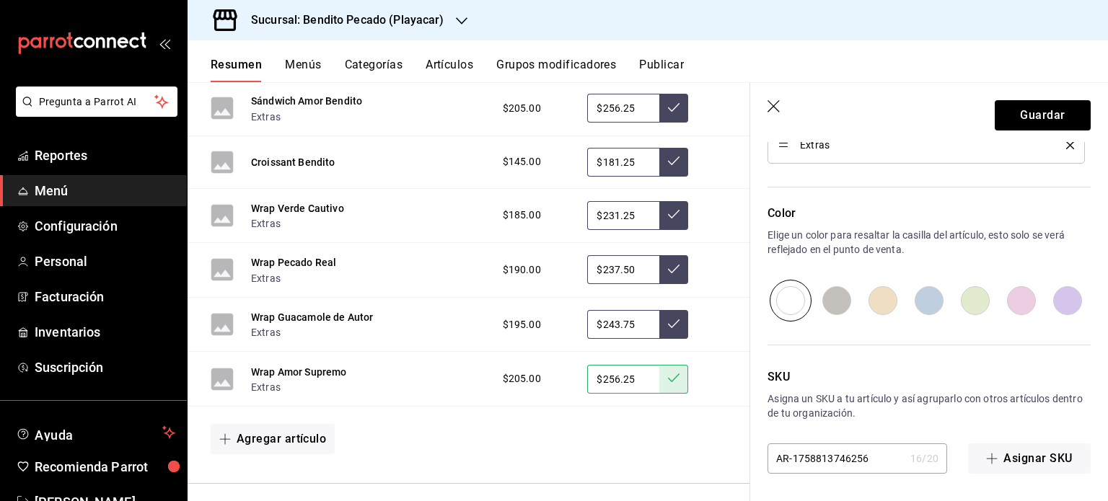
click at [1019, 298] on input "radio" at bounding box center [1021, 301] width 46 height 42
click at [1024, 114] on button "Guardar" at bounding box center [1043, 115] width 96 height 30
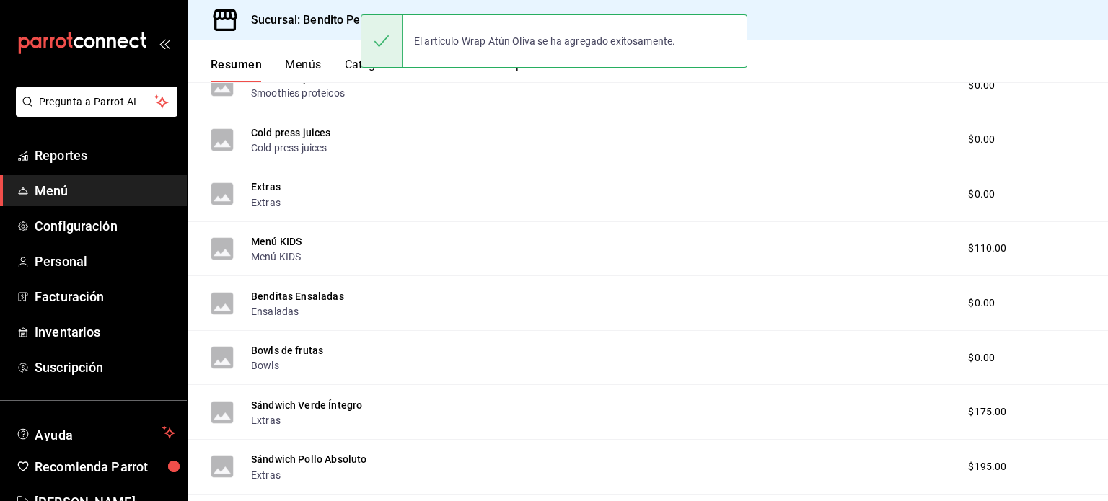
scroll to position [1330, 0]
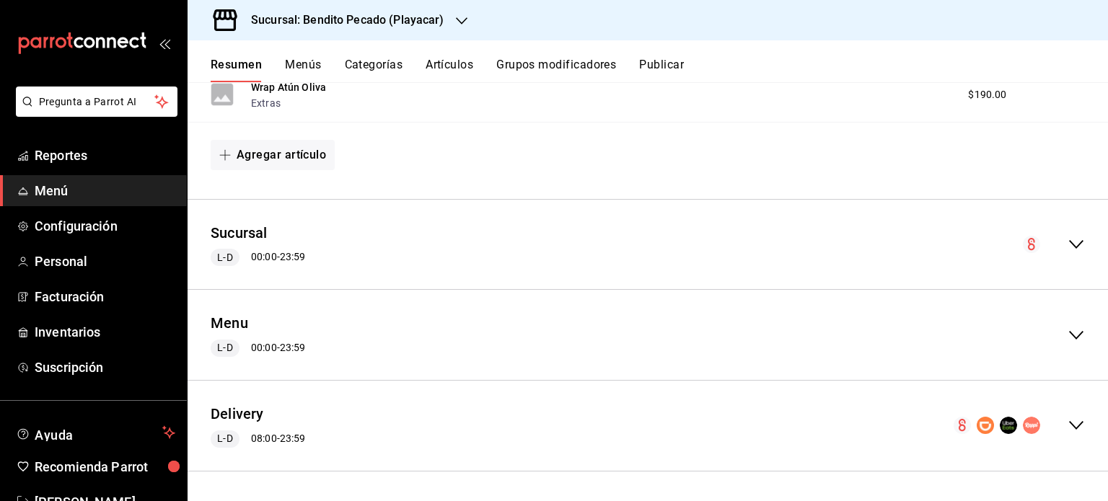
click at [304, 61] on button "Menús" at bounding box center [303, 70] width 36 height 25
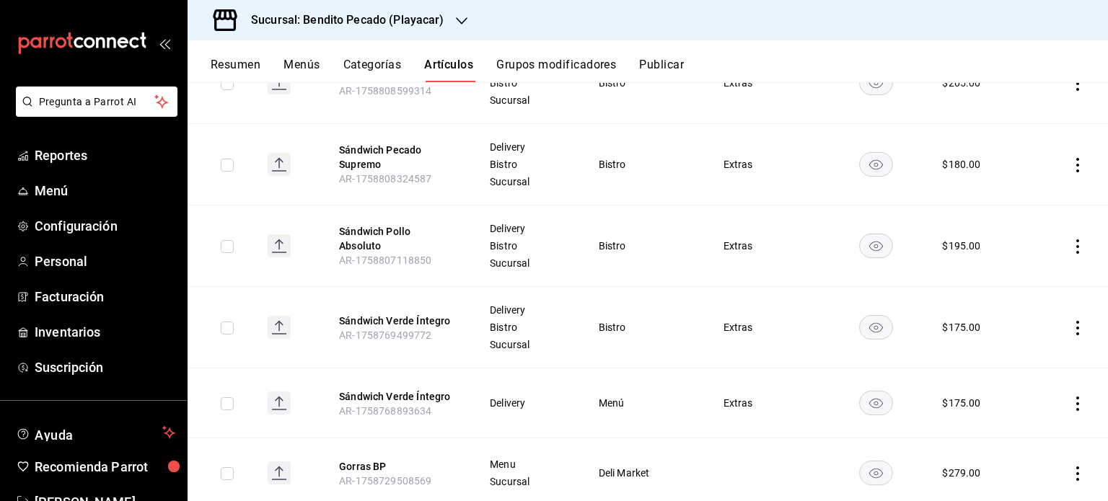
scroll to position [733, 0]
click at [1071, 325] on icon "actions" at bounding box center [1078, 328] width 14 height 14
click at [1009, 364] on span "Editar" at bounding box center [1024, 359] width 38 height 15
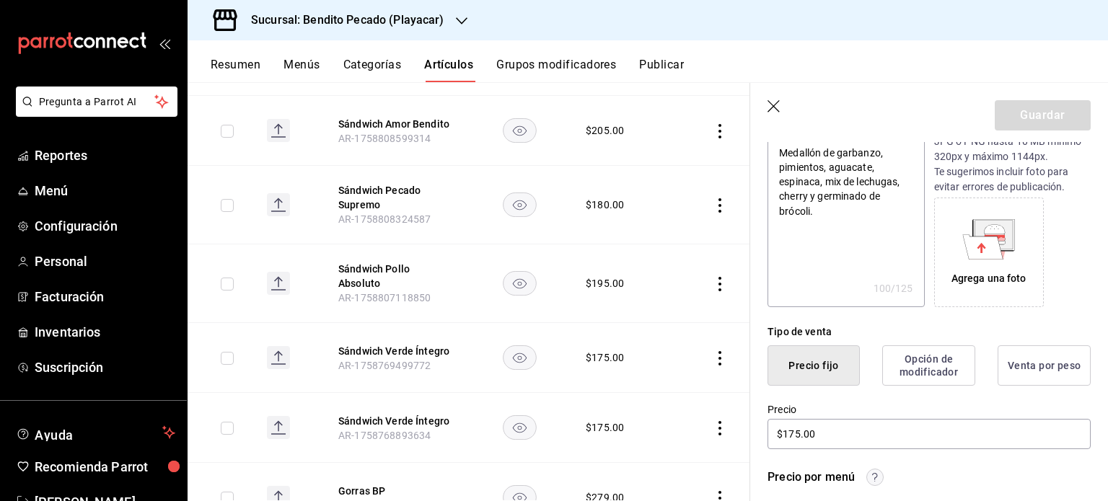
scroll to position [176, 0]
click at [986, 260] on div "Agrega una foto" at bounding box center [989, 251] width 102 height 102
click at [770, 109] on icon "button" at bounding box center [774, 106] width 12 height 12
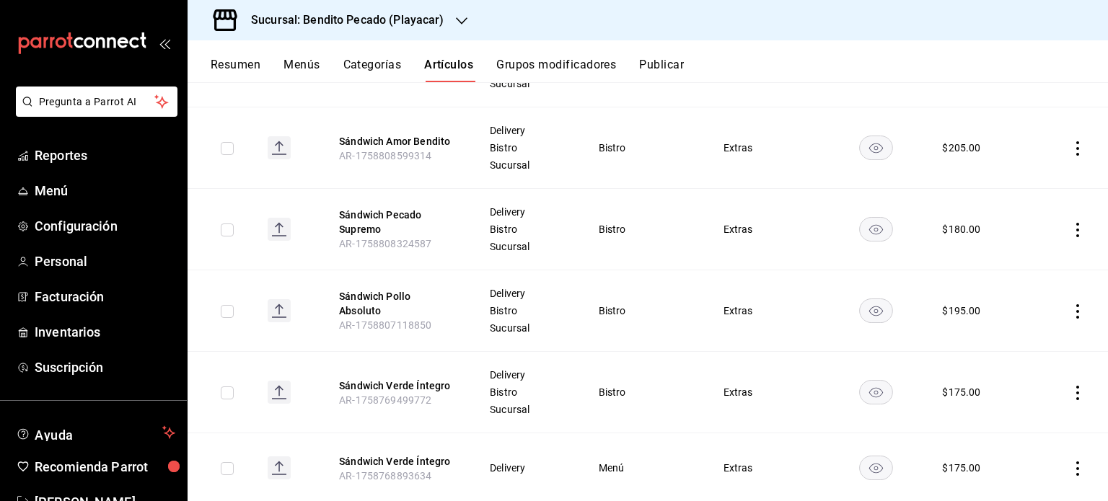
click at [241, 80] on button "Resumen" at bounding box center [236, 70] width 50 height 25
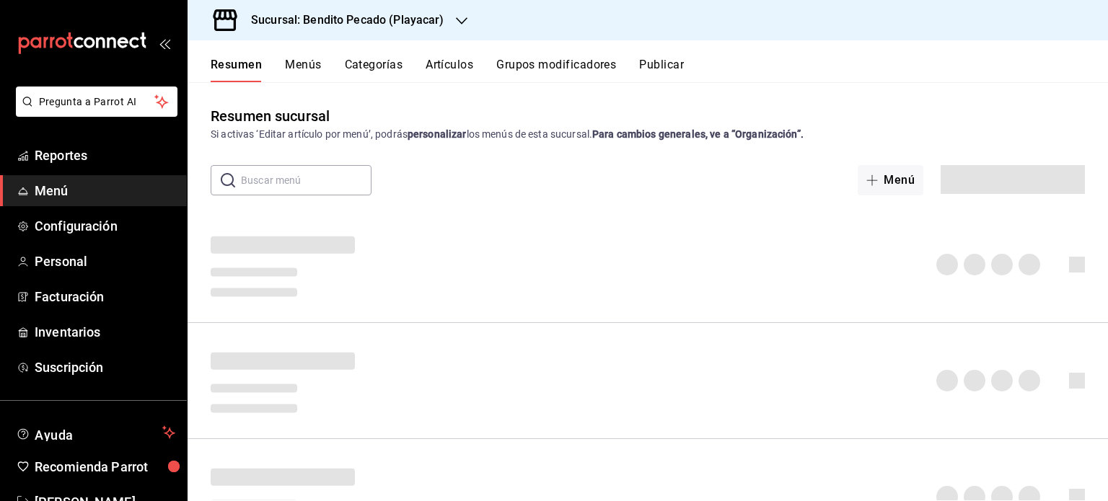
click at [241, 69] on button "Resumen" at bounding box center [236, 70] width 51 height 25
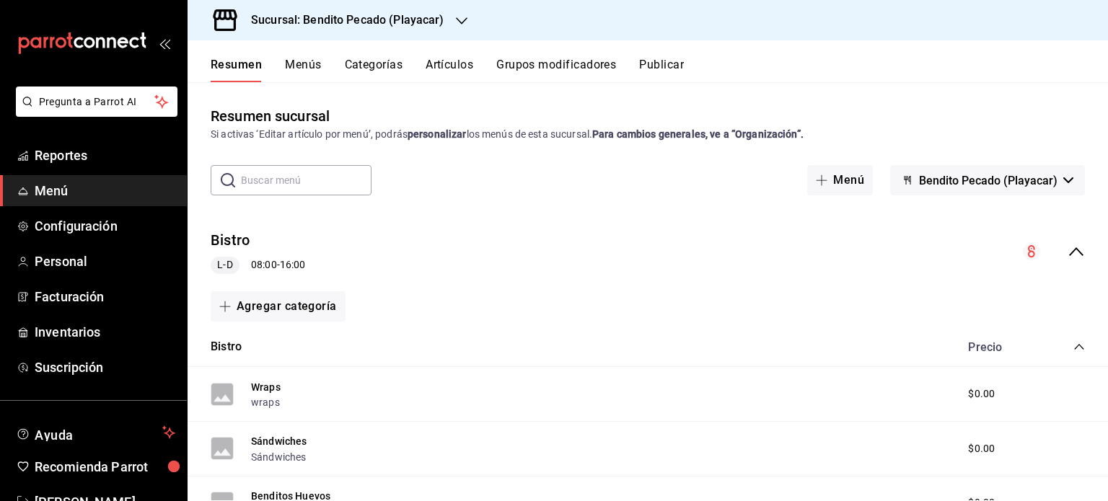
click at [459, 59] on button "Artículos" at bounding box center [450, 70] width 48 height 25
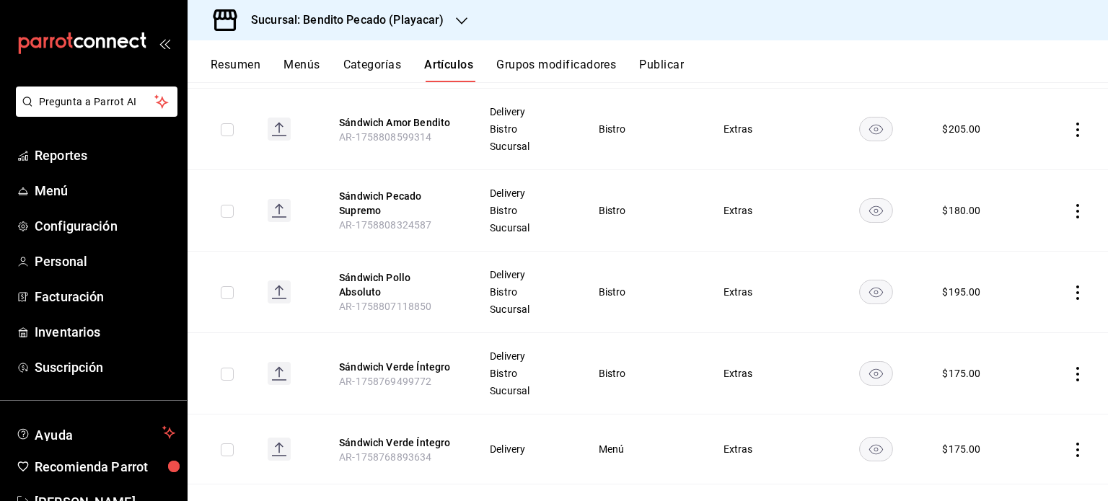
scroll to position [690, 0]
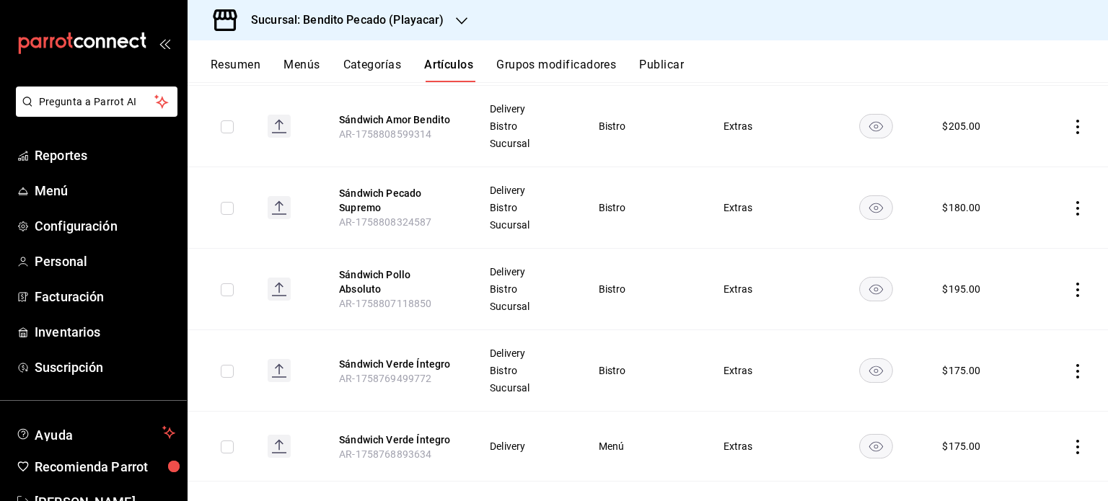
click at [1071, 366] on icon "actions" at bounding box center [1078, 371] width 14 height 14
click at [1011, 407] on span "Editar" at bounding box center [1024, 403] width 38 height 15
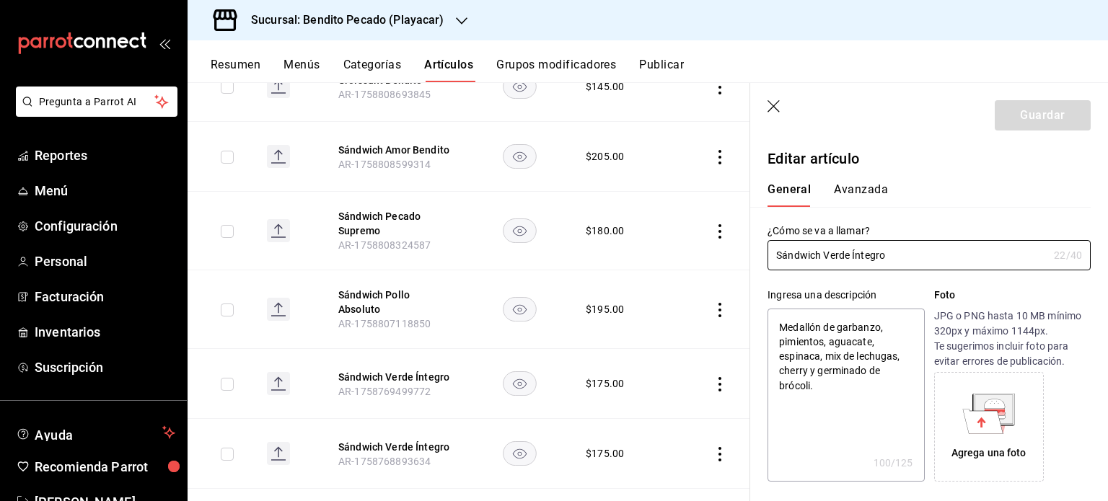
scroll to position [33, 0]
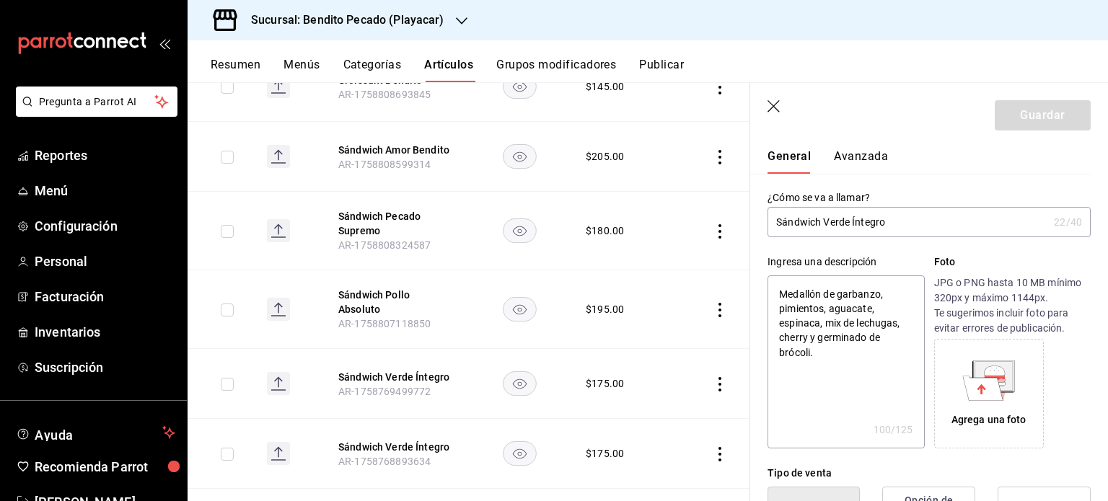
click at [986, 387] on icon at bounding box center [983, 388] width 40 height 25
click at [774, 102] on icon "button" at bounding box center [775, 107] width 14 height 14
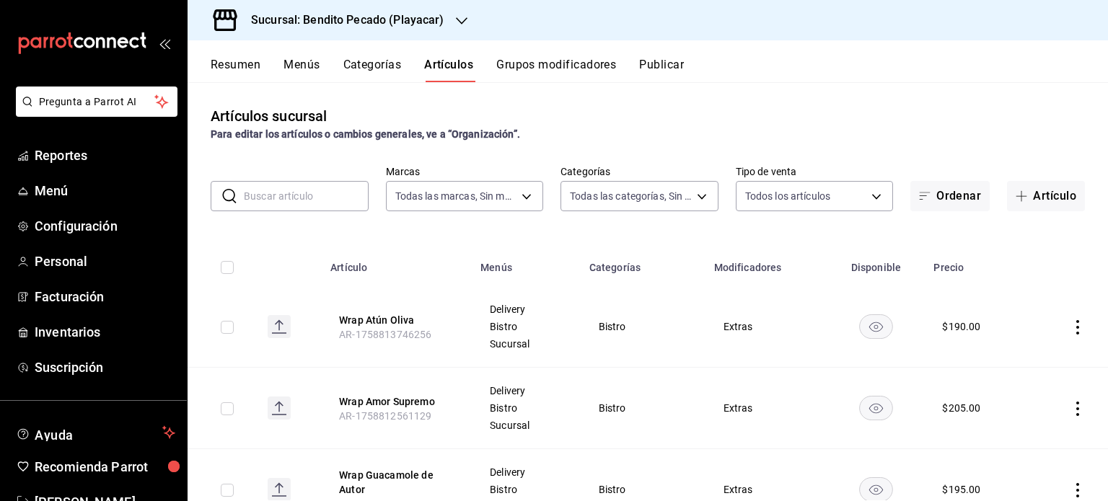
click at [245, 65] on button "Resumen" at bounding box center [236, 70] width 50 height 25
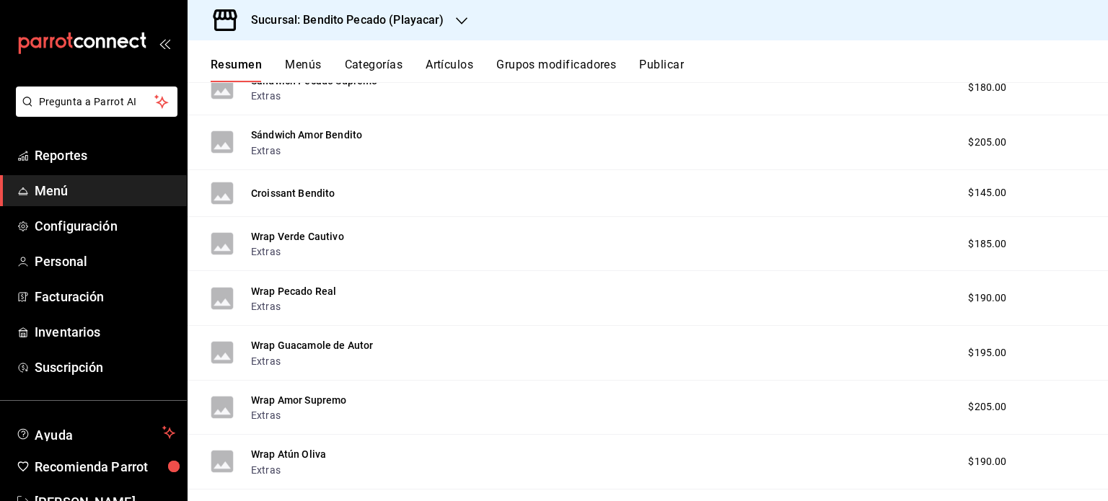
scroll to position [1330, 0]
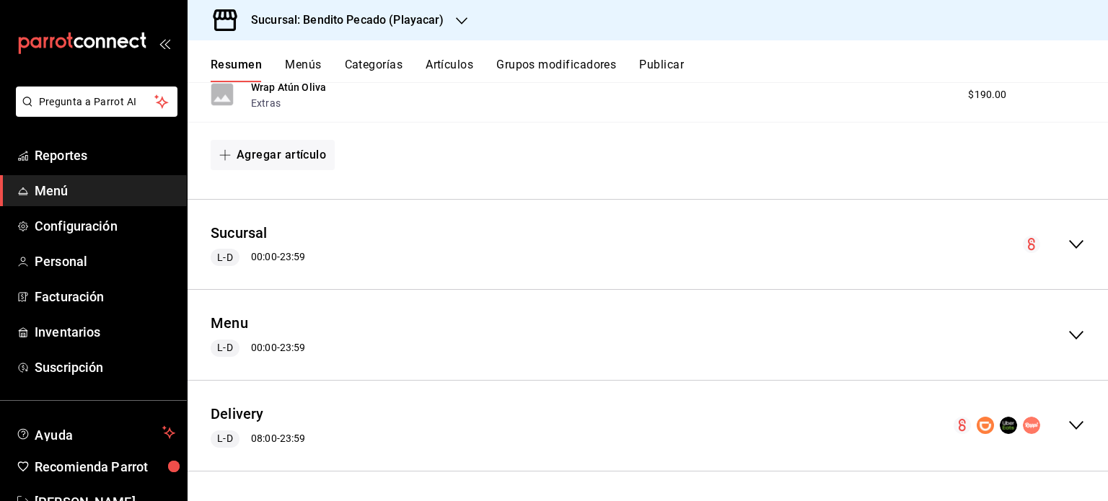
click at [1069, 426] on icon "collapse-menu-row" at bounding box center [1076, 425] width 14 height 9
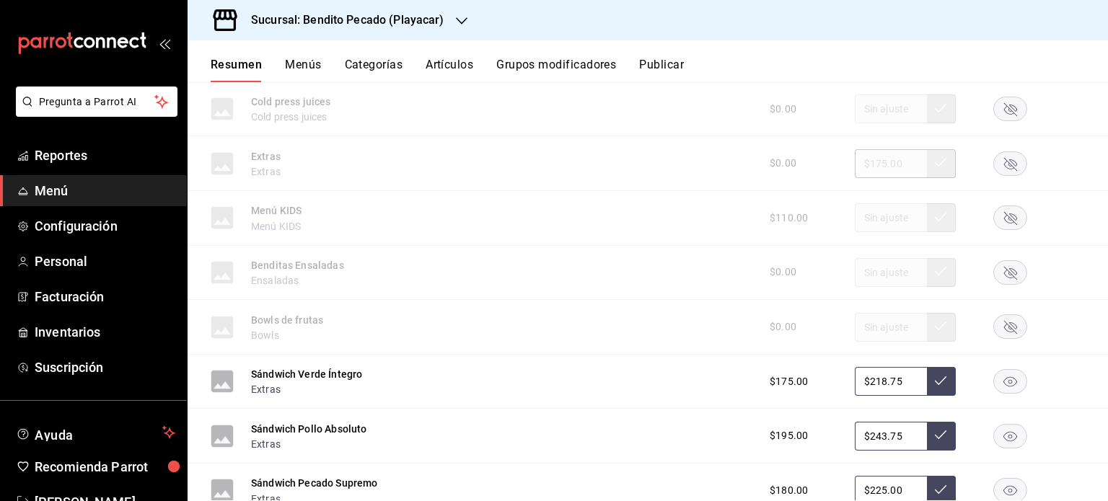
scroll to position [4132, 0]
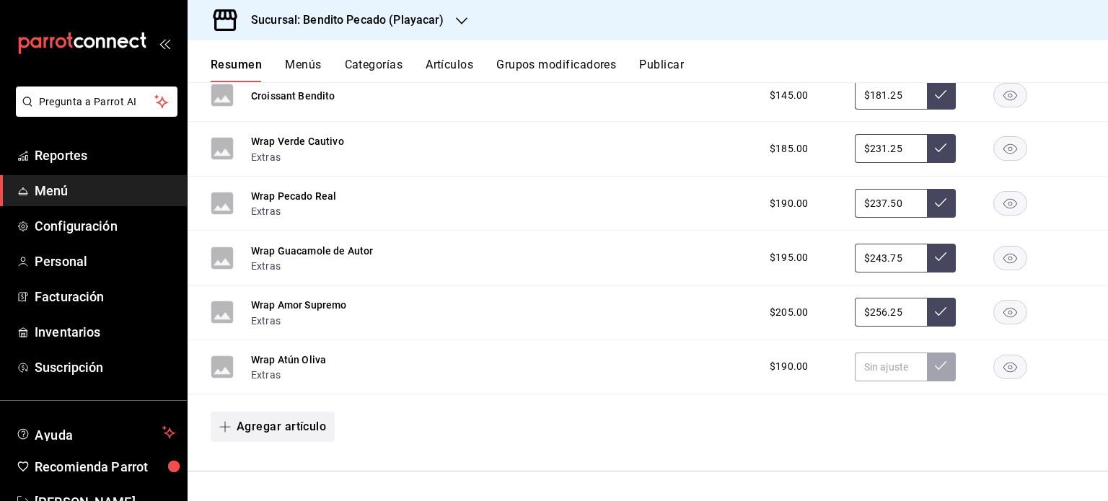
click at [277, 428] on button "Agregar artículo" at bounding box center [273, 427] width 124 height 30
click at [300, 468] on li "Artículo nuevo" at bounding box center [267, 466] width 113 height 35
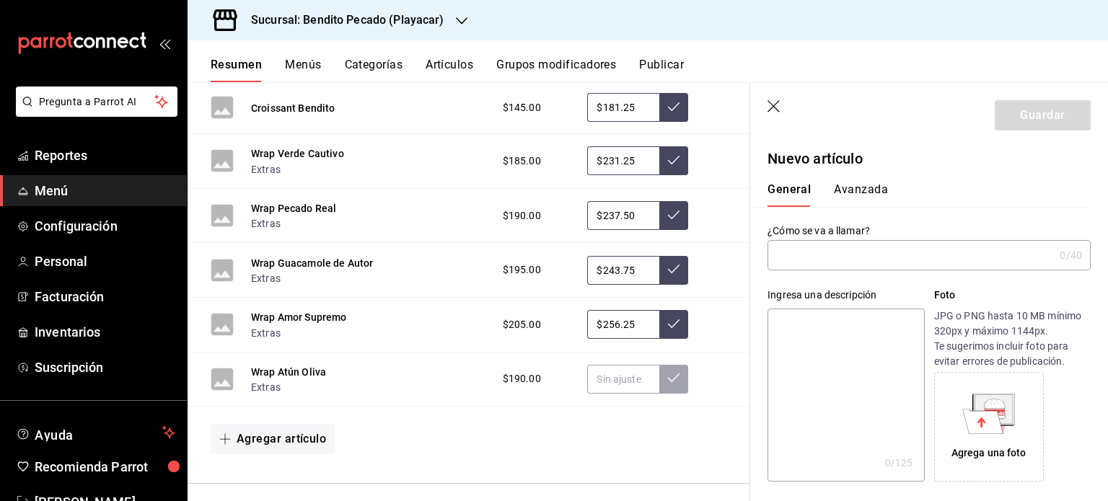
click at [814, 253] on input "text" at bounding box center [911, 255] width 286 height 29
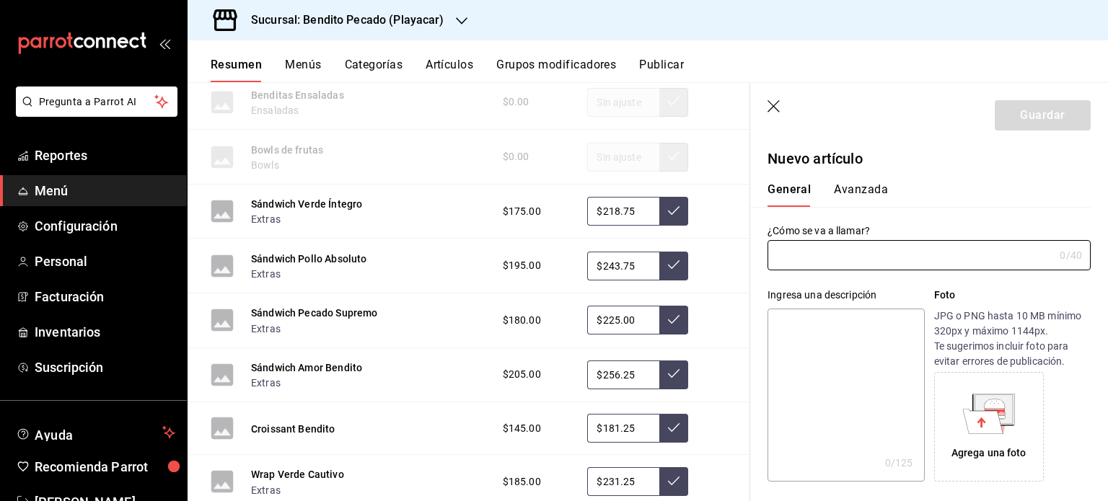
scroll to position [4148, 0]
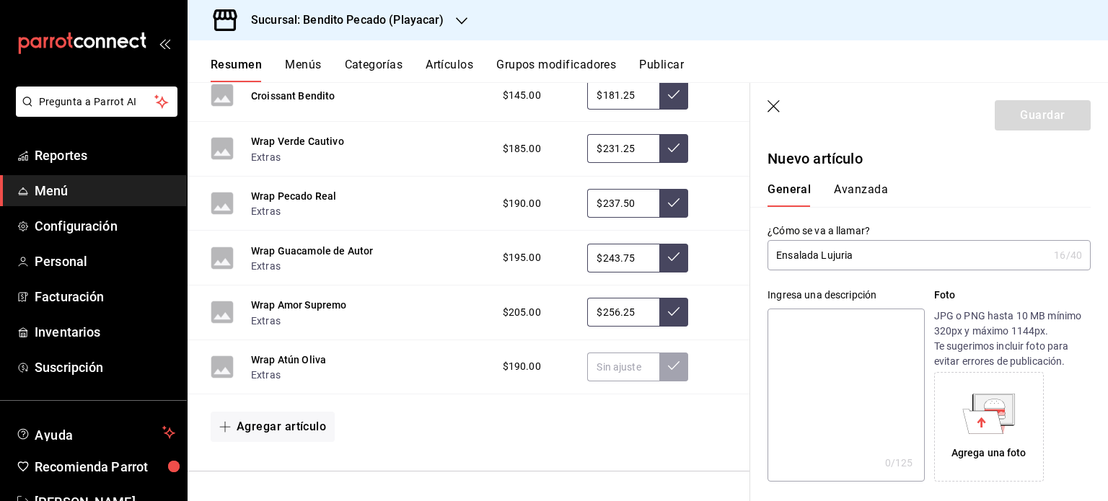
click at [870, 354] on textarea at bounding box center [846, 395] width 157 height 173
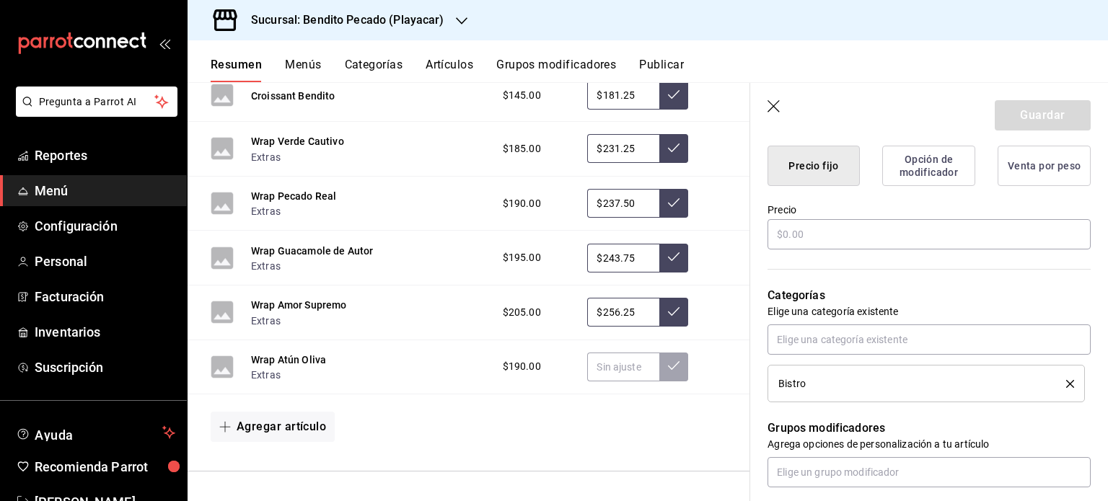
scroll to position [375, 0]
click at [818, 238] on input "text" at bounding box center [929, 234] width 323 height 30
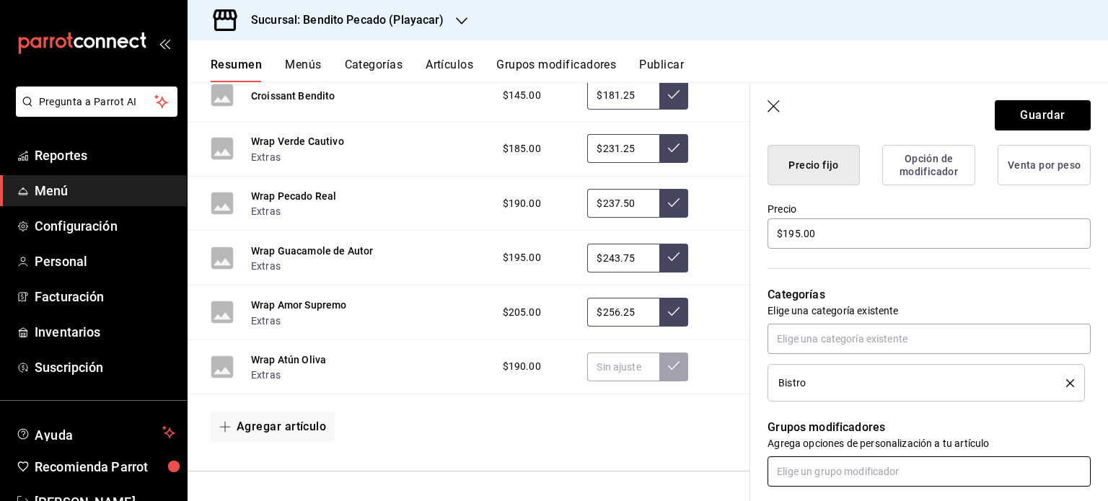
click at [892, 471] on input "text" at bounding box center [929, 472] width 323 height 30
click at [818, 438] on li "Extras" at bounding box center [924, 439] width 312 height 24
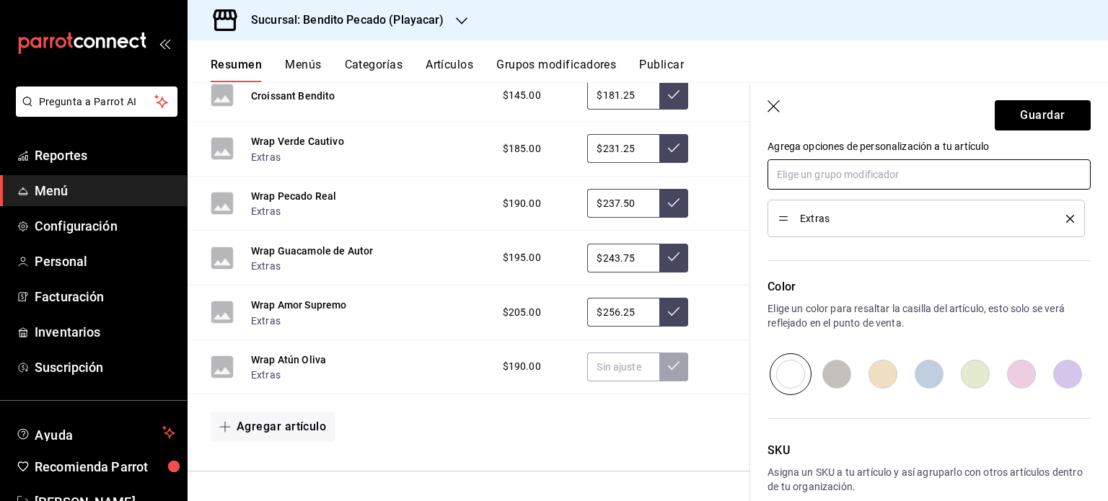
scroll to position [677, 0]
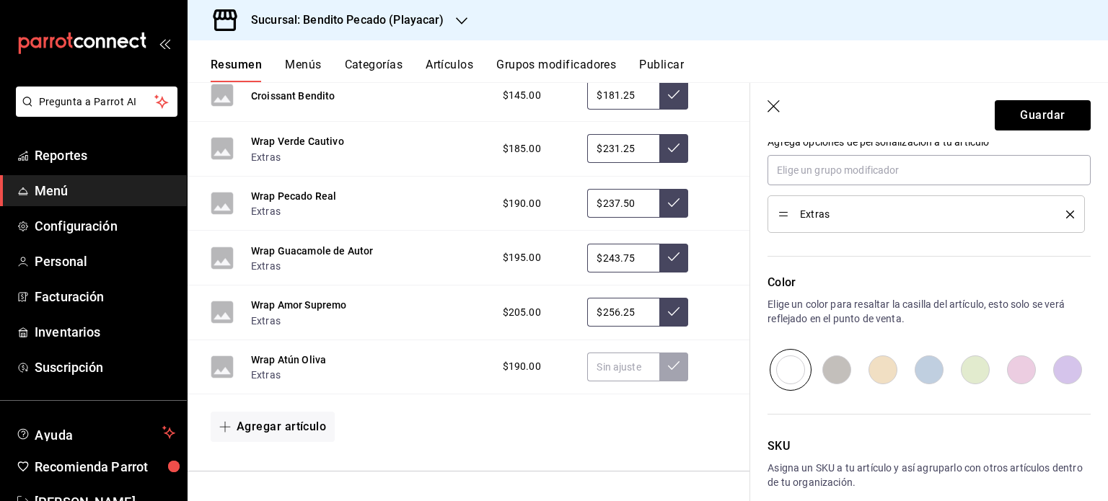
click at [1017, 354] on input "radio" at bounding box center [1021, 370] width 46 height 42
click at [1017, 112] on button "Guardar" at bounding box center [1043, 115] width 96 height 30
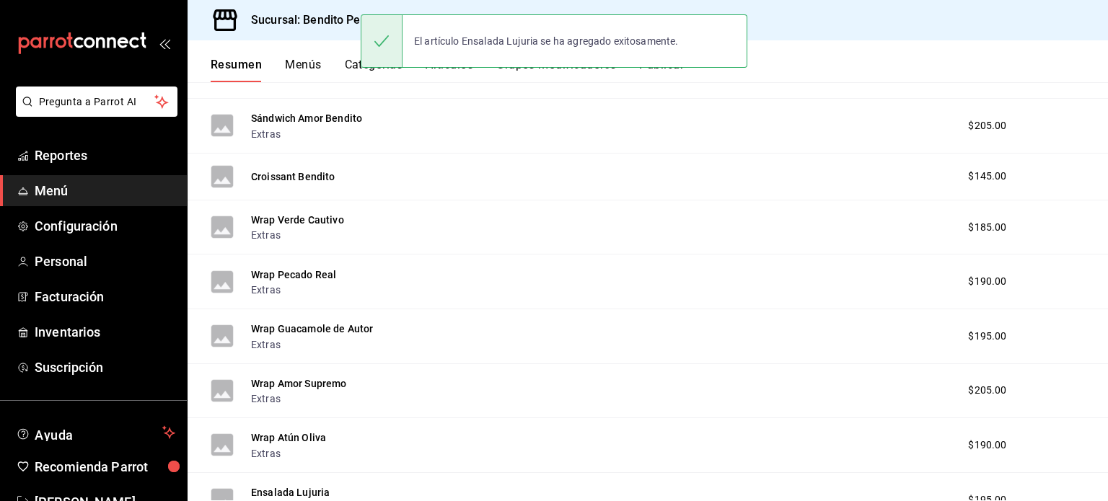
scroll to position [1384, 0]
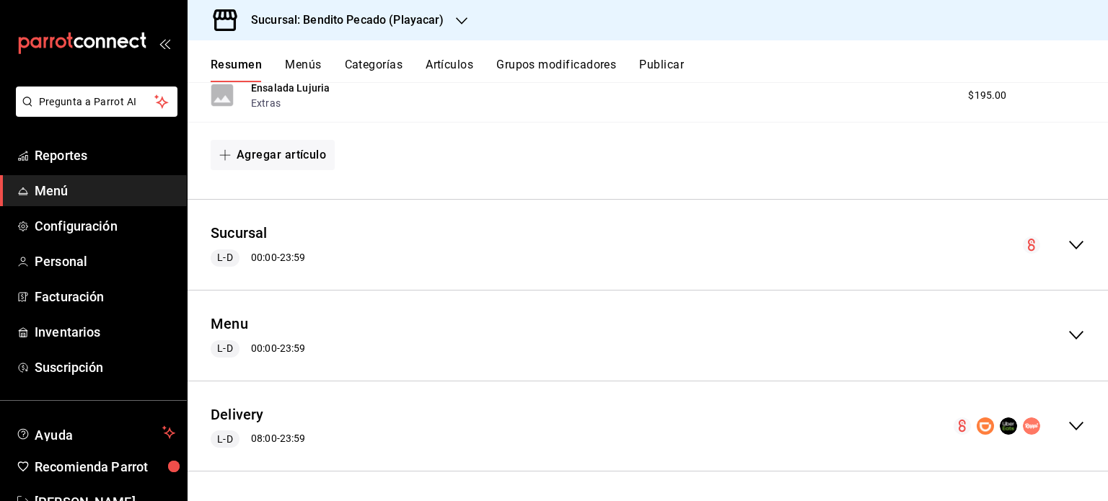
click at [1053, 426] on div "collapse-menu-row" at bounding box center [1019, 426] width 131 height 17
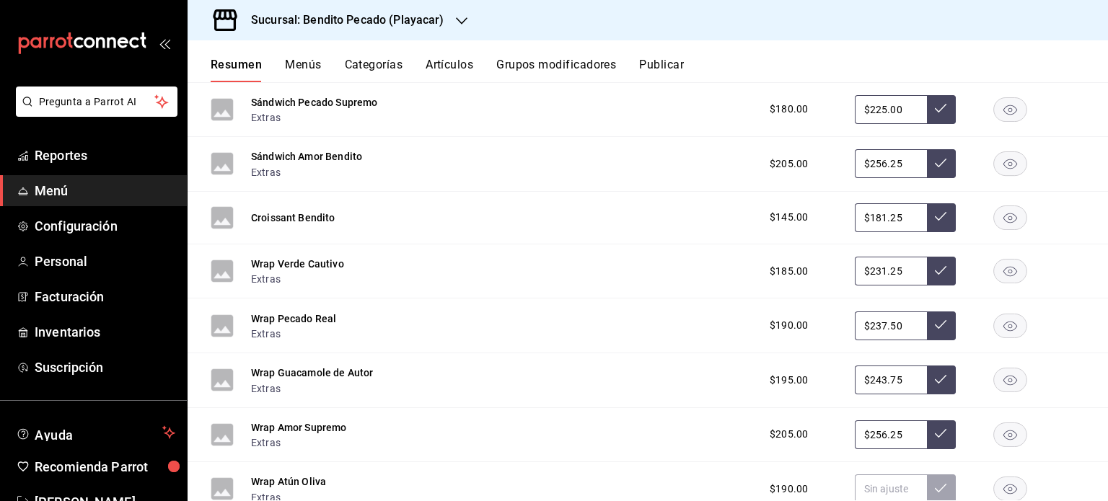
scroll to position [4242, 0]
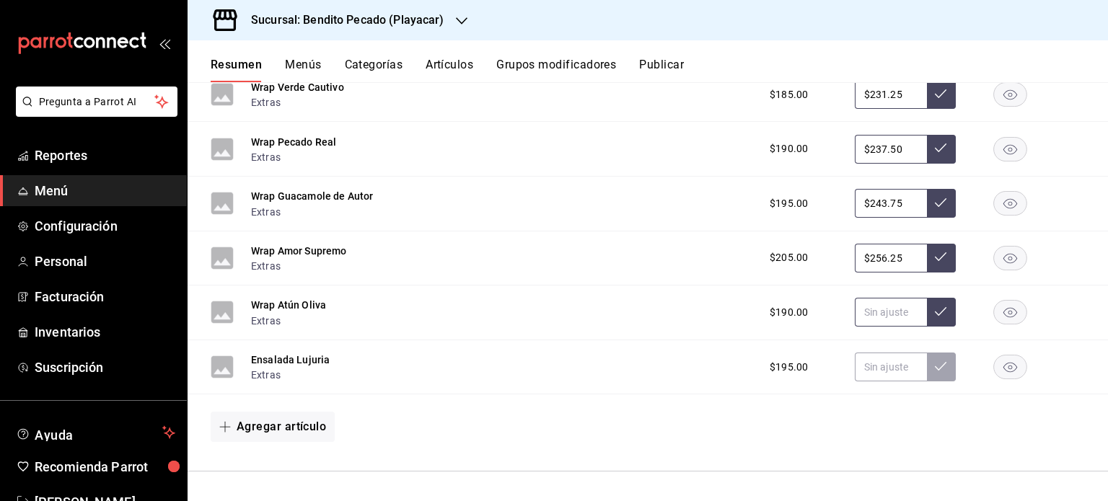
click at [892, 310] on input "text" at bounding box center [891, 312] width 72 height 29
click at [871, 368] on input "text" at bounding box center [891, 367] width 72 height 29
click at [240, 426] on button "Agregar artículo" at bounding box center [273, 427] width 124 height 30
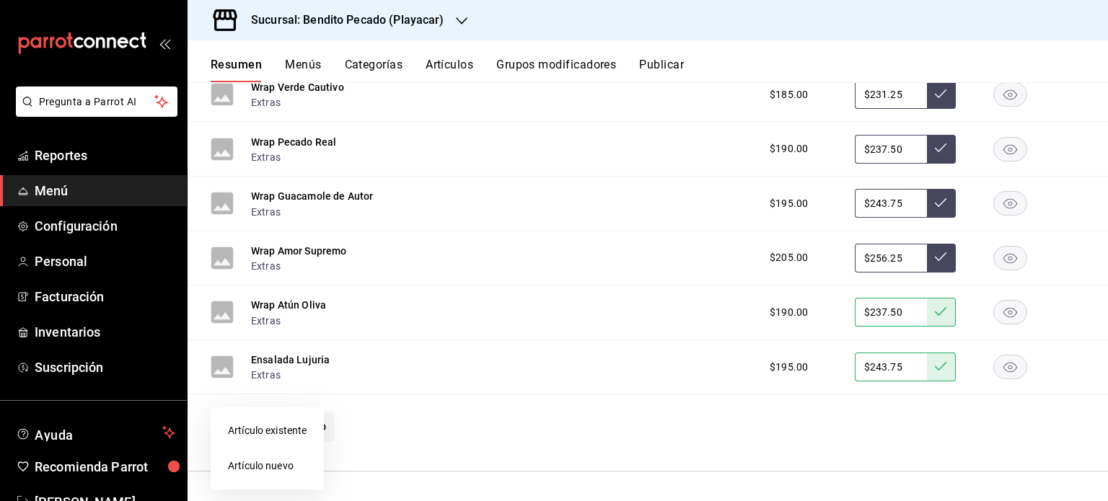
click at [270, 467] on li "Artículo nuevo" at bounding box center [267, 466] width 113 height 35
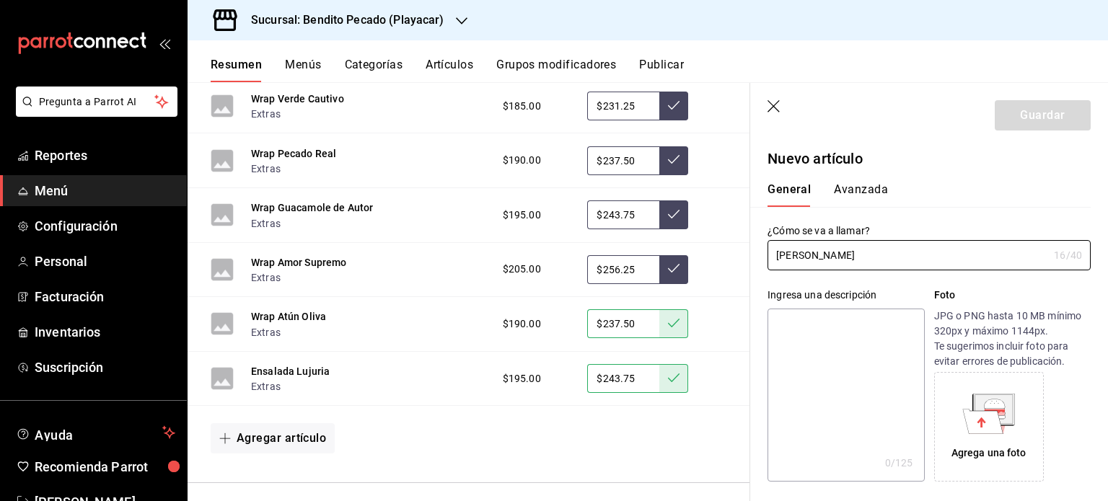
click at [830, 359] on textarea at bounding box center [846, 395] width 157 height 173
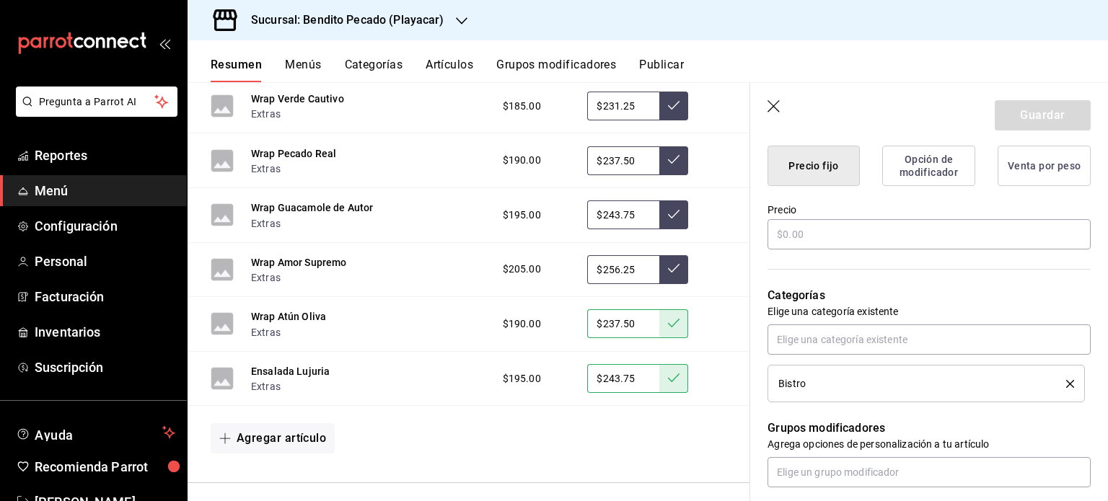
scroll to position [380, 0]
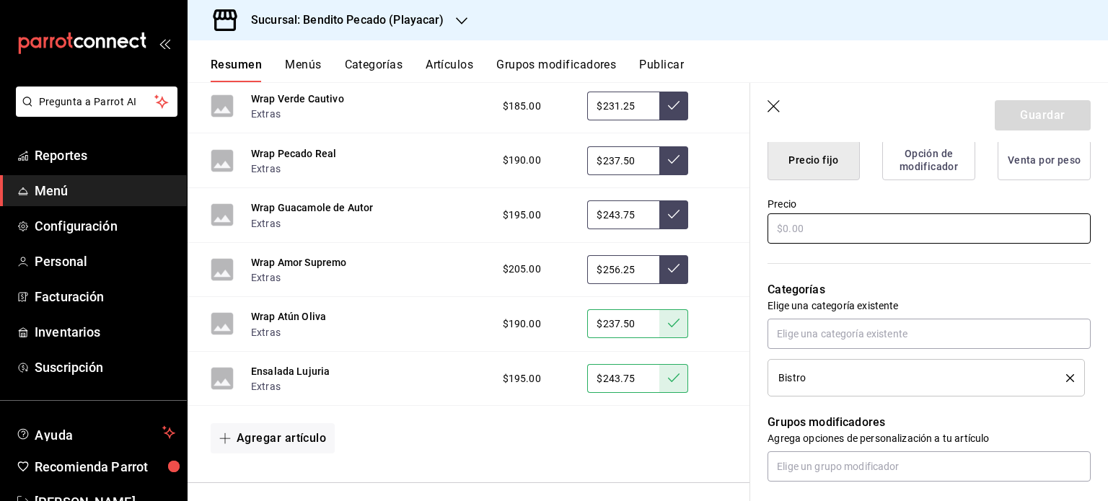
click at [806, 223] on input "text" at bounding box center [929, 229] width 323 height 30
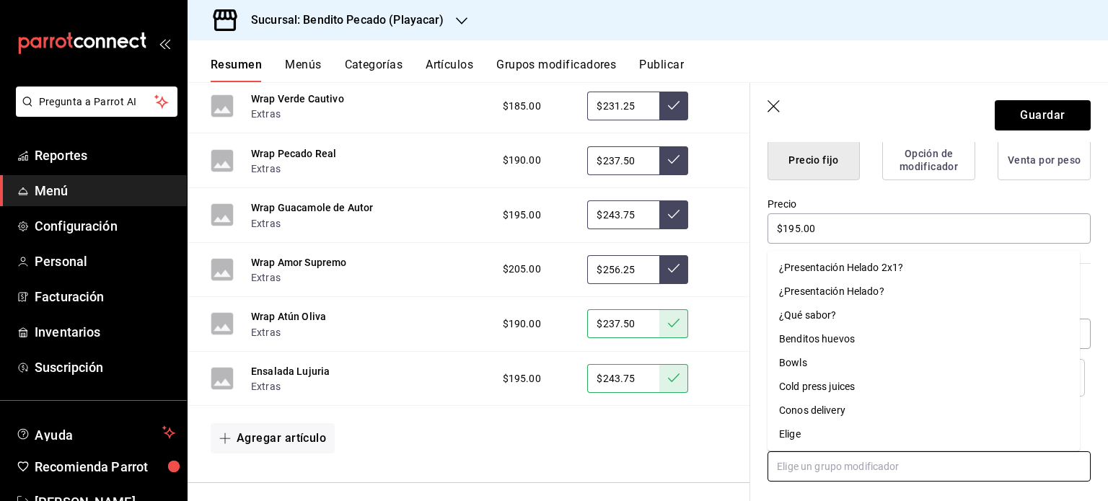
click at [879, 465] on input "text" at bounding box center [929, 467] width 323 height 30
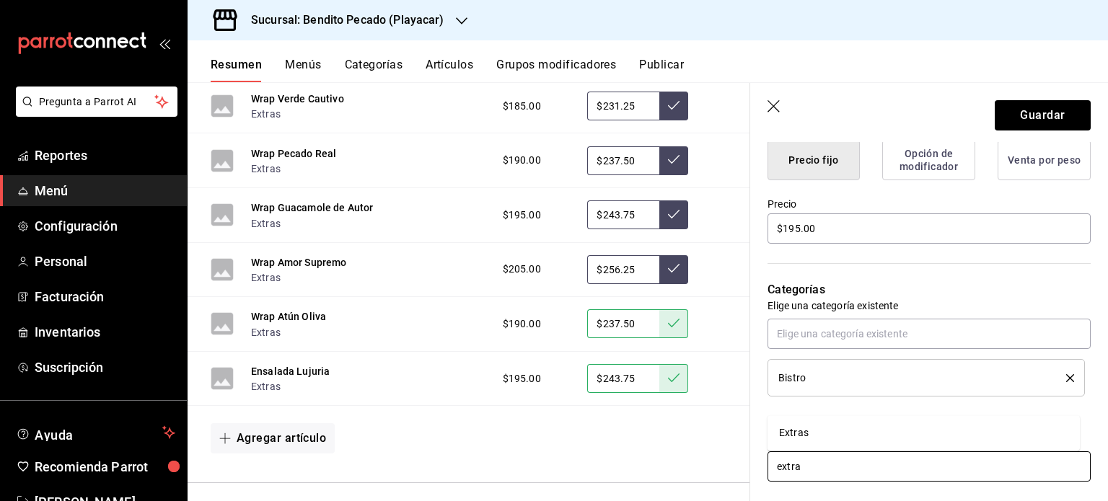
click at [816, 436] on li "Extras" at bounding box center [924, 433] width 312 height 24
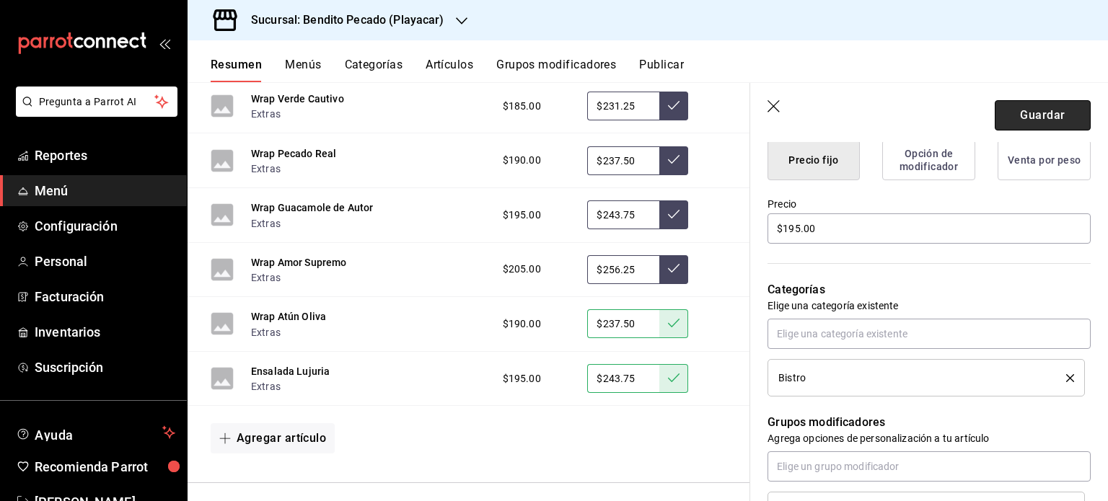
click at [1036, 114] on button "Guardar" at bounding box center [1043, 115] width 96 height 30
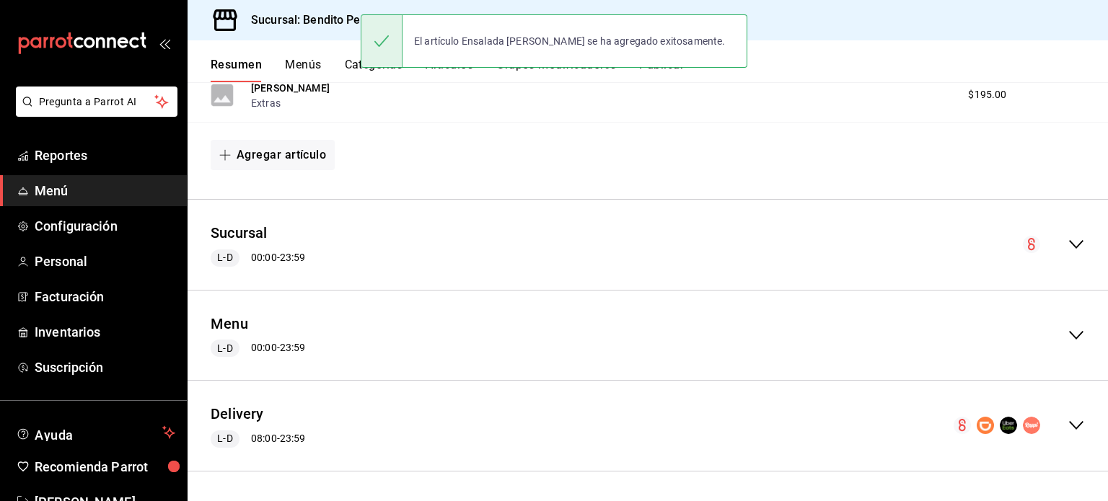
scroll to position [1439, 0]
click at [1069, 428] on icon "collapse-menu-row" at bounding box center [1076, 425] width 14 height 9
click at [1068, 428] on icon "collapse-menu-row" at bounding box center [1076, 424] width 17 height 17
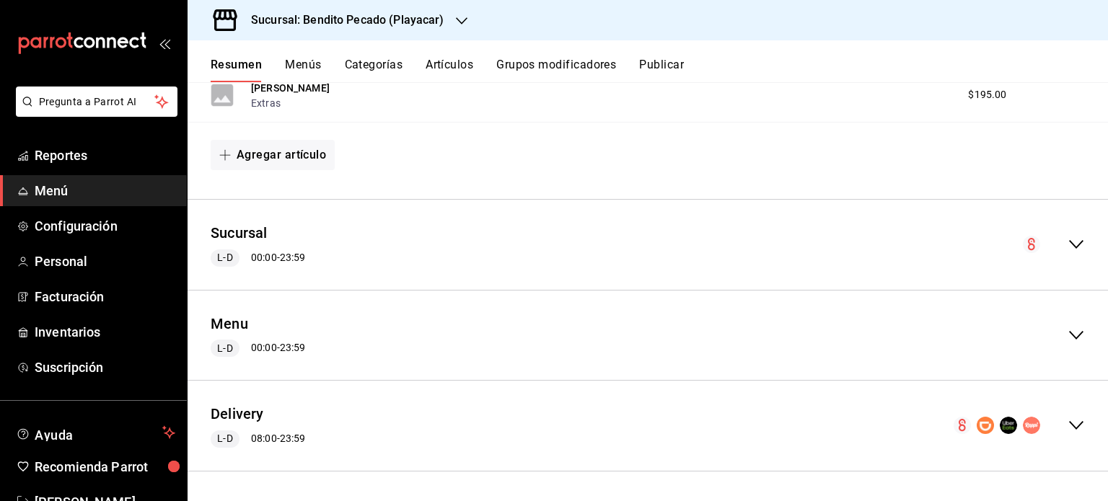
click at [1062, 415] on div "Delivery L-D 08:00 - 23:59" at bounding box center [648, 425] width 921 height 67
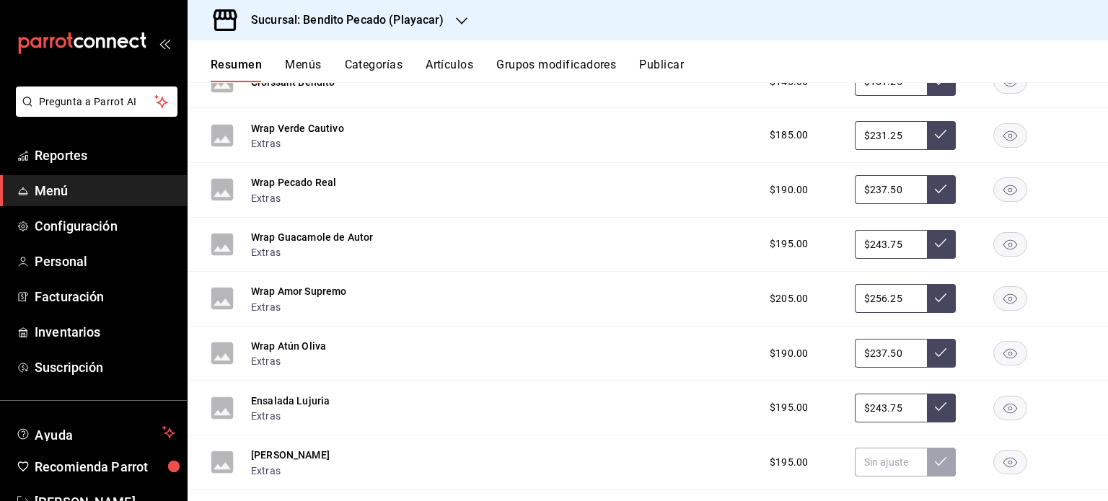
scroll to position [4352, 0]
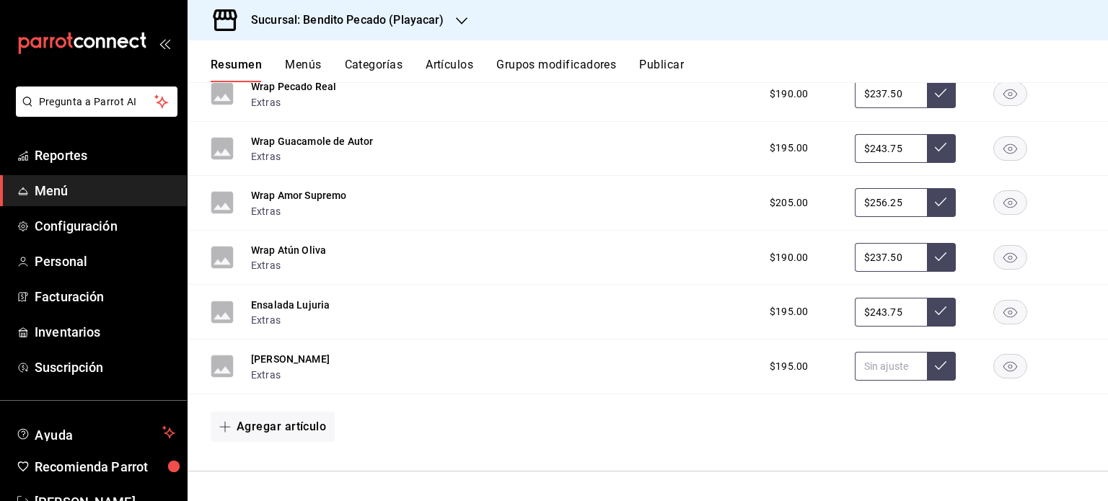
click at [884, 366] on input "text" at bounding box center [891, 366] width 72 height 29
click at [278, 422] on button "Agregar artículo" at bounding box center [273, 427] width 124 height 30
click at [306, 465] on li "Artículo nuevo" at bounding box center [267, 466] width 113 height 35
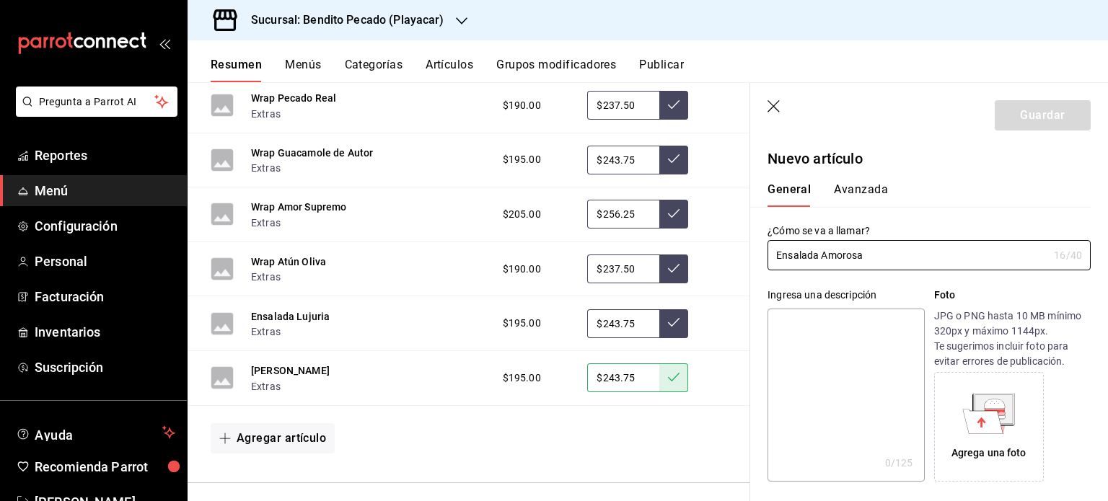
click at [848, 340] on textarea at bounding box center [846, 395] width 157 height 173
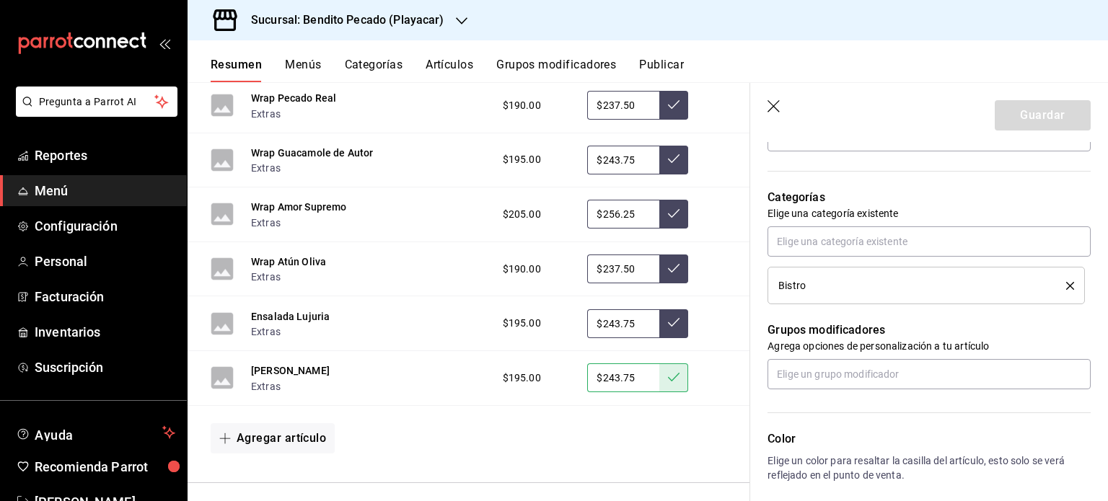
scroll to position [334, 0]
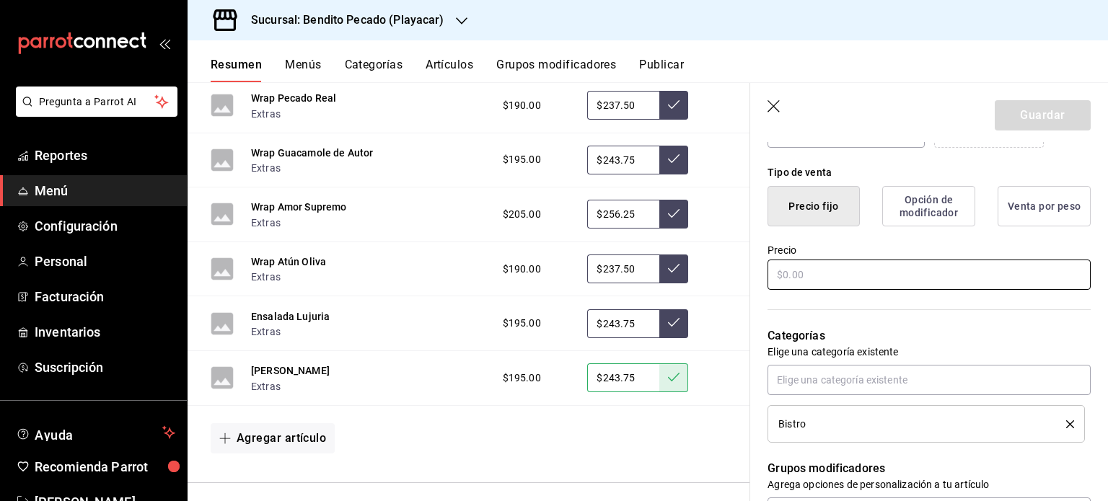
click at [864, 262] on input "text" at bounding box center [929, 275] width 323 height 30
click at [864, 276] on input "text" at bounding box center [929, 275] width 323 height 30
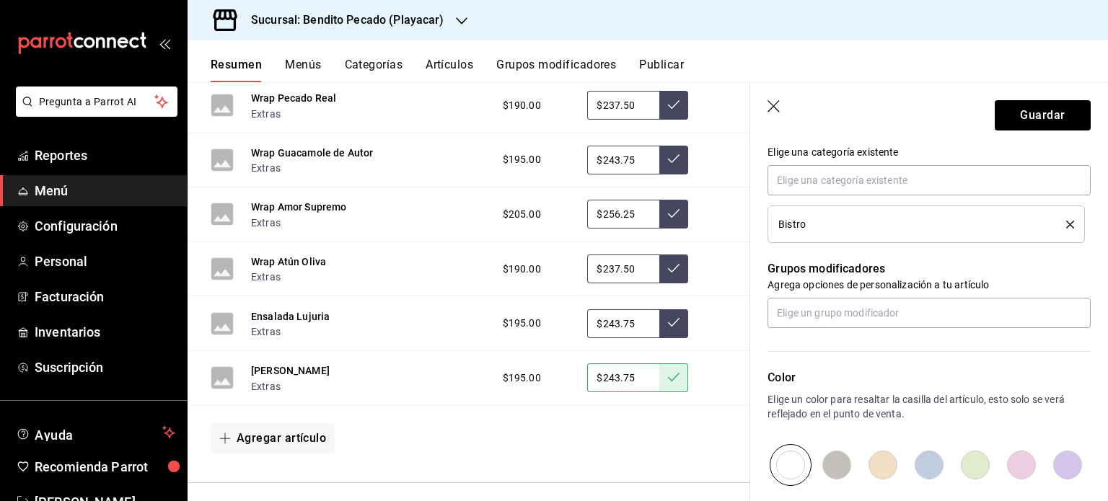
scroll to position [538, 0]
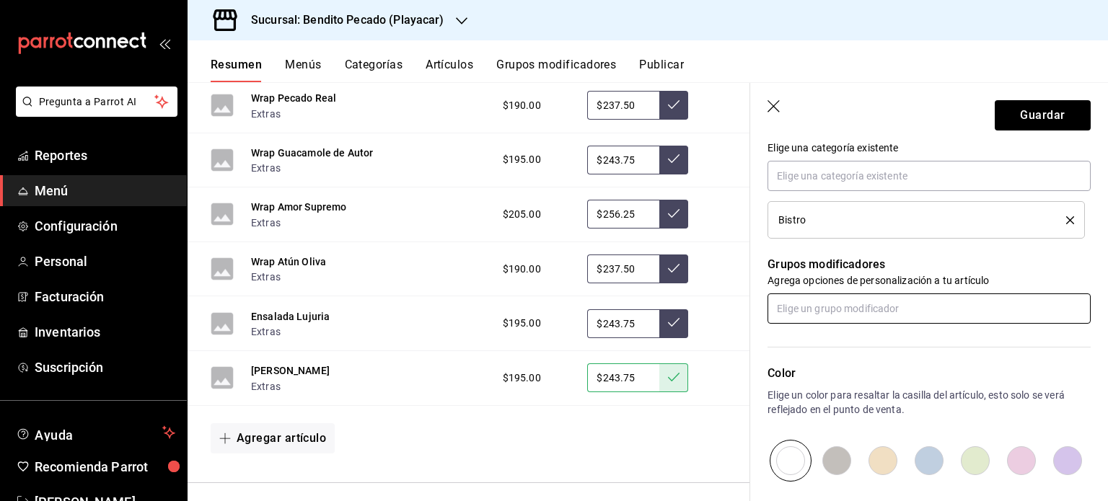
click at [873, 302] on input "text" at bounding box center [929, 309] width 323 height 30
click at [848, 346] on li "Extras" at bounding box center [924, 341] width 312 height 24
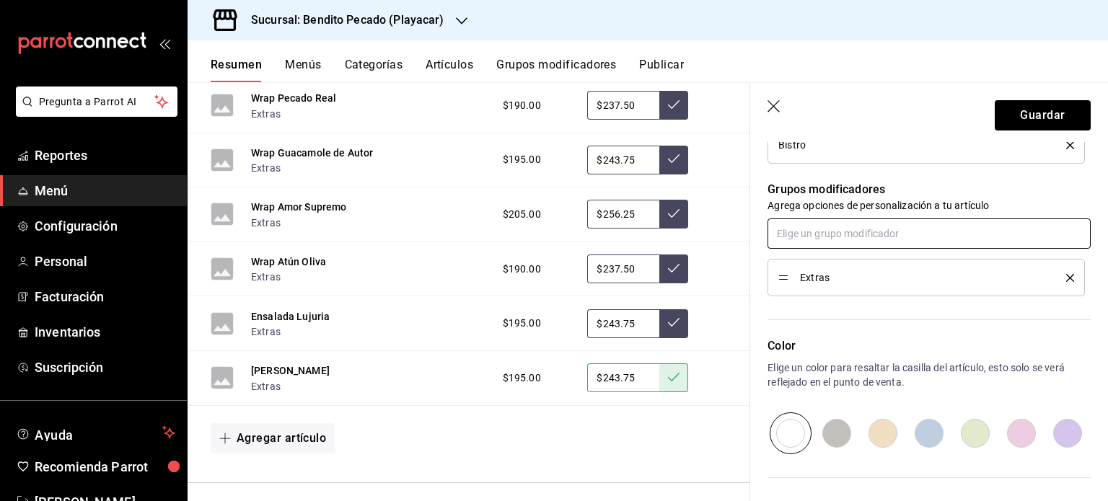
scroll to position [615, 0]
click at [1016, 422] on input "radio" at bounding box center [1021, 432] width 46 height 42
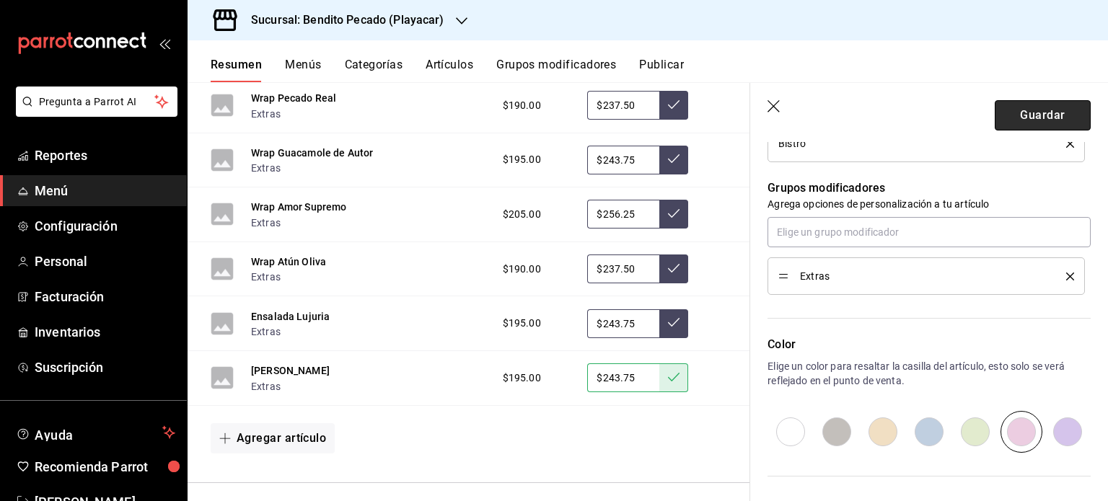
click at [1035, 114] on button "Guardar" at bounding box center [1043, 115] width 96 height 30
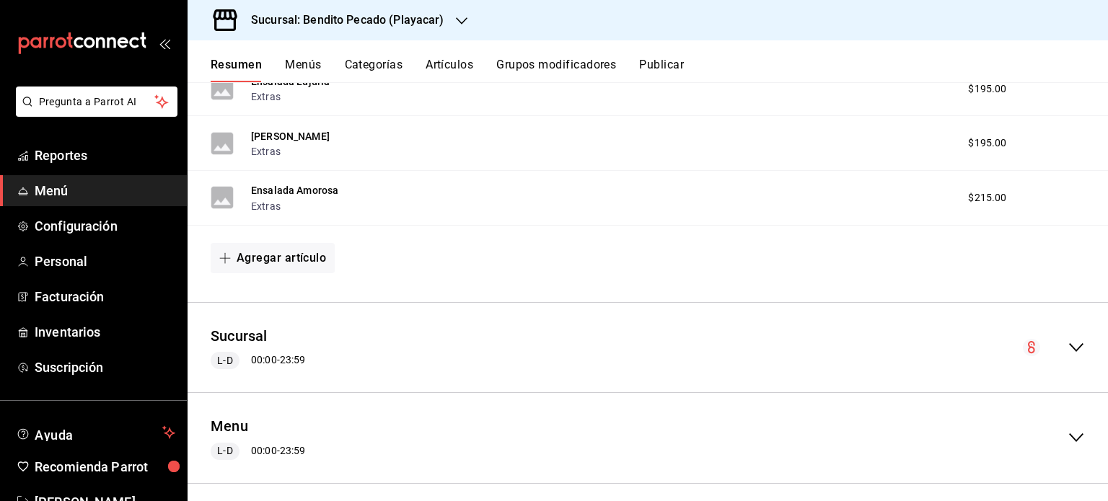
scroll to position [1493, 0]
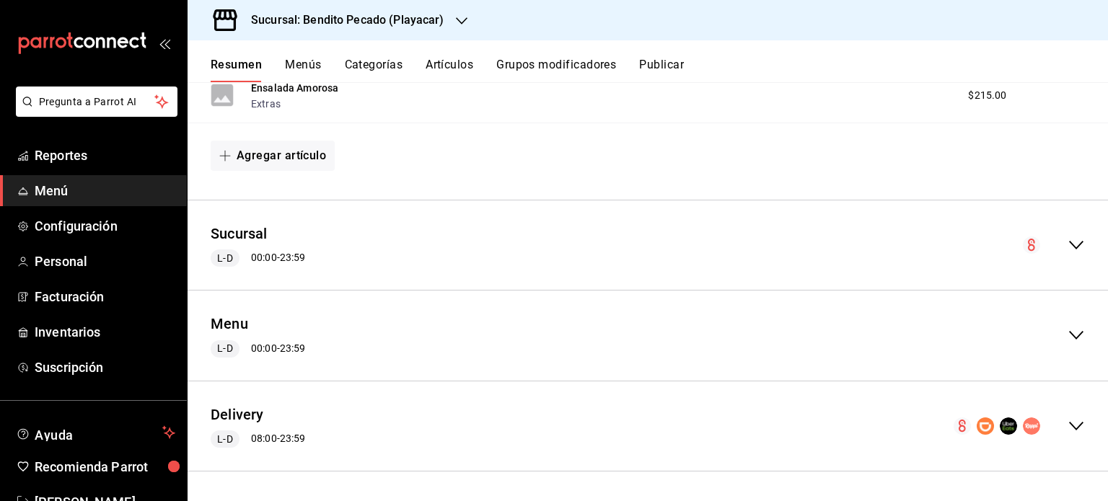
click at [1069, 428] on icon "collapse-menu-row" at bounding box center [1076, 426] width 14 height 9
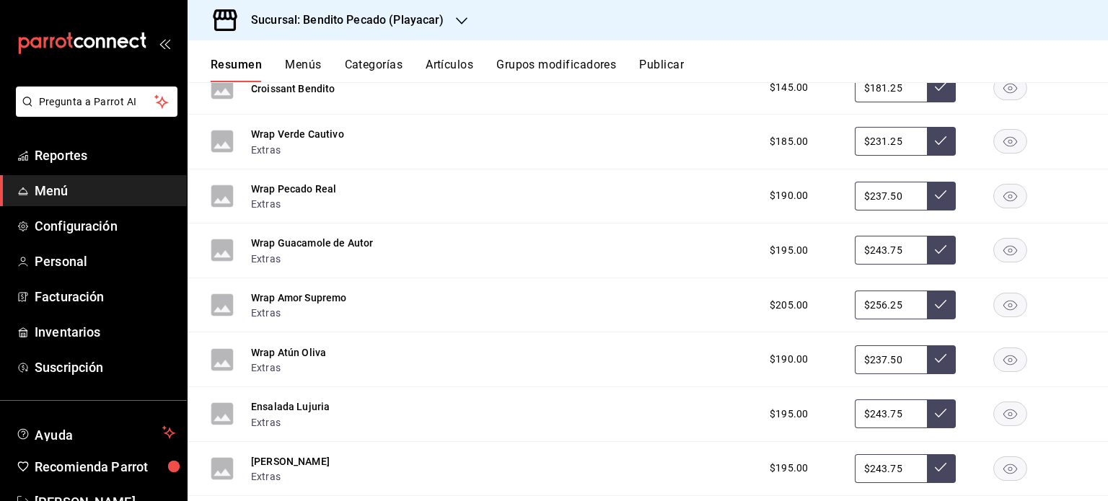
scroll to position [4461, 0]
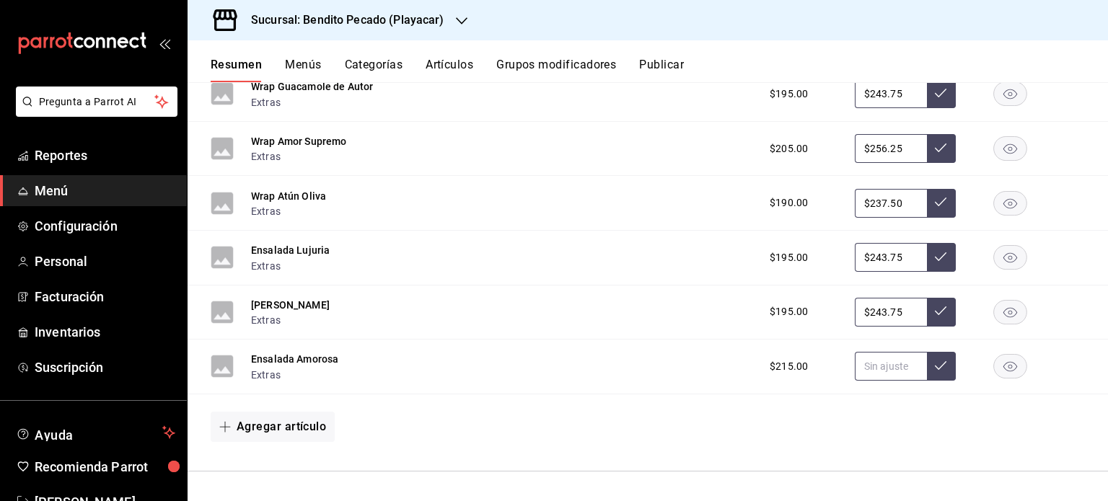
click at [877, 356] on input "text" at bounding box center [891, 366] width 72 height 29
click at [877, 365] on input "text" at bounding box center [891, 366] width 72 height 29
click at [247, 434] on button "Agregar artículo" at bounding box center [273, 427] width 124 height 30
click at [262, 460] on li "Artículo nuevo" at bounding box center [267, 466] width 113 height 35
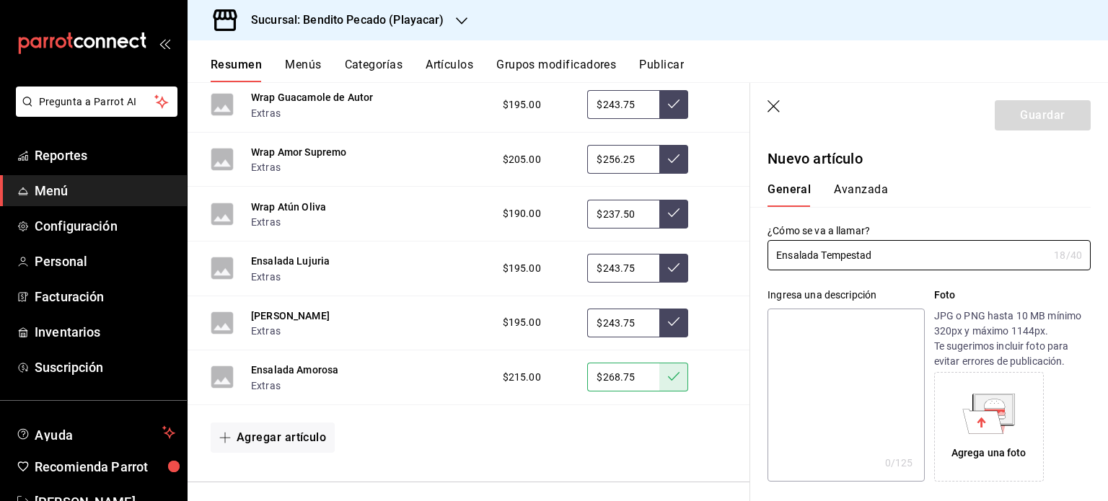
click at [837, 391] on textarea at bounding box center [846, 395] width 157 height 173
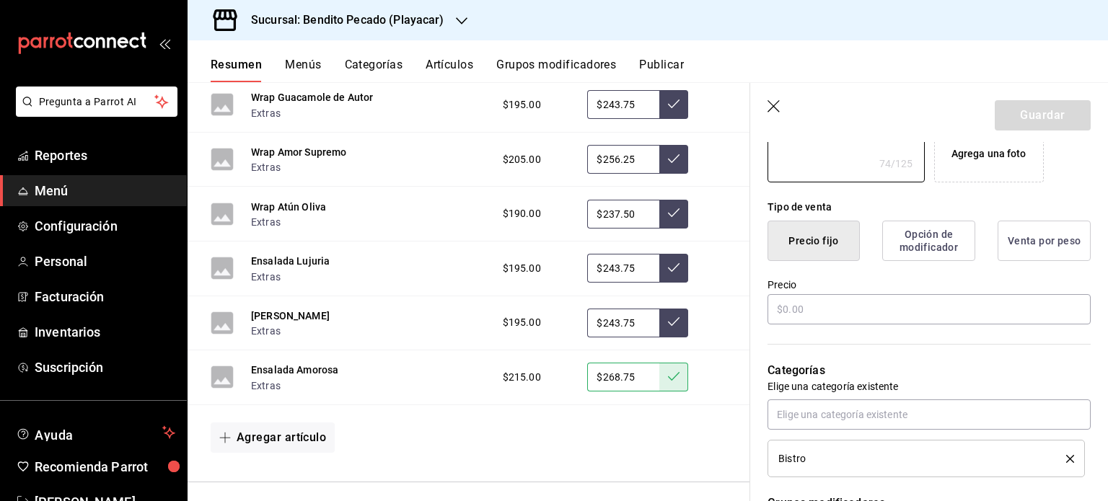
scroll to position [300, 0]
click at [835, 305] on input "text" at bounding box center [929, 309] width 323 height 30
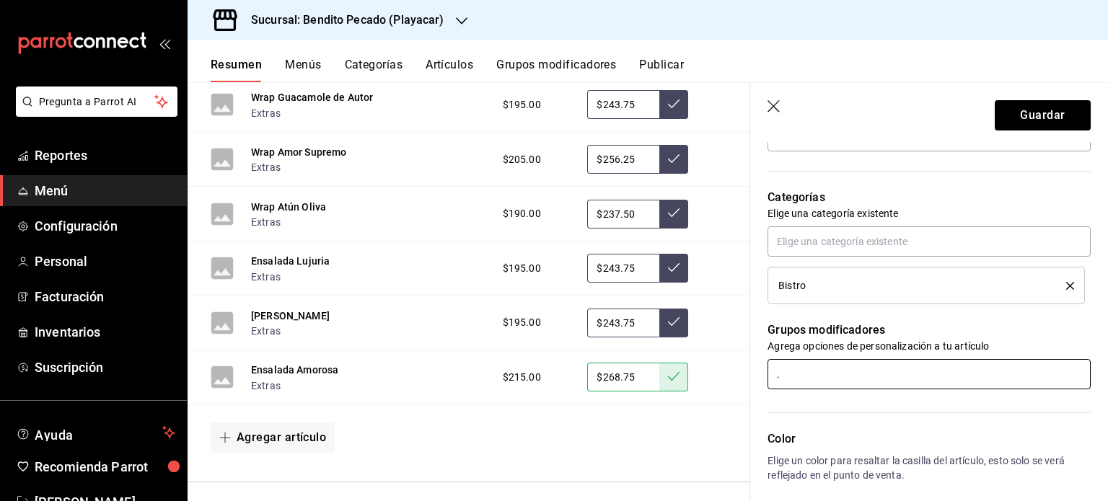
click at [818, 369] on input "." at bounding box center [929, 374] width 323 height 30
click at [815, 403] on li "Extras" at bounding box center [924, 407] width 312 height 24
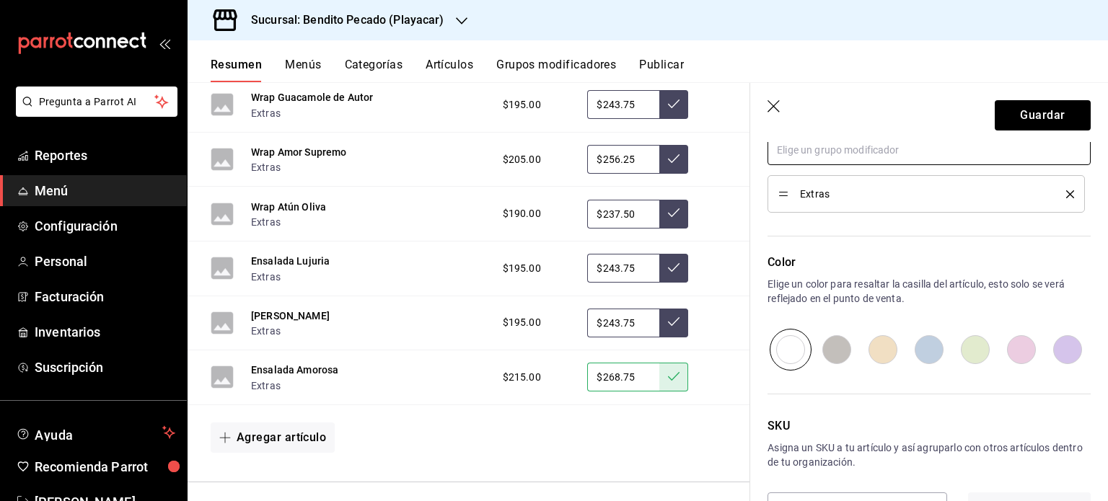
scroll to position [712, 0]
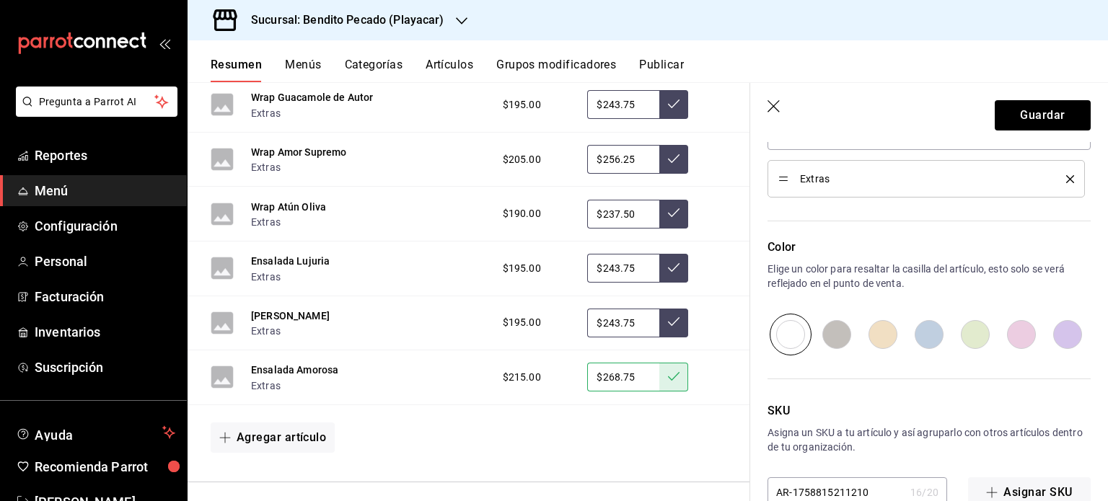
click at [1002, 329] on input "radio" at bounding box center [1021, 335] width 46 height 42
click at [1019, 109] on button "Guardar" at bounding box center [1043, 115] width 96 height 30
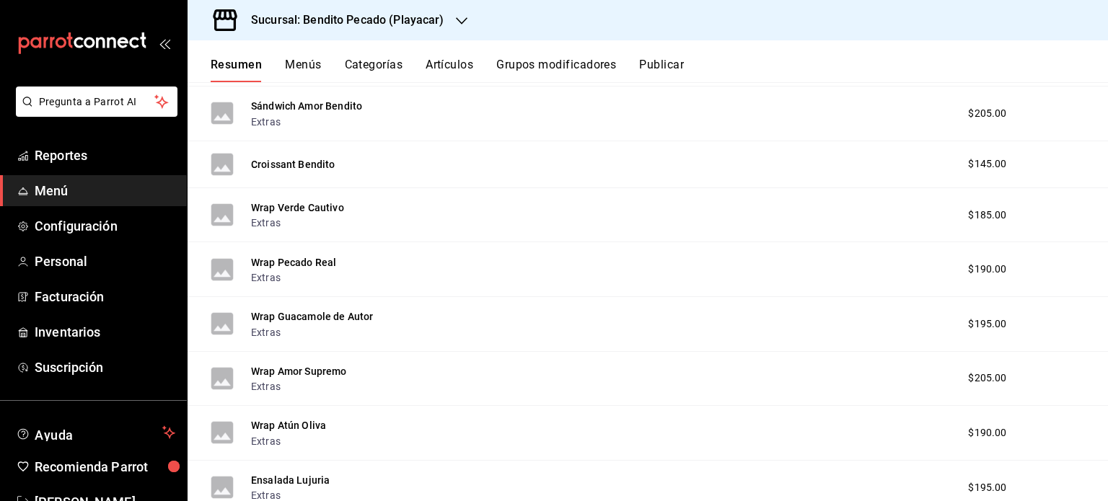
scroll to position [1548, 0]
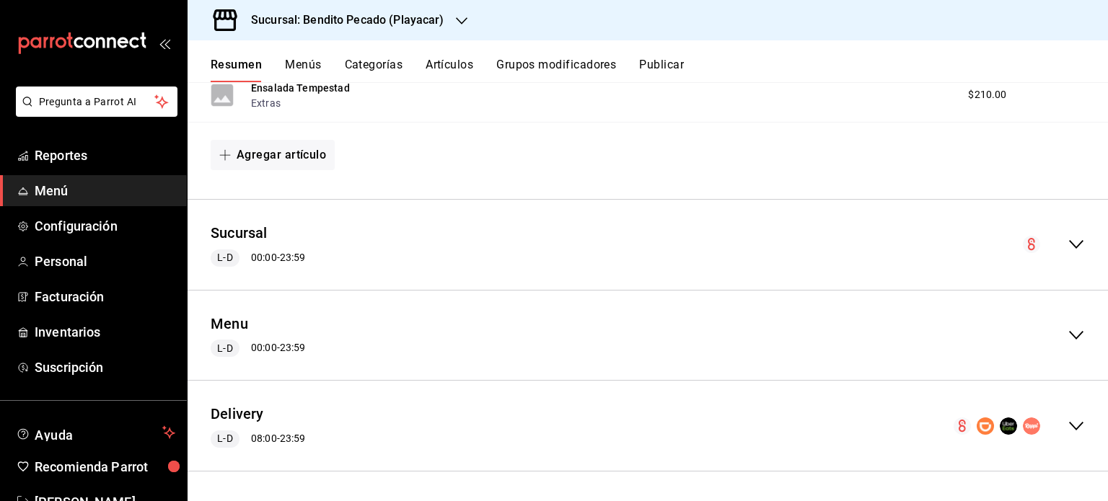
click at [1074, 426] on div "Delivery L-D 08:00 - 23:59" at bounding box center [648, 425] width 921 height 67
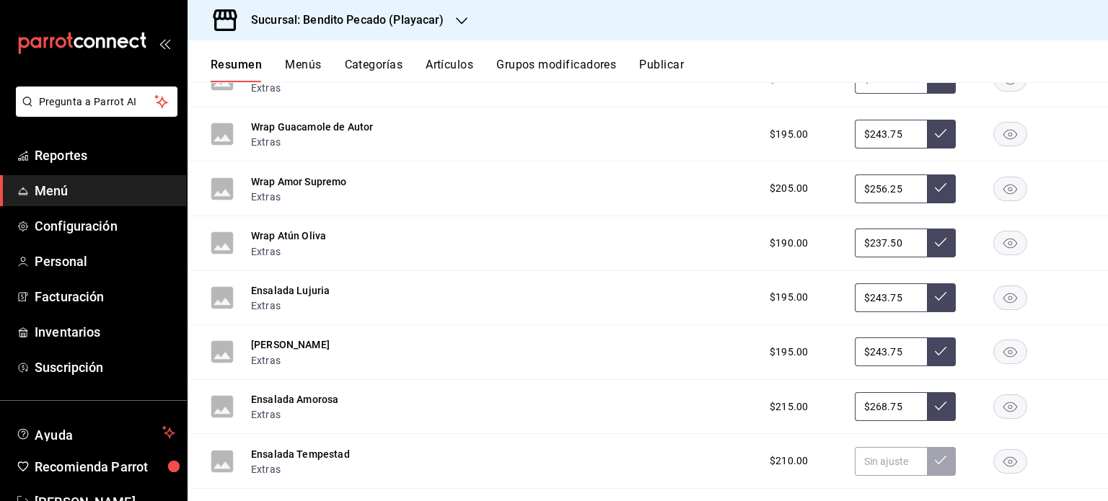
scroll to position [4570, 0]
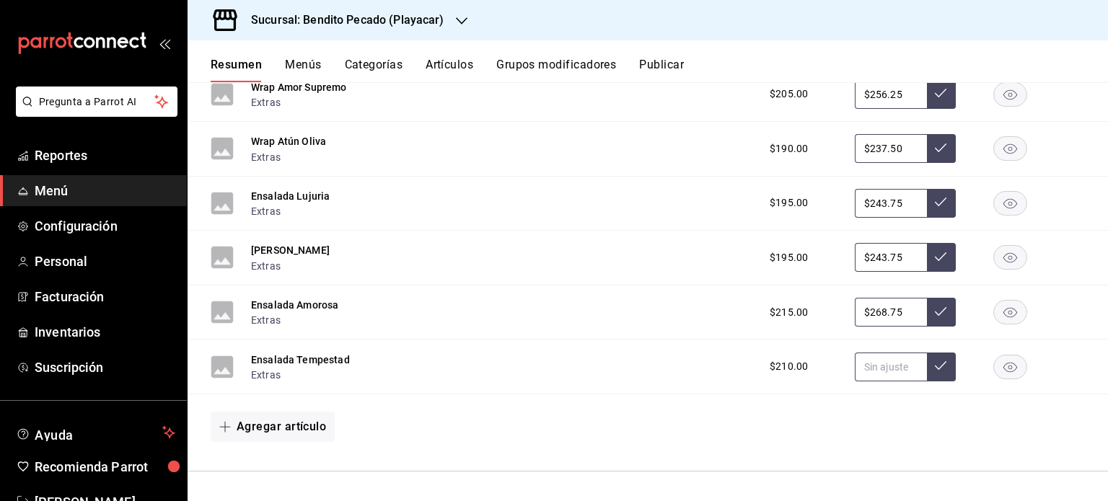
click at [891, 372] on input "text" at bounding box center [891, 367] width 72 height 29
click at [323, 432] on button "Agregar artículo" at bounding box center [273, 427] width 124 height 30
click at [232, 460] on li "Artículo nuevo" at bounding box center [267, 466] width 113 height 35
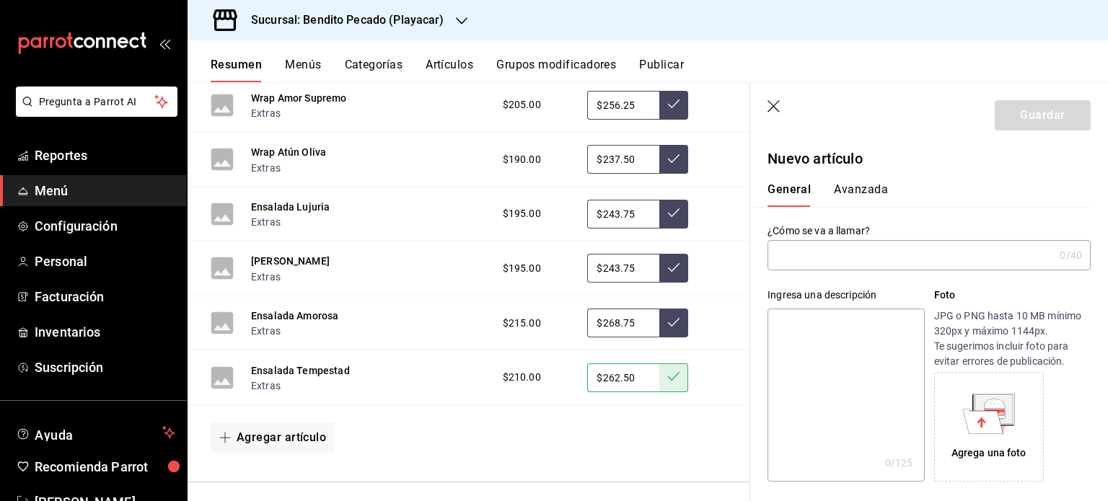
click at [853, 263] on input "text" at bounding box center [911, 255] width 286 height 29
click at [842, 350] on textarea at bounding box center [846, 395] width 157 height 173
drag, startPoint x: 802, startPoint y: 325, endPoint x: 891, endPoint y: 474, distance: 173.5
click at [891, 474] on textarea "Blueberries (arándanos azules)" at bounding box center [846, 395] width 157 height 173
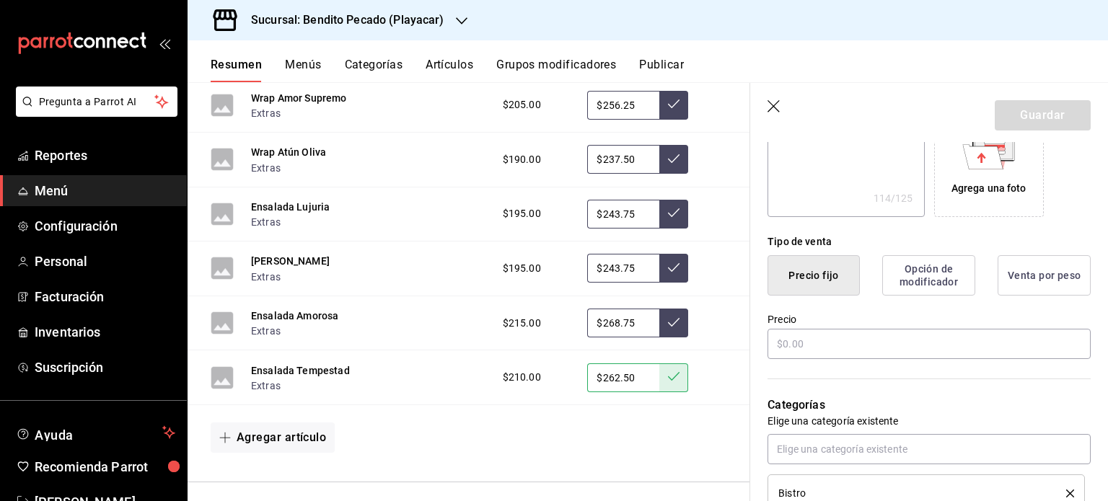
scroll to position [267, 0]
click at [863, 330] on input "text" at bounding box center [929, 342] width 323 height 30
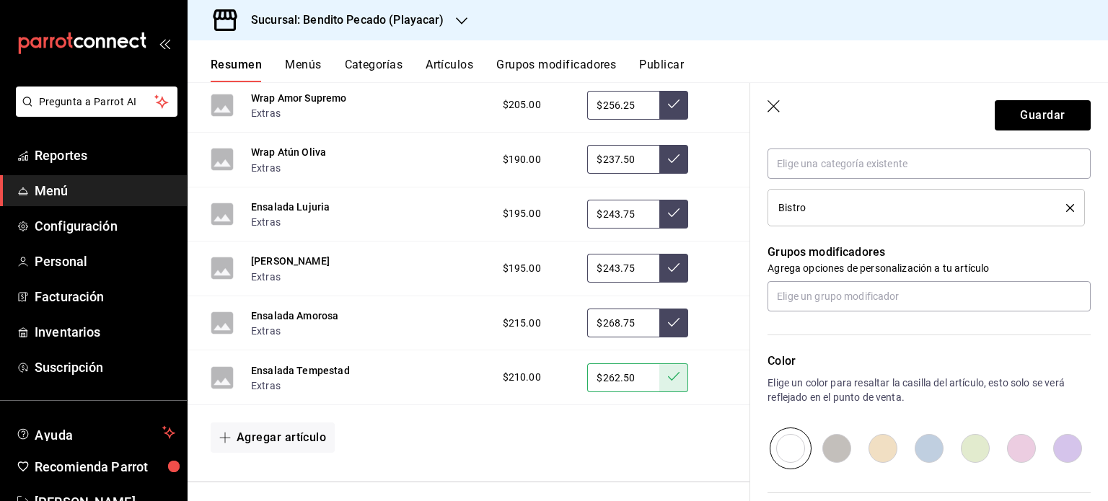
scroll to position [561, 0]
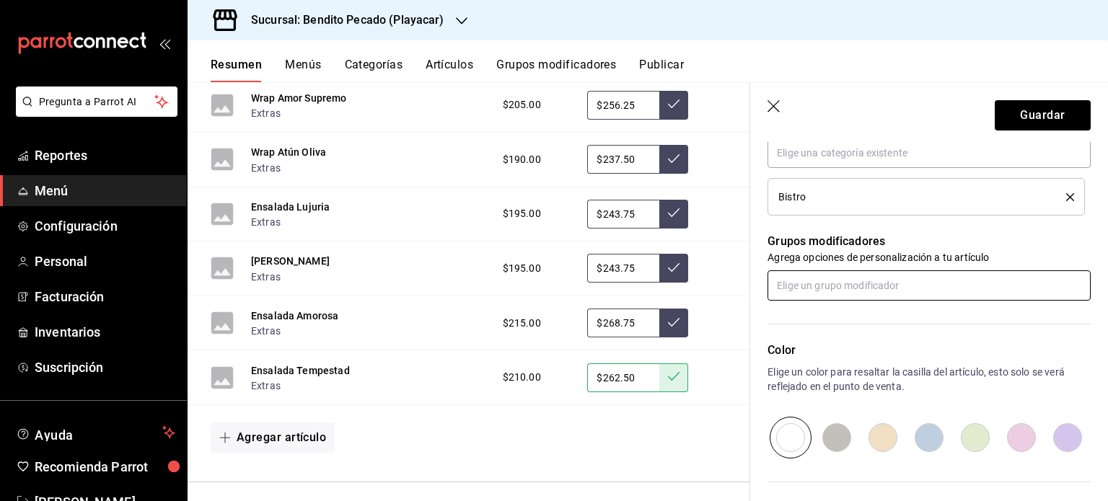
click at [837, 291] on input "text" at bounding box center [929, 286] width 323 height 30
click at [811, 327] on li "Extras" at bounding box center [924, 318] width 312 height 24
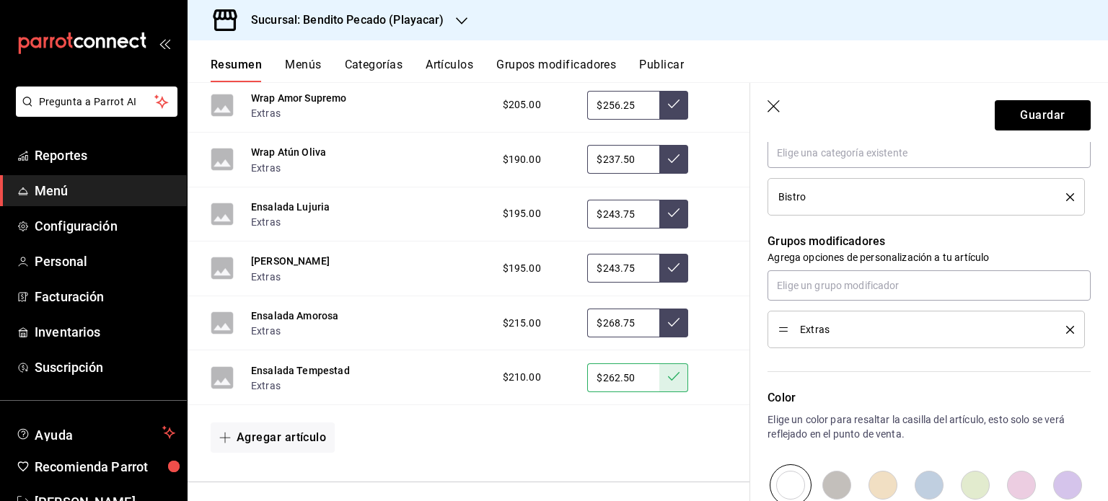
click at [1006, 489] on input "radio" at bounding box center [1021, 486] width 46 height 42
click at [1028, 114] on button "Guardar" at bounding box center [1043, 115] width 96 height 30
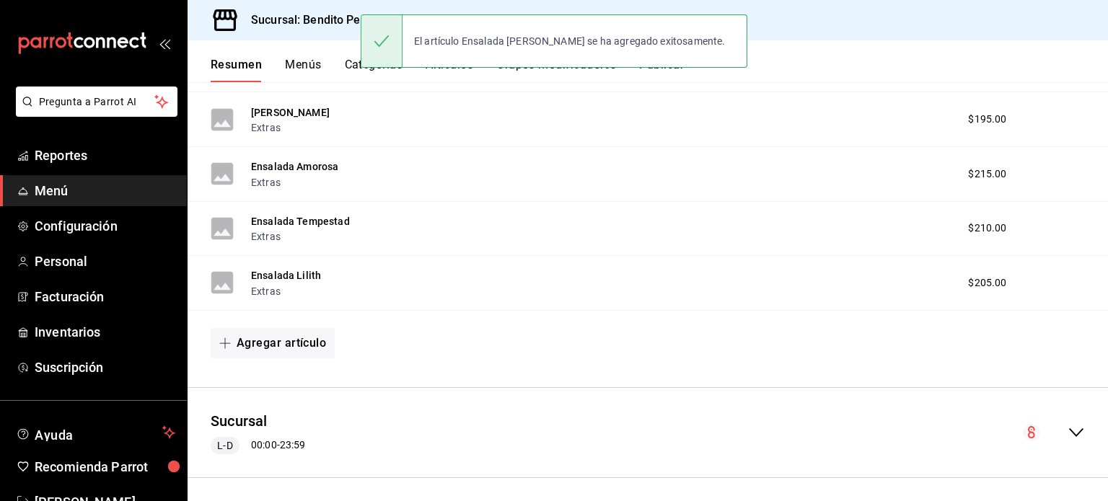
scroll to position [1602, 0]
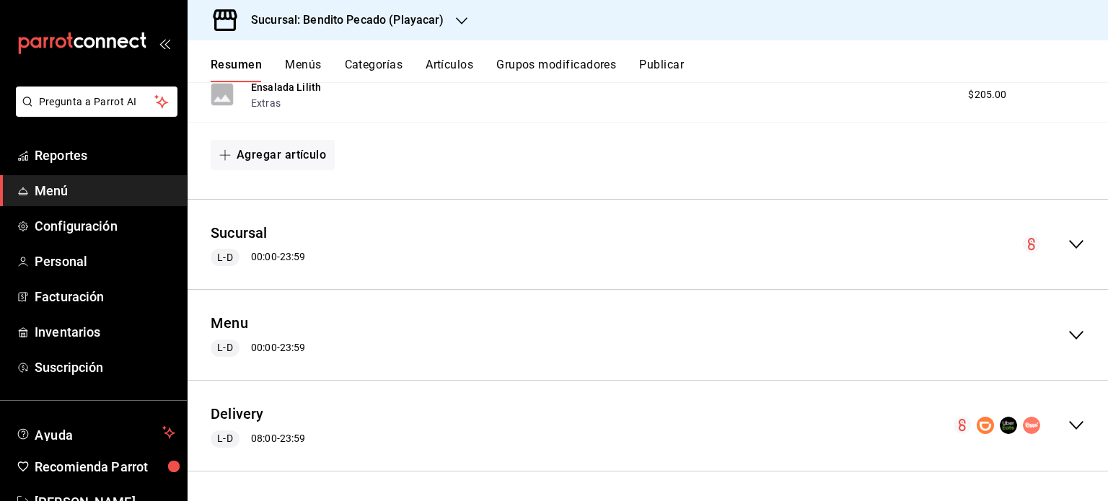
click at [1061, 442] on div "Delivery L-D 08:00 - 23:59" at bounding box center [648, 425] width 921 height 67
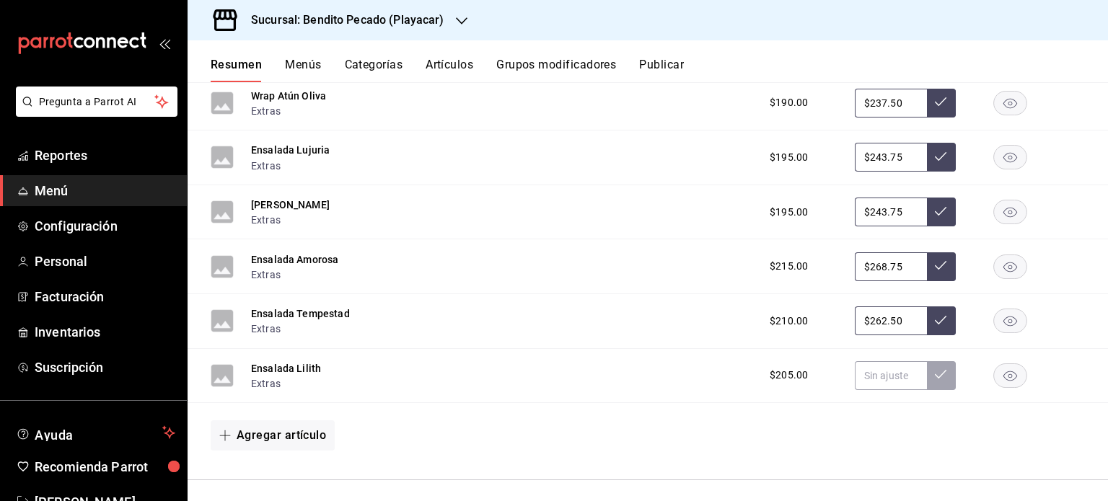
scroll to position [4680, 0]
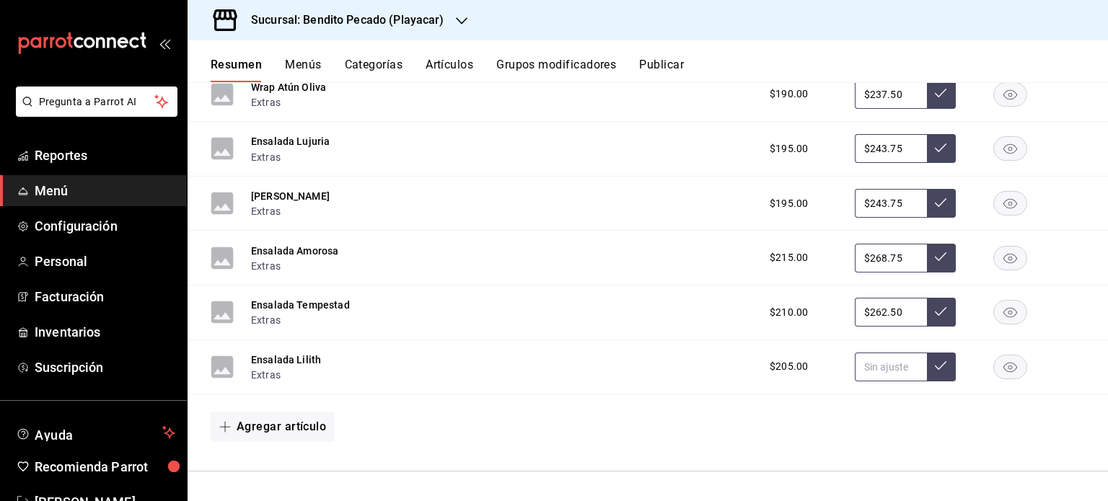
click at [869, 375] on input "text" at bounding box center [891, 367] width 72 height 29
click at [310, 429] on button "Agregar artículo" at bounding box center [273, 427] width 124 height 30
click at [297, 466] on li "Artículo nuevo" at bounding box center [267, 466] width 113 height 35
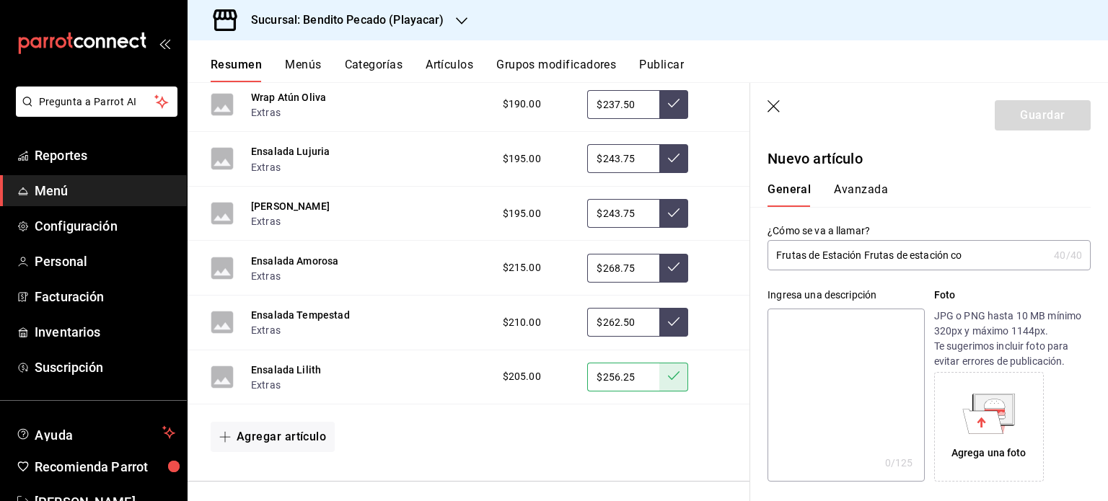
drag, startPoint x: 964, startPoint y: 256, endPoint x: 857, endPoint y: 255, distance: 106.8
click at [857, 255] on input "Frutas de Estación Frutas de estación co" at bounding box center [908, 255] width 281 height 29
click at [984, 255] on input "Frutas de Estació0000000000n000000" at bounding box center [908, 255] width 281 height 29
drag, startPoint x: 984, startPoint y: 255, endPoint x: 857, endPoint y: 252, distance: 127.0
click at [857, 252] on input "Frutas de Estació0000000000n0000000" at bounding box center [908, 255] width 281 height 29
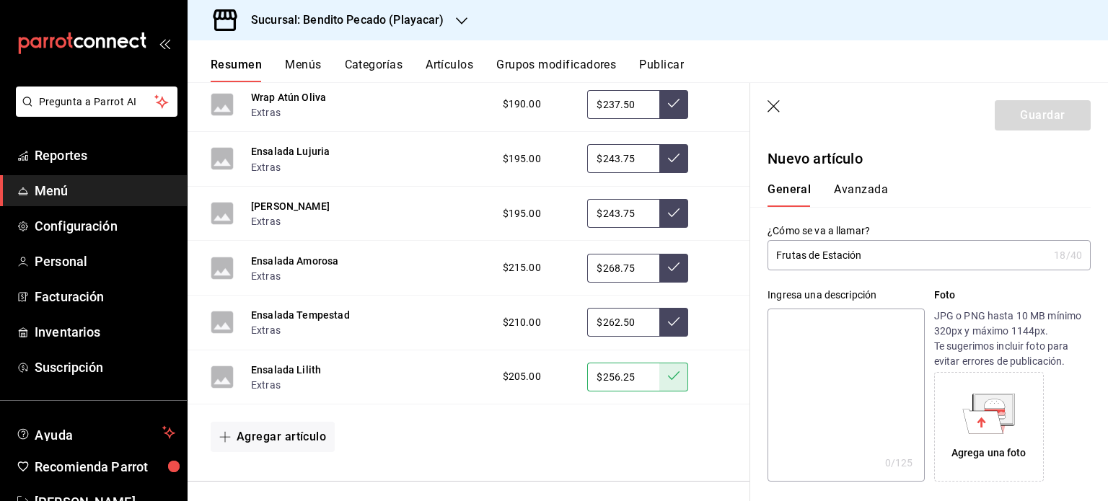
click at [840, 341] on textarea at bounding box center [846, 395] width 157 height 173
click at [900, 346] on textarea "Frutas de Estación cortadas al momento con yogurtt griego, miel y granola." at bounding box center [846, 395] width 157 height 173
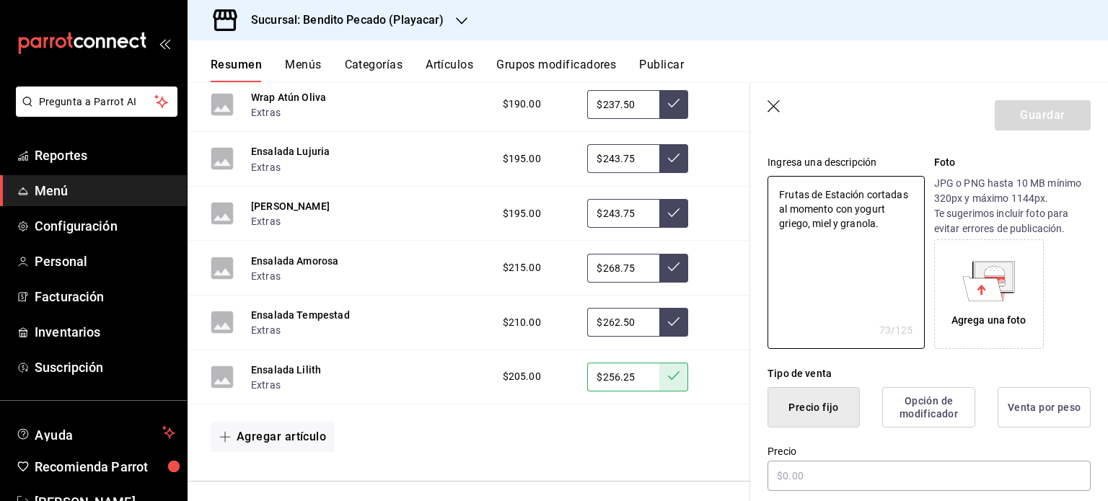
scroll to position [141, 0]
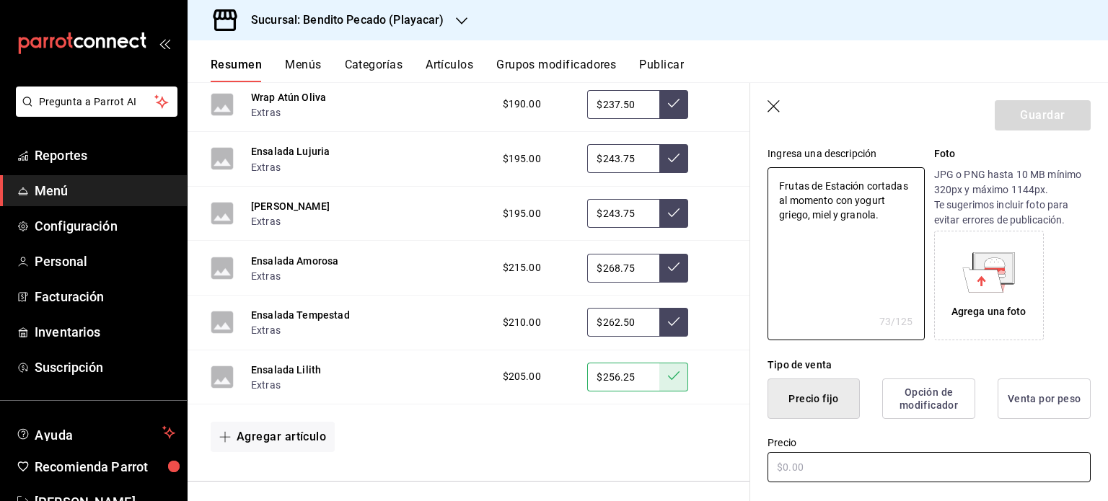
click at [865, 473] on input "text" at bounding box center [929, 467] width 323 height 30
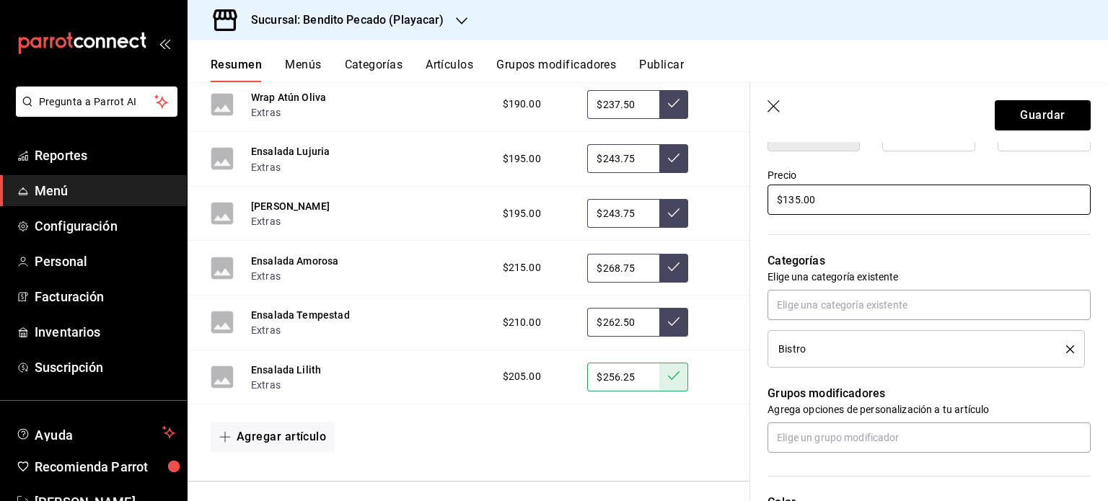
scroll to position [698, 0]
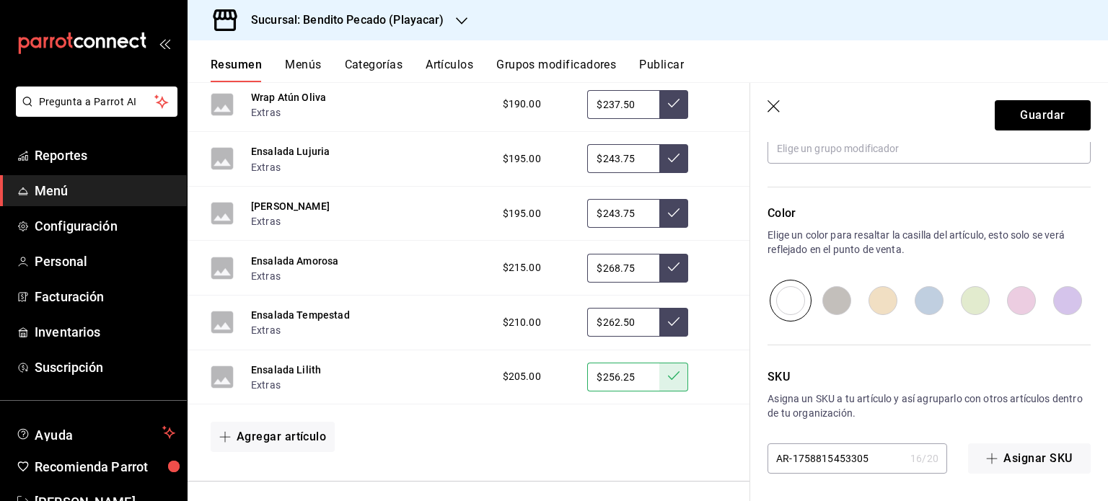
drag, startPoint x: 1019, startPoint y: 306, endPoint x: 1028, endPoint y: 256, distance: 50.5
click at [1028, 256] on div "Color Elige un color para resaltar la casilla del artículo, esto solo se verá r…" at bounding box center [929, 263] width 323 height 117
click at [1017, 305] on input "radio" at bounding box center [1021, 301] width 46 height 42
click at [1043, 110] on button "Guardar" at bounding box center [1043, 115] width 96 height 30
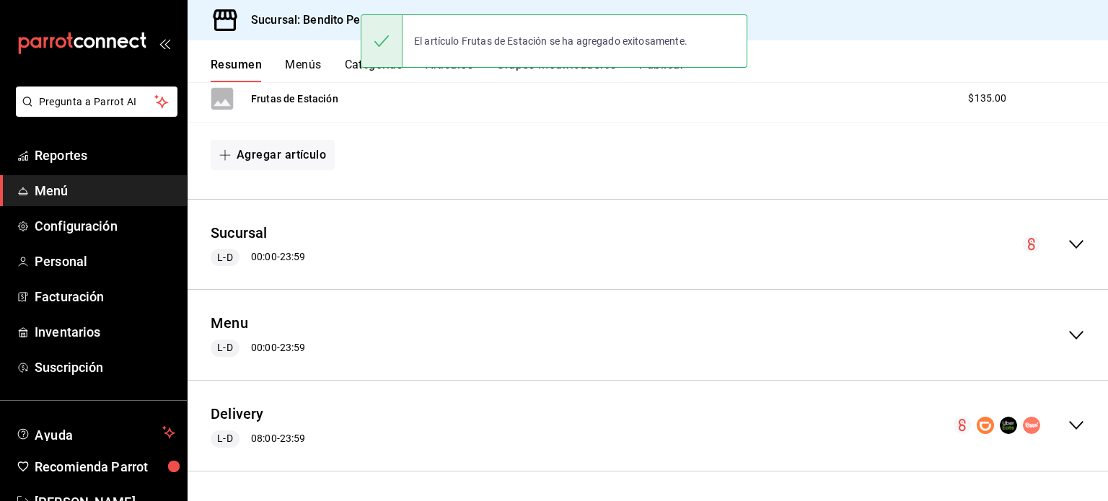
scroll to position [1649, 0]
click at [1068, 431] on icon "collapse-menu-row" at bounding box center [1076, 425] width 17 height 17
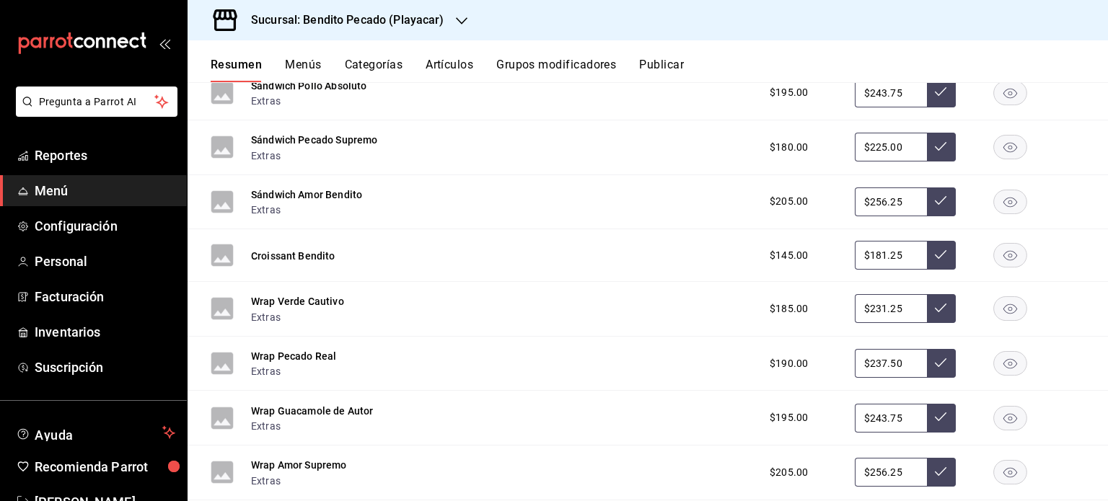
scroll to position [4779, 0]
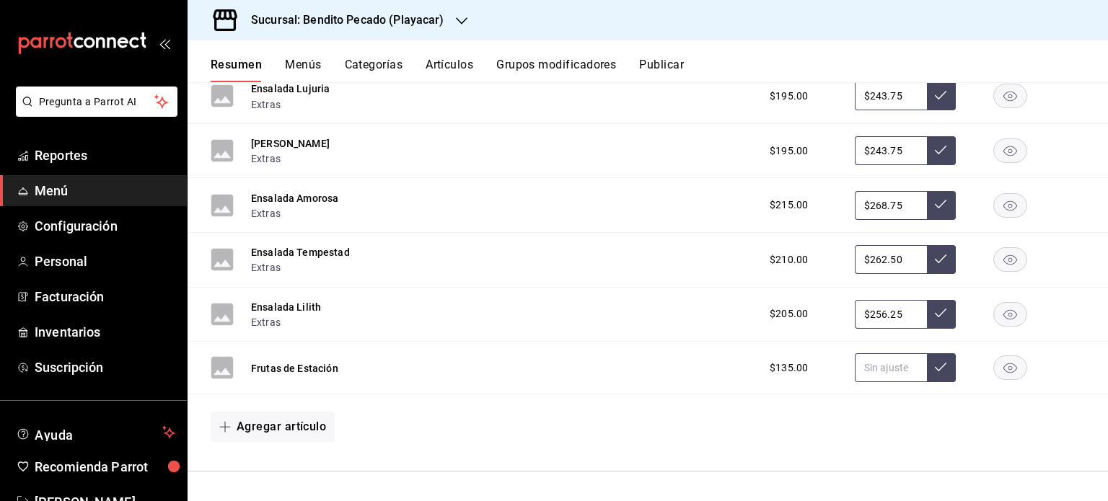
click at [887, 366] on input "text" at bounding box center [891, 368] width 72 height 29
click at [248, 417] on button "Agregar artículo" at bounding box center [273, 427] width 124 height 30
click at [311, 474] on li "Artículo nuevo" at bounding box center [267, 466] width 113 height 35
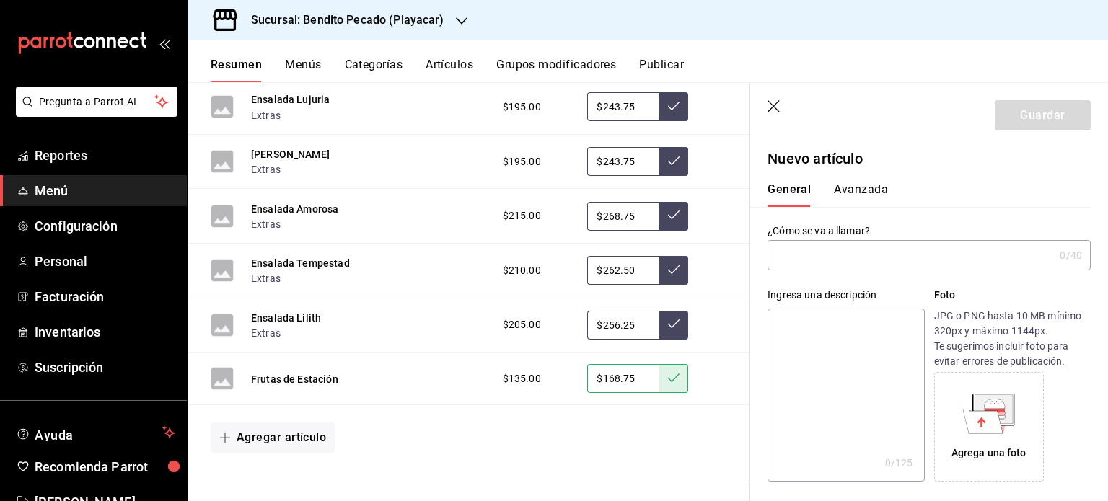
click at [838, 253] on input "text" at bounding box center [911, 255] width 286 height 29
paste input "text"
click at [840, 252] on input "Bowl de A" at bounding box center [911, 255] width 286 height 29
paste input "text"
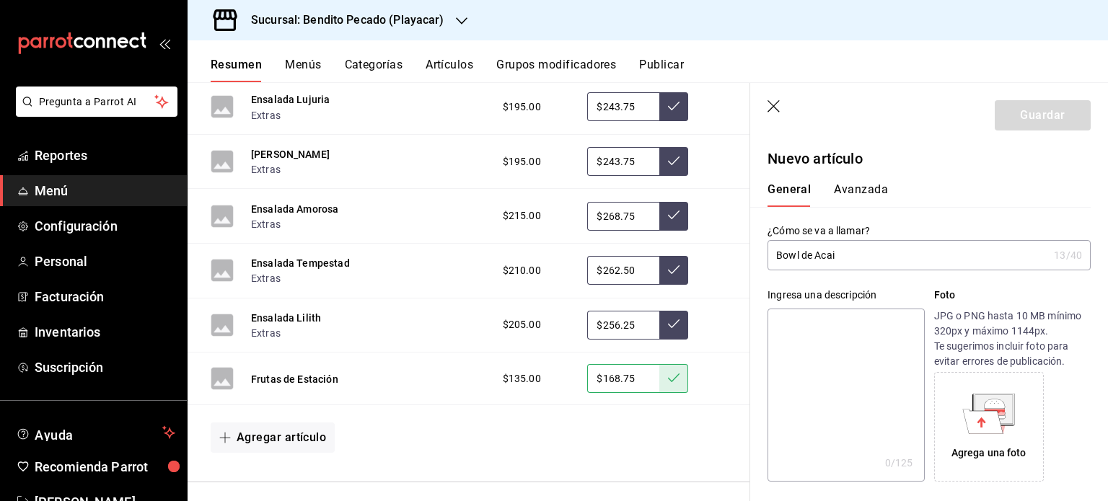
click at [831, 318] on textarea at bounding box center [846, 395] width 157 height 173
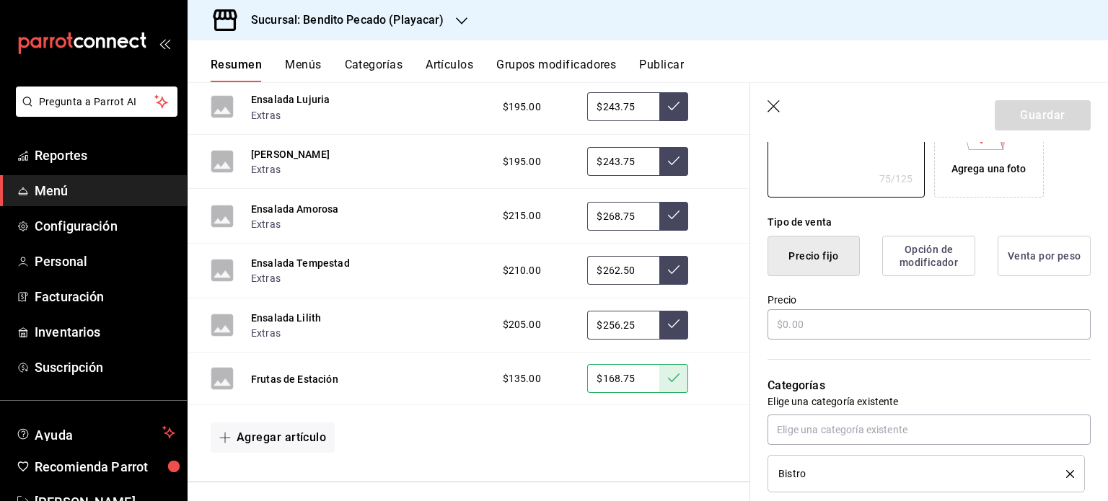
scroll to position [371, 0]
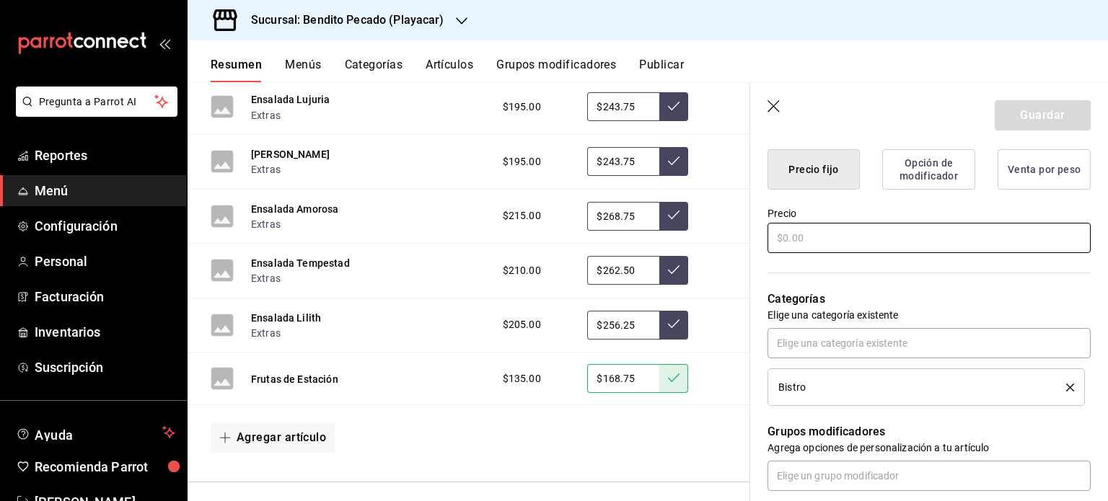
click at [815, 244] on input "text" at bounding box center [929, 238] width 323 height 30
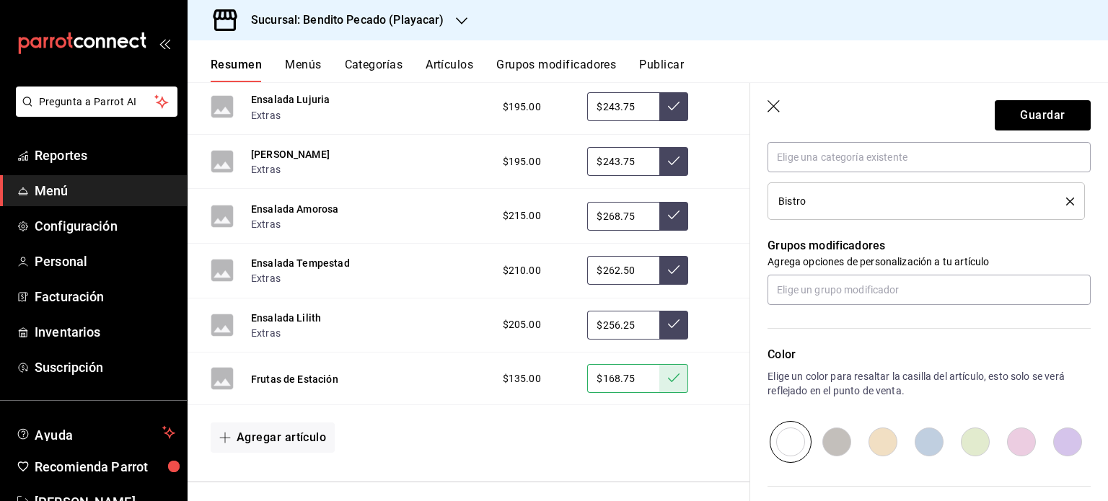
scroll to position [558, 0]
click at [1019, 447] on input "radio" at bounding box center [1021, 441] width 46 height 42
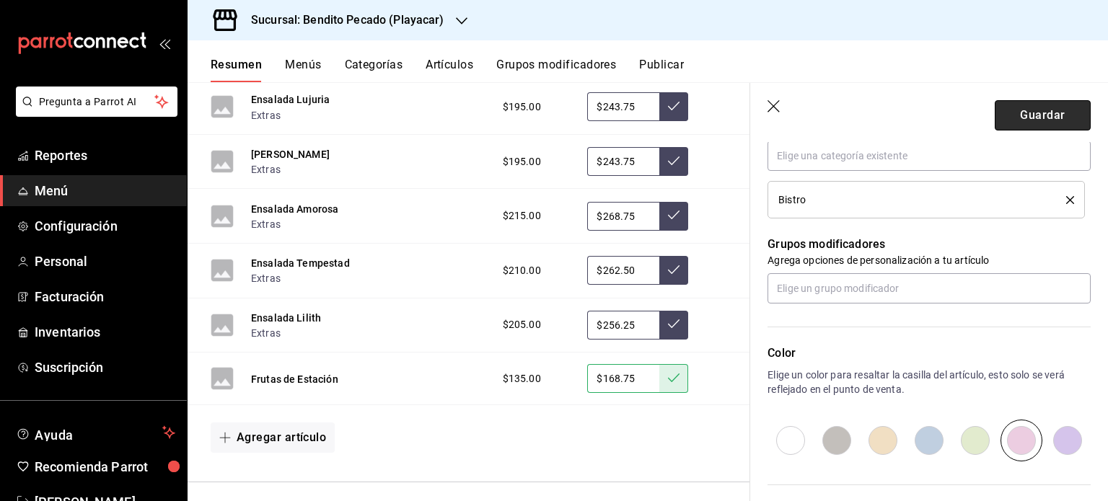
click at [1026, 115] on button "Guardar" at bounding box center [1043, 115] width 96 height 30
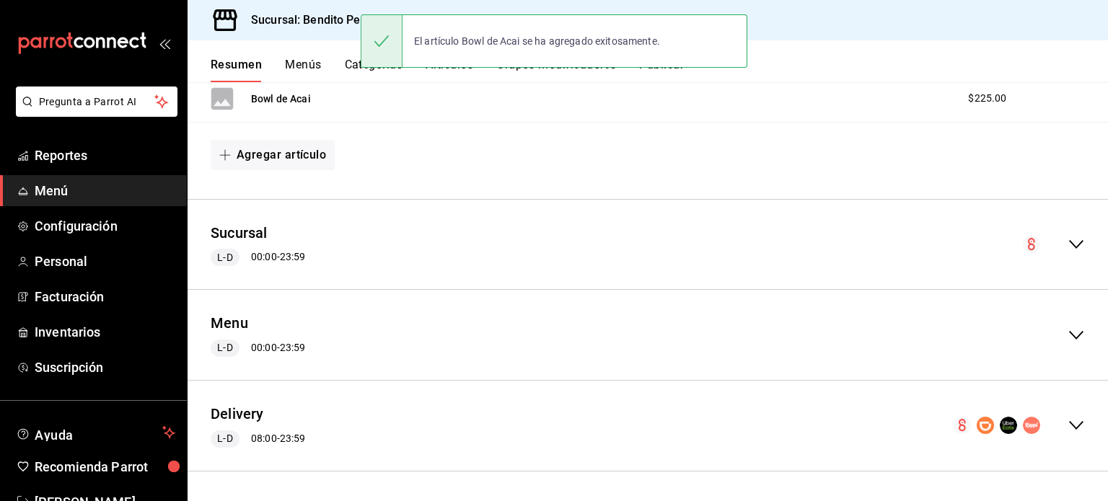
scroll to position [1696, 0]
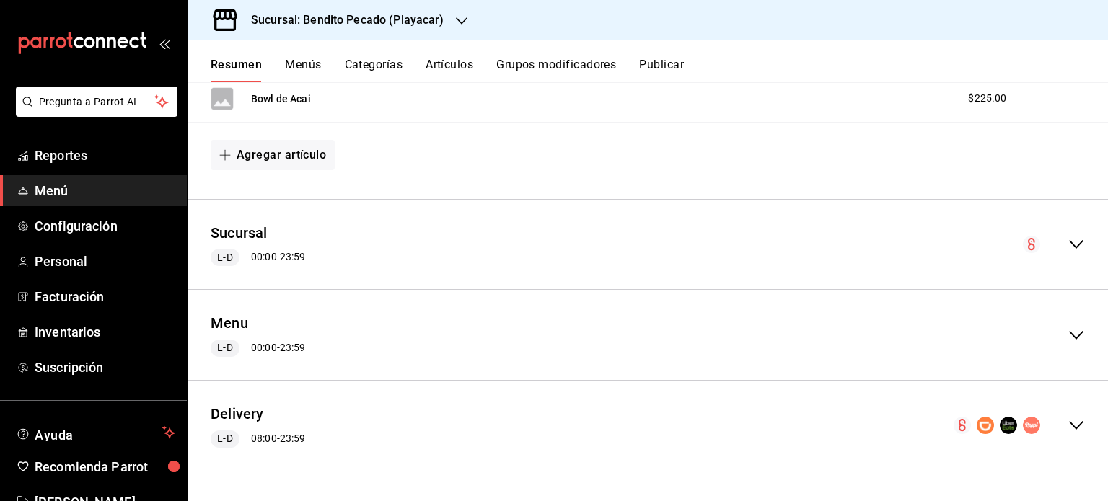
click at [1068, 429] on icon "collapse-menu-row" at bounding box center [1076, 425] width 17 height 17
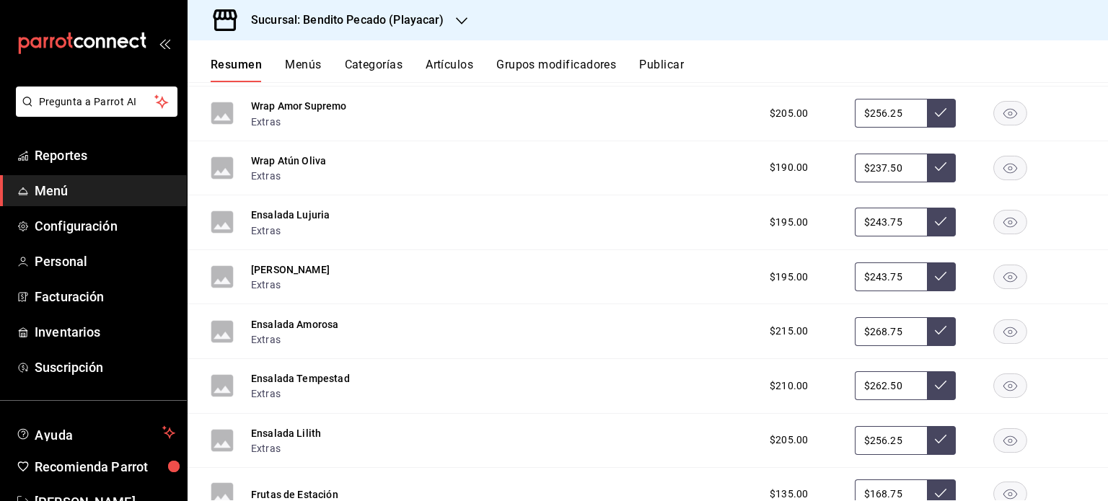
scroll to position [4878, 0]
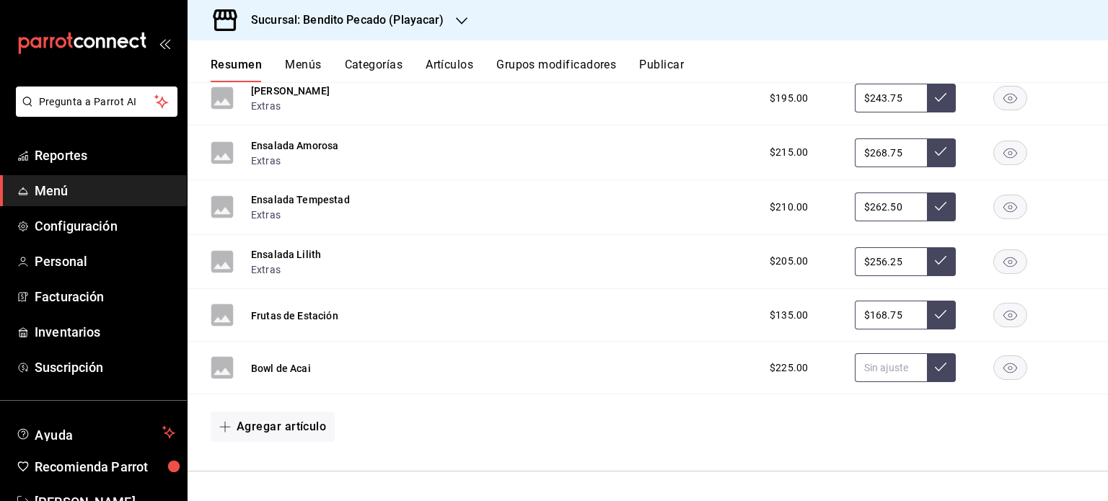
click at [868, 374] on input "text" at bounding box center [891, 368] width 72 height 29
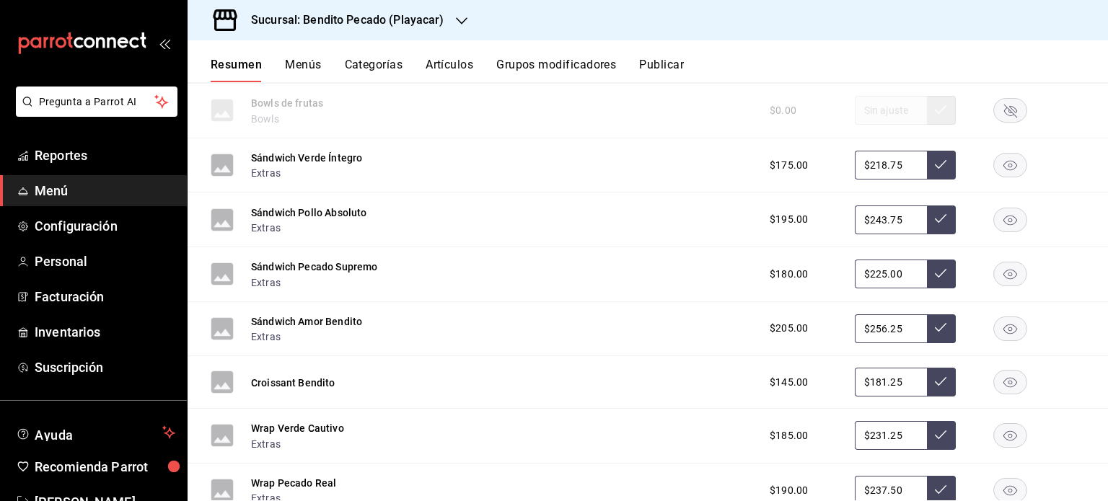
scroll to position [4174, 0]
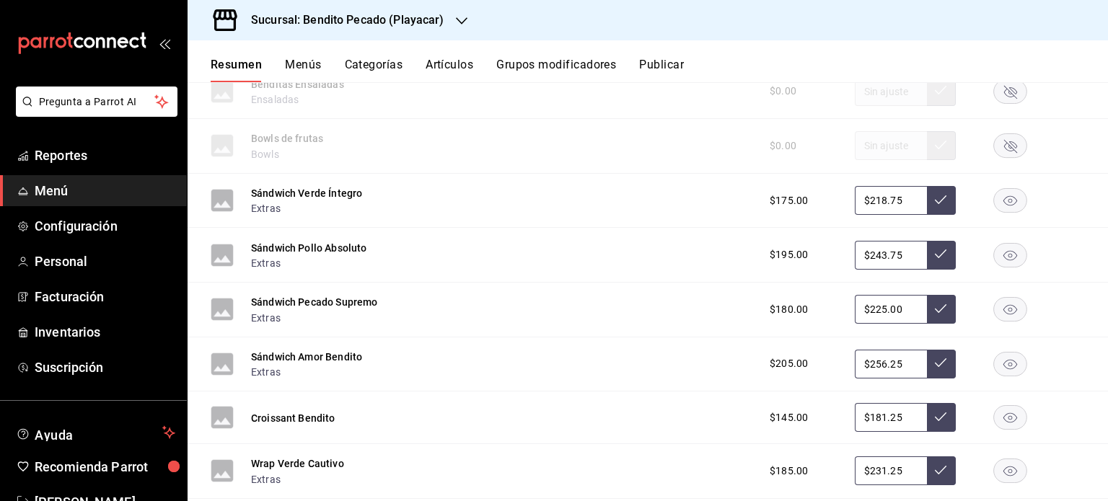
click at [423, 71] on div "Resumen Menús Categorías Artículos Grupos modificadores Publicar" at bounding box center [659, 70] width 897 height 25
click at [456, 66] on button "Artículos" at bounding box center [450, 70] width 48 height 25
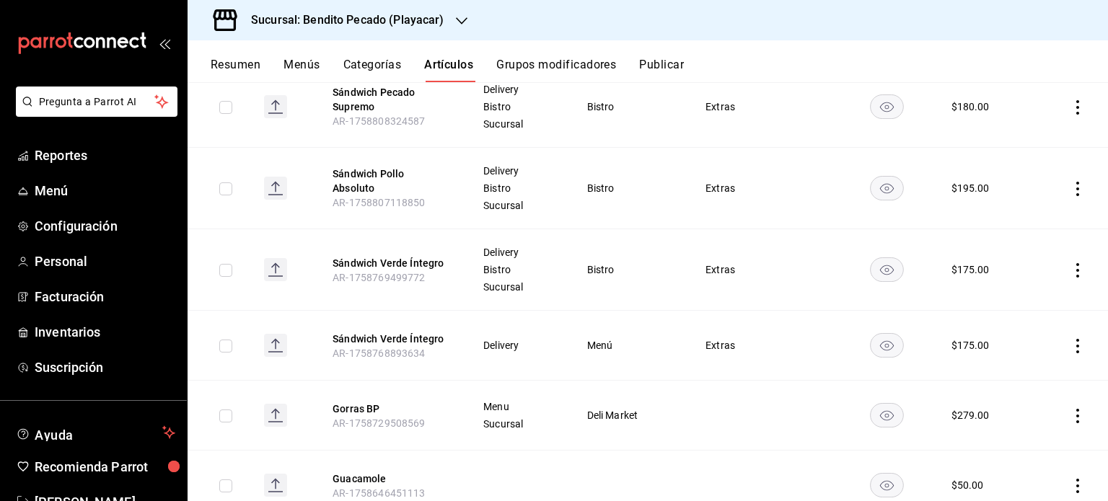
scroll to position [1320, 0]
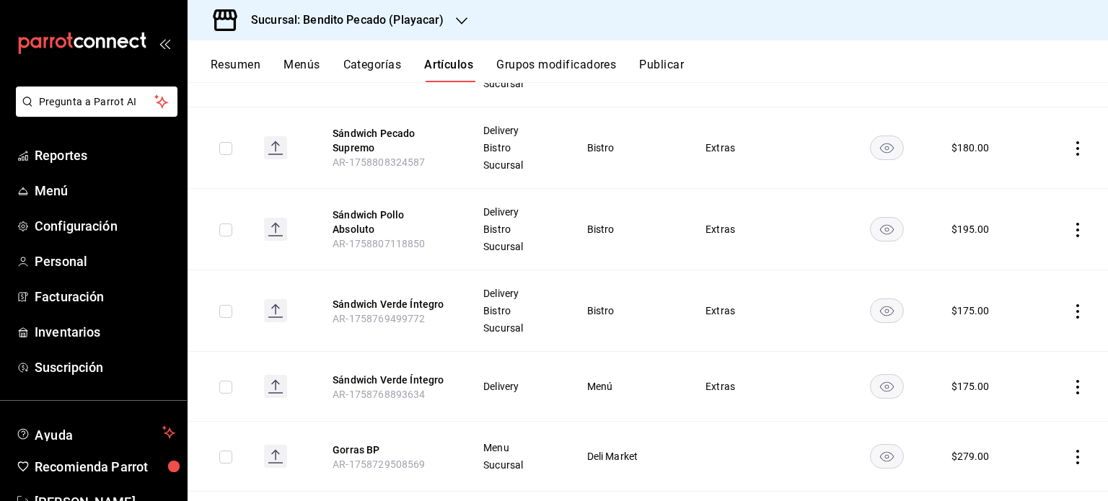
click at [1071, 314] on icon "actions" at bounding box center [1078, 311] width 14 height 14
click at [1022, 328] on li "Editar" at bounding box center [1010, 343] width 87 height 30
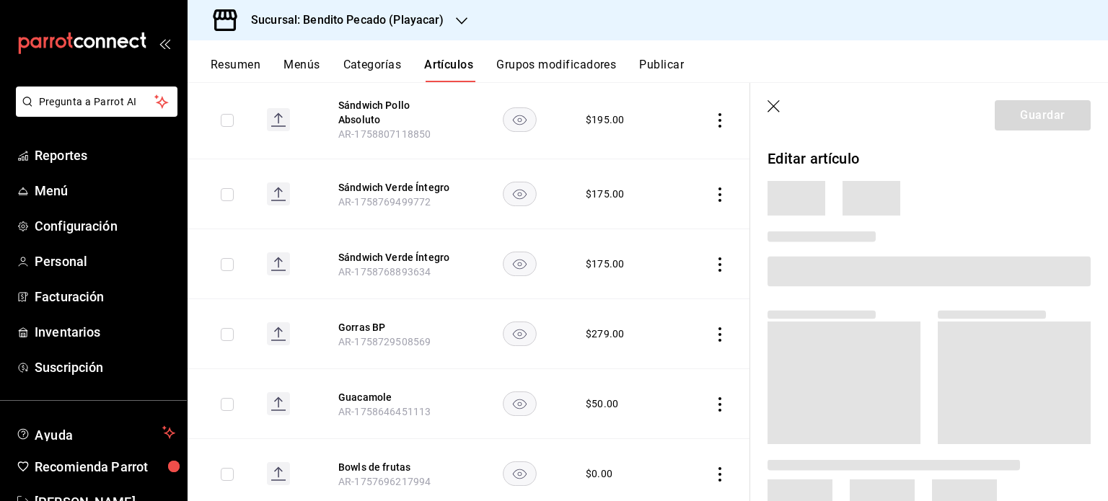
scroll to position [1179, 0]
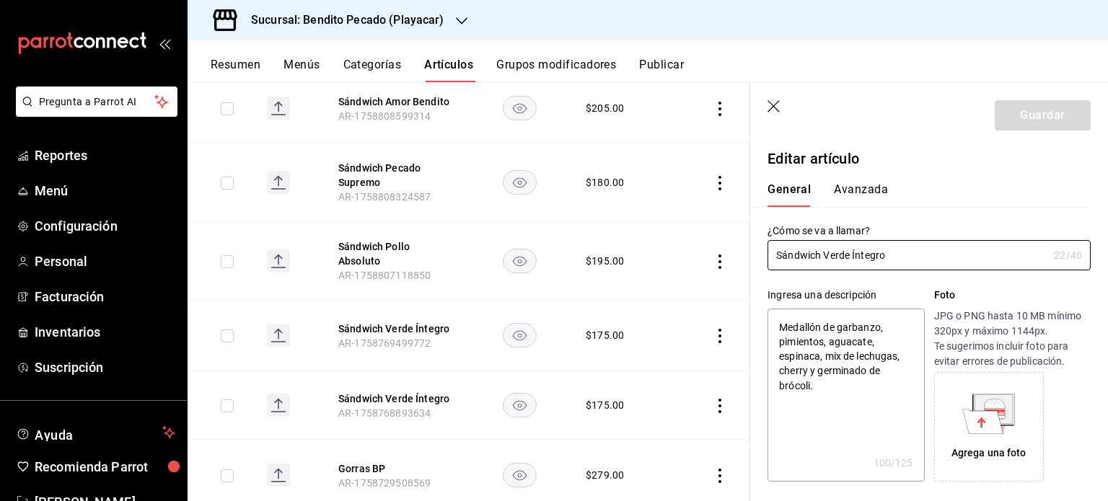
click at [963, 405] on icon at bounding box center [988, 414] width 53 height 40
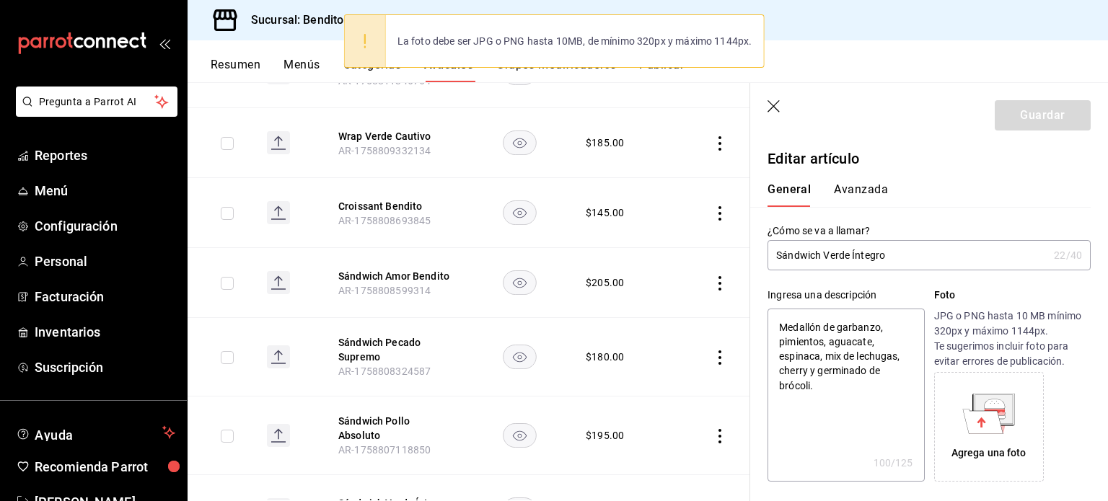
scroll to position [1004, 0]
click at [776, 97] on header "Guardar" at bounding box center [929, 112] width 358 height 59
click at [777, 105] on icon "button" at bounding box center [775, 107] width 14 height 14
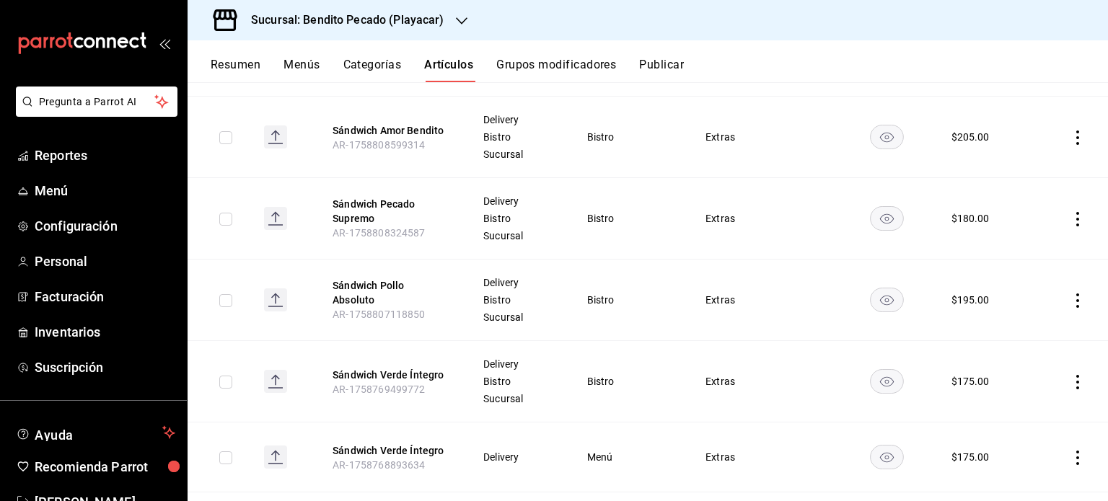
scroll to position [1246, 0]
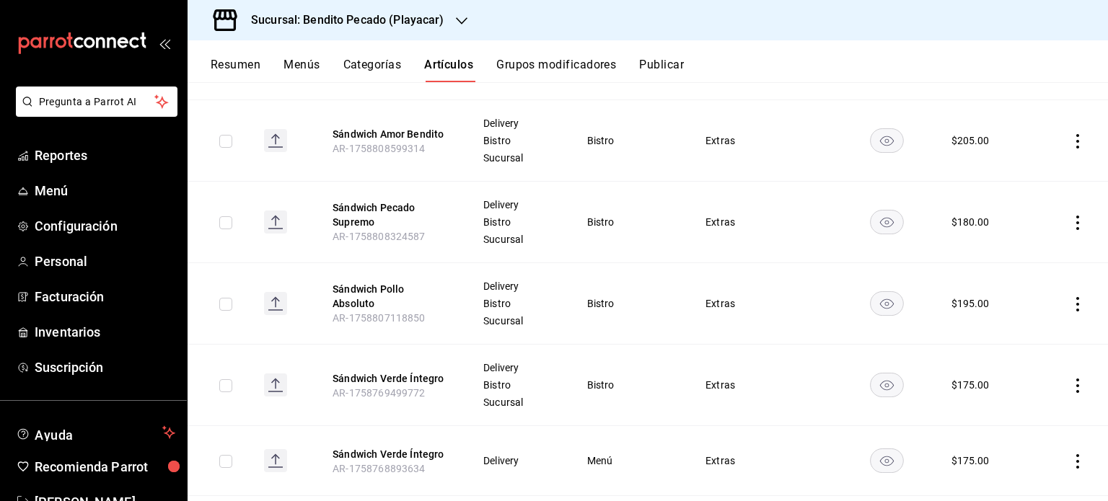
click at [1071, 462] on icon "actions" at bounding box center [1078, 462] width 14 height 14
click at [998, 408] on div at bounding box center [992, 404] width 26 height 17
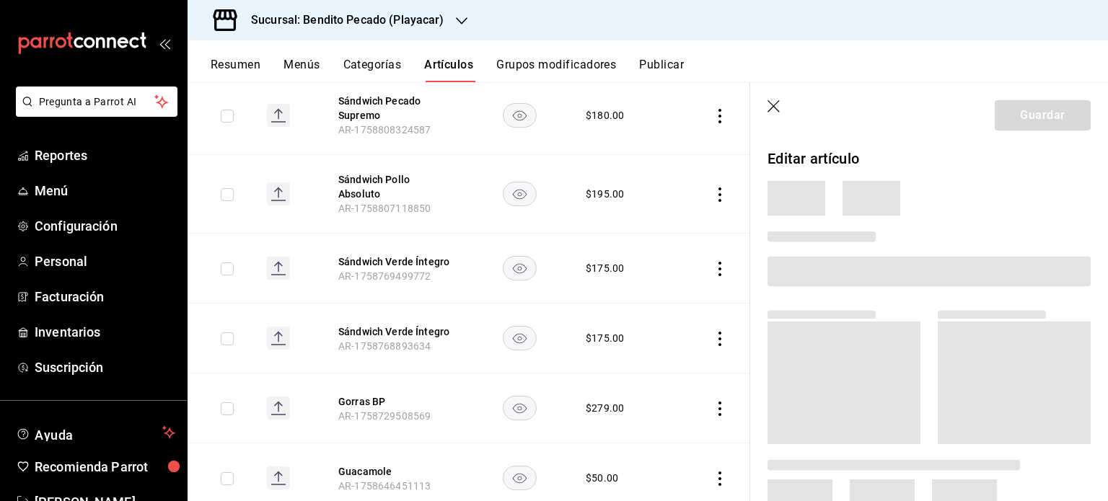
scroll to position [1116, 0]
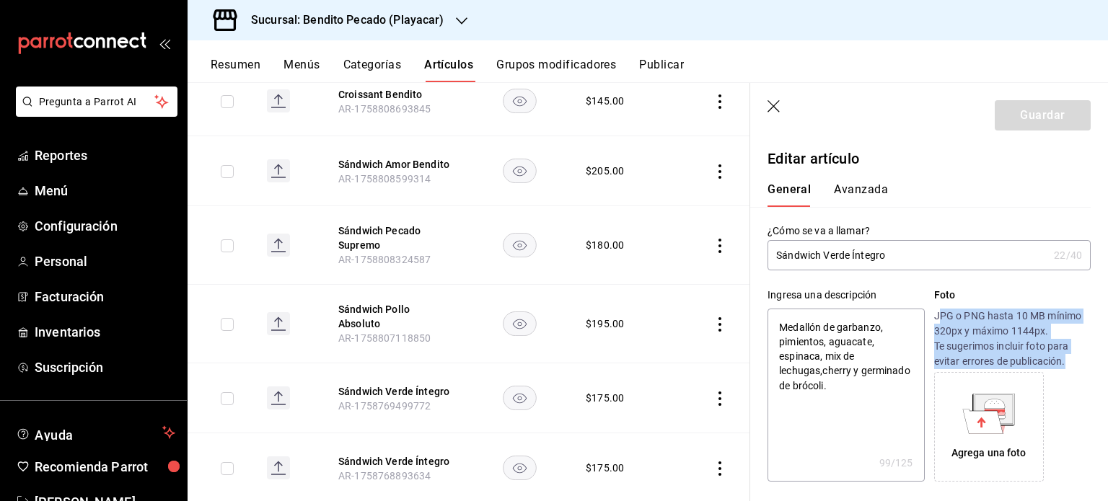
drag, startPoint x: 932, startPoint y: 317, endPoint x: 1071, endPoint y: 363, distance: 146.0
click at [1071, 363] on p "JPG o PNG hasta 10 MB mínimo 320px y máximo 1144px. Te sugerimos incluir foto p…" at bounding box center [1012, 339] width 157 height 61
copy p "PG o PNG hasta 10 MB mínimo 320px y máximo 1144px. Te sugerimos incluir foto pa…"
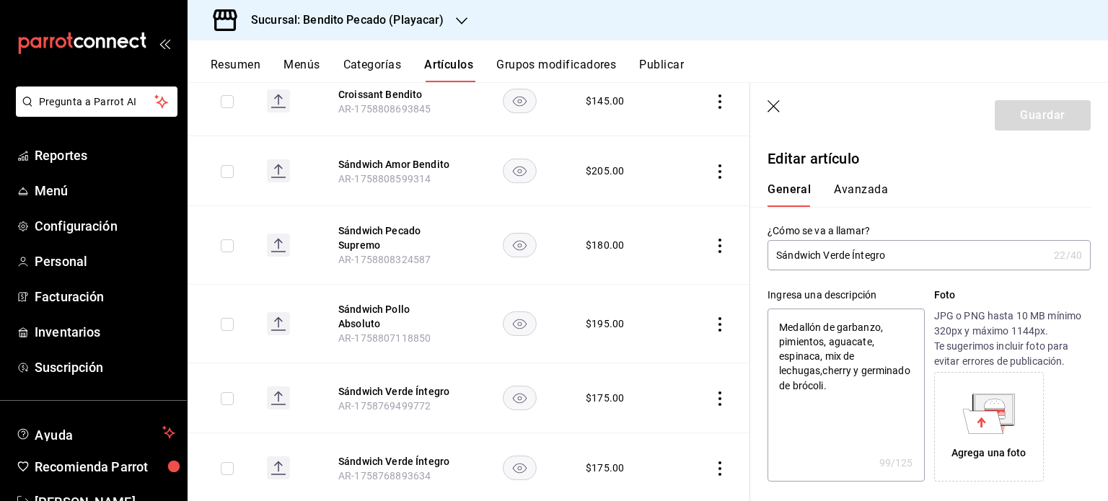
click at [935, 177] on div "General [PERSON_NAME]" at bounding box center [920, 189] width 341 height 38
click at [1004, 416] on icon at bounding box center [994, 409] width 38 height 29
click at [963, 412] on icon at bounding box center [983, 421] width 40 height 25
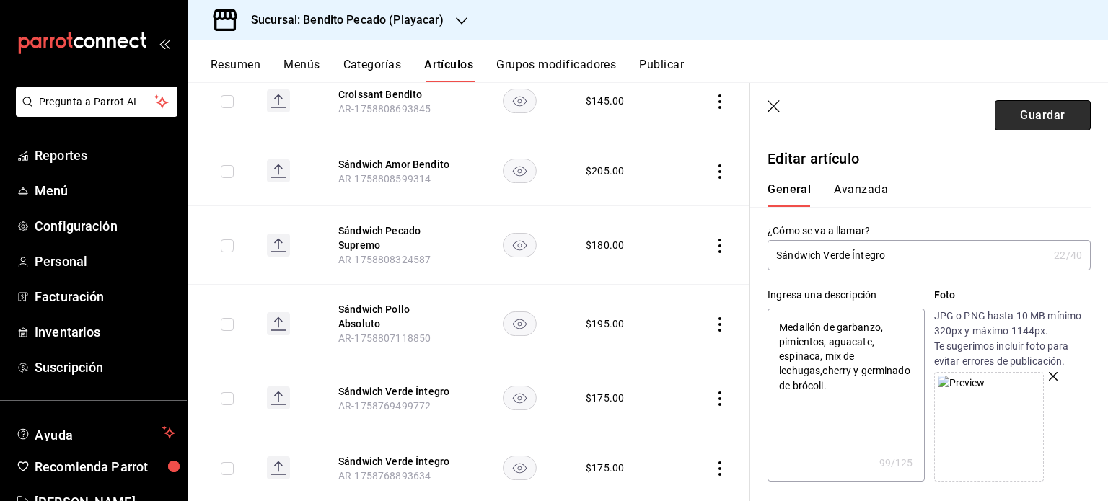
click at [1010, 116] on button "Guardar" at bounding box center [1043, 115] width 96 height 30
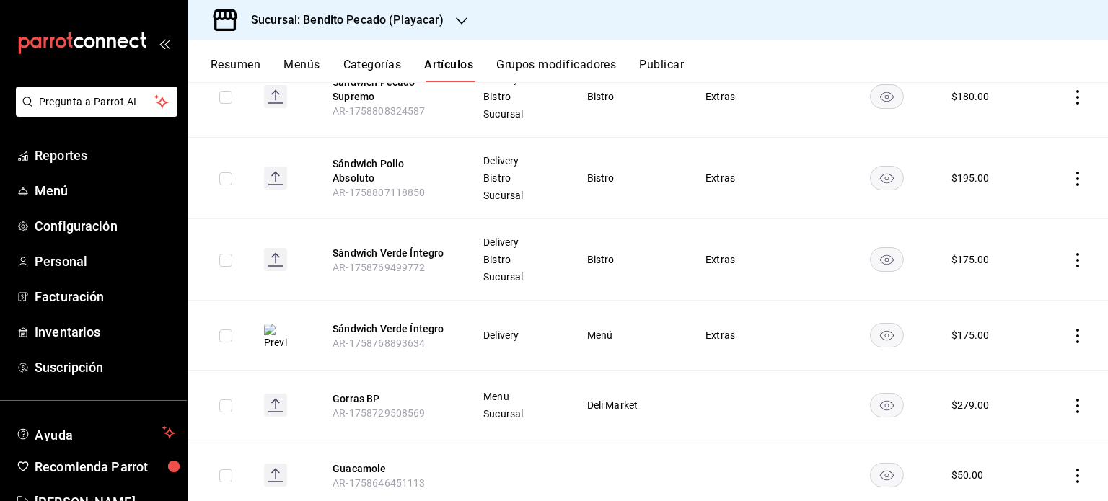
scroll to position [1371, 0]
click at [268, 52] on div "Resumen Menús Categorías Artículos Grupos modificadores Publicar" at bounding box center [648, 61] width 921 height 42
click at [245, 66] on button "Resumen" at bounding box center [236, 70] width 50 height 25
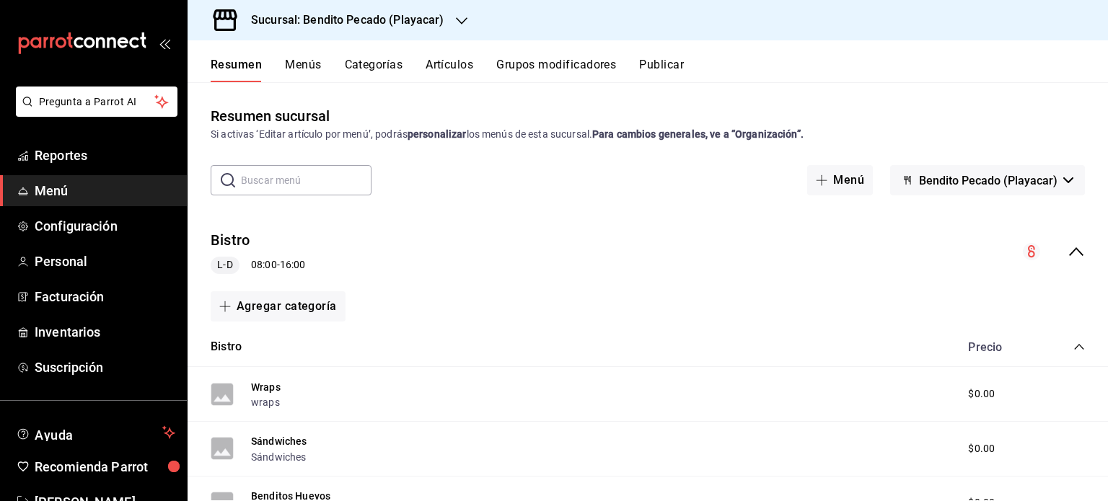
click at [299, 63] on button "Menús" at bounding box center [303, 70] width 36 height 25
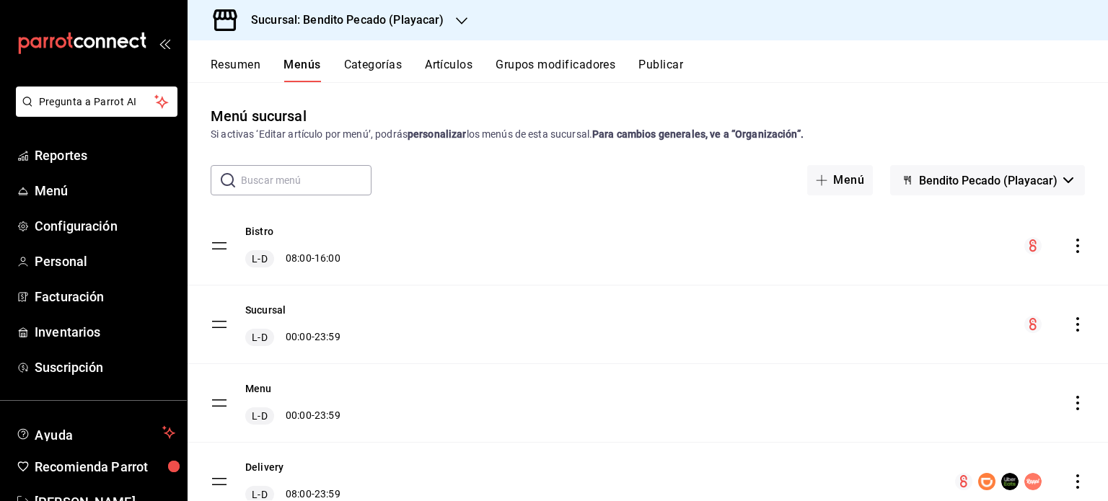
click at [231, 69] on button "Resumen" at bounding box center [236, 70] width 50 height 25
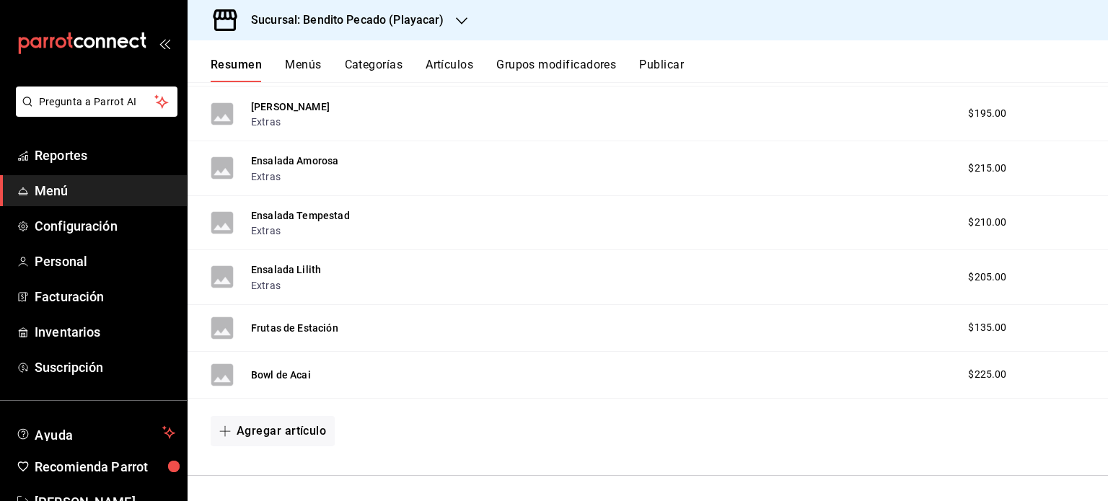
scroll to position [1696, 0]
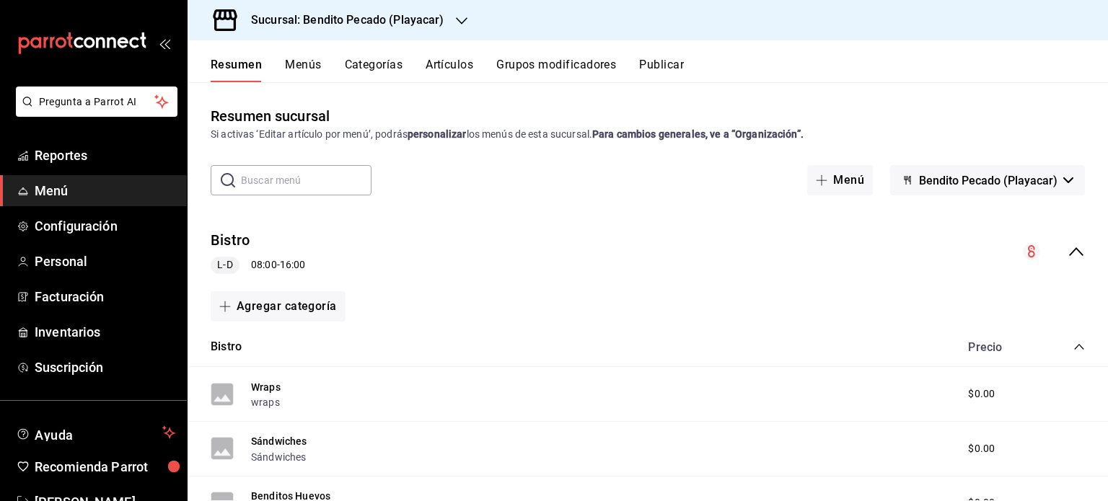
scroll to position [1696, 0]
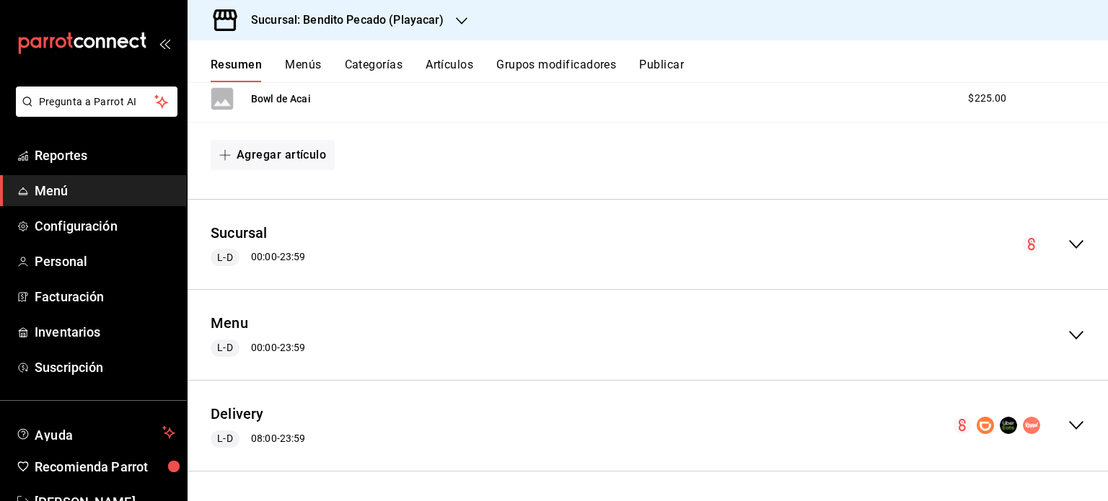
click at [1068, 434] on icon "collapse-menu-row" at bounding box center [1076, 425] width 17 height 17
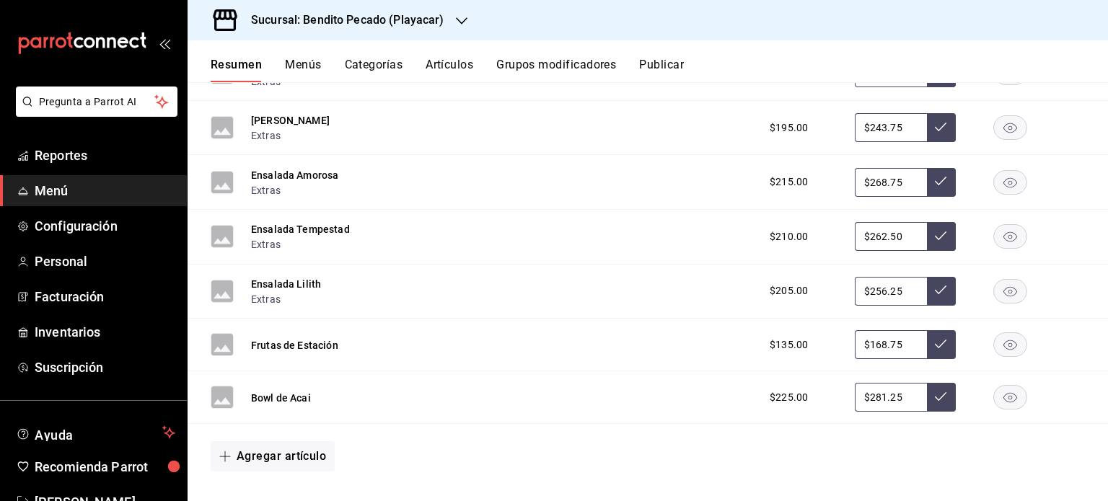
scroll to position [4844, 0]
click at [450, 66] on button "Artículos" at bounding box center [450, 70] width 48 height 25
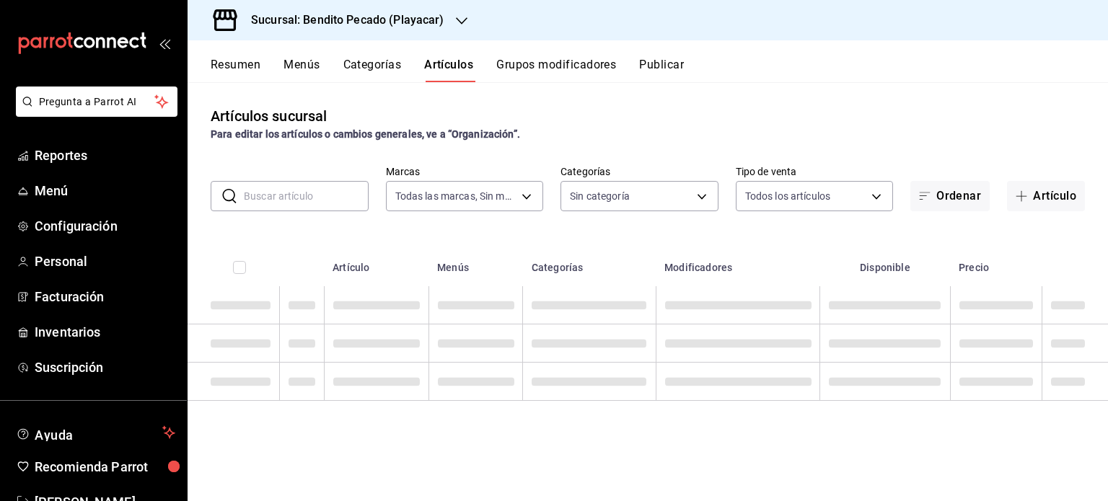
type input "4d940be5-4427-4ee5-ad75-e3a85aa95bfb"
type input "cdf285b7-734c-42fc-b3d3-c0014fa730e9,79c5cf34-d3ad-4a48-9535-5b86049b374d,c6fd0…"
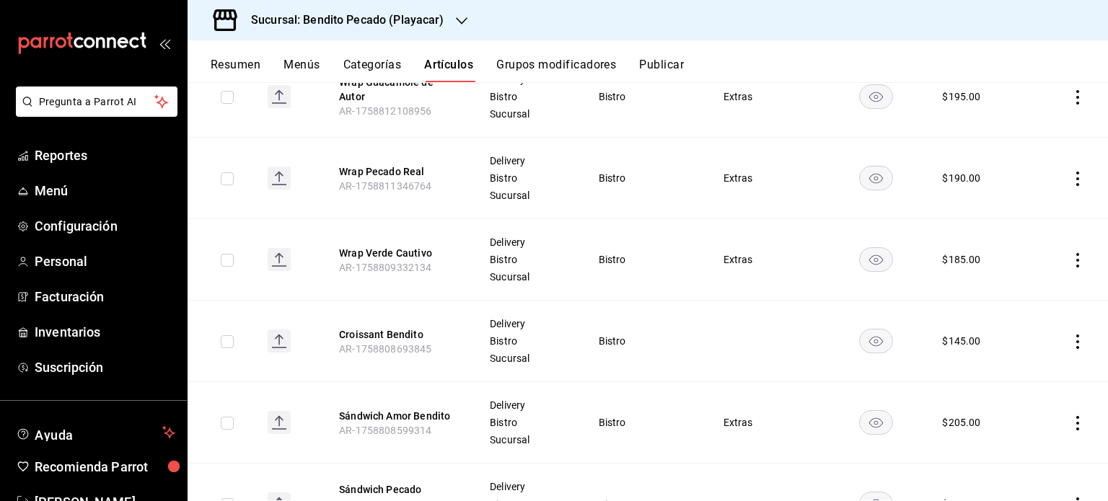
scroll to position [1004, 0]
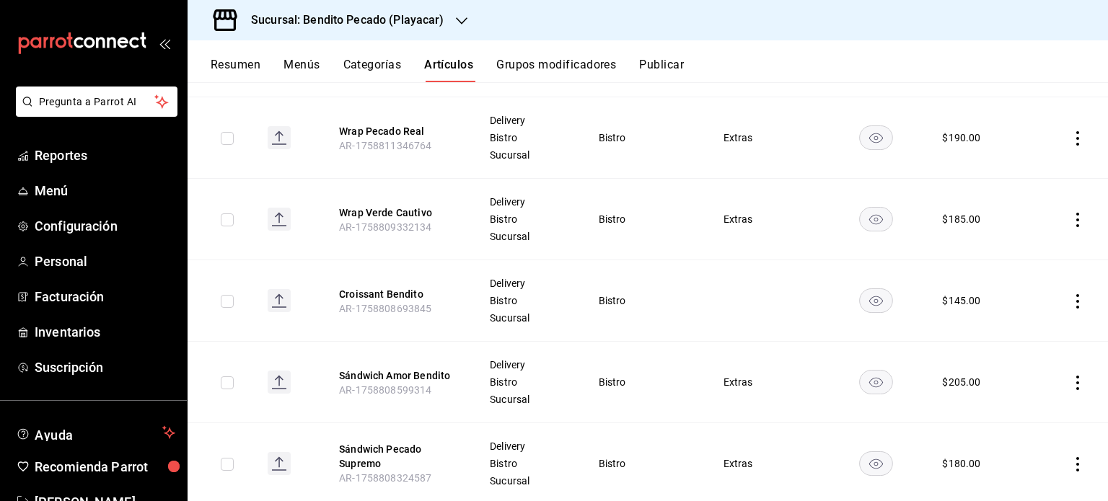
click at [1071, 299] on icon "actions" at bounding box center [1078, 301] width 14 height 14
click at [1021, 331] on span "Editar" at bounding box center [1024, 332] width 38 height 15
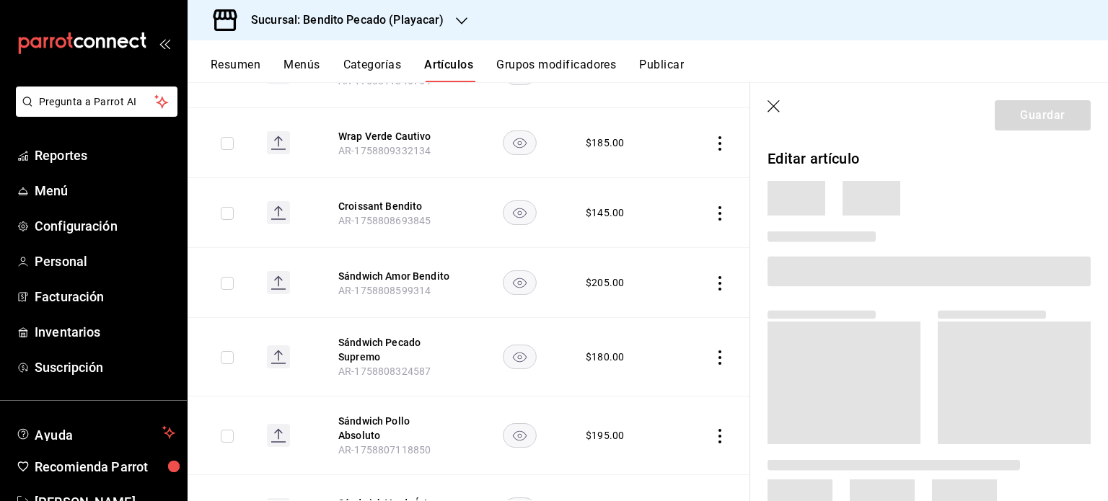
scroll to position [900, 0]
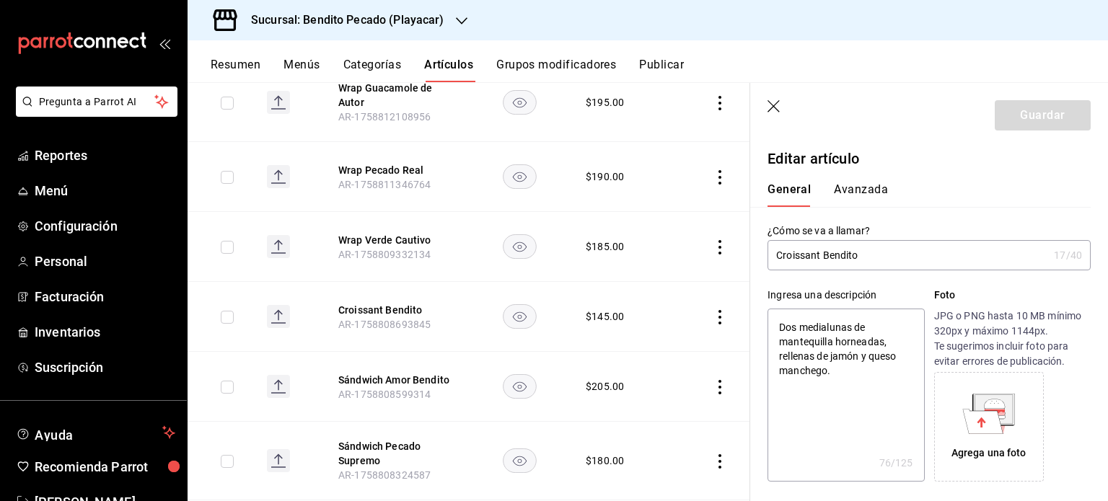
click at [962, 419] on icon at bounding box center [988, 414] width 53 height 40
click at [991, 395] on icon at bounding box center [994, 409] width 38 height 29
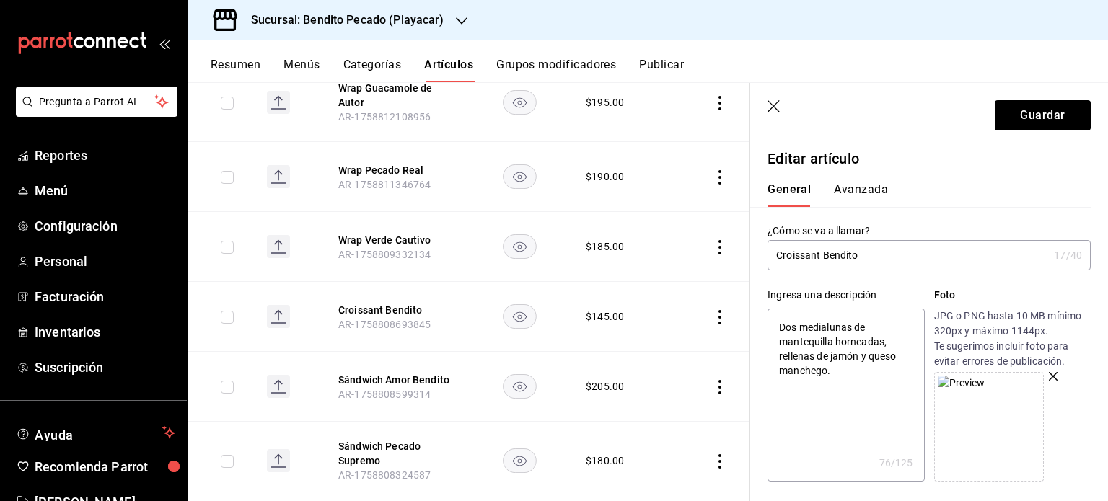
click at [1049, 377] on icon "button" at bounding box center [1053, 376] width 9 height 9
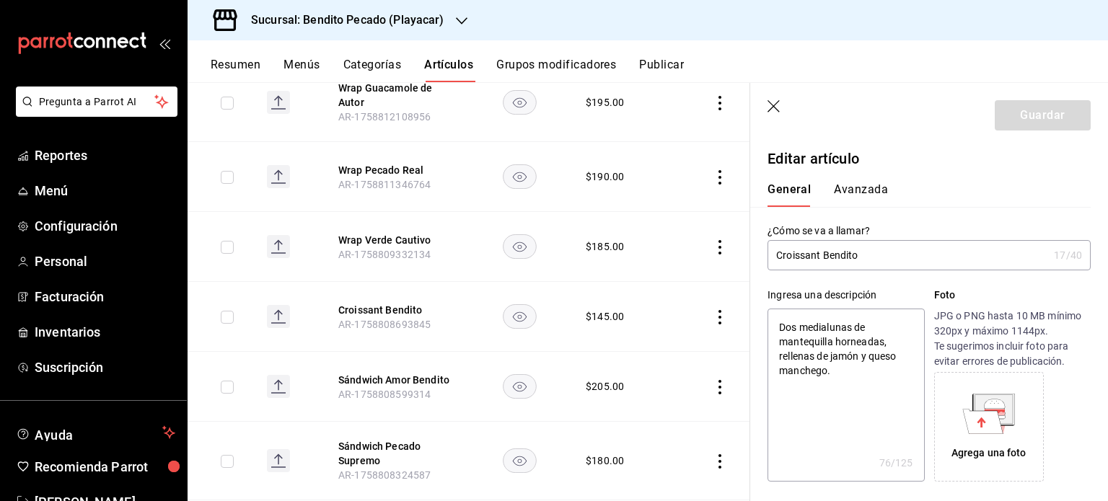
click at [979, 426] on icon at bounding box center [983, 421] width 40 height 25
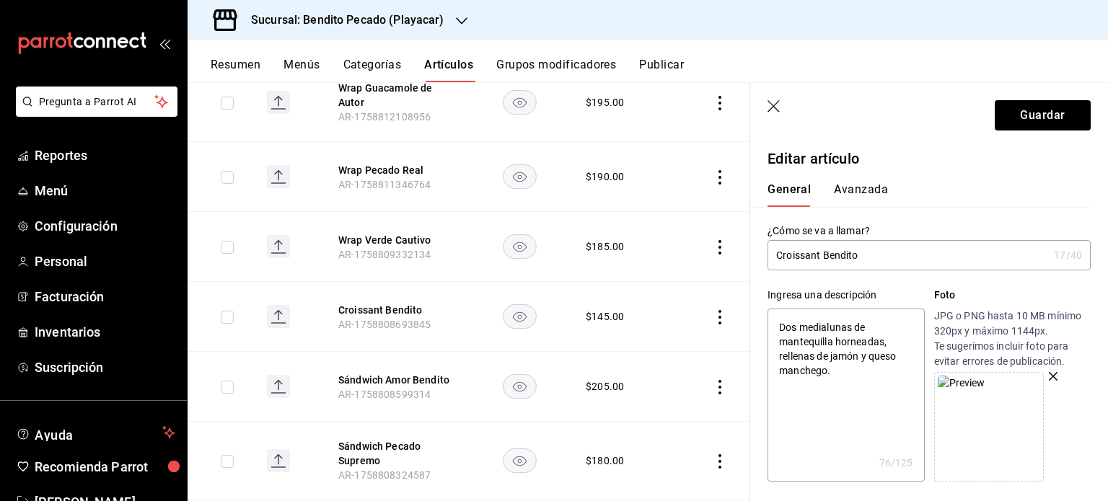
click at [1049, 378] on icon "button" at bounding box center [1053, 376] width 9 height 9
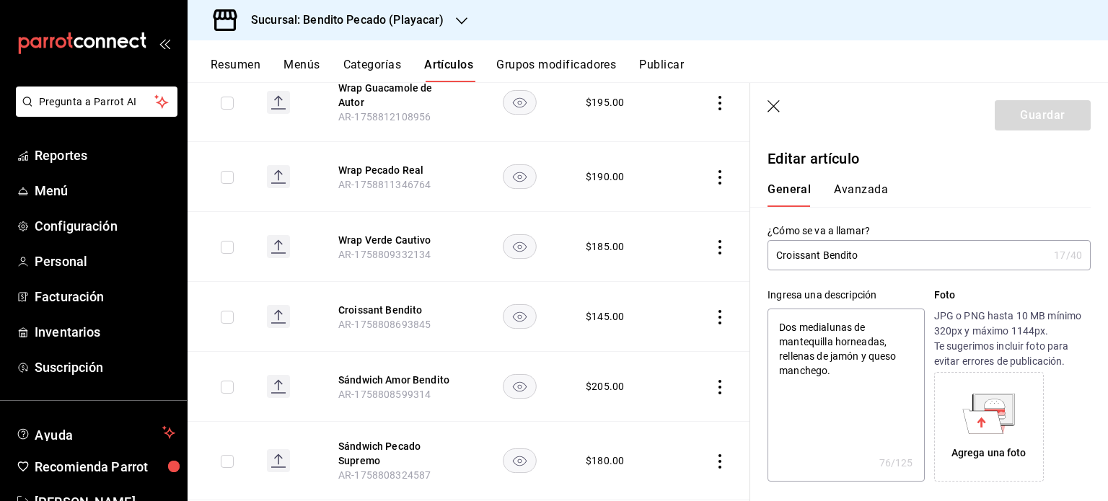
click at [1009, 387] on div "Agrega una foto" at bounding box center [989, 427] width 102 height 102
click at [989, 409] on icon at bounding box center [995, 411] width 21 height 4
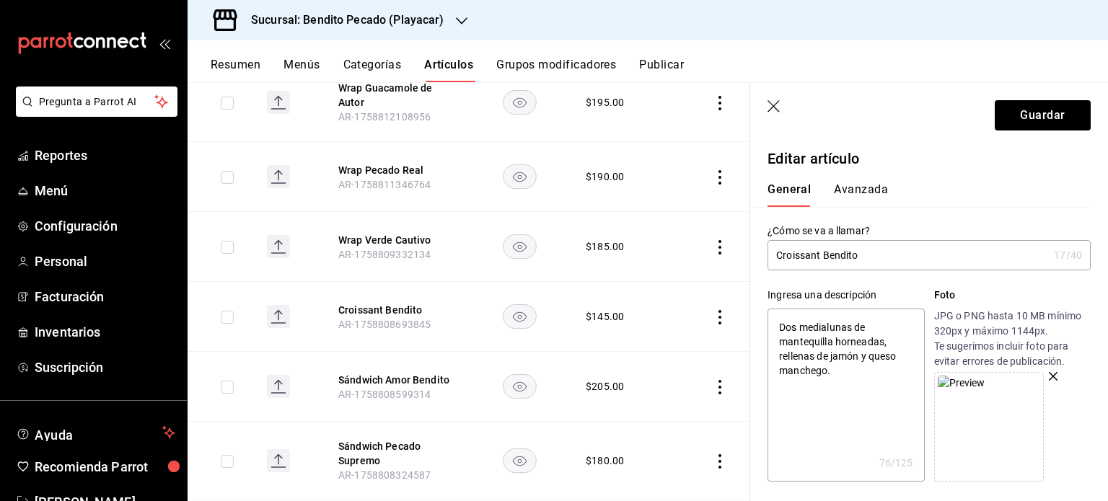
click at [1049, 376] on icon "button" at bounding box center [1053, 376] width 9 height 9
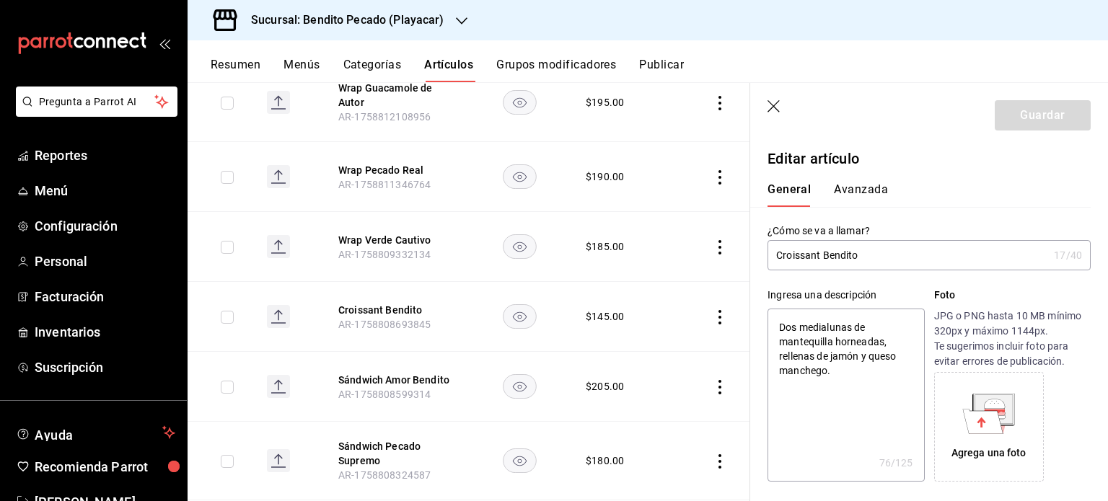
click at [974, 412] on icon at bounding box center [983, 421] width 40 height 25
click at [996, 411] on icon at bounding box center [995, 411] width 21 height 4
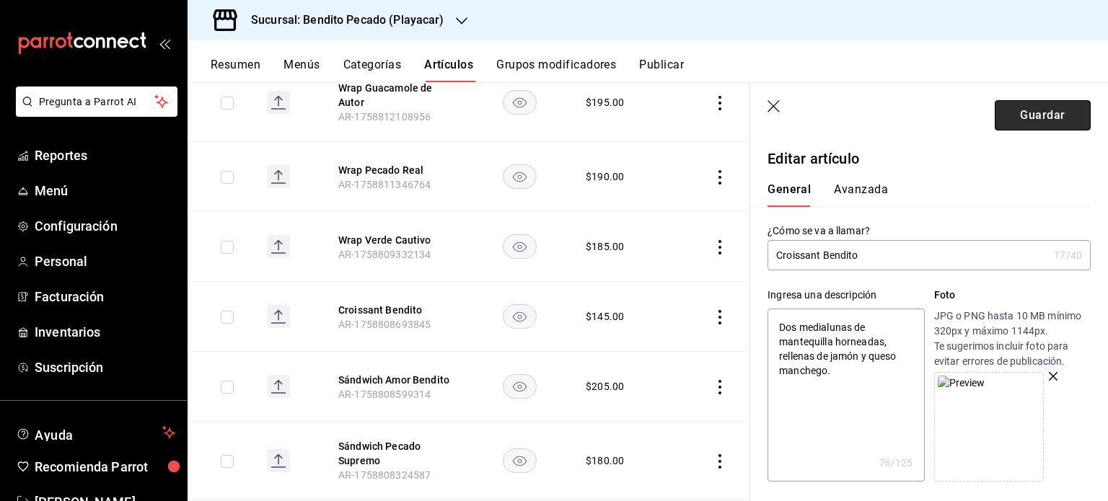
click at [1028, 115] on button "Guardar" at bounding box center [1043, 115] width 96 height 30
type textarea "x"
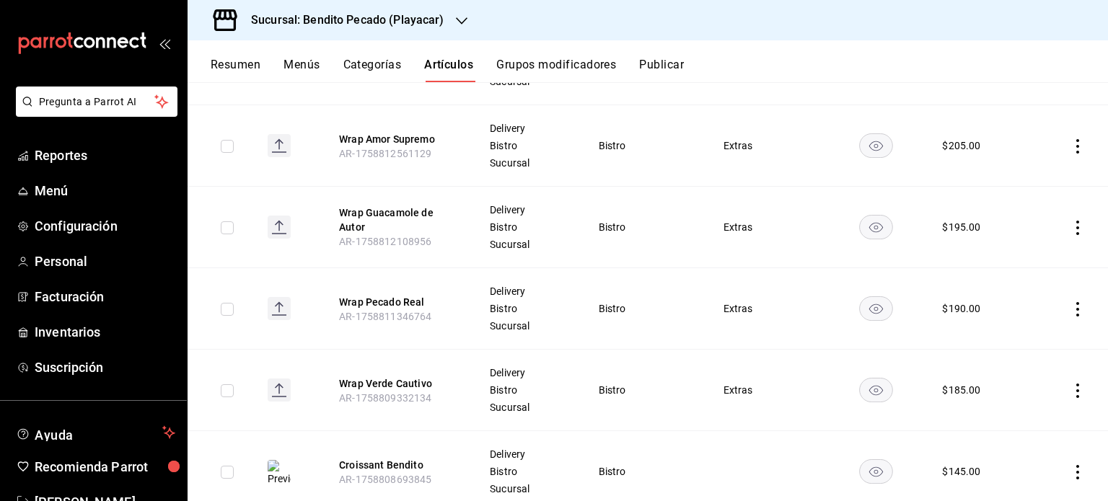
scroll to position [834, 0]
click at [1074, 138] on td at bounding box center [1069, 146] width 79 height 82
click at [1071, 145] on icon "actions" at bounding box center [1078, 146] width 14 height 14
click at [1019, 178] on span "Editar" at bounding box center [1024, 177] width 38 height 15
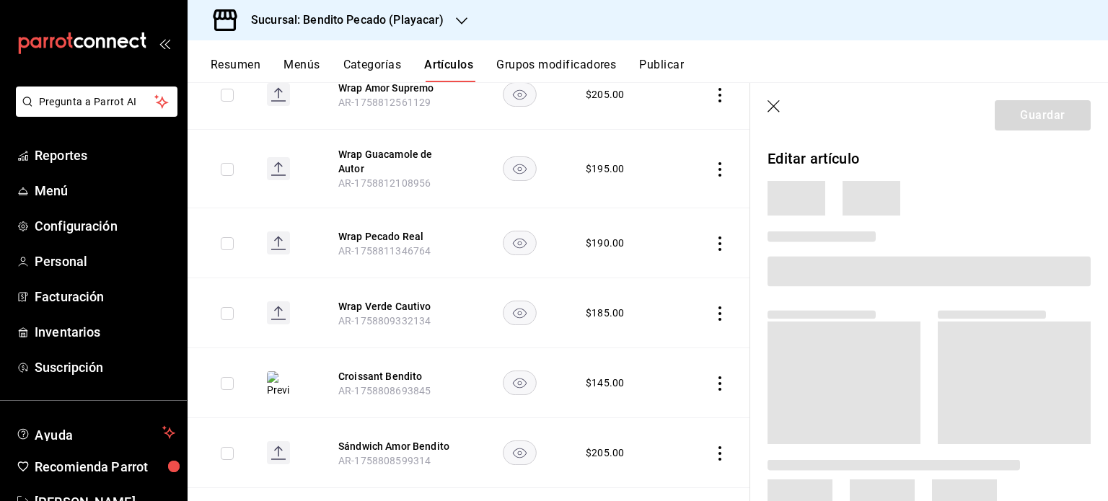
scroll to position [753, 0]
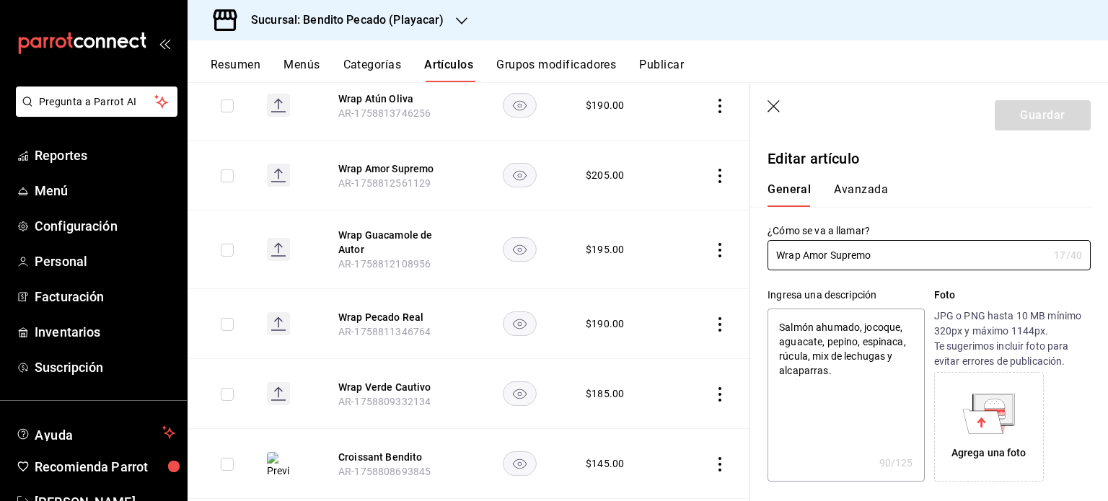
click at [999, 458] on div "Agrega una foto" at bounding box center [989, 453] width 75 height 15
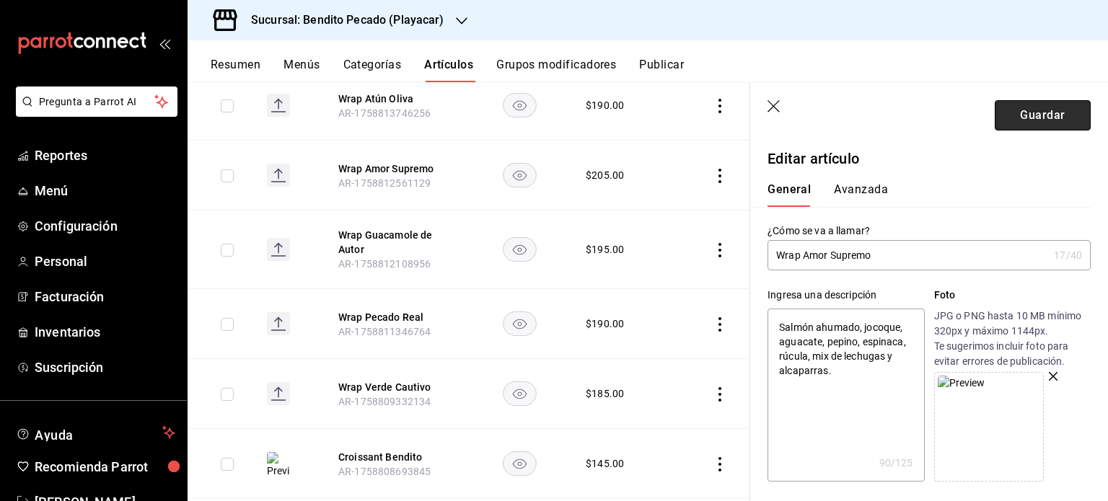
click at [1021, 115] on button "Guardar" at bounding box center [1043, 115] width 96 height 30
type textarea "x"
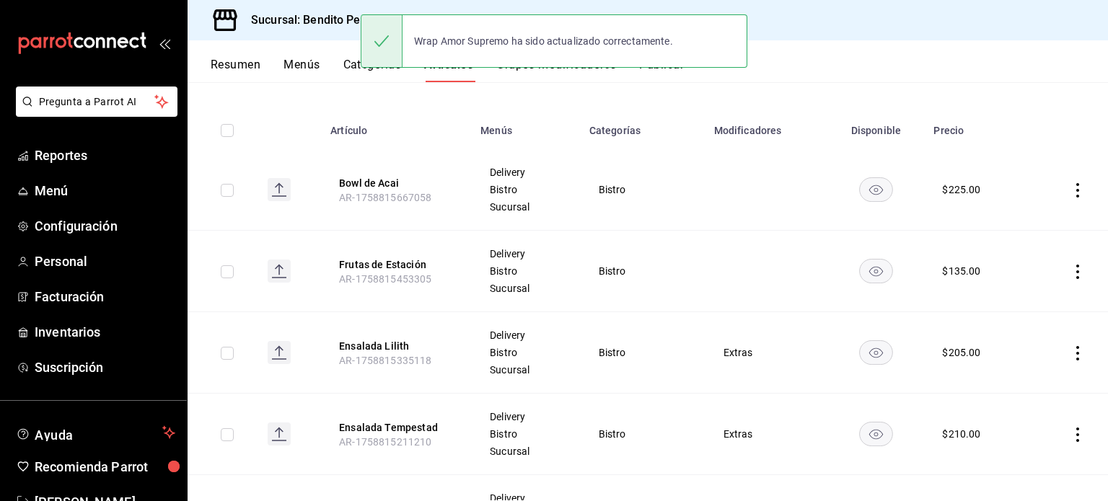
scroll to position [144, 0]
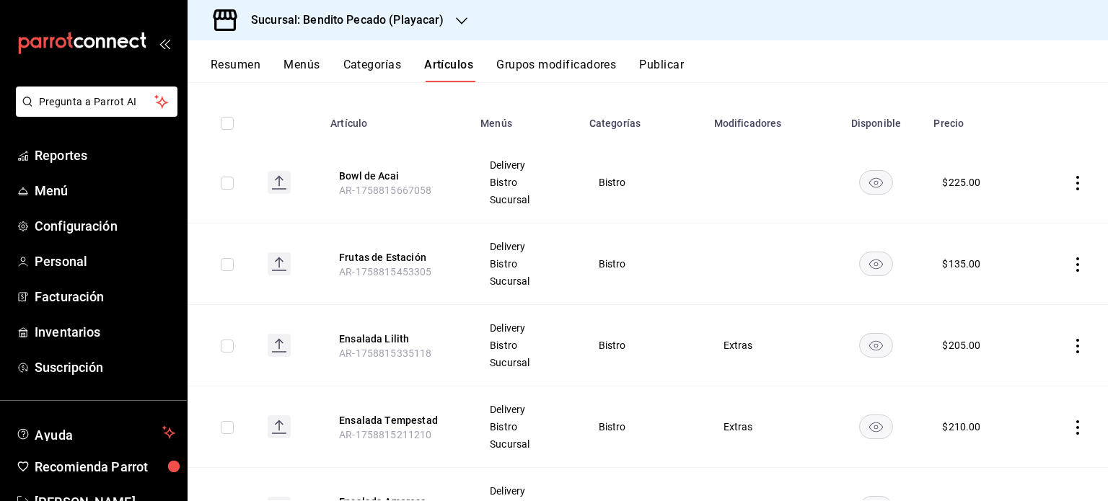
click at [1076, 360] on td at bounding box center [1069, 346] width 79 height 82
click at [1056, 344] on td at bounding box center [1069, 346] width 79 height 82
click at [1071, 346] on icon "actions" at bounding box center [1078, 346] width 14 height 14
click at [1034, 382] on span "Editar" at bounding box center [1024, 379] width 38 height 15
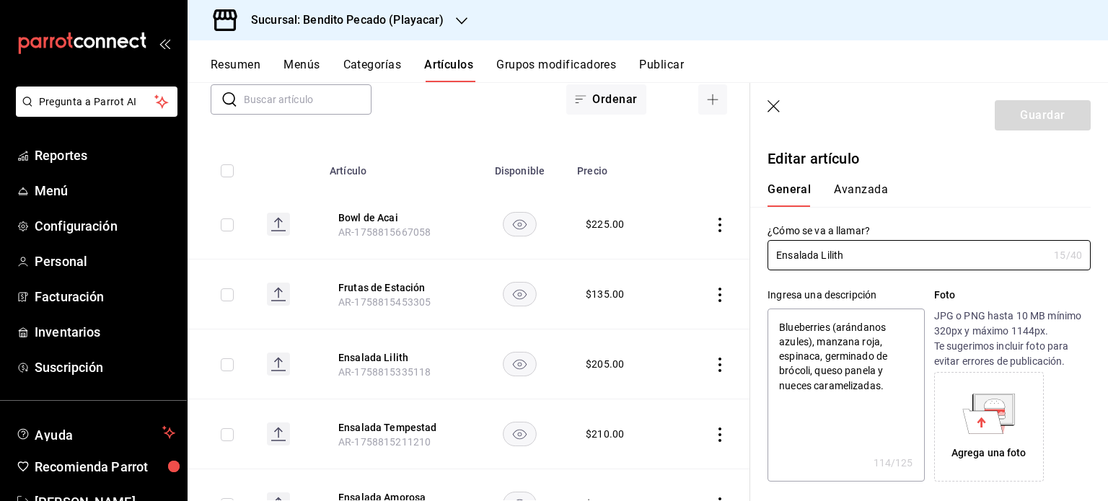
click at [997, 399] on icon at bounding box center [994, 409] width 38 height 29
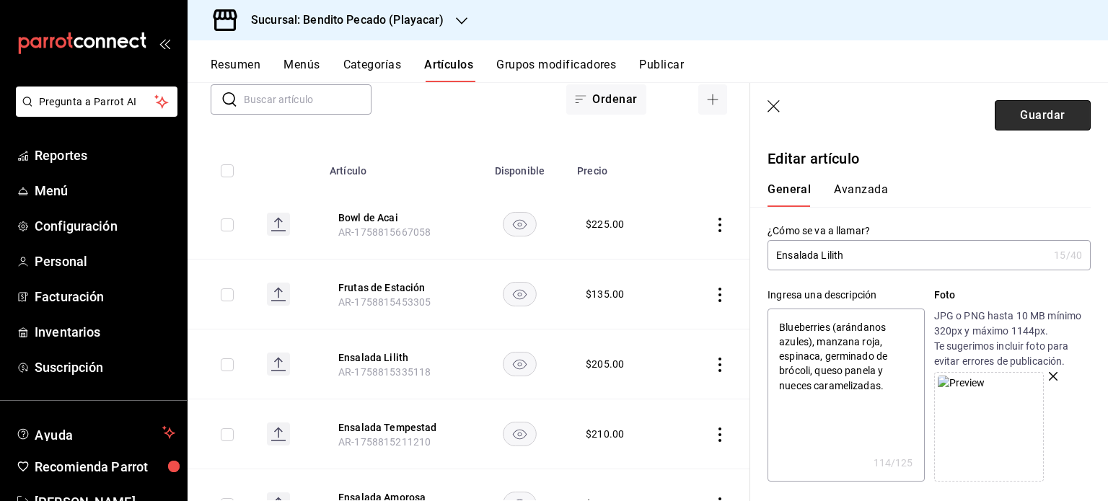
click at [1017, 109] on button "Guardar" at bounding box center [1043, 115] width 96 height 30
type textarea "x"
type input "AR-1758817970200"
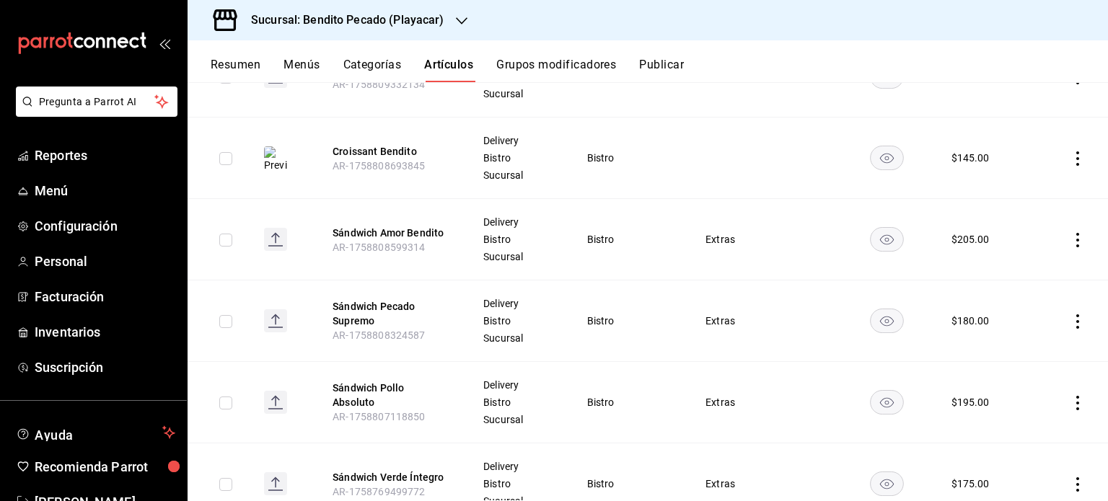
scroll to position [1154, 0]
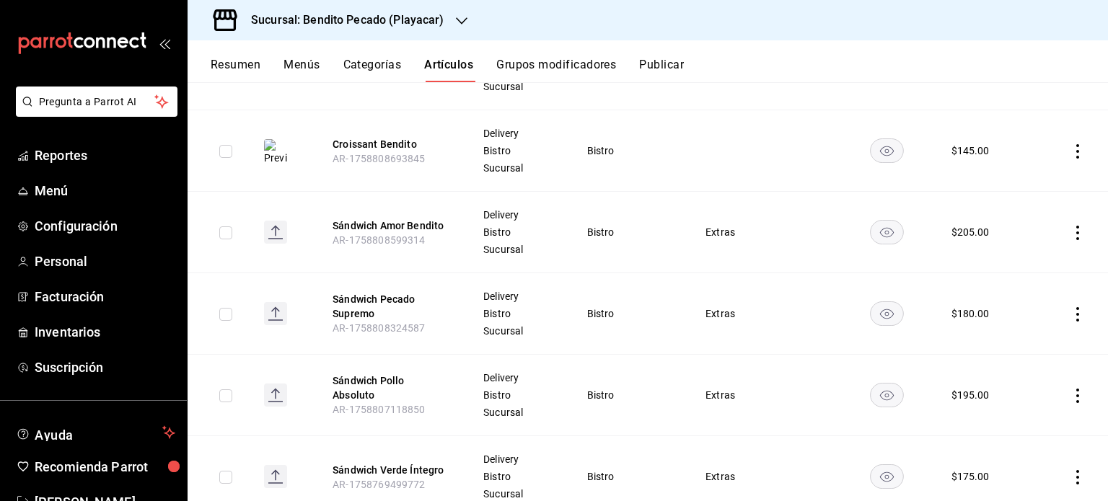
click at [1058, 229] on td at bounding box center [1070, 233] width 75 height 82
click at [1071, 228] on icon "actions" at bounding box center [1078, 233] width 14 height 14
click at [1001, 267] on div at bounding box center [992, 263] width 26 height 17
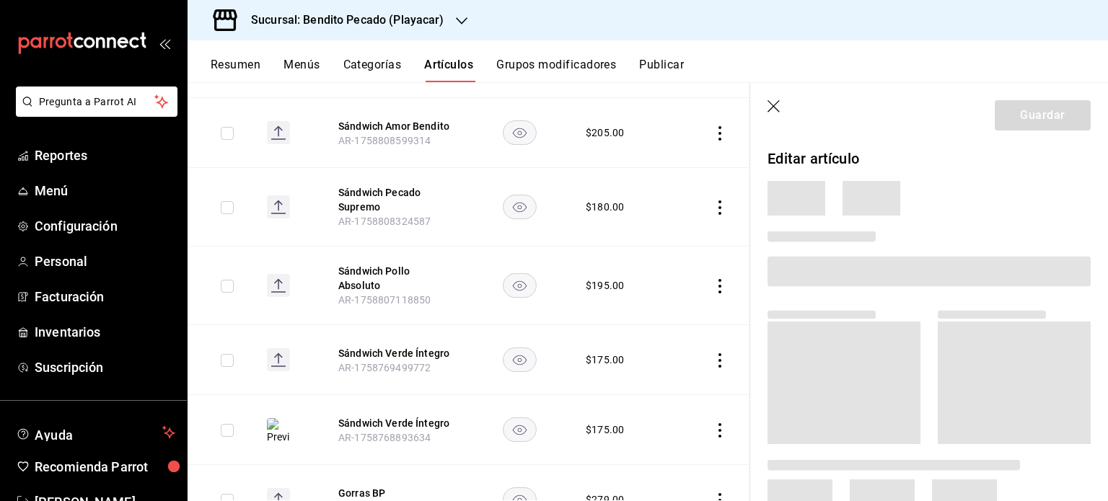
scroll to position [1036, 0]
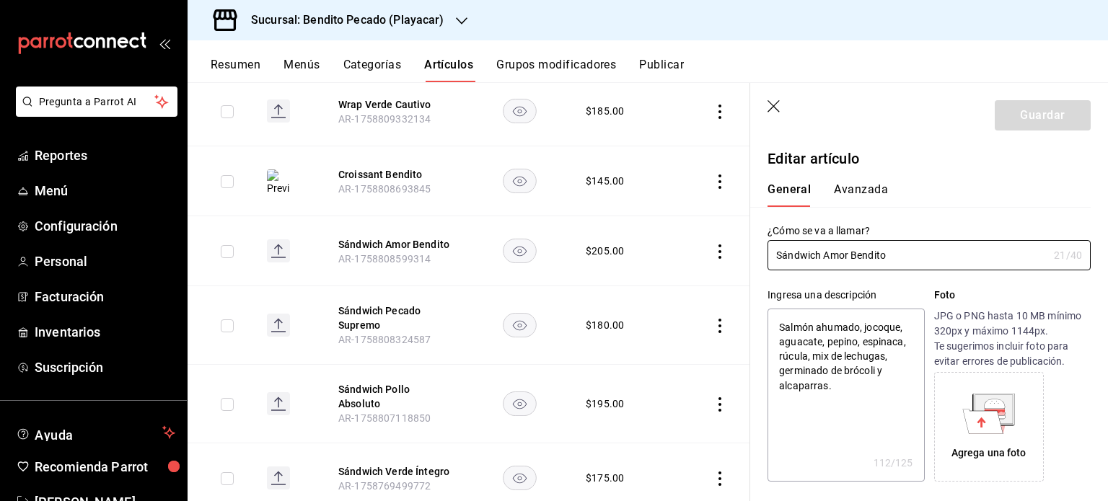
type textarea "x"
type input "$205.00"
radio input "false"
radio input "true"
click at [1013, 407] on div "Agrega una foto" at bounding box center [989, 427] width 102 height 102
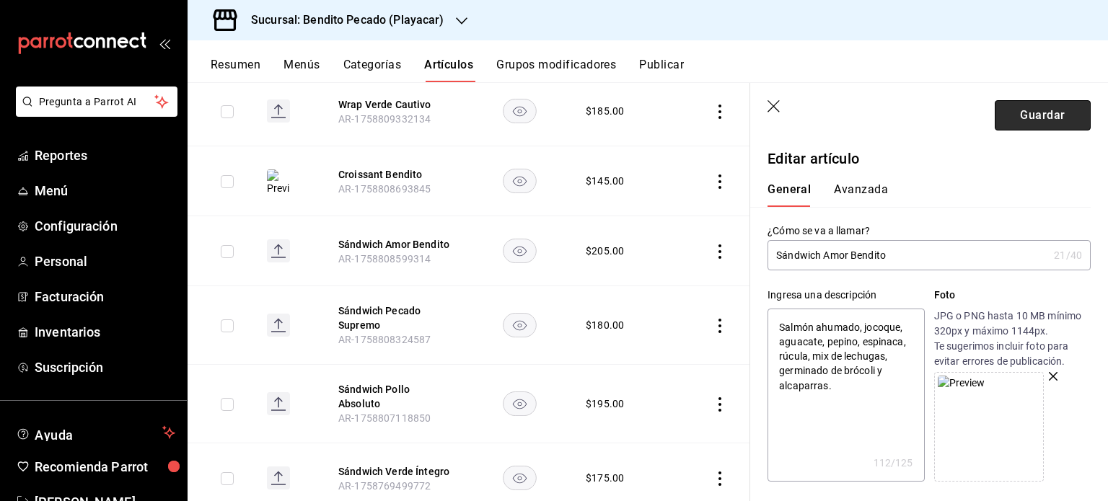
click at [1019, 119] on button "Guardar" at bounding box center [1043, 115] width 96 height 30
type textarea "x"
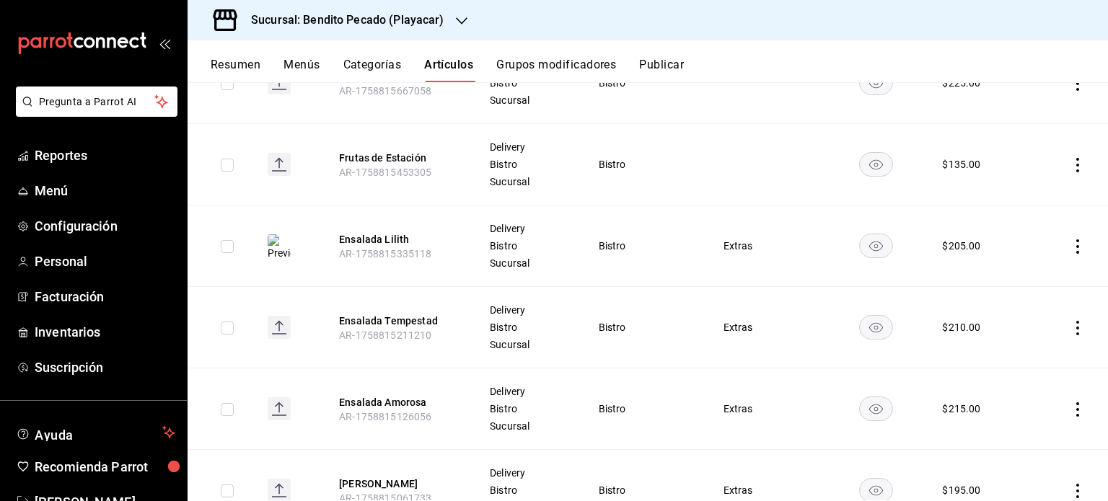
scroll to position [258, 0]
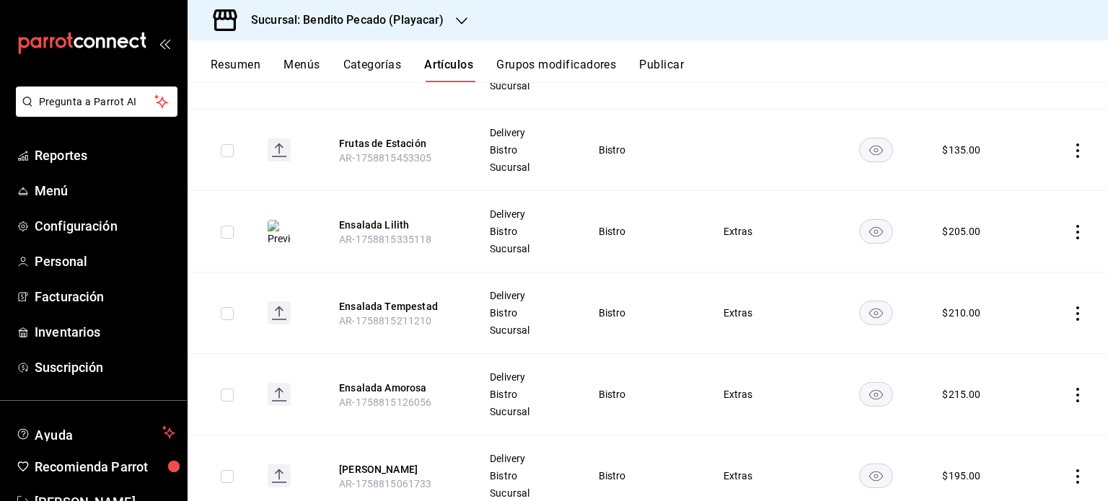
click at [1071, 312] on icon "actions" at bounding box center [1078, 314] width 14 height 14
click at [1028, 346] on span "Editar" at bounding box center [1024, 346] width 38 height 15
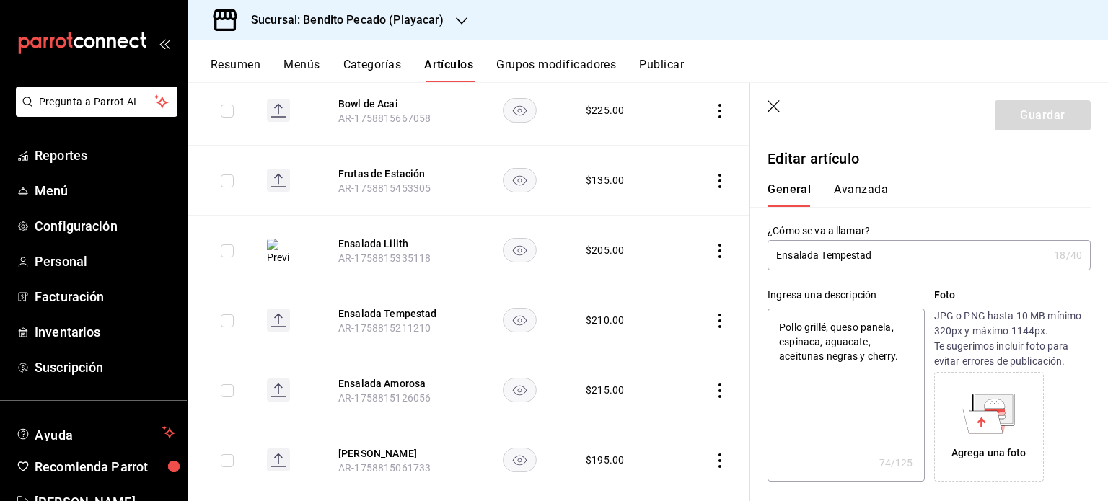
click at [1079, 386] on div "Agrega una foto" at bounding box center [1012, 427] width 157 height 110
click at [977, 423] on icon at bounding box center [981, 422] width 9 height 10
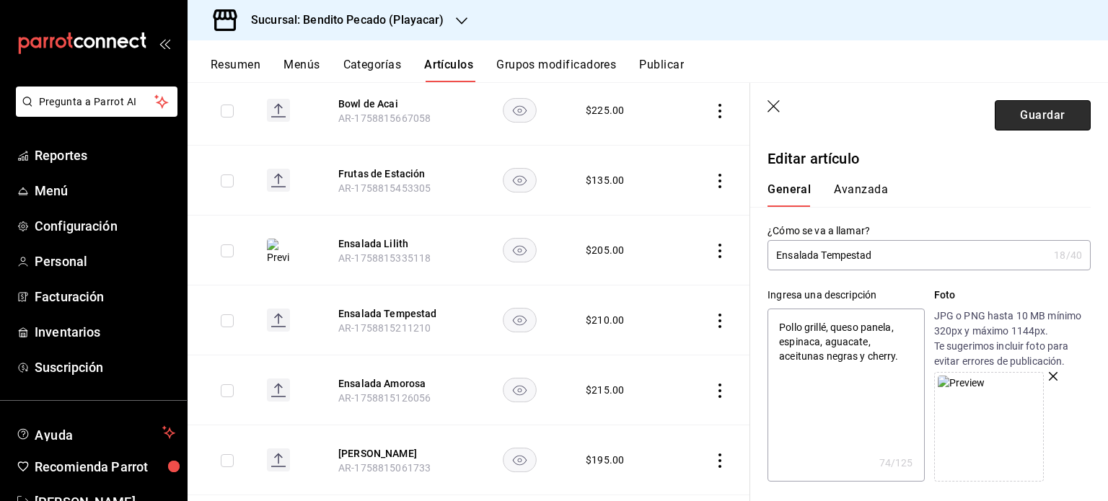
click at [1027, 106] on button "Guardar" at bounding box center [1043, 115] width 96 height 30
type textarea "x"
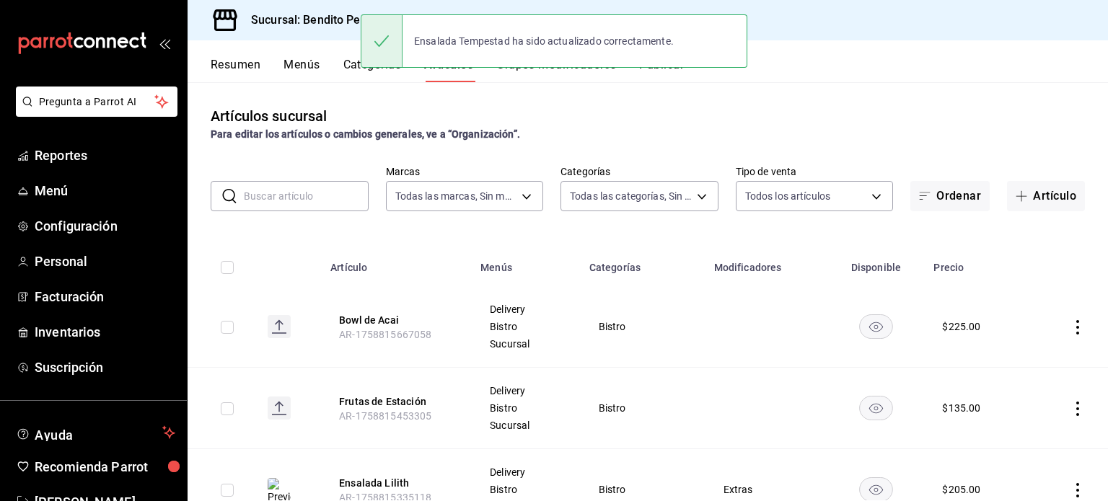
click at [1075, 356] on td at bounding box center [1069, 327] width 79 height 82
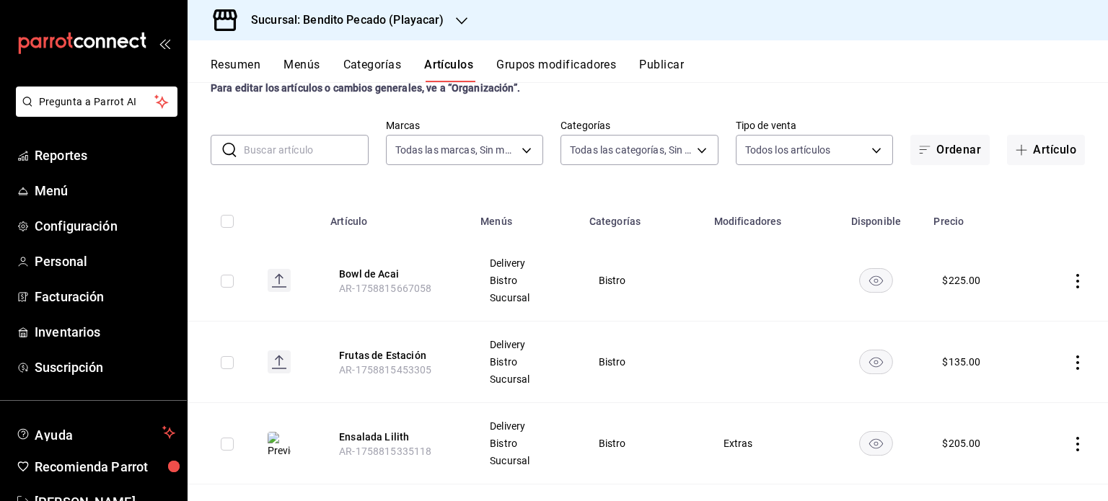
scroll to position [46, 0]
click at [1076, 363] on icon "actions" at bounding box center [1077, 363] width 3 height 14
click at [996, 392] on icon at bounding box center [987, 396] width 17 height 17
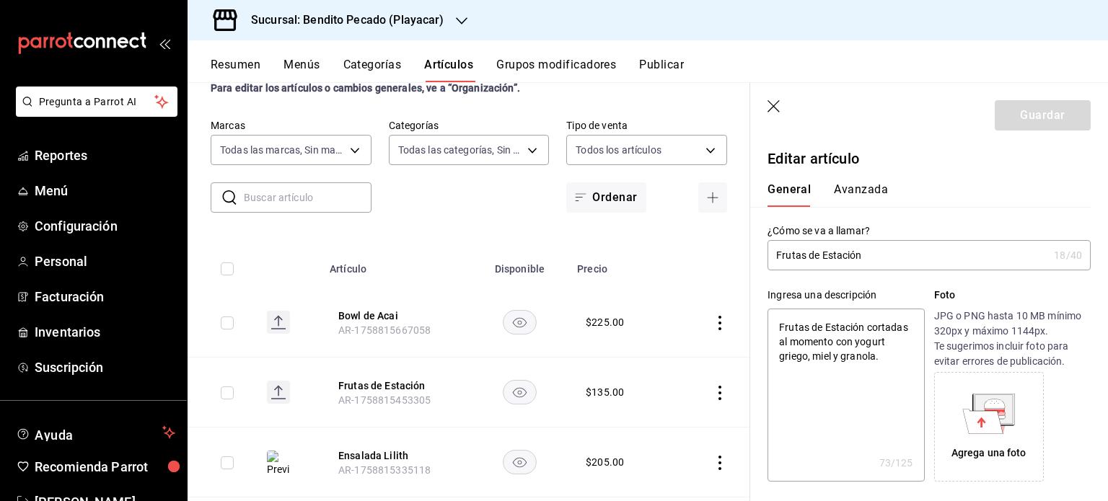
type textarea "x"
type input "$135.00"
radio input "false"
radio input "true"
click at [962, 405] on icon at bounding box center [988, 414] width 53 height 40
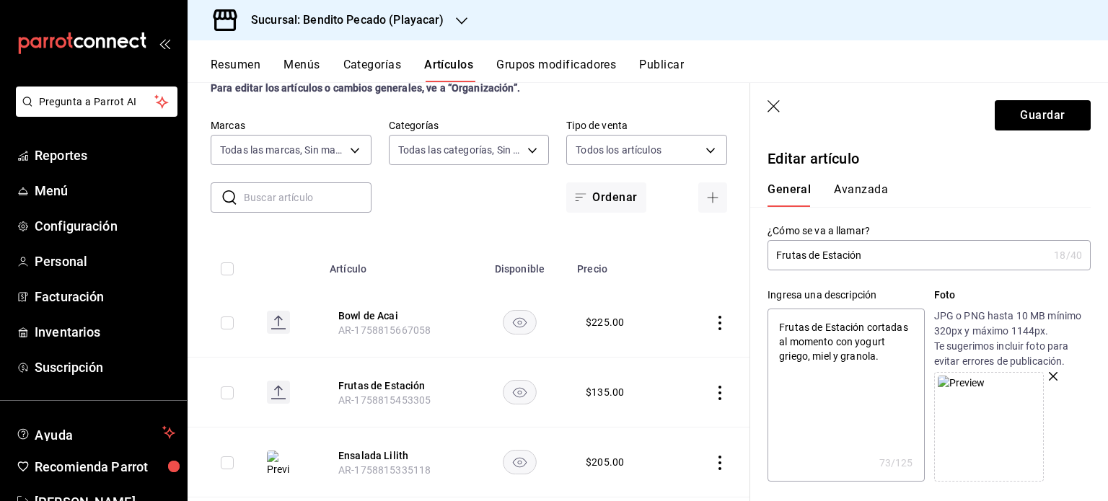
click at [456, 233] on div "Artículos sucursal Para editar los artículos o cambios generales, ve a “Organiz…" at bounding box center [469, 291] width 563 height 418
click at [1021, 115] on button "Guardar" at bounding box center [1043, 115] width 96 height 30
type textarea "x"
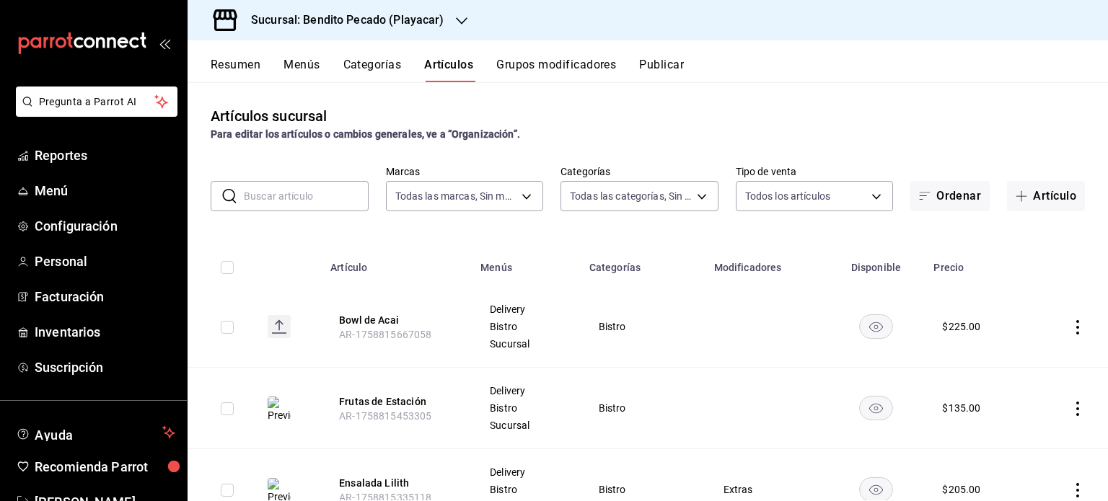
click at [1071, 328] on icon "actions" at bounding box center [1078, 327] width 14 height 14
click at [1006, 356] on span "Editar" at bounding box center [1024, 361] width 38 height 15
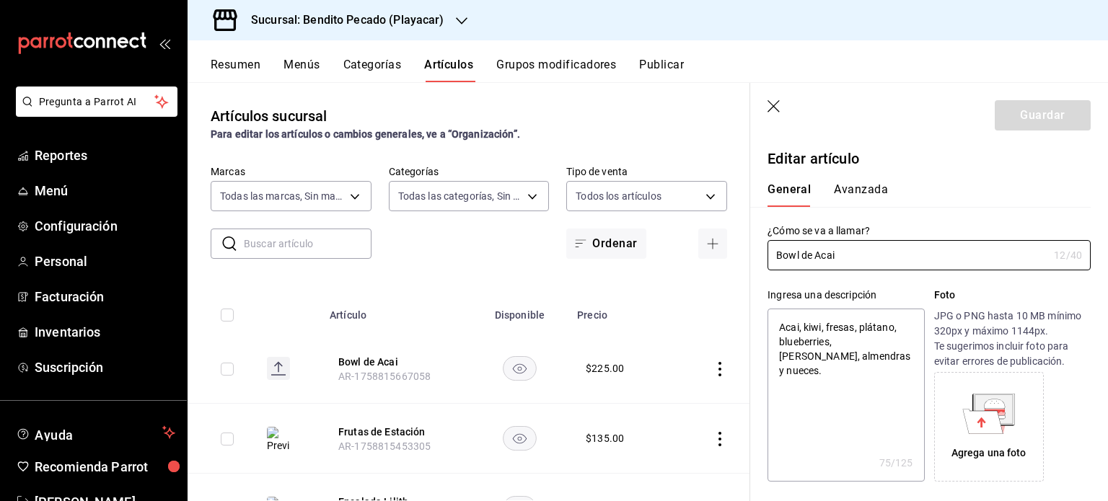
type textarea "x"
type input "$225.00"
radio input "false"
radio input "true"
click at [978, 376] on div "Agrega una foto" at bounding box center [989, 427] width 102 height 102
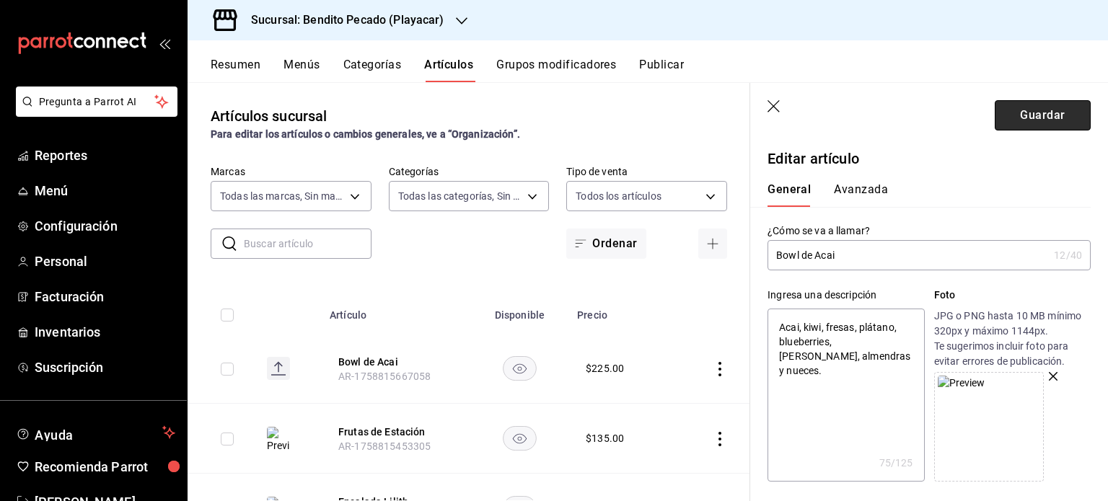
click at [1028, 109] on button "Guardar" at bounding box center [1043, 115] width 96 height 30
type textarea "x"
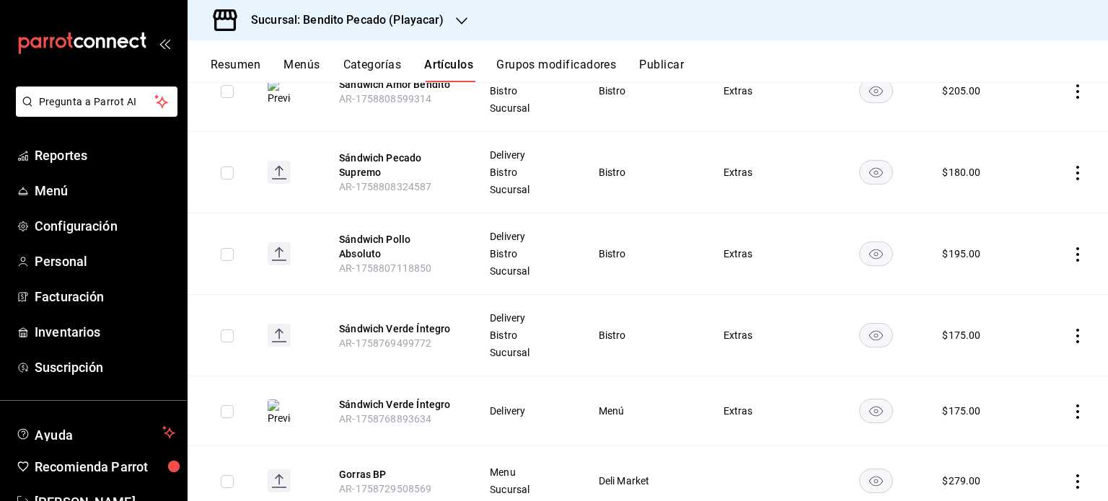
scroll to position [1298, 0]
click at [1071, 251] on icon "actions" at bounding box center [1078, 252] width 14 height 14
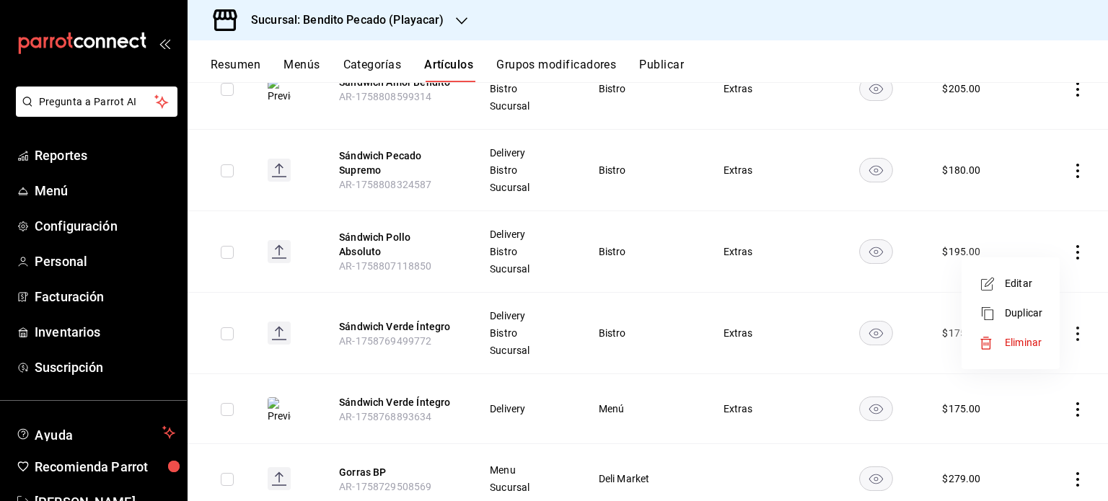
click at [1019, 288] on span "Editar" at bounding box center [1024, 283] width 38 height 15
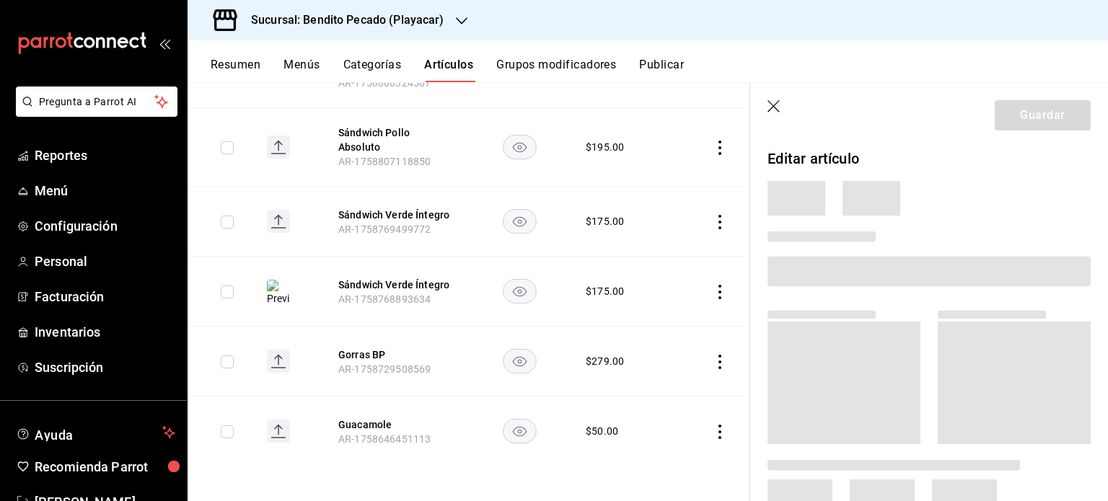
scroll to position [1151, 0]
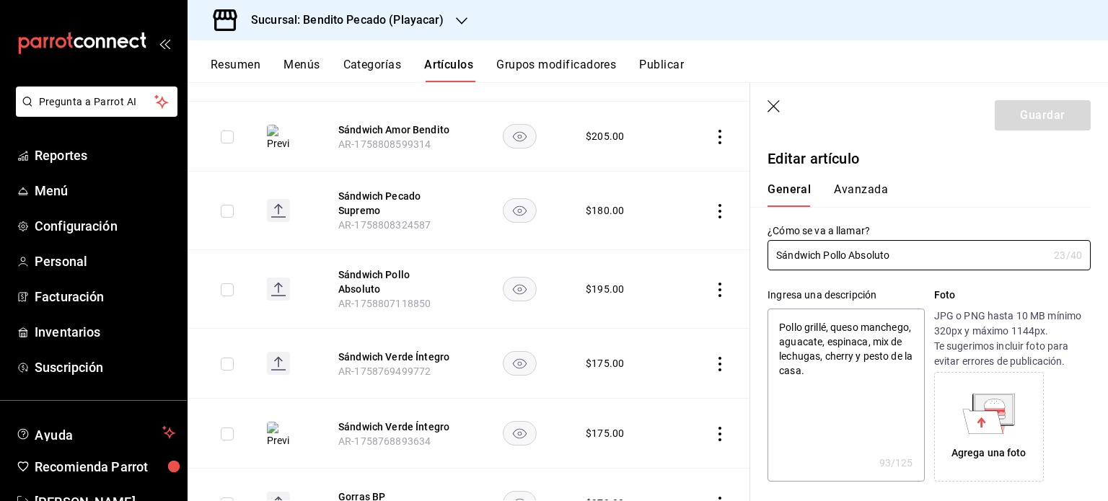
type textarea "x"
type input "$195.00"
radio input "false"
radio input "true"
click at [1004, 405] on icon at bounding box center [994, 409] width 38 height 29
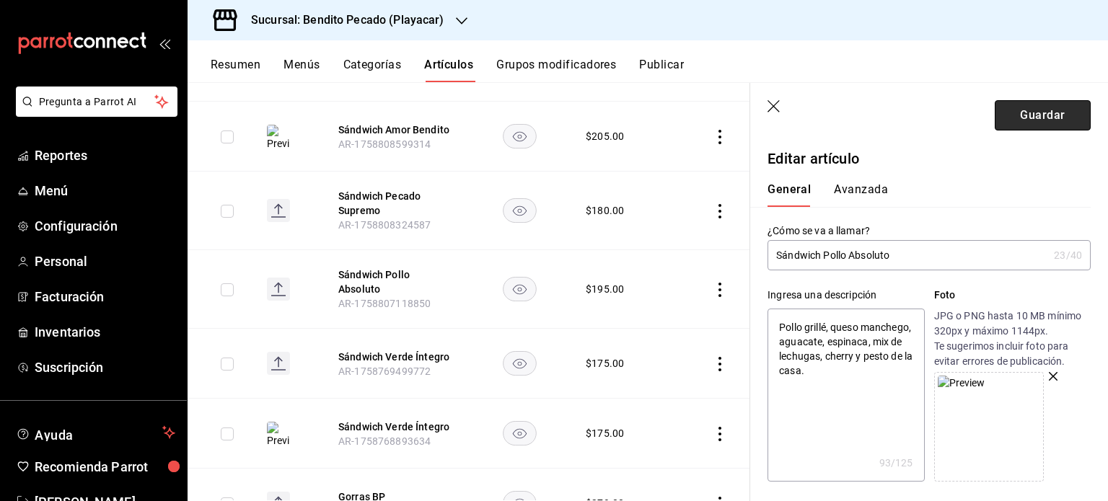
click at [1017, 107] on button "Guardar" at bounding box center [1043, 115] width 96 height 30
type textarea "x"
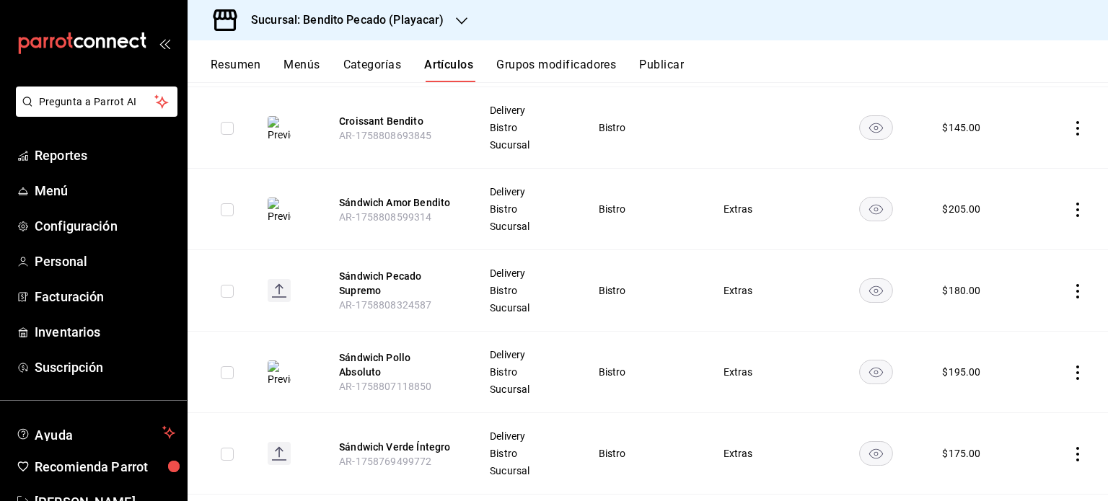
scroll to position [1183, 0]
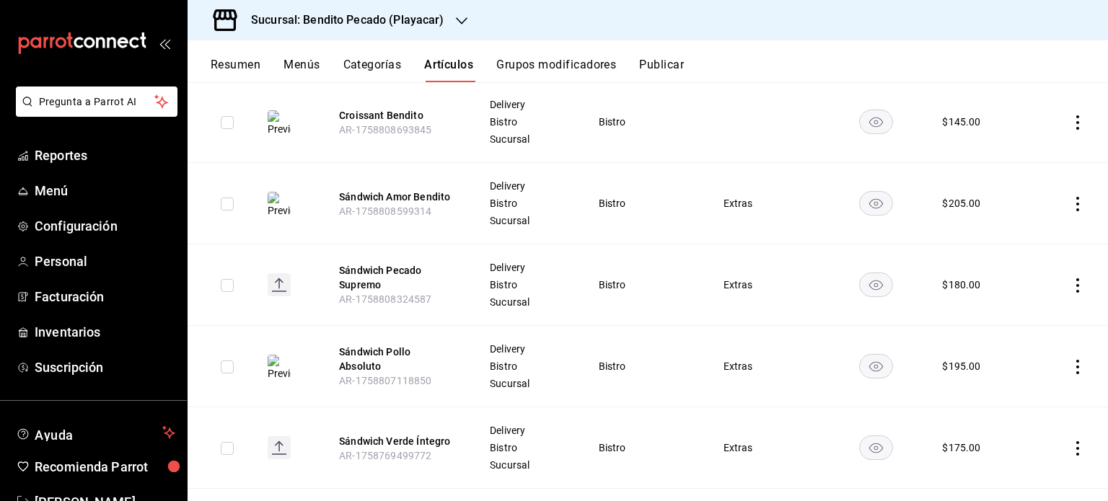
click at [1071, 280] on icon "actions" at bounding box center [1078, 285] width 14 height 14
click at [999, 311] on div at bounding box center [992, 316] width 26 height 17
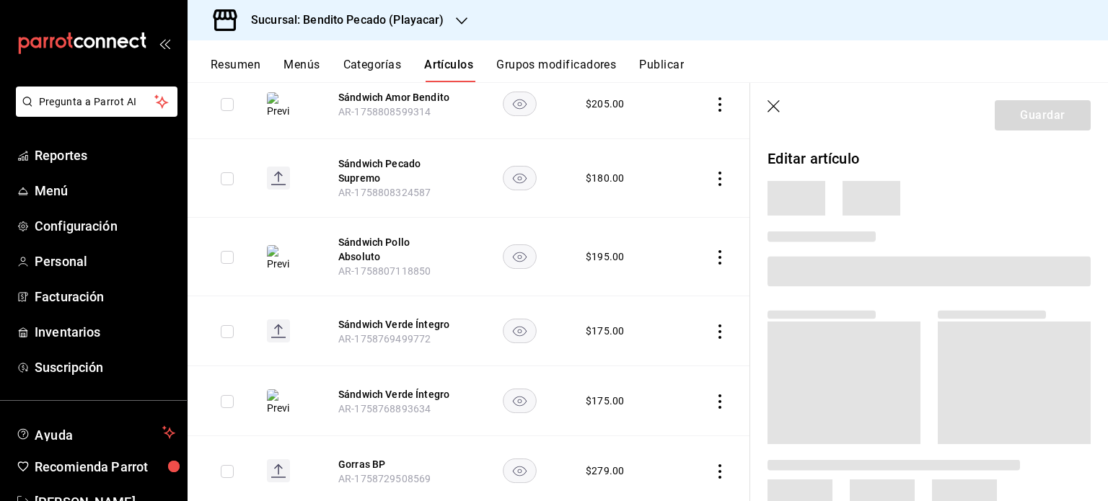
scroll to position [1048, 0]
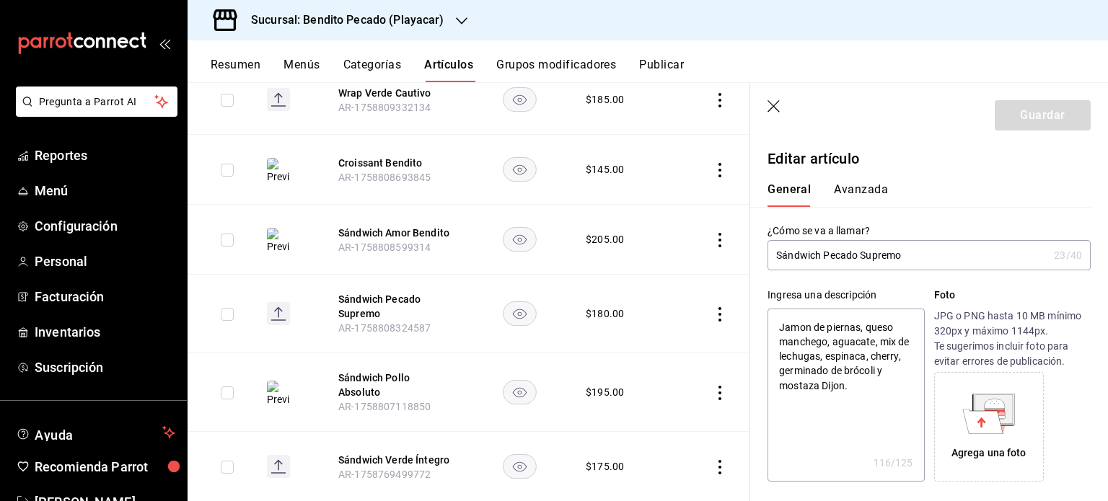
click at [997, 421] on icon at bounding box center [994, 409] width 38 height 29
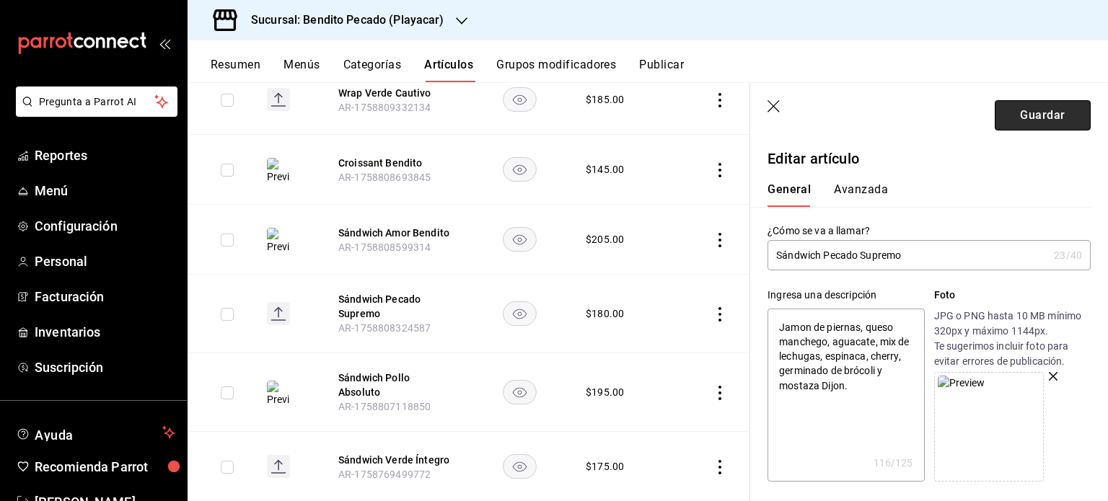
click at [1033, 124] on button "Guardar" at bounding box center [1043, 115] width 96 height 30
type textarea "x"
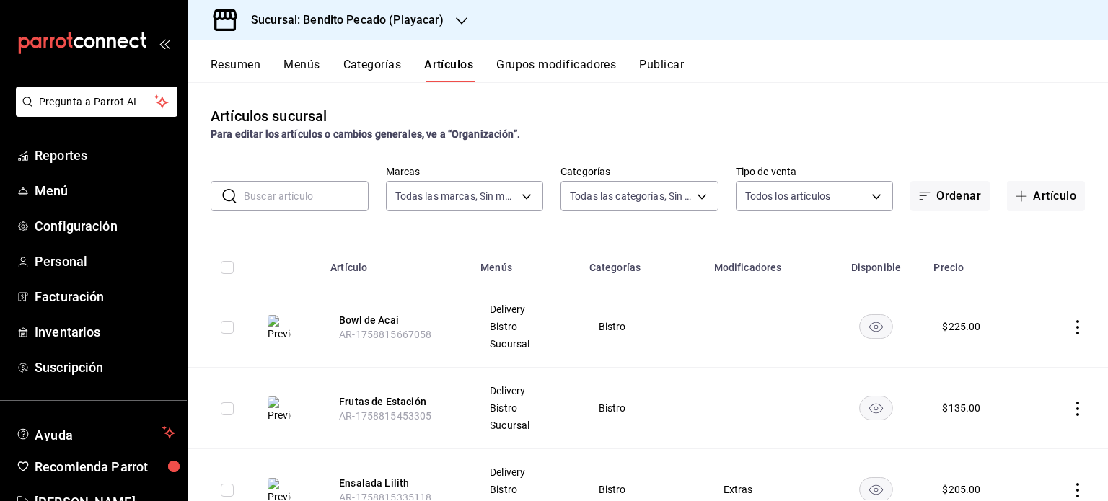
click at [693, 62] on div "Resumen Menús Categorías Artículos Grupos modificadores Publicar" at bounding box center [659, 70] width 897 height 25
click at [680, 61] on button "Publicar" at bounding box center [661, 70] width 45 height 25
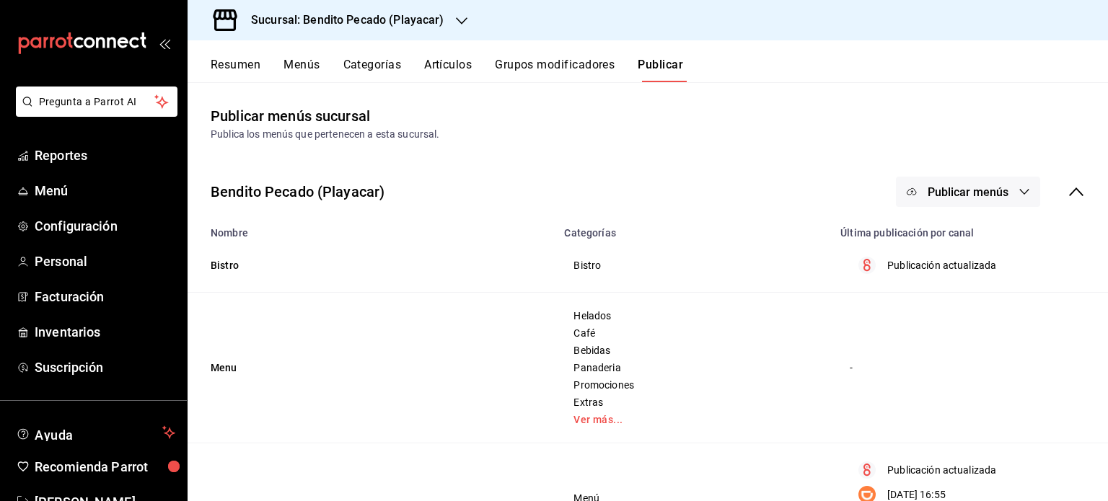
click at [966, 189] on span "Publicar menús" at bounding box center [968, 192] width 81 height 14
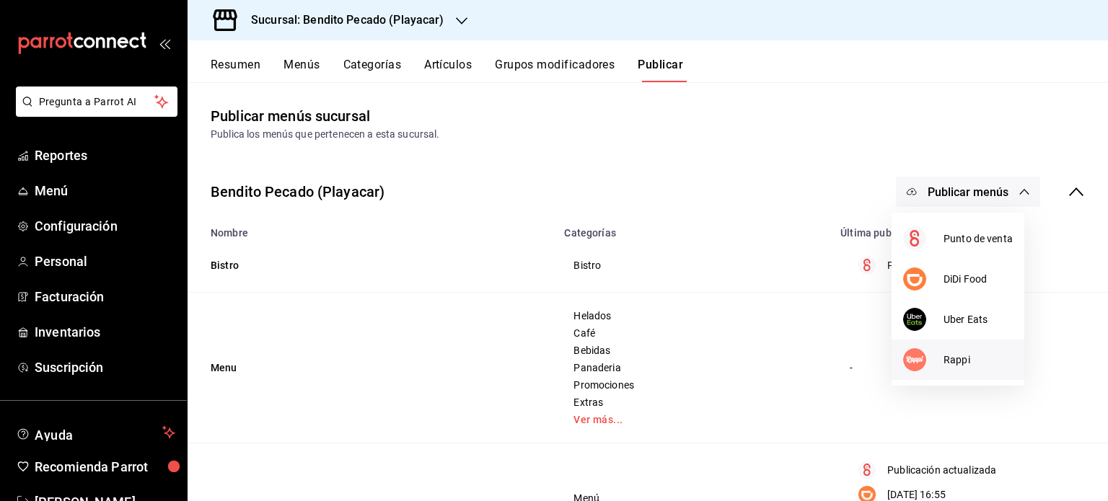
click at [976, 374] on li "Rappi" at bounding box center [958, 360] width 133 height 40
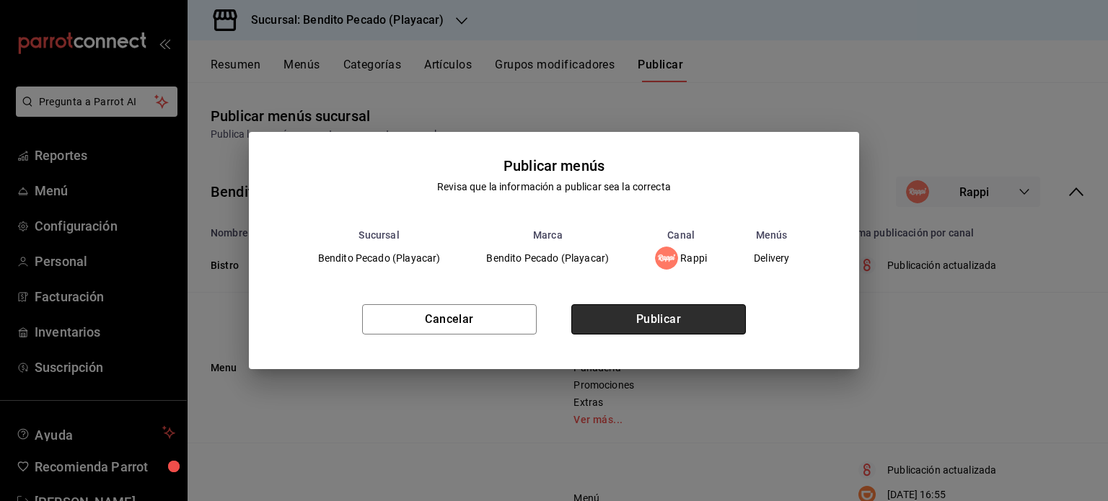
click at [657, 315] on button "Publicar" at bounding box center [658, 319] width 175 height 30
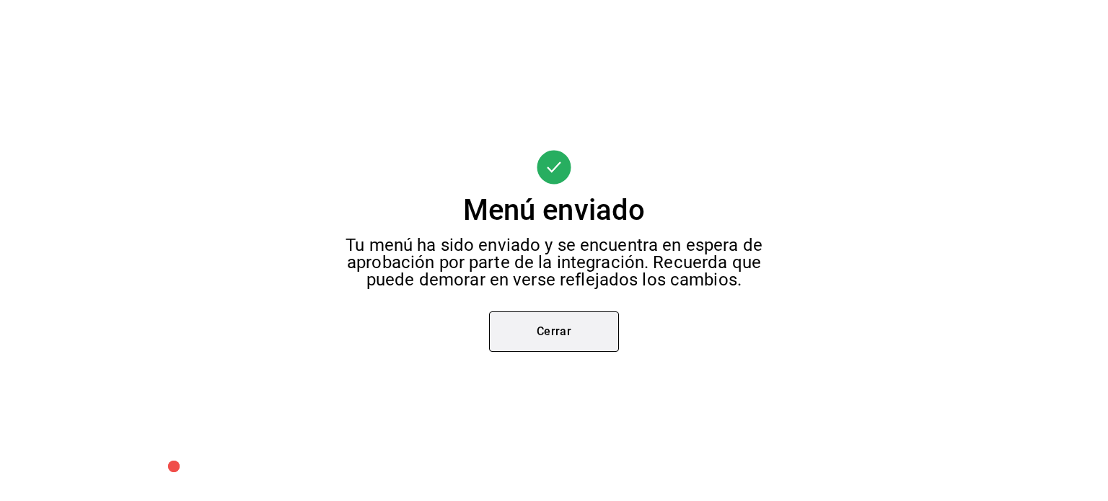
click at [613, 332] on button "Cerrar" at bounding box center [554, 332] width 130 height 40
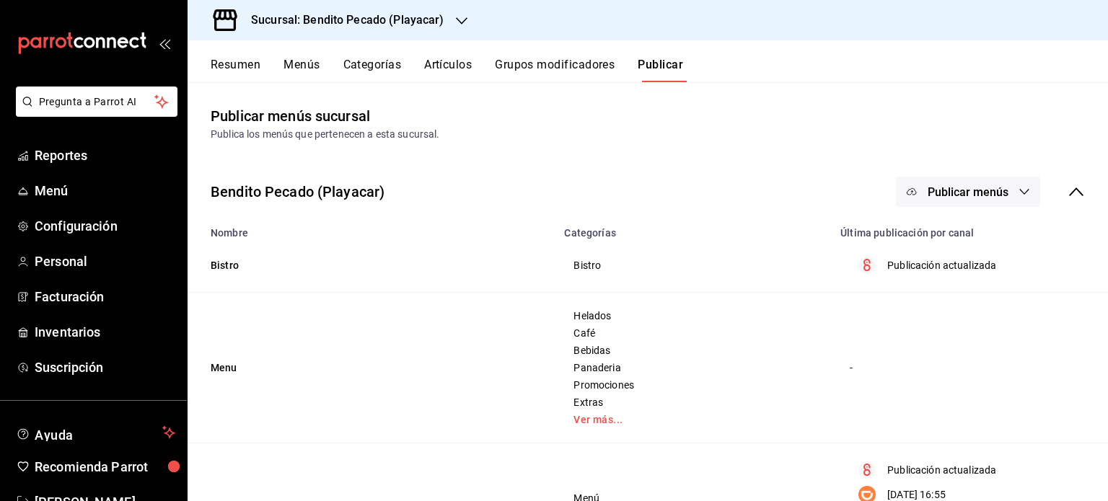
click at [613, 332] on div at bounding box center [554, 250] width 1108 height 501
click at [1019, 193] on icon "button" at bounding box center [1025, 192] width 12 height 12
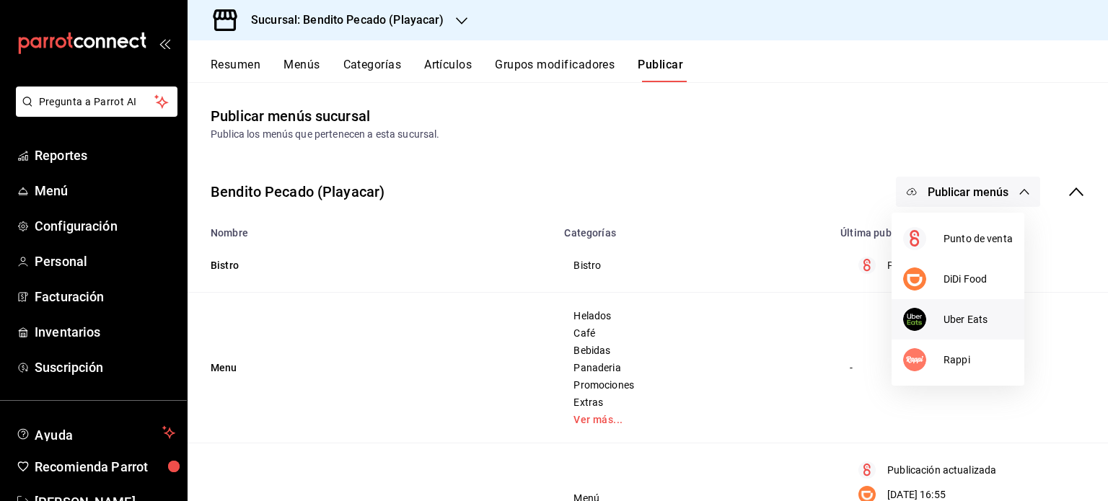
click at [967, 322] on span "Uber Eats" at bounding box center [978, 319] width 69 height 15
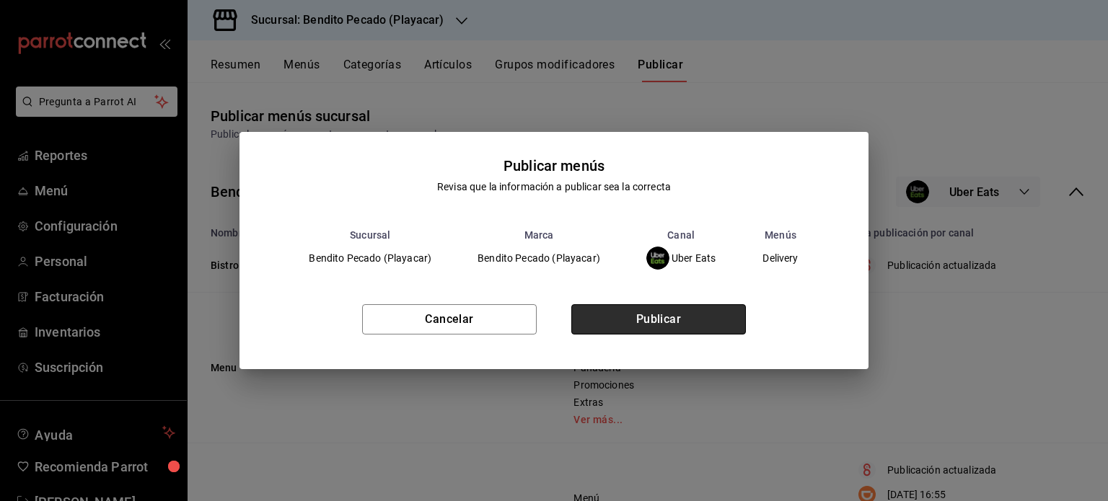
click at [718, 331] on button "Publicar" at bounding box center [658, 319] width 175 height 30
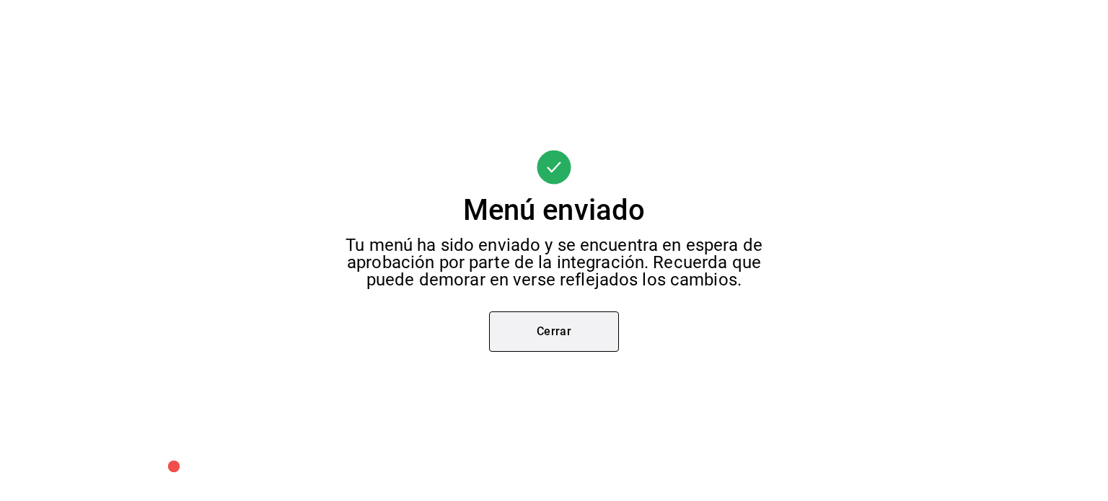
click at [555, 336] on button "Cerrar" at bounding box center [554, 332] width 130 height 40
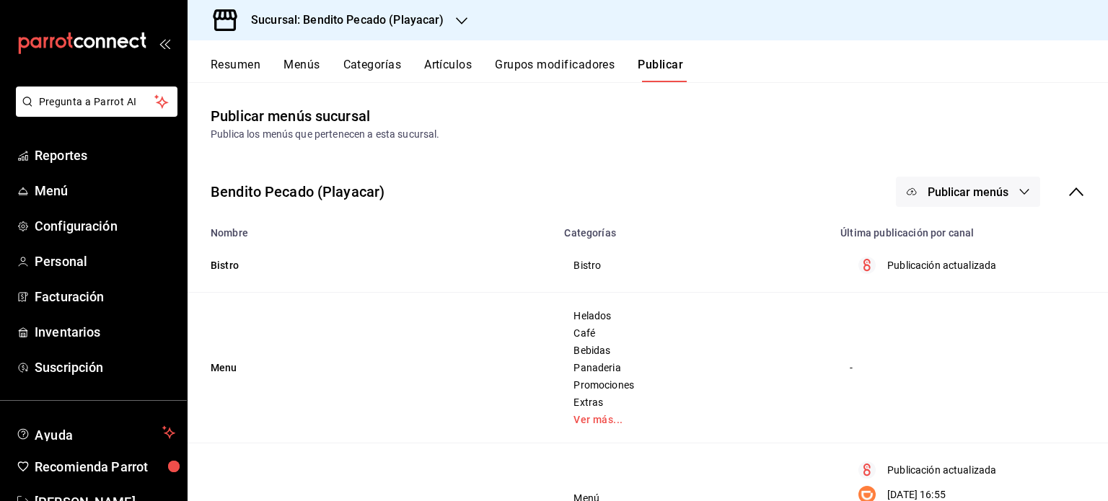
click at [939, 183] on button "Publicar menús" at bounding box center [968, 192] width 144 height 30
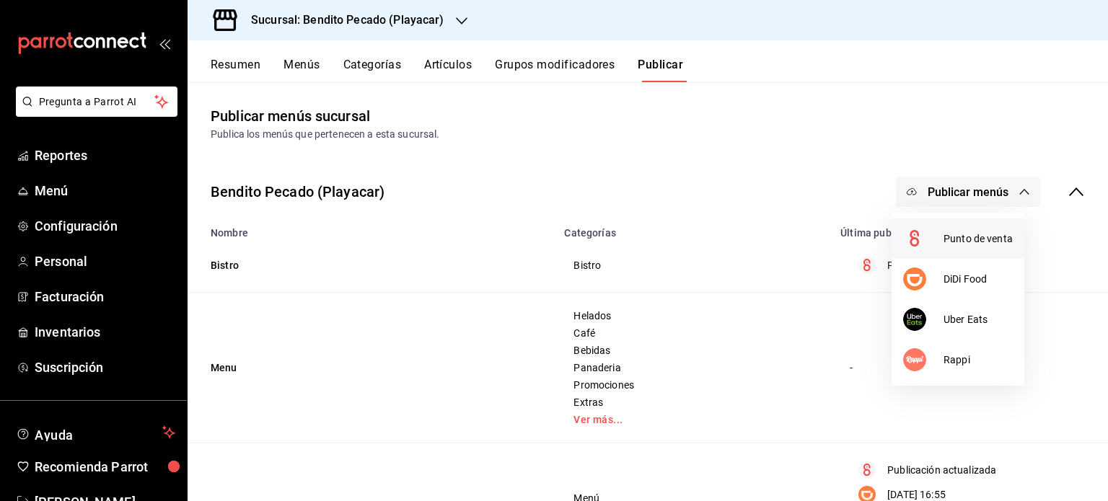
click at [1011, 245] on span "Punto de venta" at bounding box center [978, 239] width 69 height 15
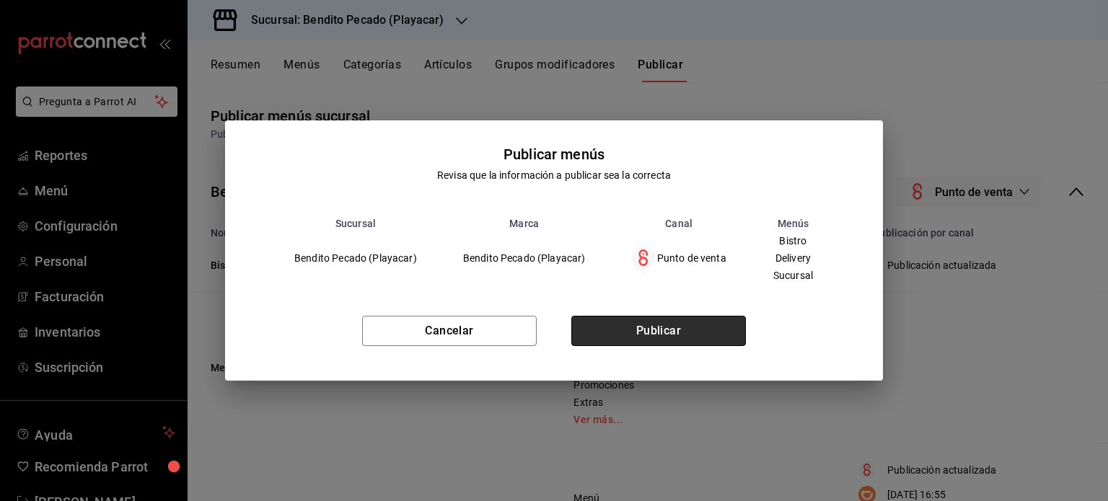
click at [669, 333] on button "Publicar" at bounding box center [658, 331] width 175 height 30
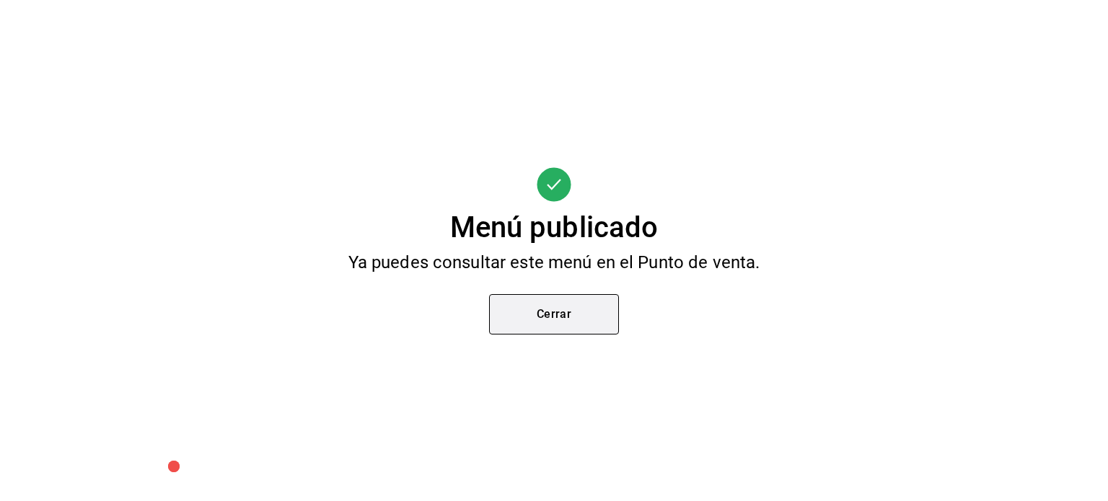
click at [589, 319] on button "Cerrar" at bounding box center [554, 314] width 130 height 40
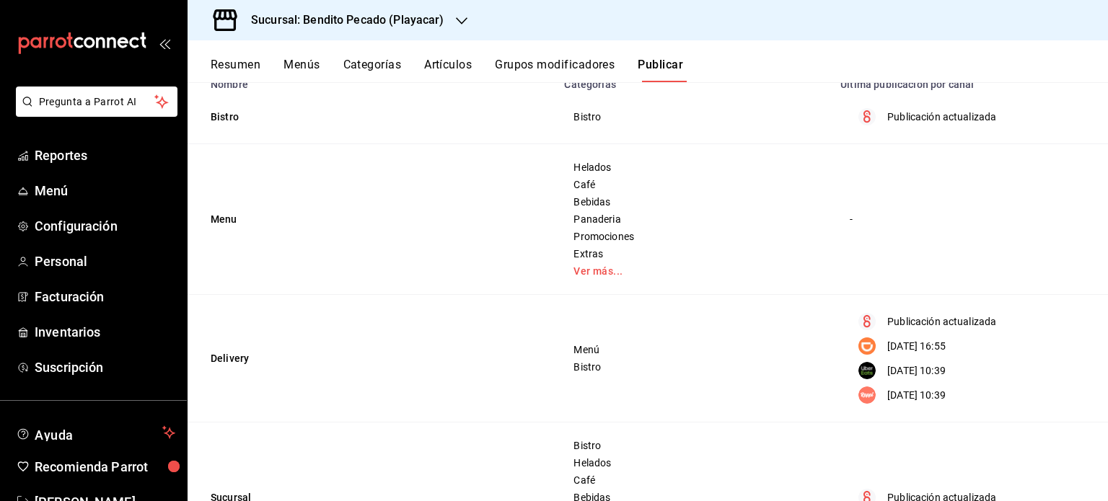
scroll to position [243, 0]
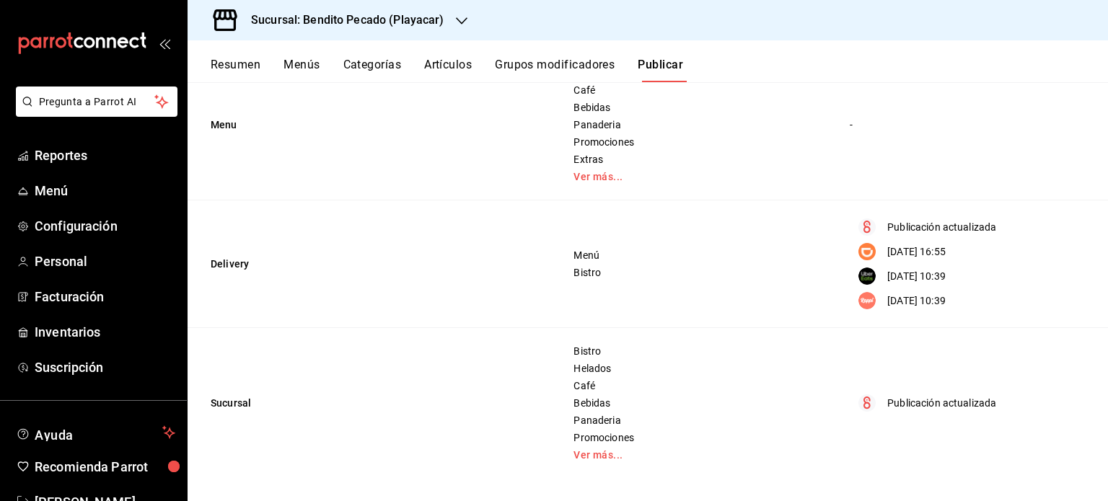
click at [248, 60] on button "Resumen" at bounding box center [236, 70] width 50 height 25
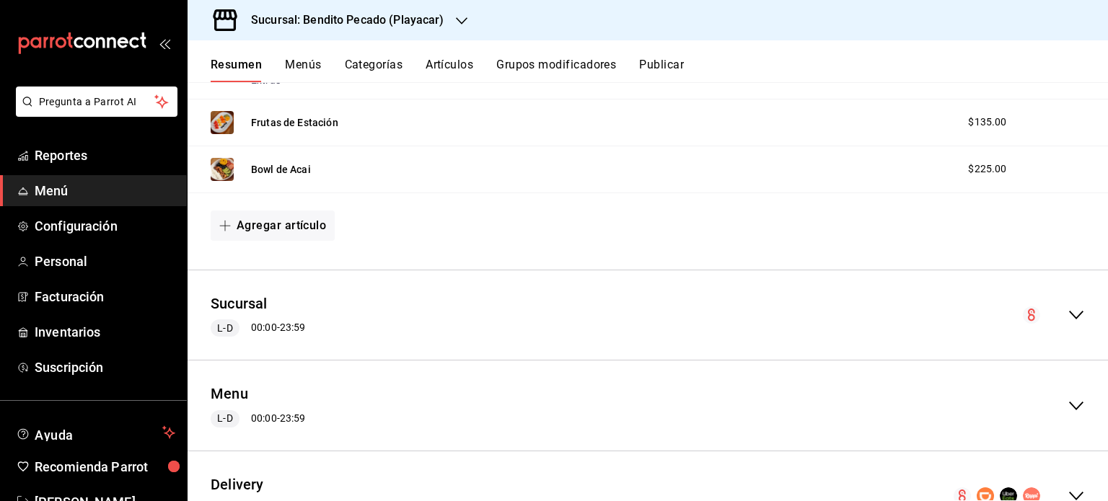
scroll to position [1696, 0]
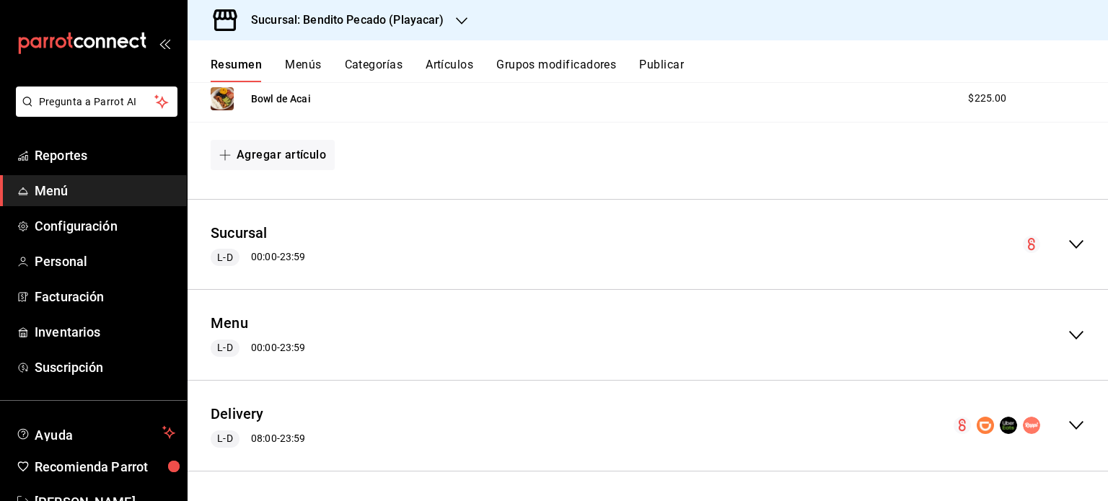
click at [1068, 425] on icon "collapse-menu-row" at bounding box center [1076, 425] width 17 height 17
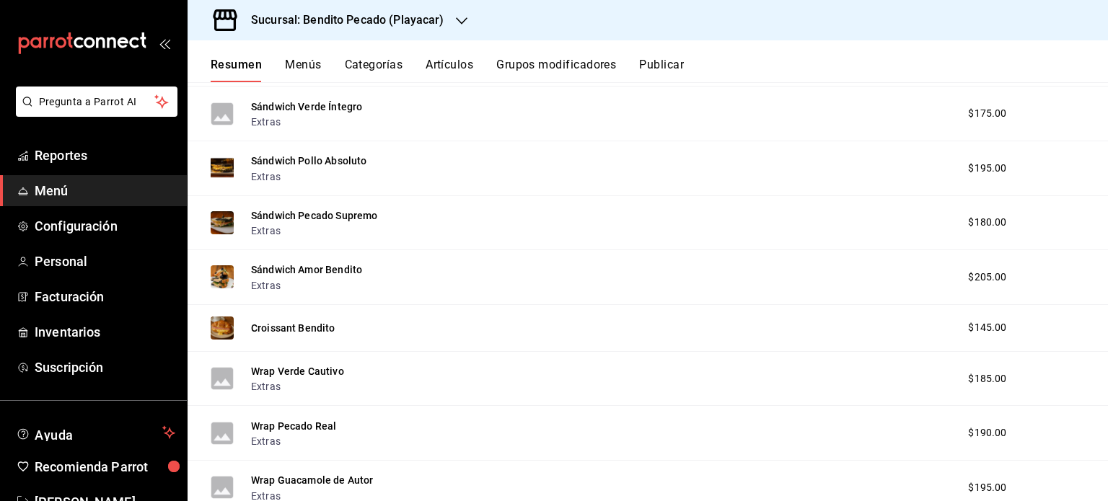
scroll to position [0, 0]
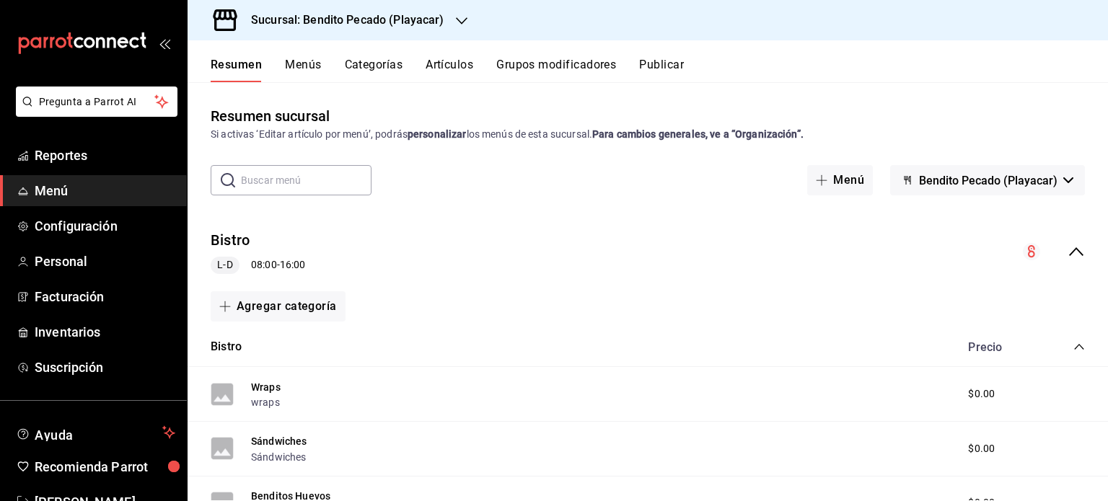
click at [422, 59] on div "Resumen Menús Categorías Artículos Grupos modificadores Publicar" at bounding box center [659, 70] width 897 height 25
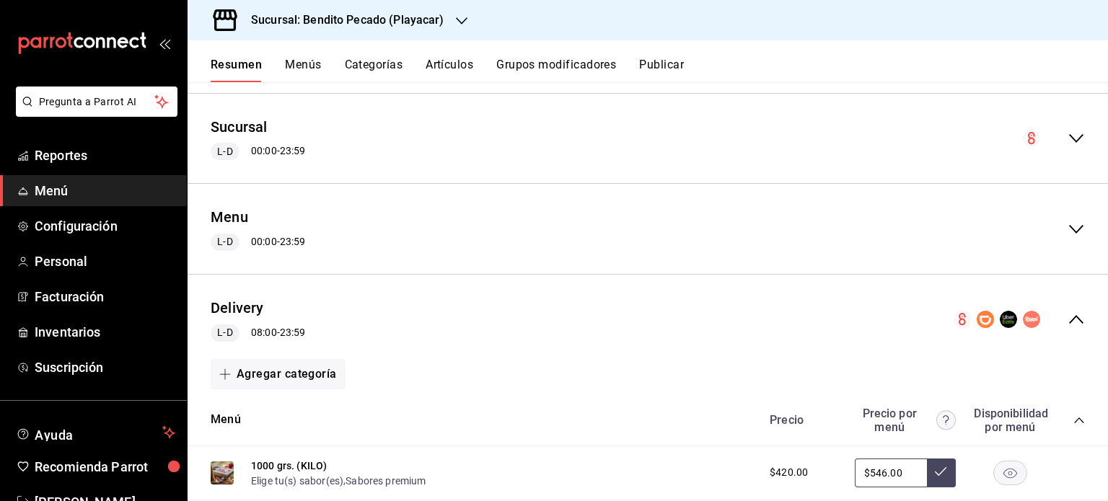
scroll to position [1711, 0]
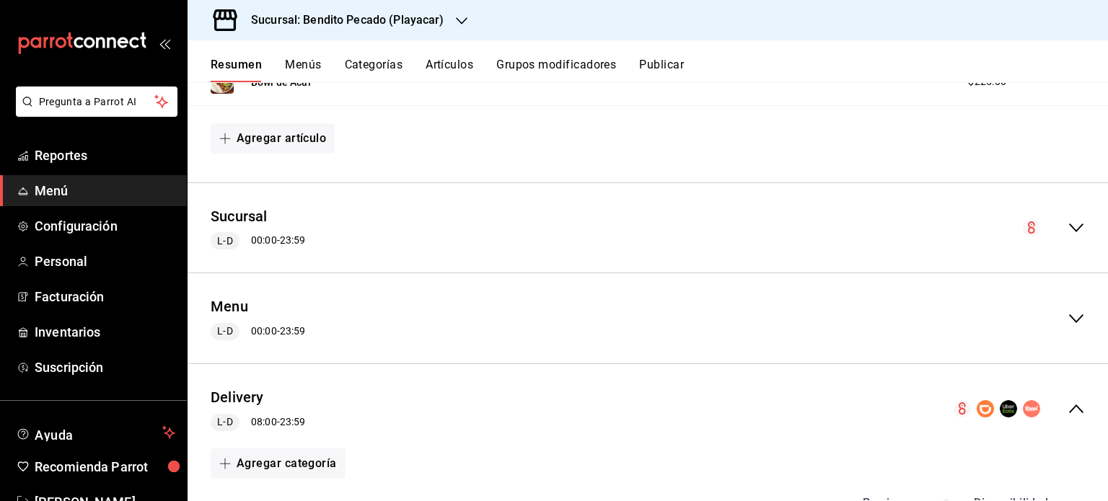
click at [1068, 408] on icon "collapse-menu-row" at bounding box center [1076, 408] width 17 height 17
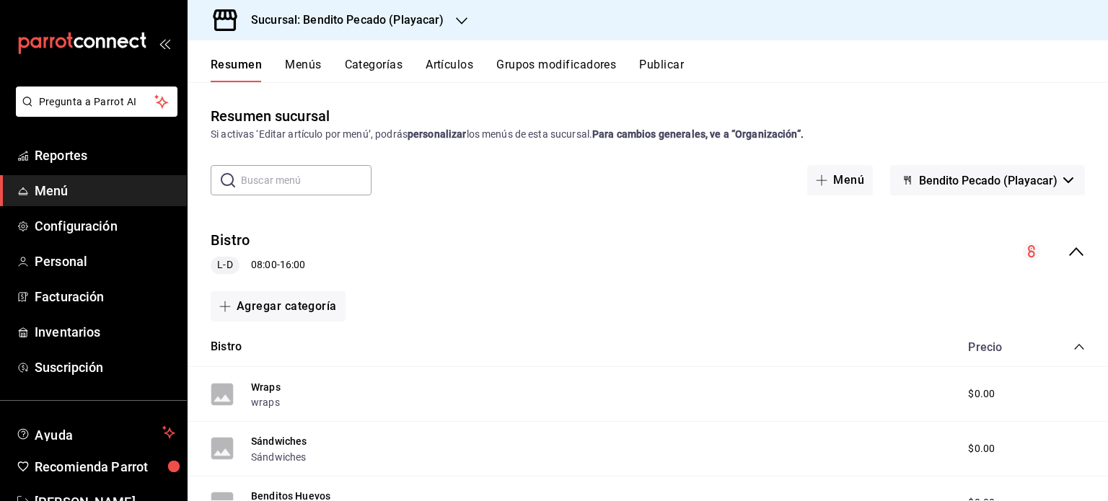
scroll to position [0, 0]
click at [1068, 251] on icon "collapse-menu-row" at bounding box center [1076, 251] width 17 height 17
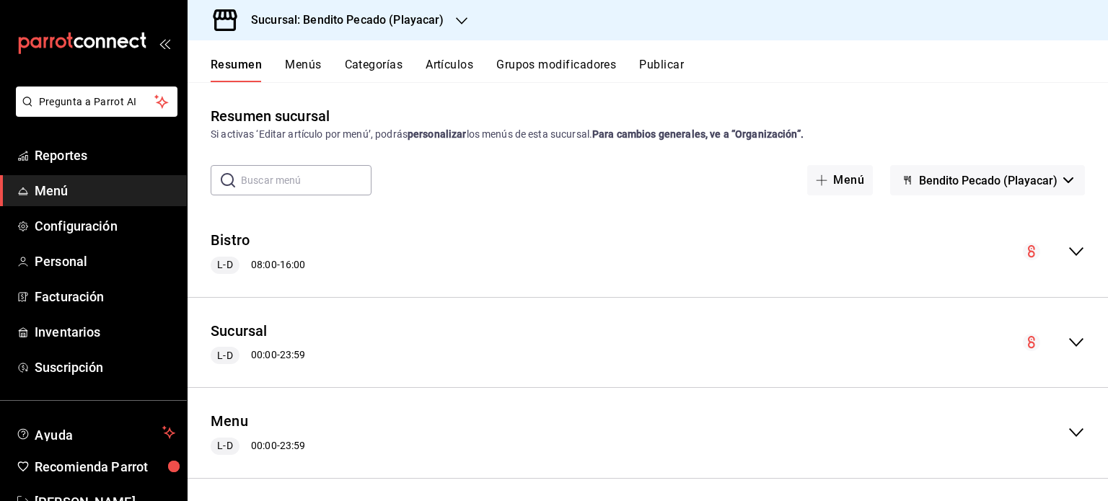
click at [1023, 255] on circle "collapse-menu-row" at bounding box center [1031, 251] width 17 height 17
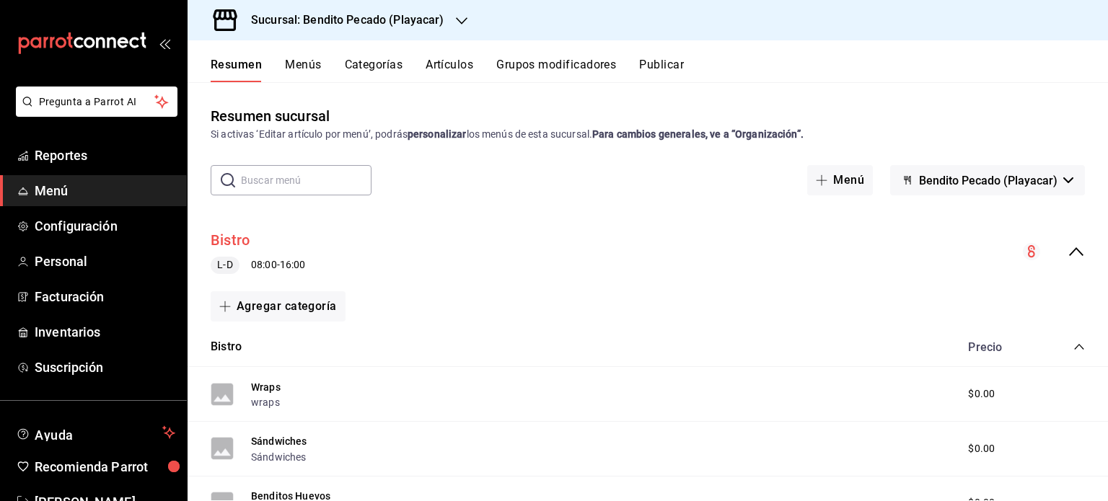
click at [242, 241] on button "Bistro" at bounding box center [230, 240] width 39 height 21
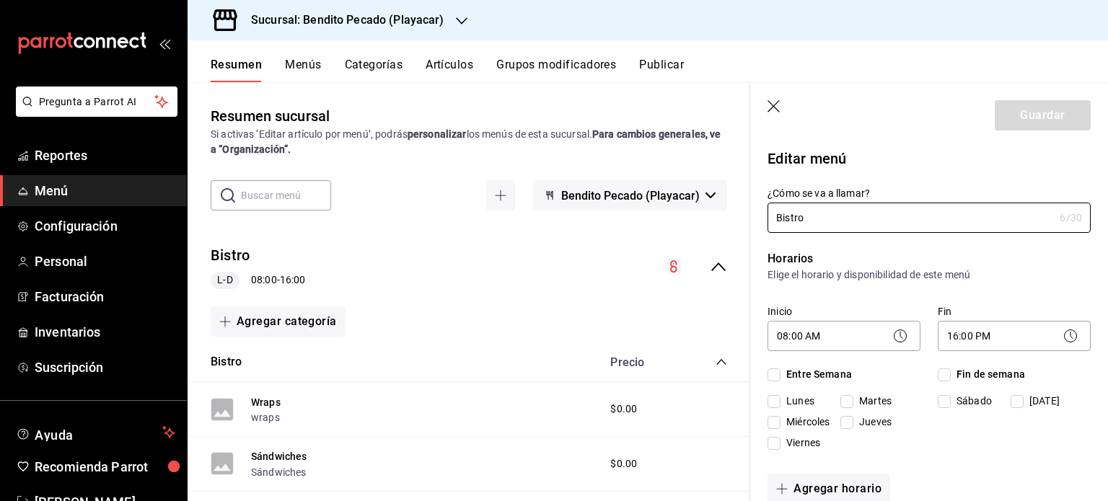
checkbox input "true"
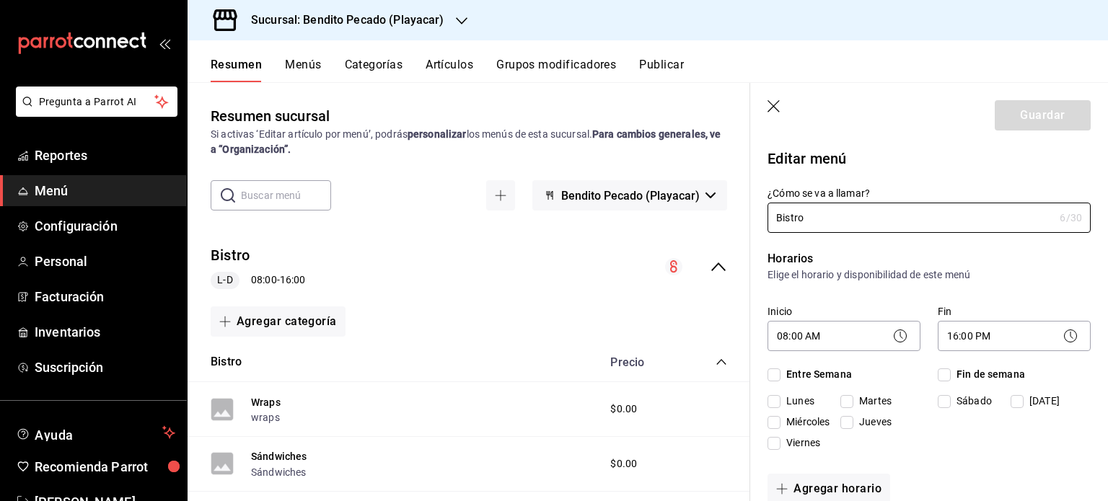
checkbox input "true"
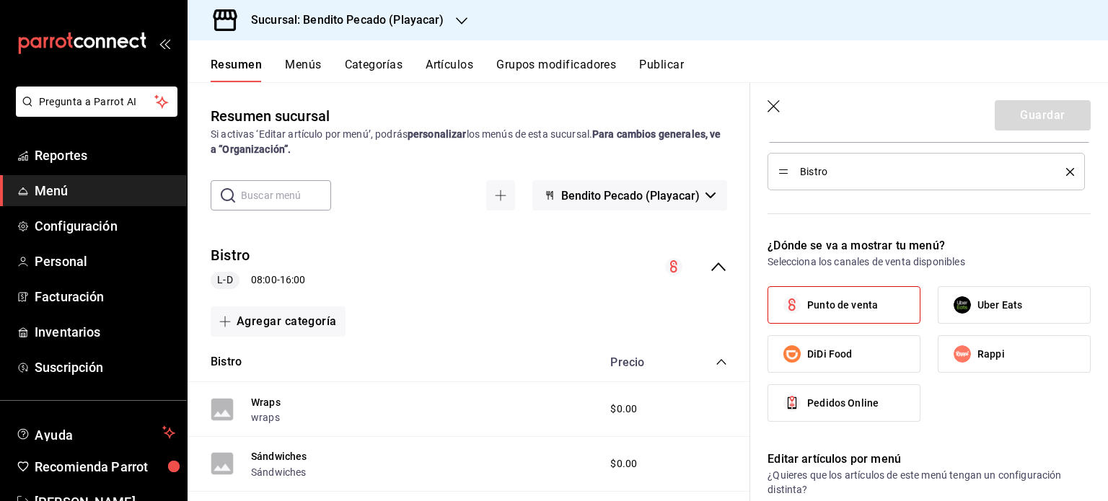
scroll to position [472, 0]
click at [1012, 360] on label "Rappi" at bounding box center [1015, 353] width 152 height 36
click at [978, 360] on input "Rappi" at bounding box center [962, 353] width 30 height 30
checkbox input "true"
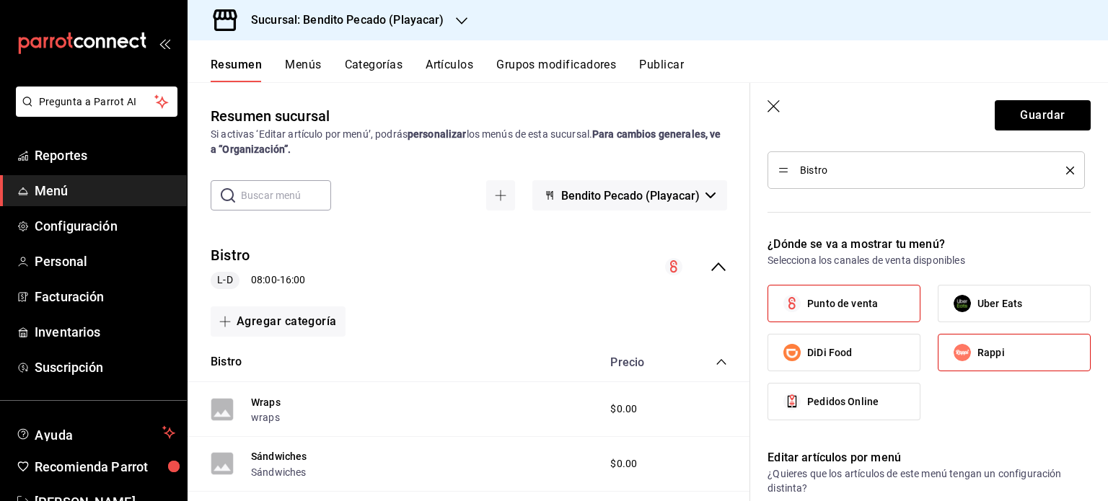
click at [1000, 324] on div "Punto de venta Uber Eats DiDi Food Rappi Pedidos Online" at bounding box center [929, 358] width 323 height 147
click at [985, 292] on label "Uber Eats" at bounding box center [1015, 304] width 152 height 36
click at [978, 292] on input "Uber Eats" at bounding box center [962, 304] width 30 height 30
checkbox input "true"
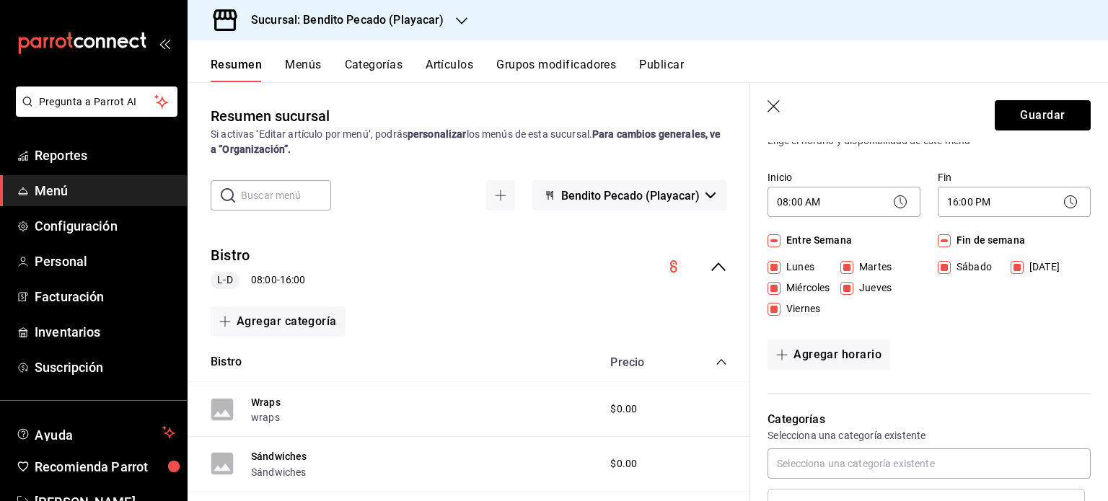
scroll to position [123, 0]
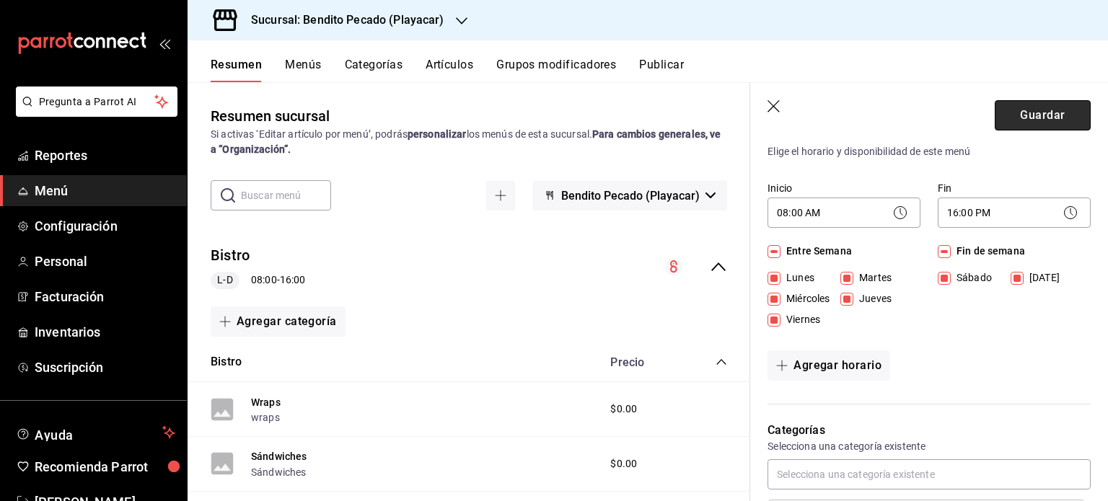
click at [1030, 119] on button "Guardar" at bounding box center [1043, 115] width 96 height 30
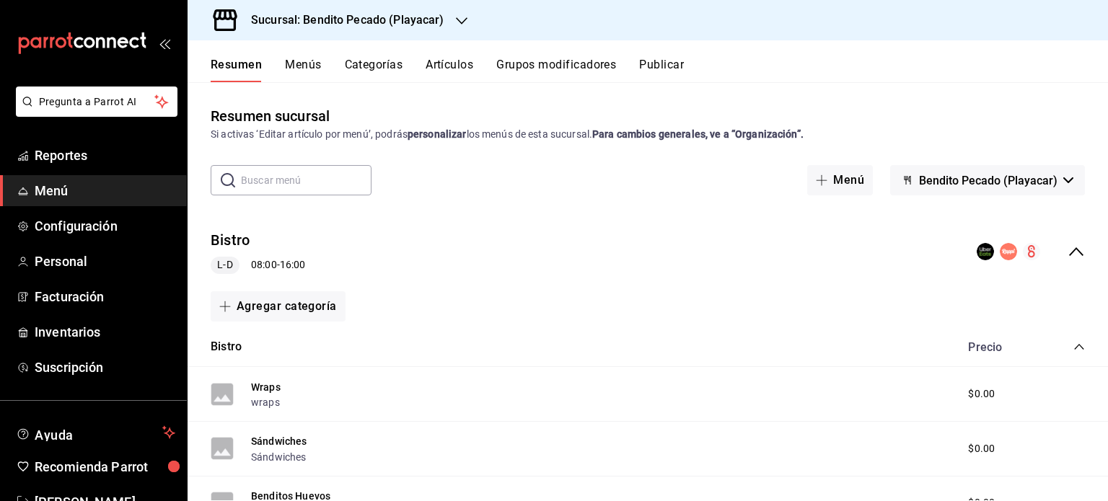
click at [677, 63] on button "Publicar" at bounding box center [661, 70] width 45 height 25
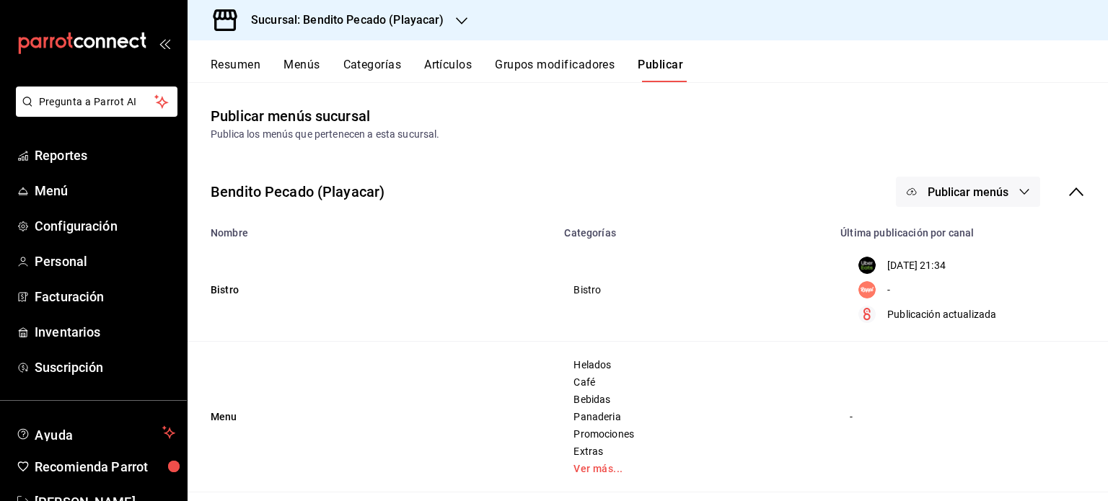
click at [981, 201] on button "Publicar menús" at bounding box center [968, 192] width 144 height 30
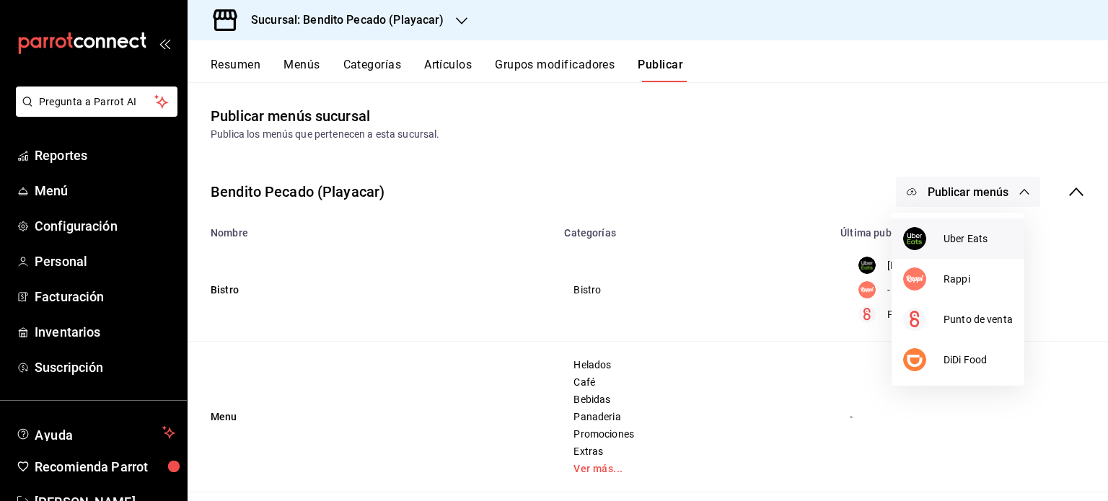
click at [960, 228] on li "Uber Eats" at bounding box center [958, 239] width 133 height 40
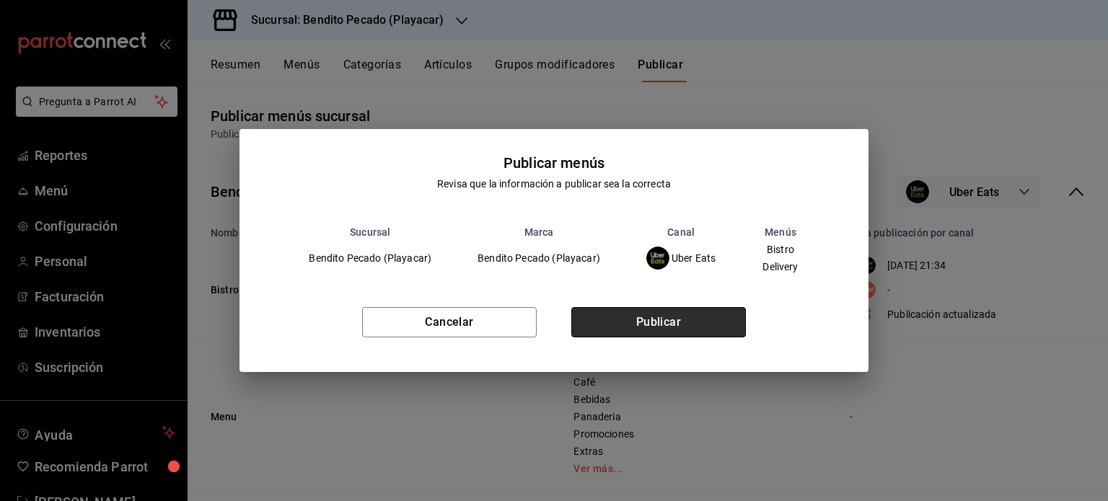
click at [698, 315] on button "Publicar" at bounding box center [658, 322] width 175 height 30
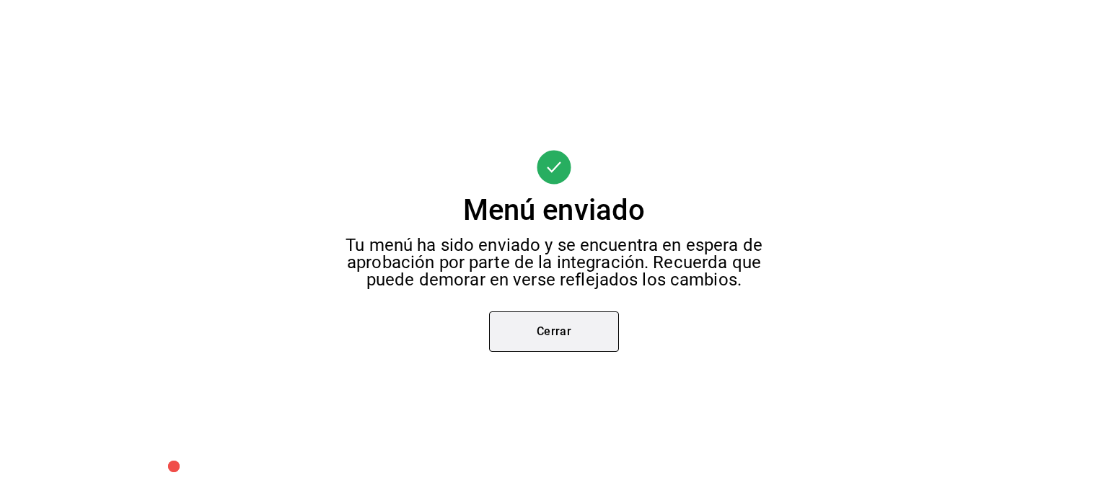
click at [535, 328] on button "Cerrar" at bounding box center [554, 332] width 130 height 40
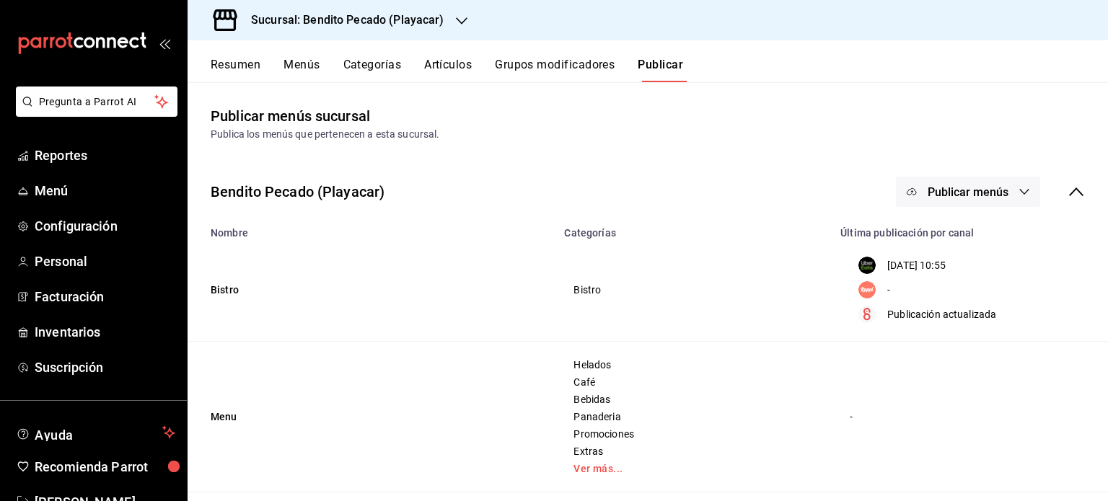
click at [949, 201] on button "Publicar menús" at bounding box center [968, 192] width 144 height 30
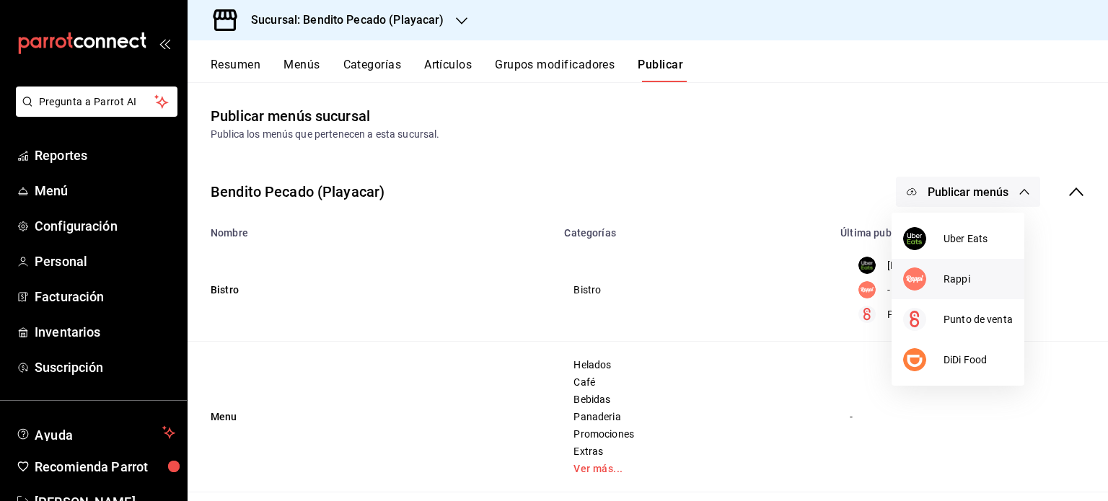
click at [923, 276] on img at bounding box center [914, 279] width 23 height 23
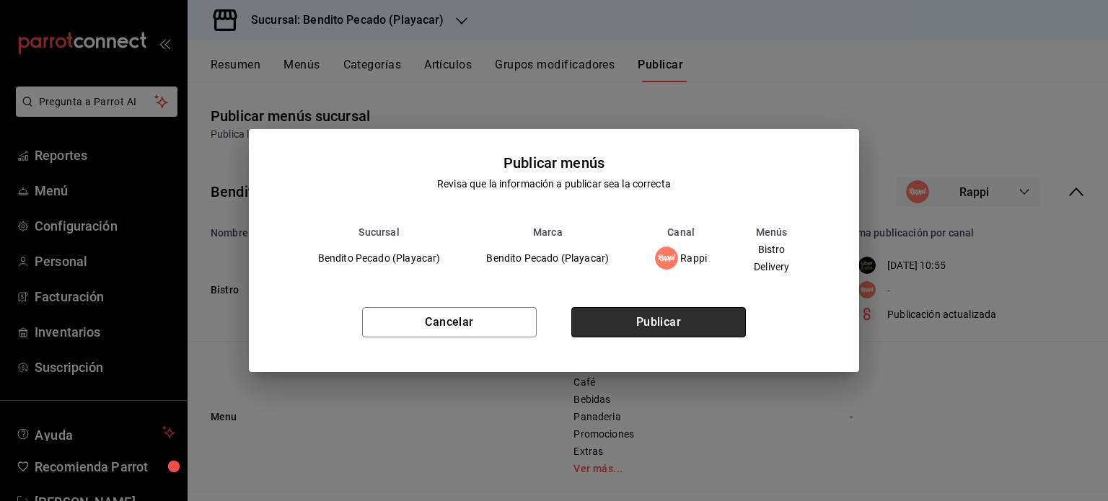
click at [722, 322] on button "Publicar" at bounding box center [658, 322] width 175 height 30
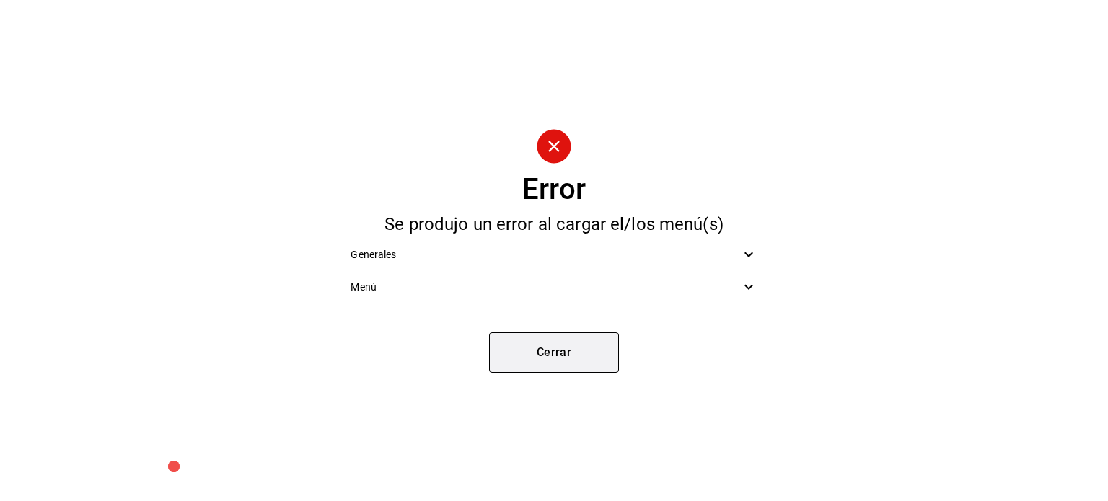
click at [600, 360] on button "Cerrar" at bounding box center [554, 353] width 130 height 40
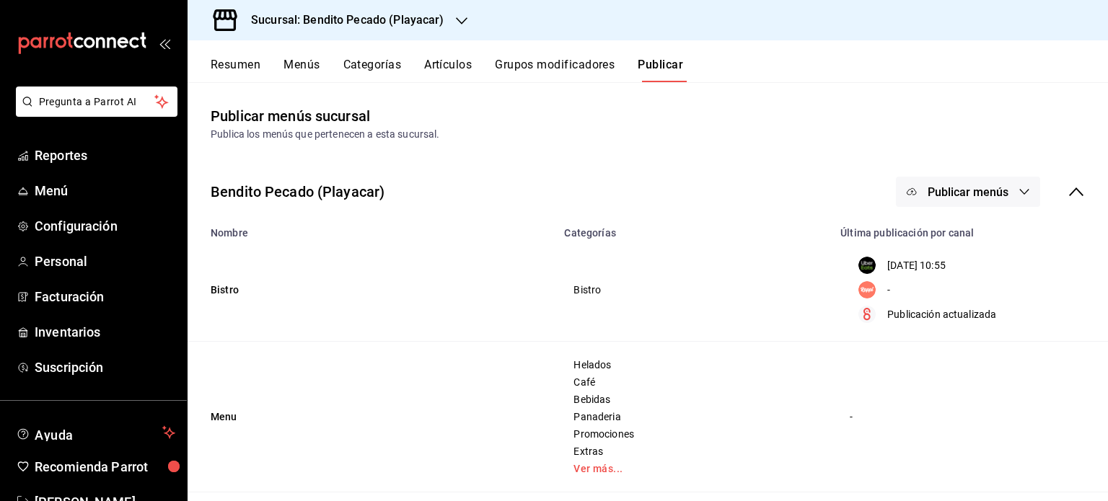
scroll to position [292, 0]
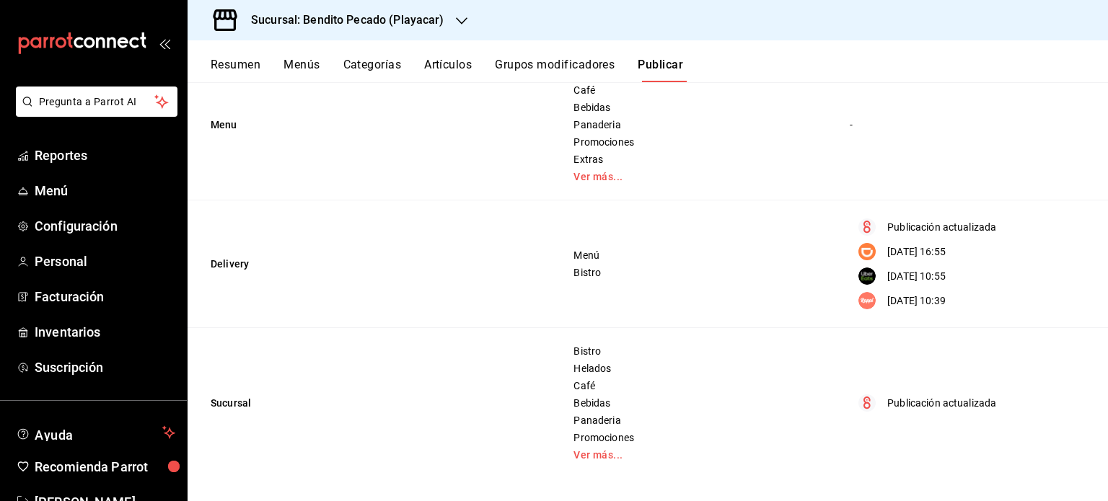
click at [433, 18] on h3 "Sucursal: Bendito Pecado (Playacar)" at bounding box center [342, 20] width 205 height 17
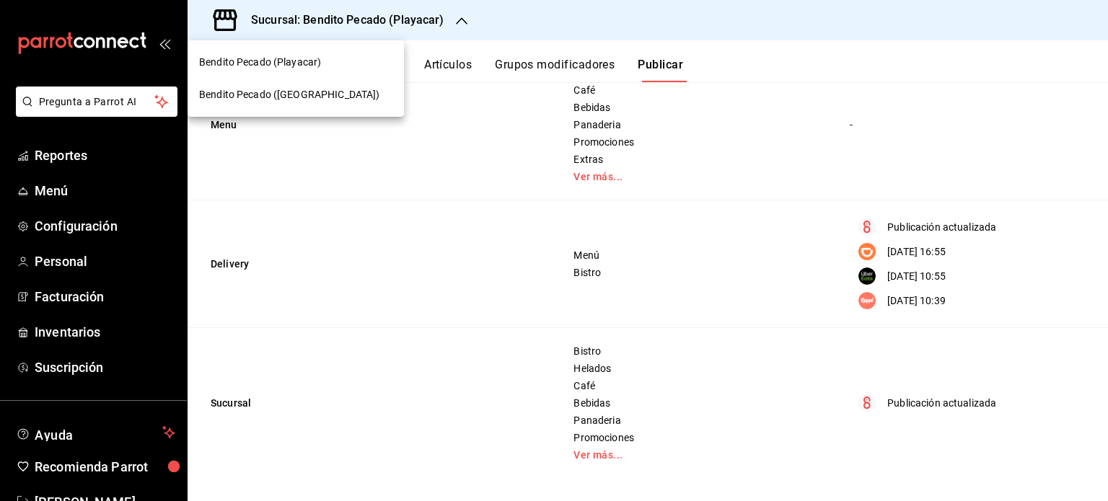
click at [456, 25] on div at bounding box center [554, 250] width 1108 height 501
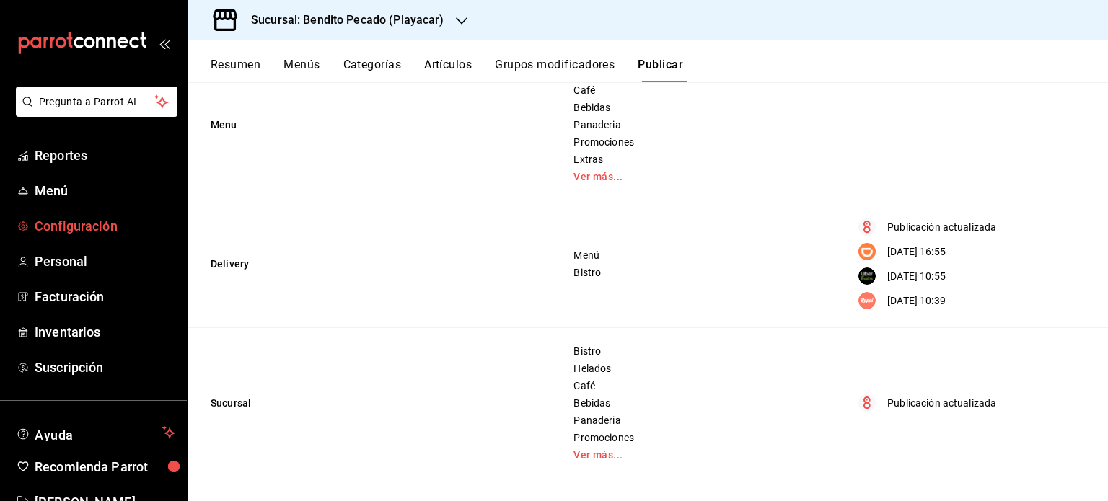
click at [104, 216] on link "Configuración" at bounding box center [93, 226] width 187 height 31
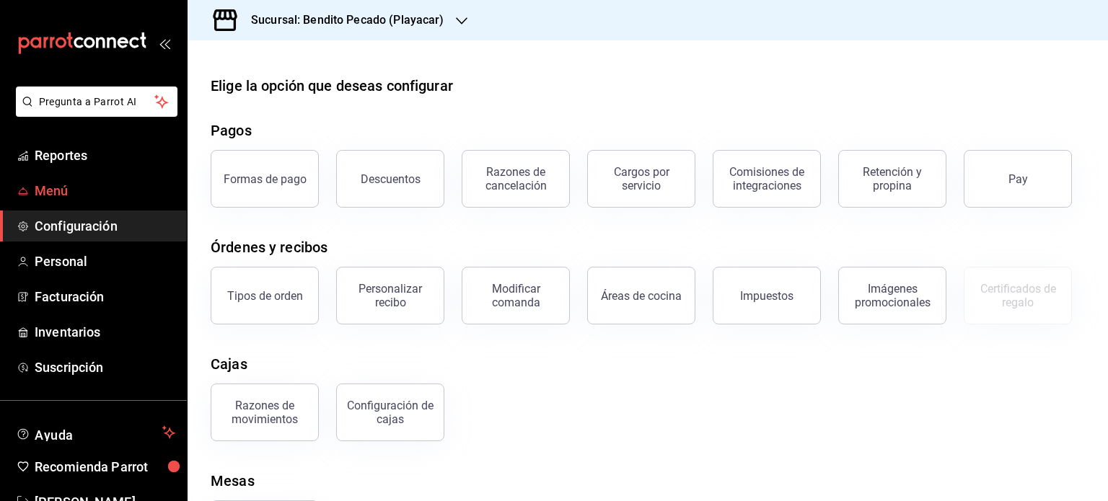
click at [64, 193] on span "Menú" at bounding box center [105, 190] width 141 height 19
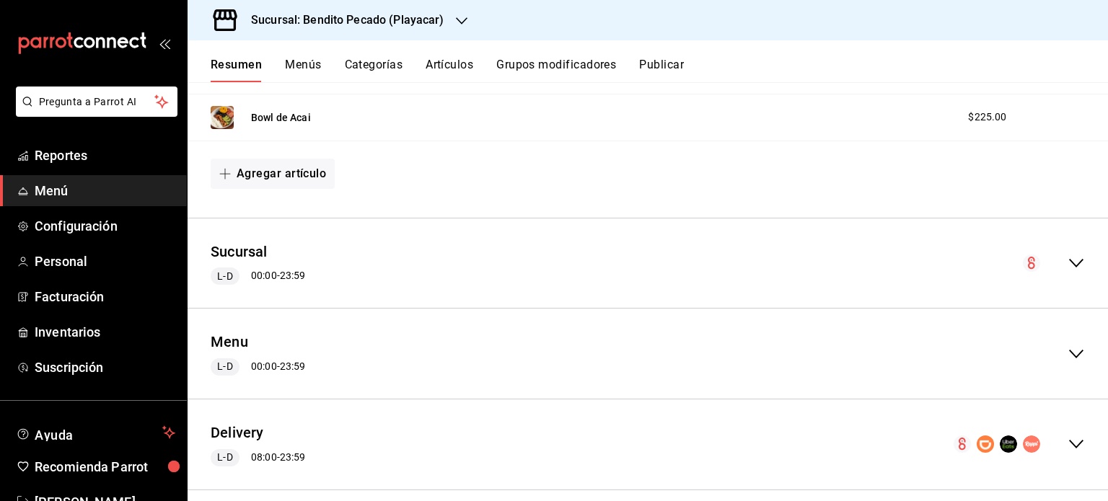
scroll to position [1696, 0]
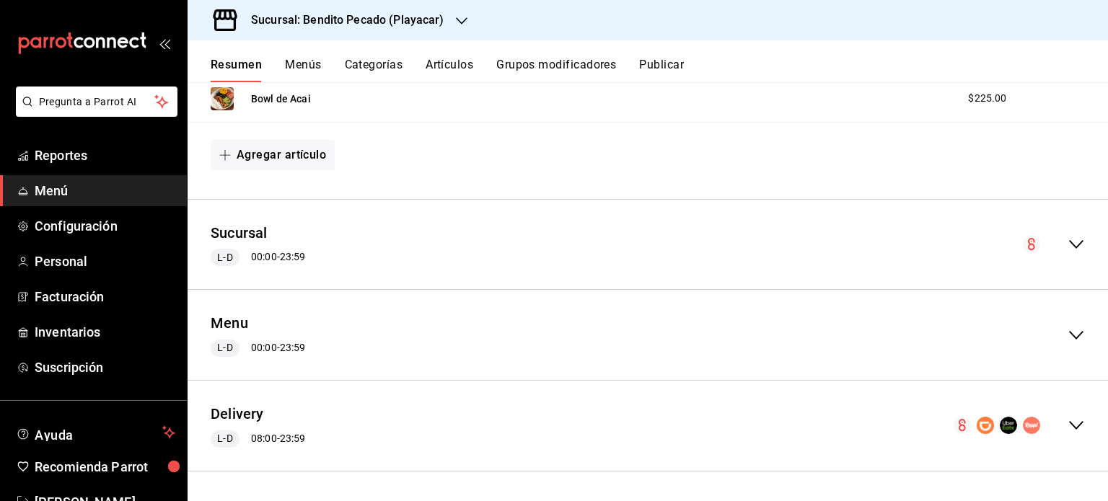
click at [1070, 416] on div "Delivery L-D 08:00 - 23:59" at bounding box center [648, 425] width 921 height 67
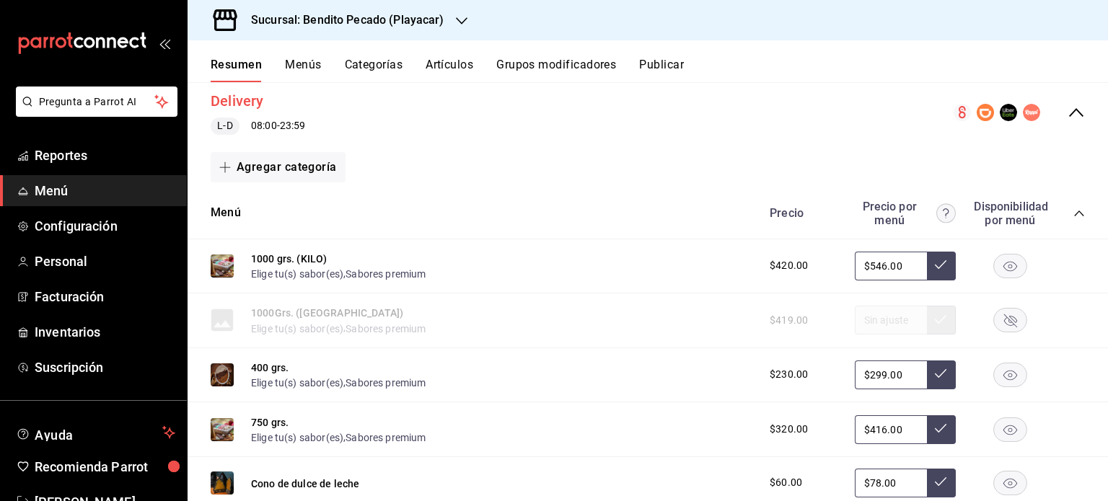
click at [257, 97] on button "Delivery" at bounding box center [237, 101] width 53 height 21
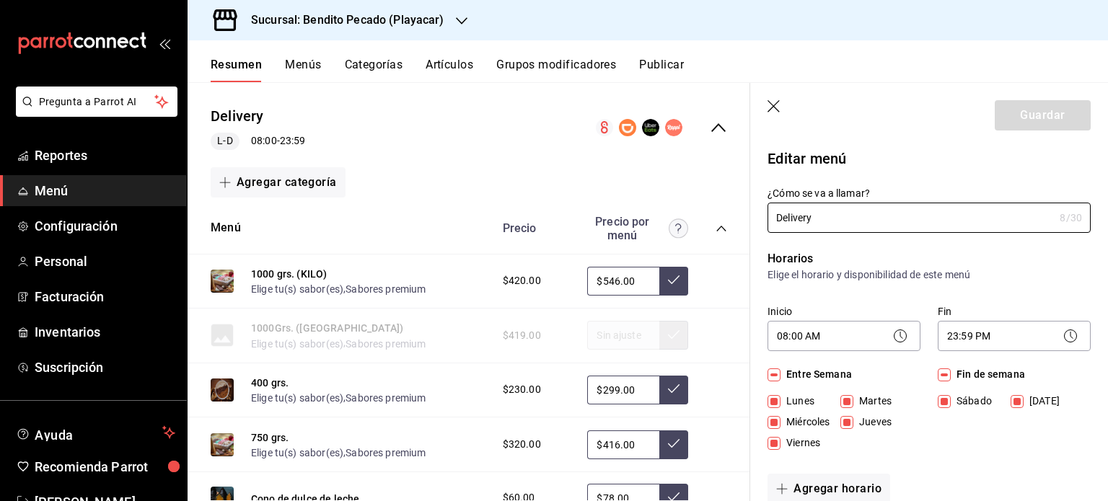
click at [772, 105] on icon "button" at bounding box center [774, 106] width 12 height 12
checkbox input "false"
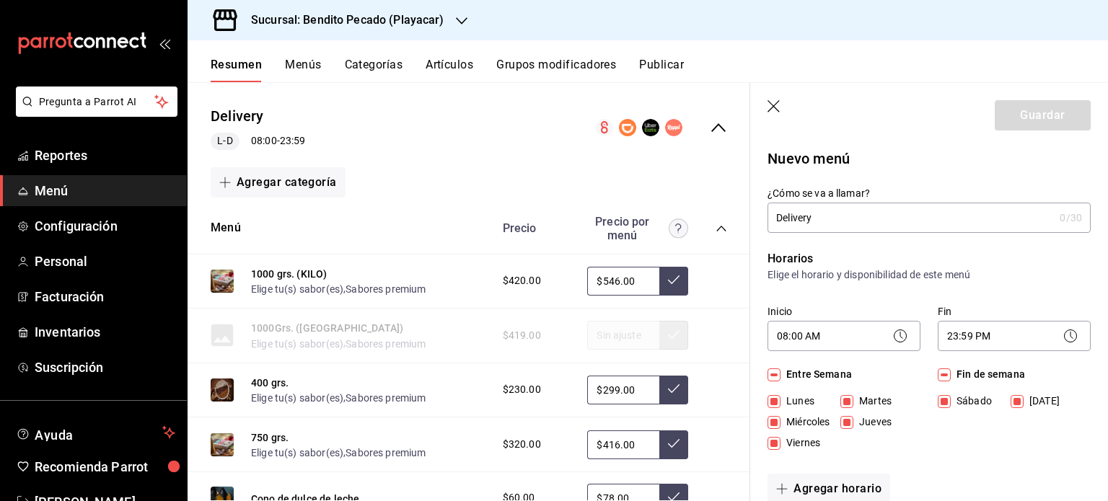
type input "1758819386729"
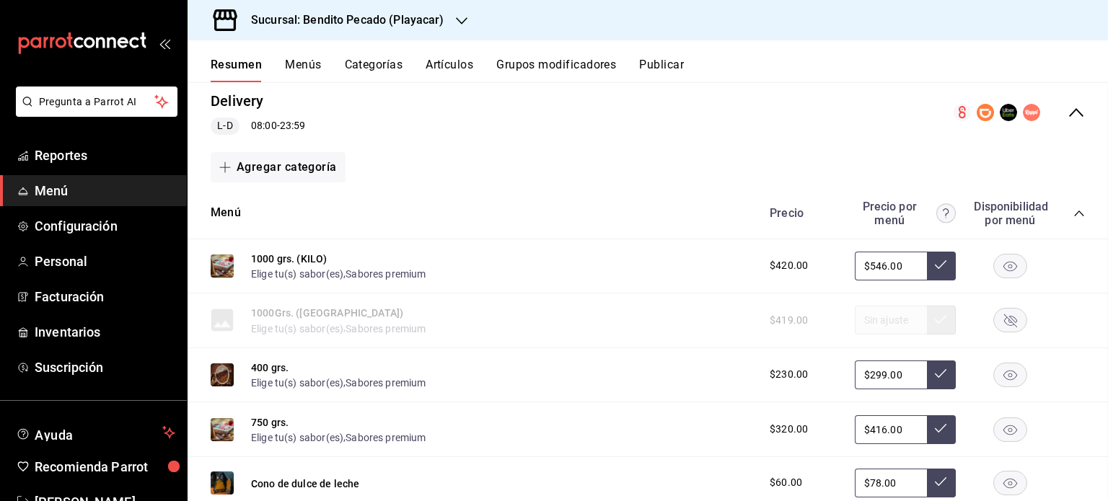
checkbox input "false"
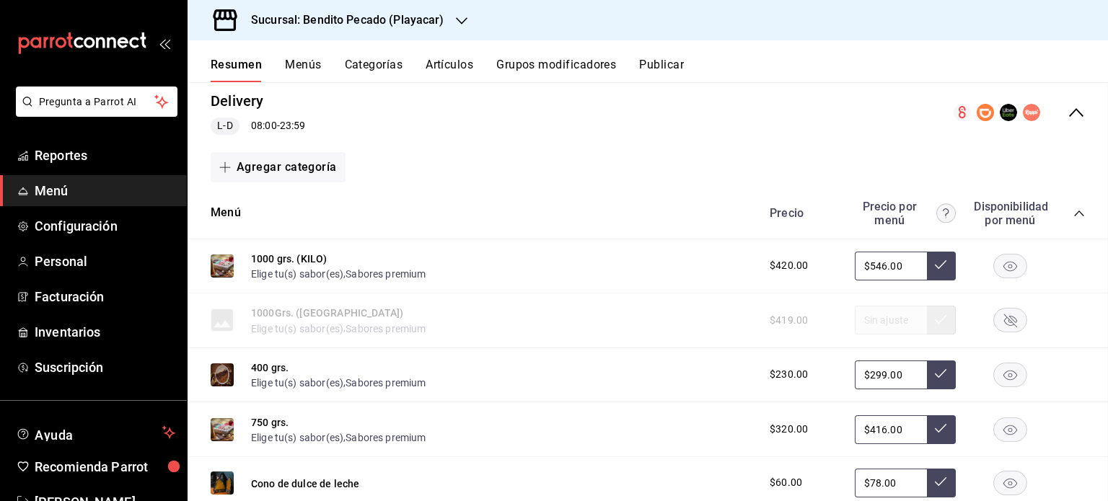
checkbox input "false"
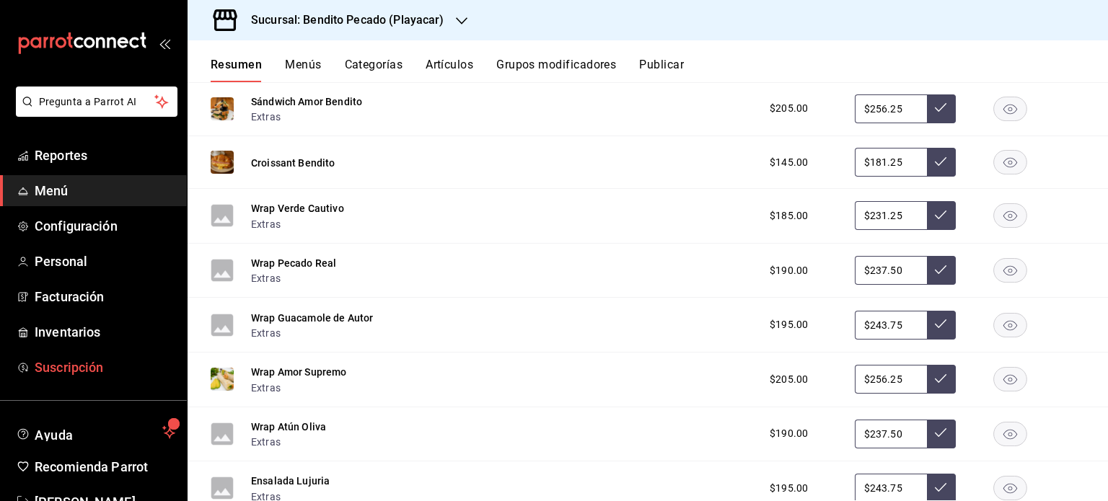
scroll to position [43, 0]
